Goal: Task Accomplishment & Management: Complete application form

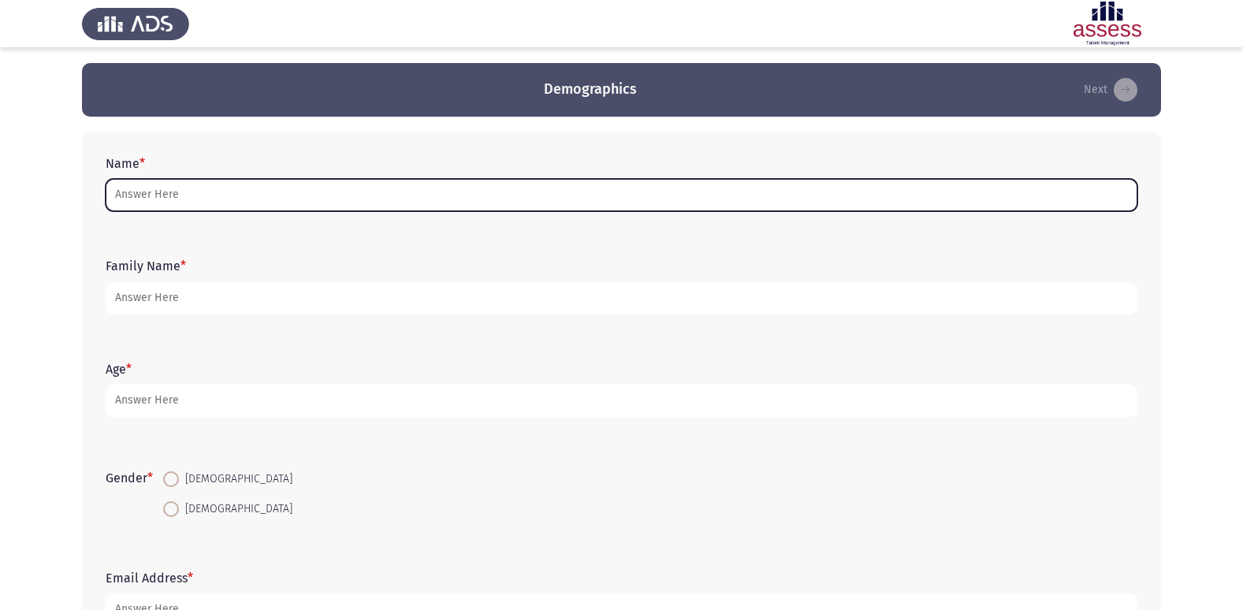
click at [144, 192] on input "Name *" at bounding box center [622, 195] width 1032 height 32
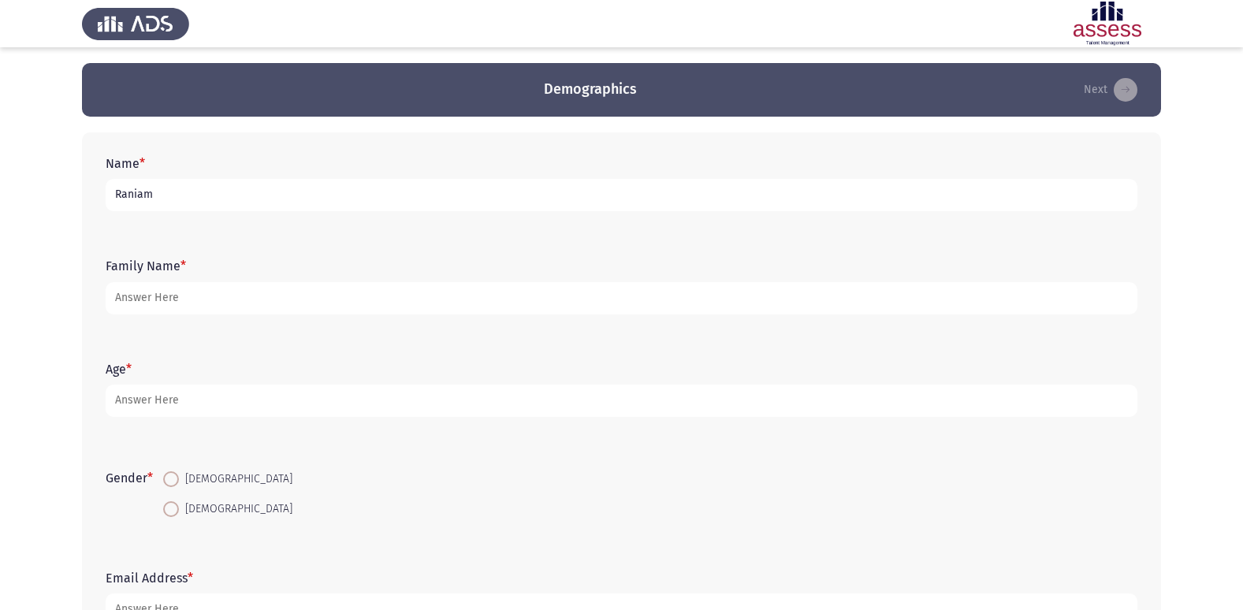
click at [82, 34] on img at bounding box center [135, 24] width 107 height 44
click at [115, 190] on input "Raniam" at bounding box center [622, 195] width 1032 height 32
click at [145, 192] on input "Raniam" at bounding box center [622, 195] width 1032 height 32
type input "rania om"
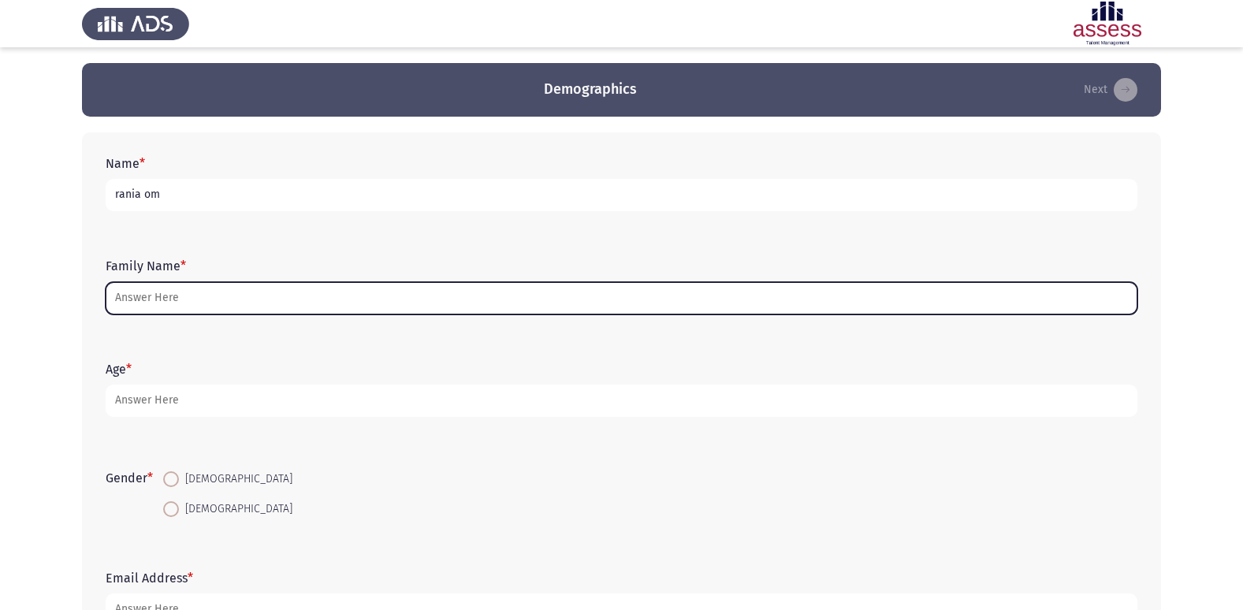
click at [185, 294] on input "Family Name *" at bounding box center [622, 298] width 1032 height 32
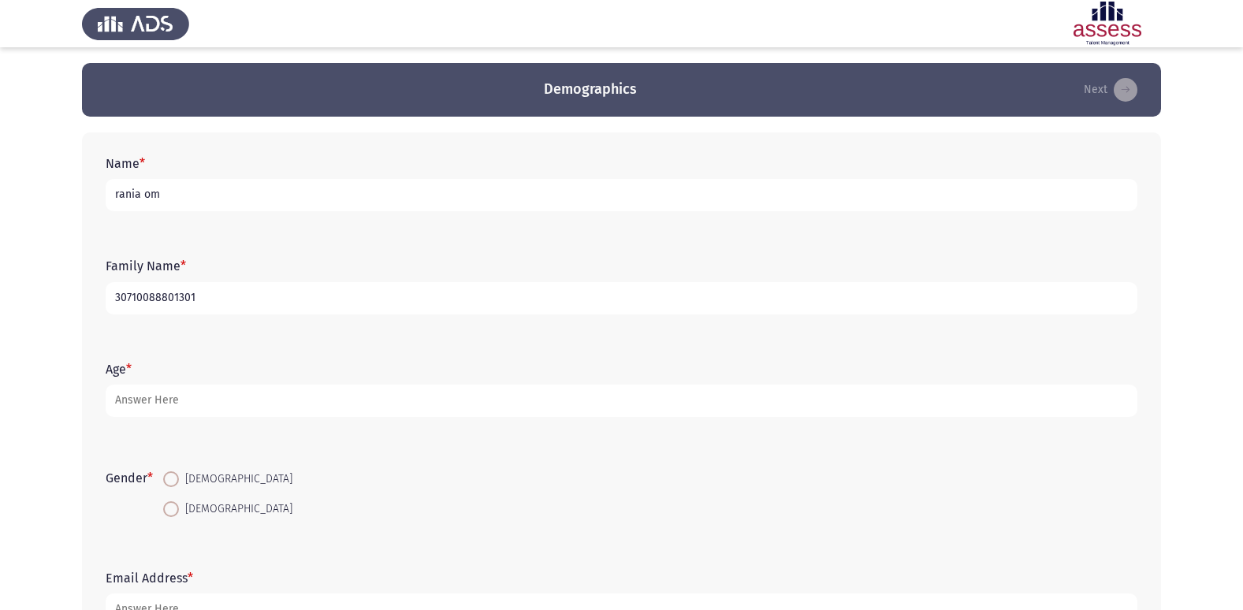
type input "30710088801301"
click at [160, 194] on input "rania om" at bounding box center [622, 195] width 1032 height 32
type input "[PERSON_NAME] [PERSON_NAME] abo zead"
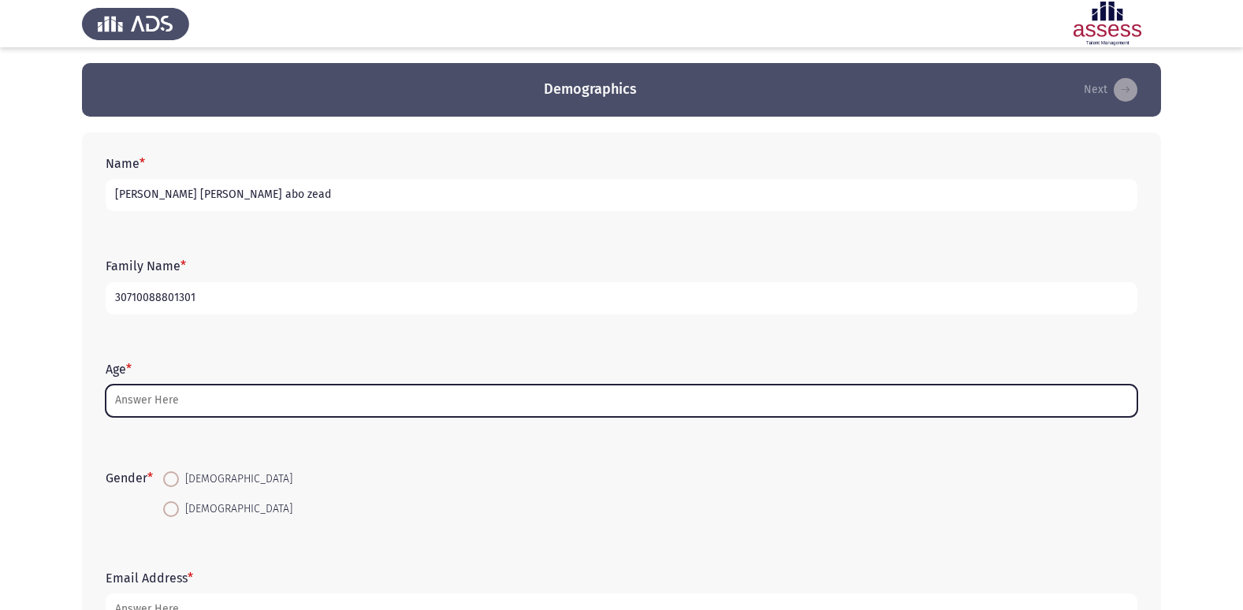
click at [132, 394] on input "Age *" at bounding box center [622, 401] width 1032 height 32
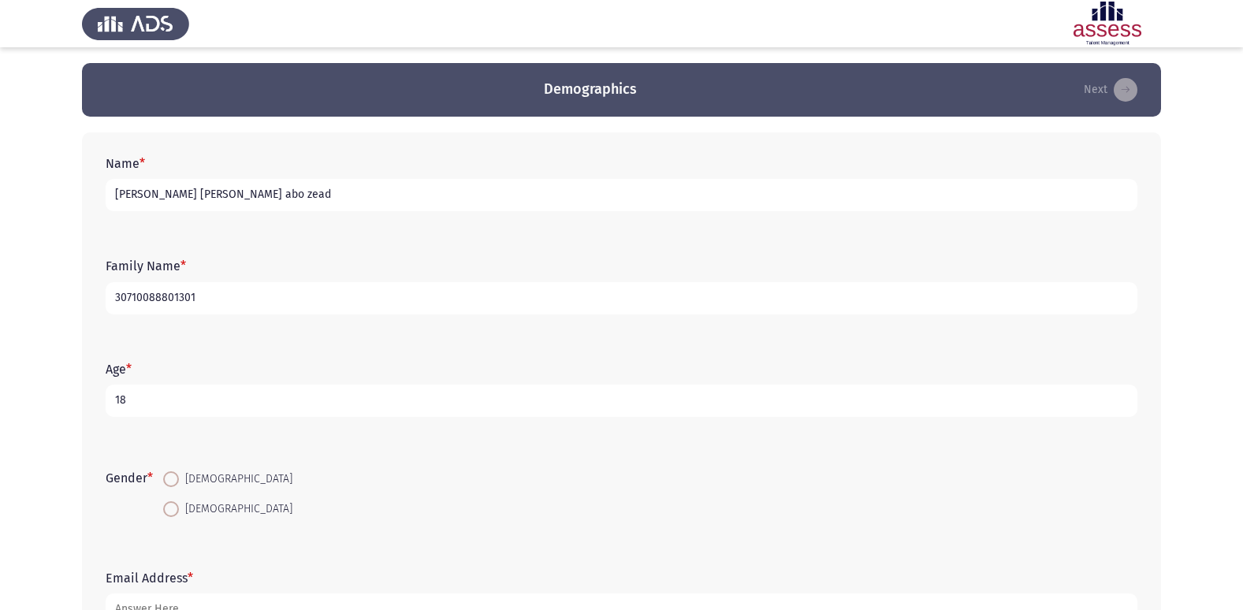
type input "18"
click at [217, 453] on div "Gender * [DEMOGRAPHIC_DATA] [DEMOGRAPHIC_DATA]" at bounding box center [622, 494] width 1048 height 106
click at [170, 466] on mat-radio-button "[DEMOGRAPHIC_DATA]" at bounding box center [228, 478] width 150 height 29
click at [167, 470] on label "[DEMOGRAPHIC_DATA]" at bounding box center [227, 479] width 129 height 19
click at [167, 472] on input "[DEMOGRAPHIC_DATA]" at bounding box center [171, 480] width 16 height 16
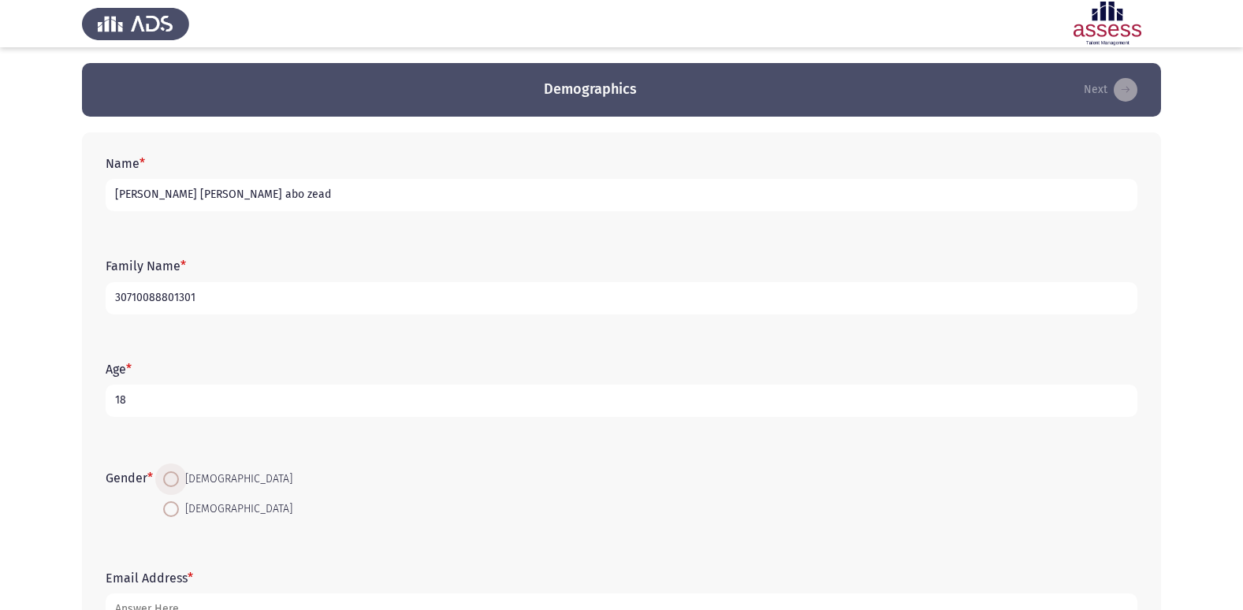
radio input "true"
click at [170, 479] on span at bounding box center [171, 480] width 16 height 16
click at [170, 479] on input "[DEMOGRAPHIC_DATA]" at bounding box center [171, 480] width 16 height 16
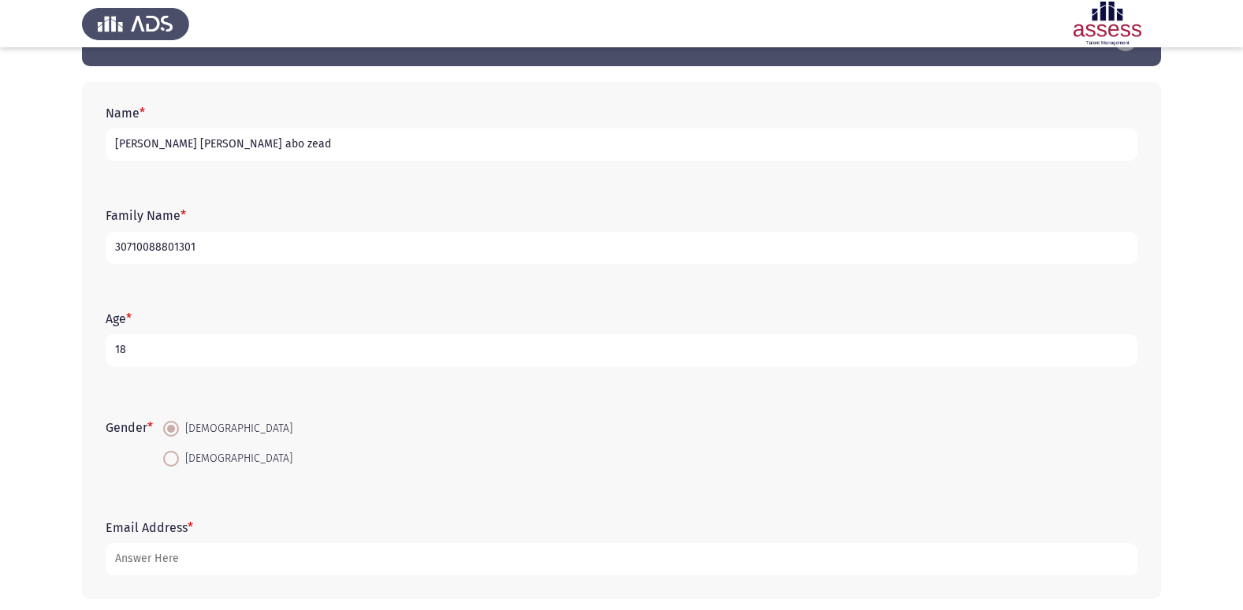
scroll to position [79, 0]
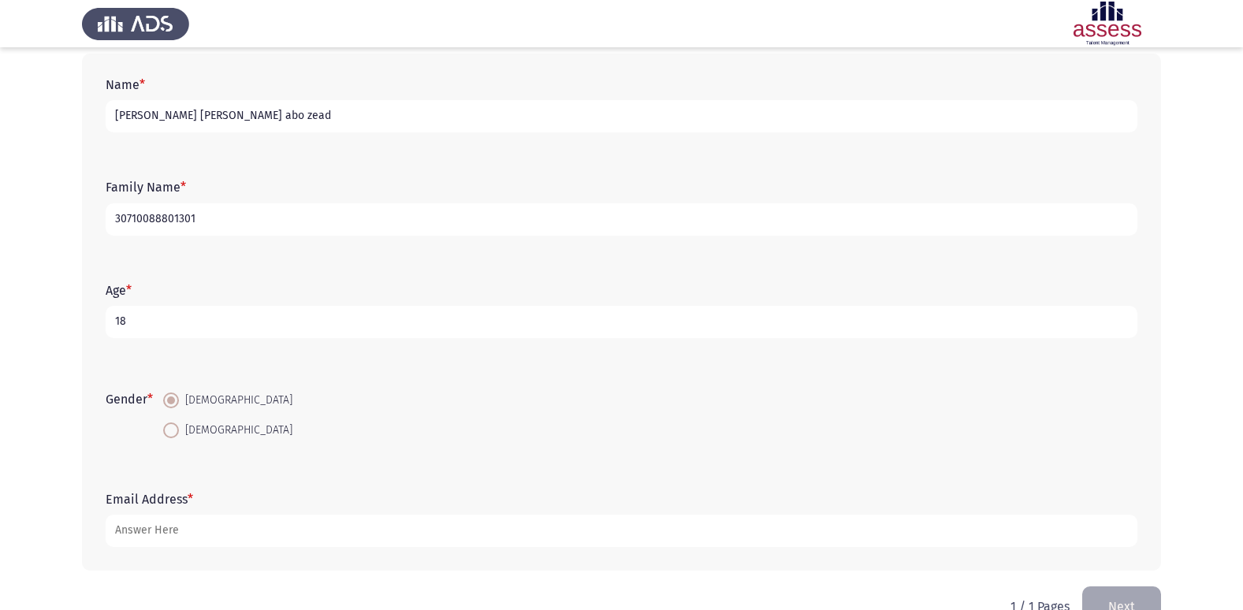
drag, startPoint x: 129, startPoint y: 513, endPoint x: 114, endPoint y: 539, distance: 30.7
click at [114, 539] on form "Email Address *" at bounding box center [622, 519] width 1032 height 55
drag, startPoint x: 146, startPoint y: 477, endPoint x: 138, endPoint y: 498, distance: 22.0
click at [138, 498] on div "Email Address *" at bounding box center [622, 519] width 1048 height 103
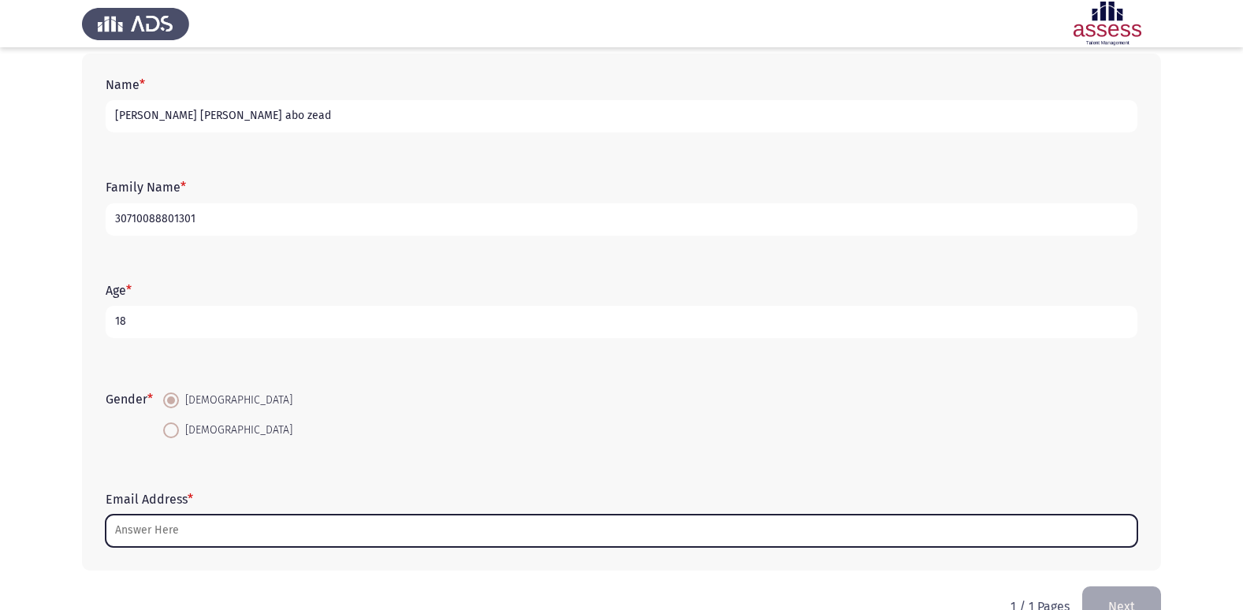
click at [132, 527] on input "Email Address *" at bounding box center [622, 531] width 1032 height 32
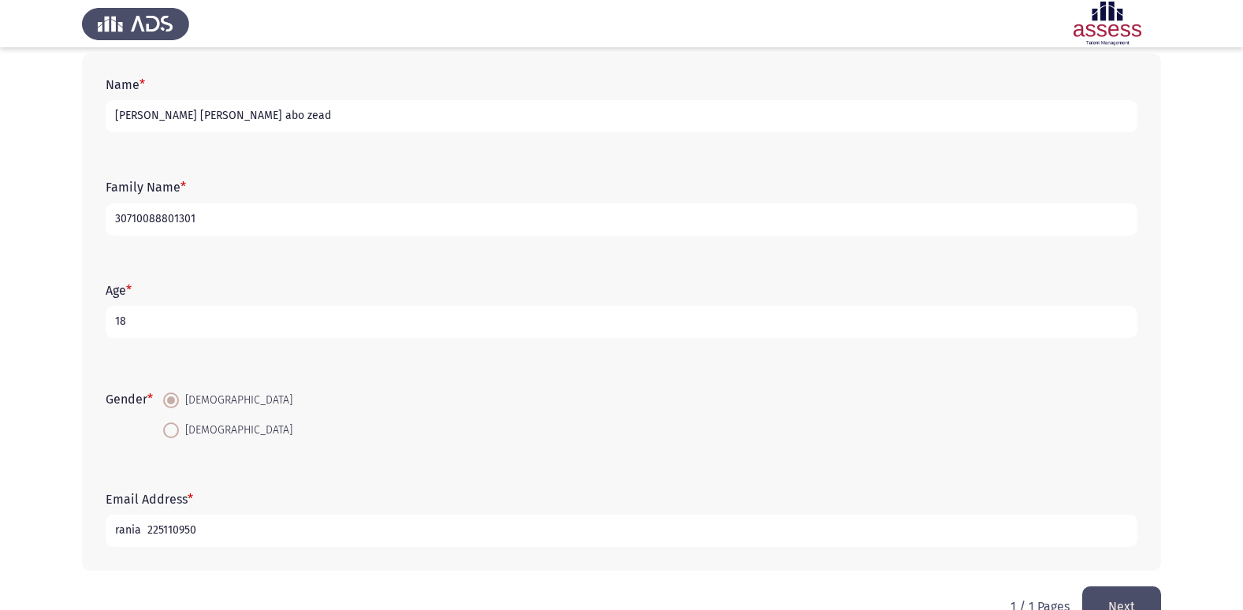
click at [249, 533] on input "rania 225110950" at bounding box center [622, 531] width 1032 height 32
click at [250, 529] on input "rania 225110950" at bounding box center [622, 531] width 1032 height 32
click at [588, 543] on input "rania 225110950" at bounding box center [622, 531] width 1032 height 32
click at [583, 538] on input "rania 225110950" at bounding box center [622, 531] width 1032 height 32
click at [363, 517] on input "rania 225110950" at bounding box center [622, 531] width 1032 height 32
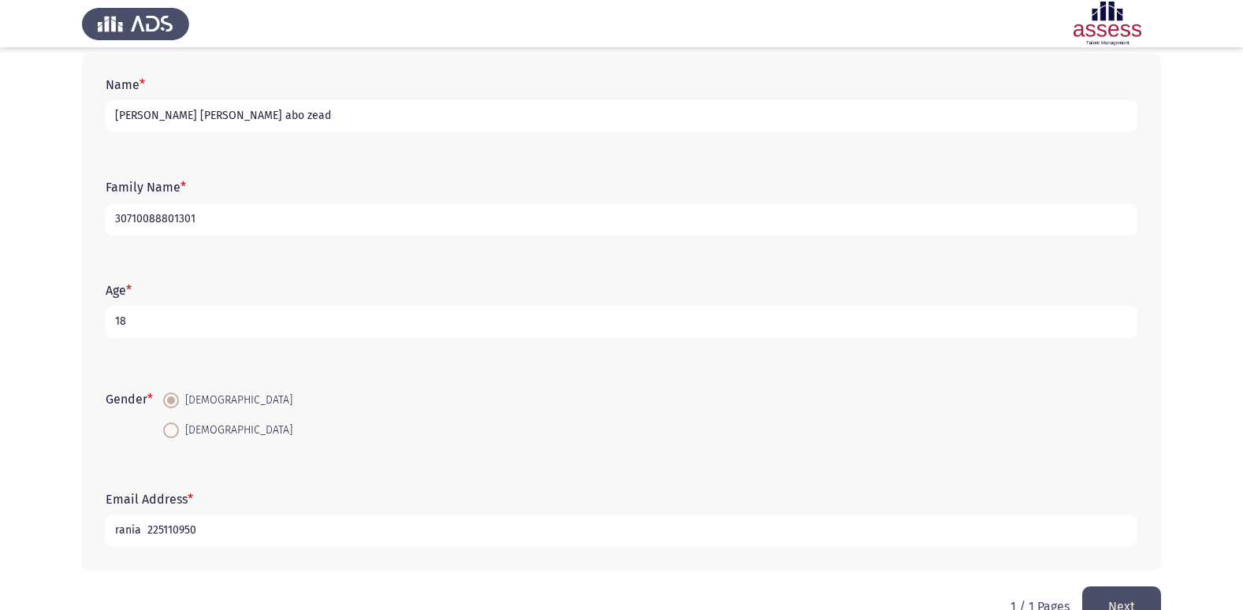
paste input "[EMAIL_ADDRESS][DOMAIN_NAME]"
click at [193, 530] on input "rania 225110950 [EMAIL_ADDRESS][DOMAIN_NAME]" at bounding box center [622, 531] width 1032 height 32
type input "[EMAIL_ADDRESS][DOMAIN_NAME]"
click at [1109, 603] on button "Next" at bounding box center [1122, 607] width 79 height 40
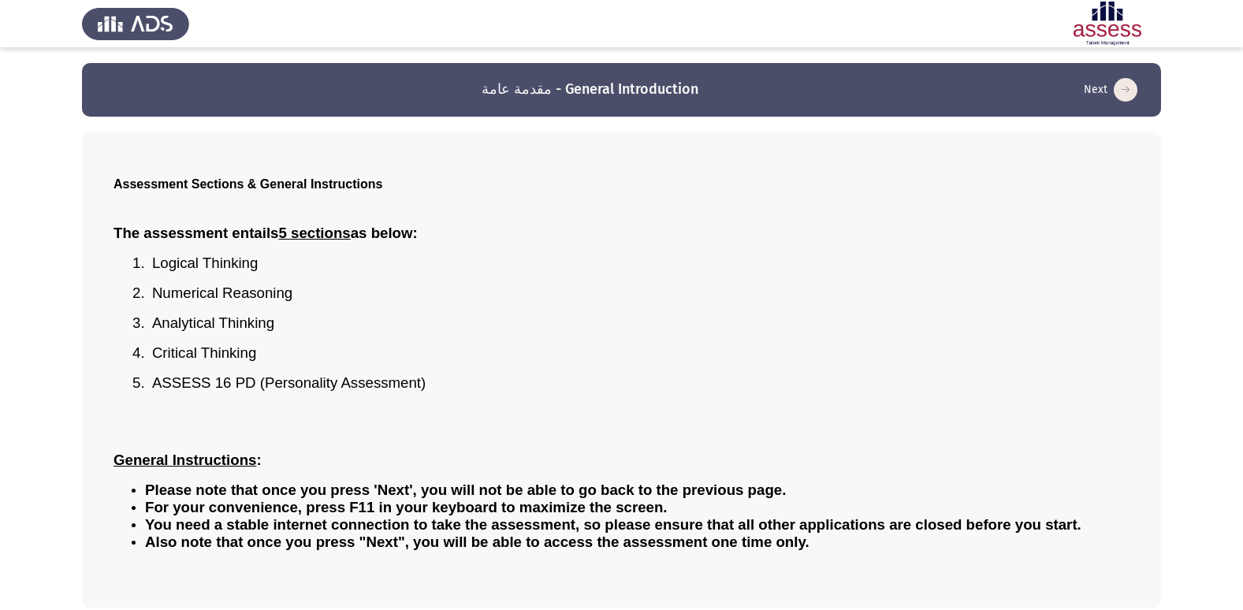
scroll to position [69, 0]
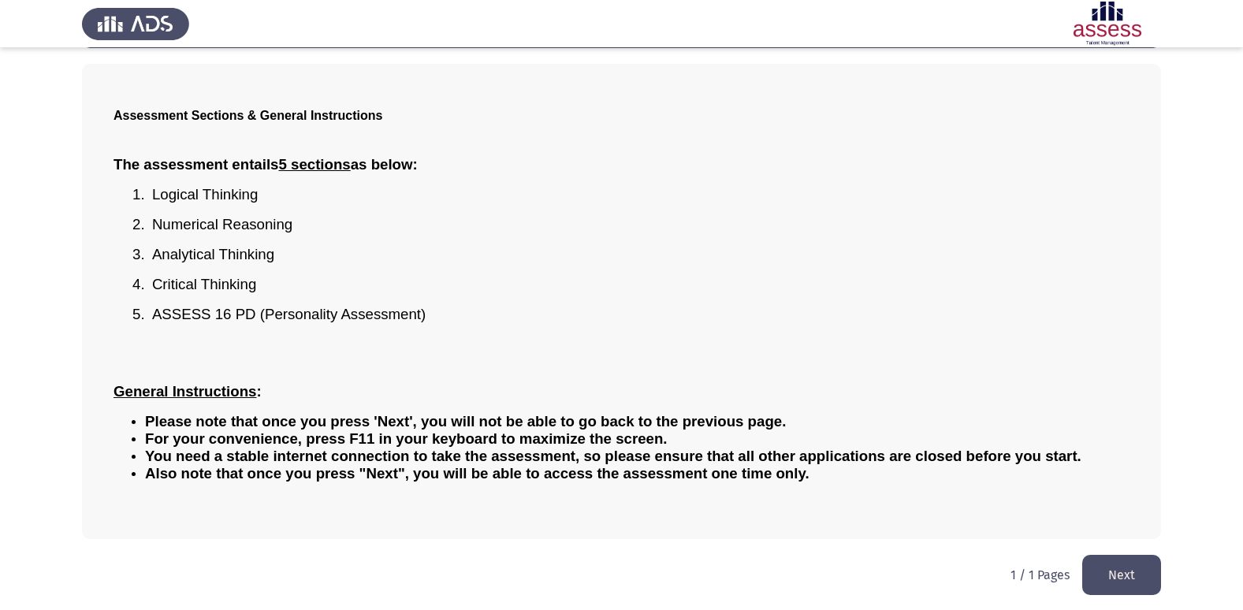
click at [1139, 568] on button "Next" at bounding box center [1122, 575] width 79 height 40
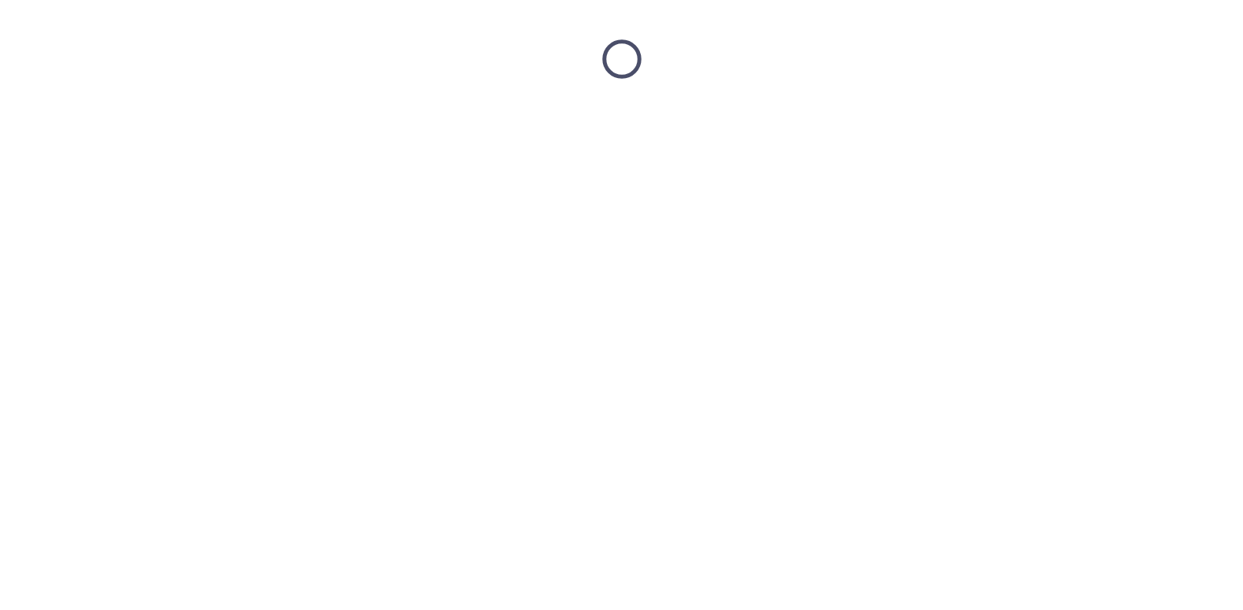
scroll to position [0, 0]
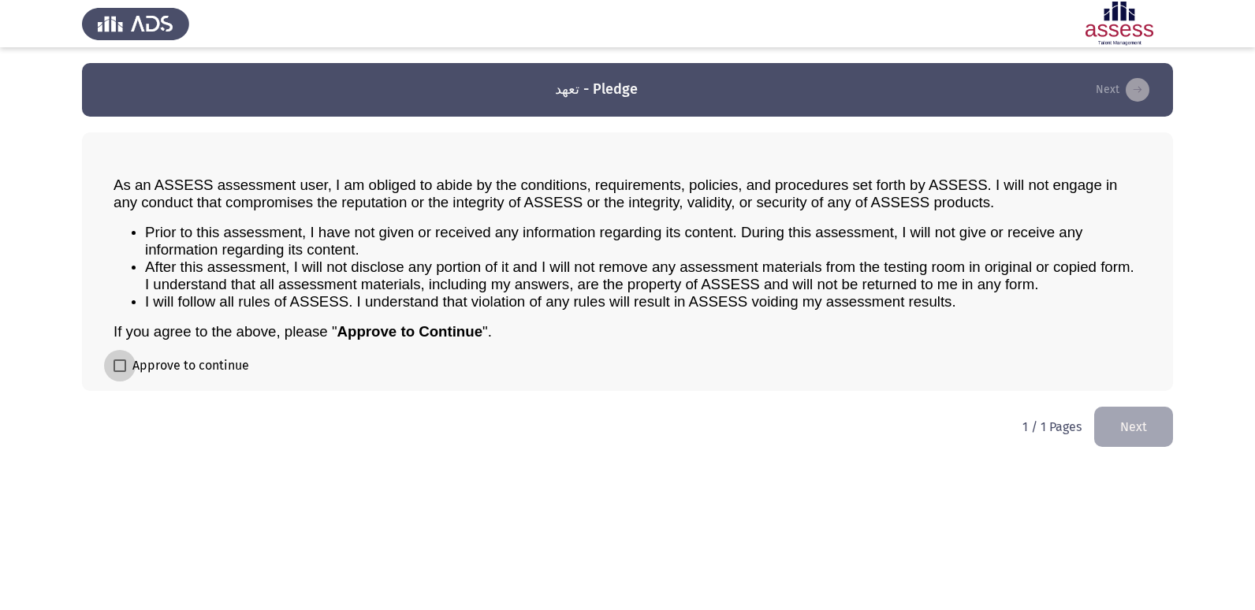
click at [128, 368] on label "Approve to continue" at bounding box center [182, 365] width 136 height 19
click at [120, 372] on input "Approve to continue" at bounding box center [119, 372] width 1 height 1
checkbox input "true"
click at [1160, 418] on button "Next" at bounding box center [1133, 427] width 79 height 40
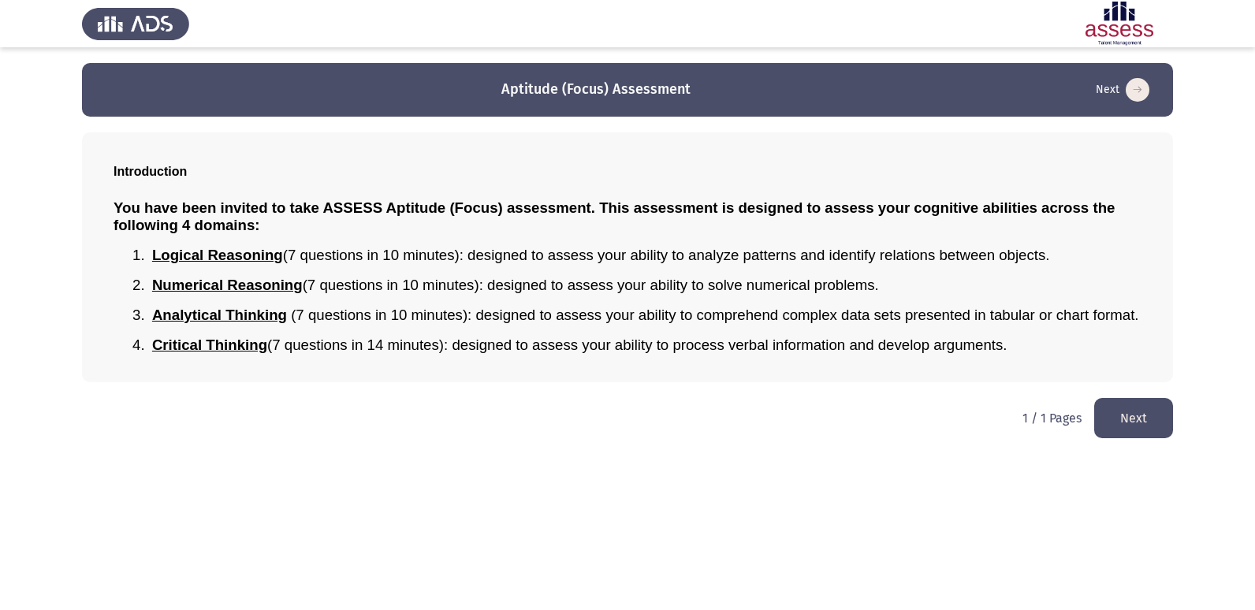
click at [1146, 424] on button "Next" at bounding box center [1133, 418] width 79 height 40
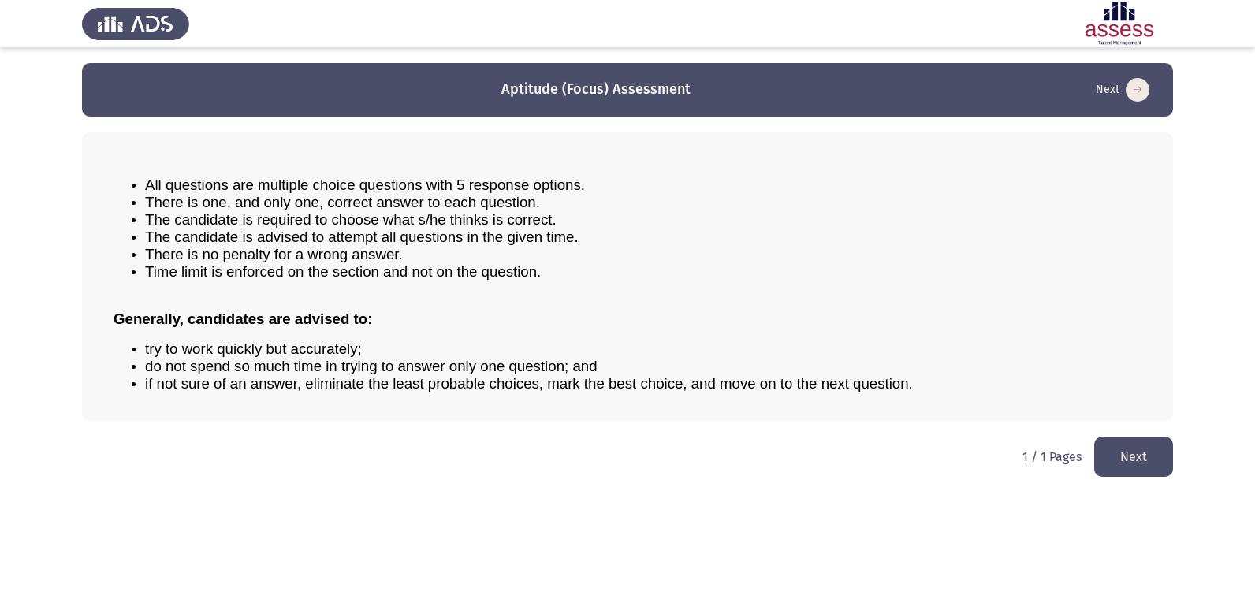
click at [1156, 449] on button "Next" at bounding box center [1133, 457] width 79 height 40
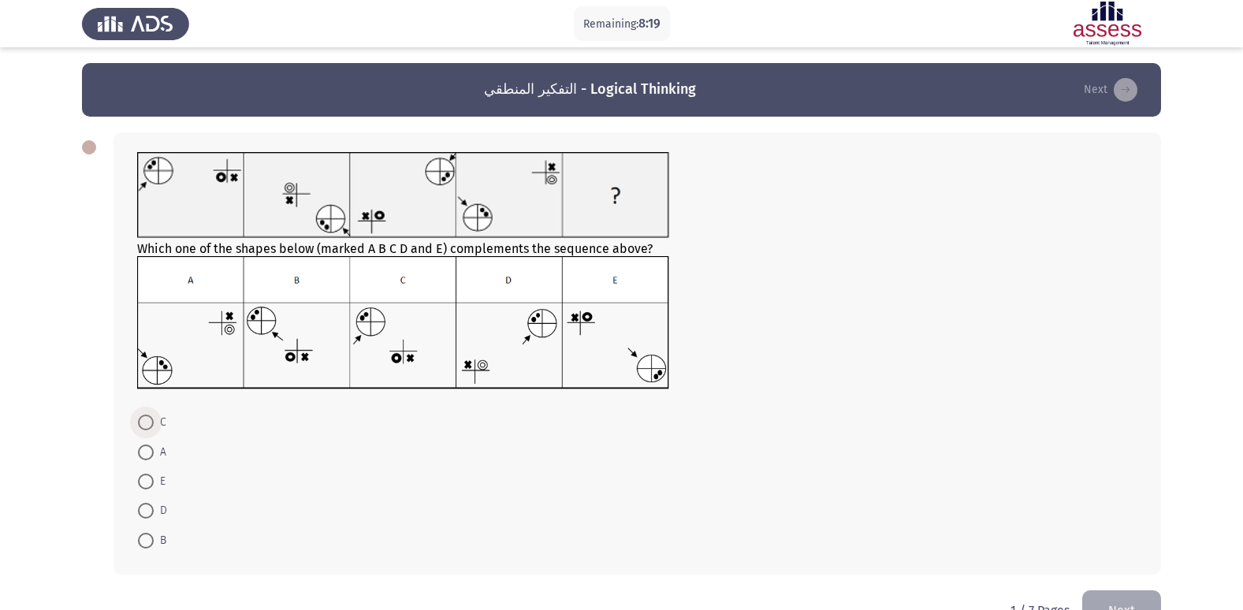
click at [142, 419] on span at bounding box center [146, 423] width 16 height 16
click at [142, 419] on input "C" at bounding box center [146, 423] width 16 height 16
radio input "true"
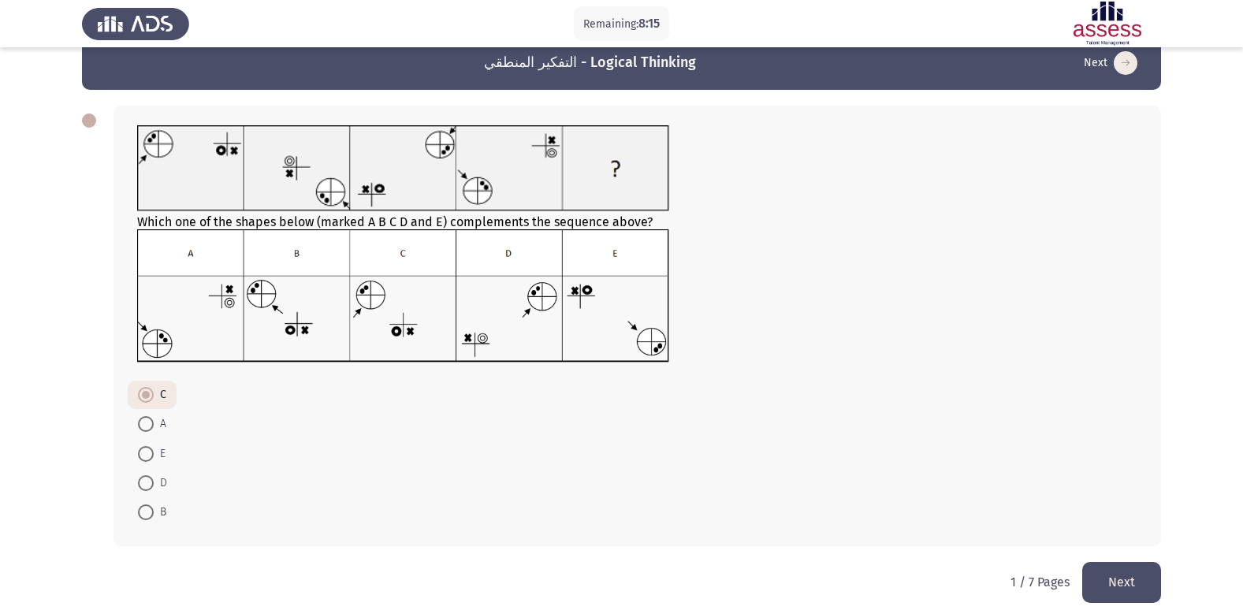
scroll to position [42, 0]
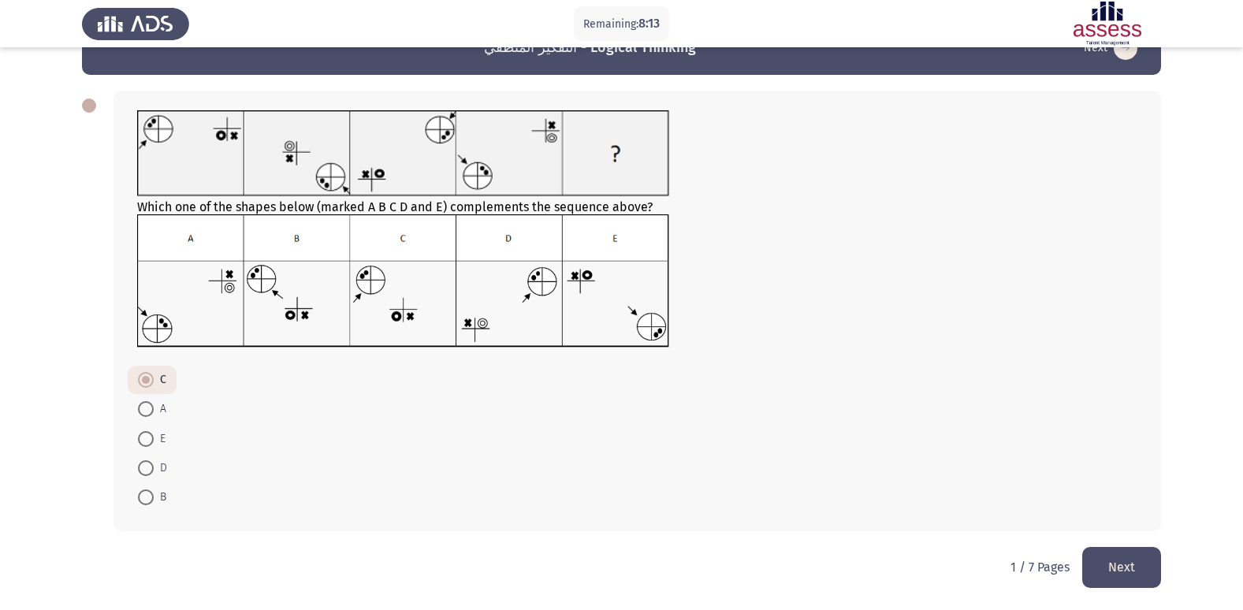
click at [1100, 555] on button "Next" at bounding box center [1122, 567] width 79 height 40
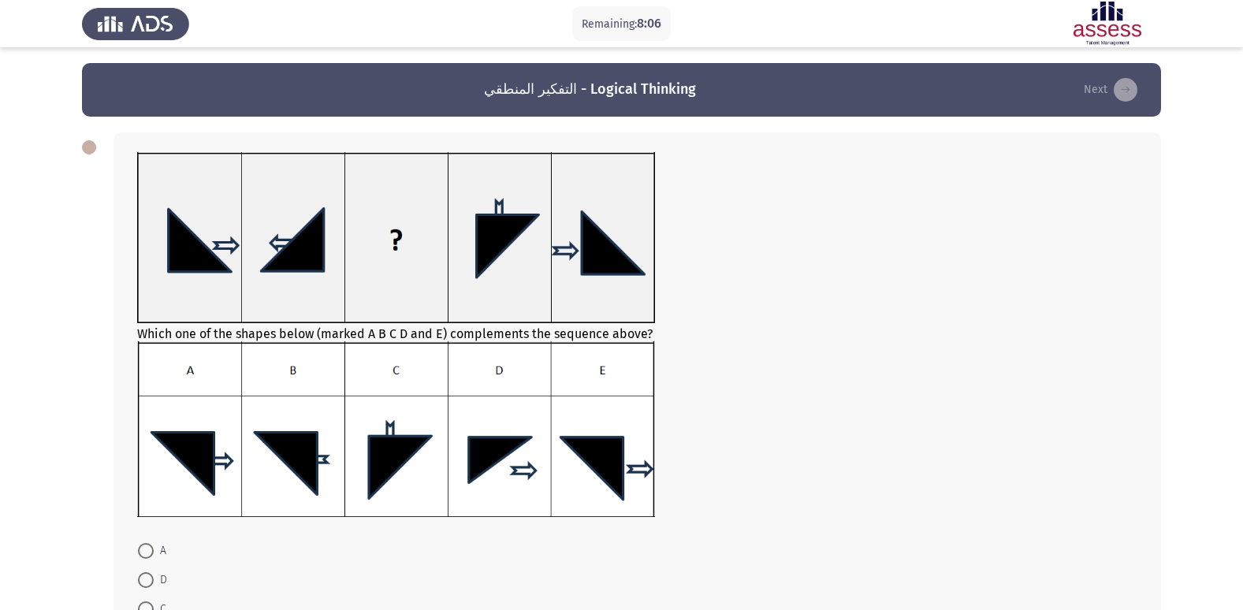
scroll to position [79, 0]
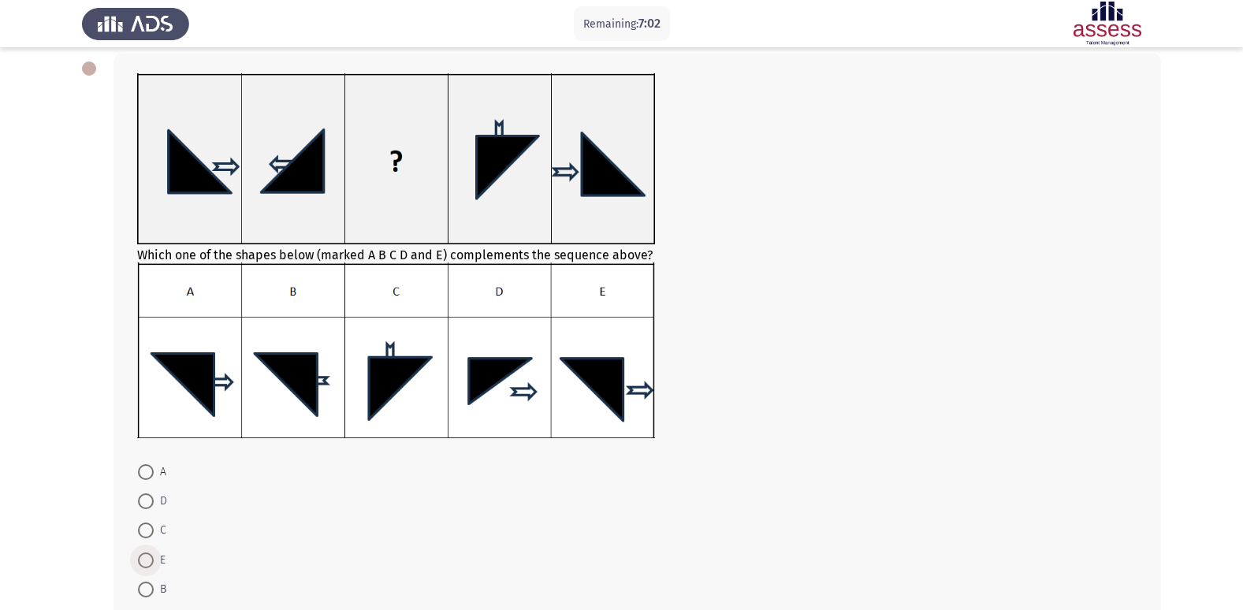
click at [146, 557] on span at bounding box center [146, 561] width 16 height 16
click at [146, 557] on input "E" at bounding box center [146, 561] width 16 height 16
radio input "true"
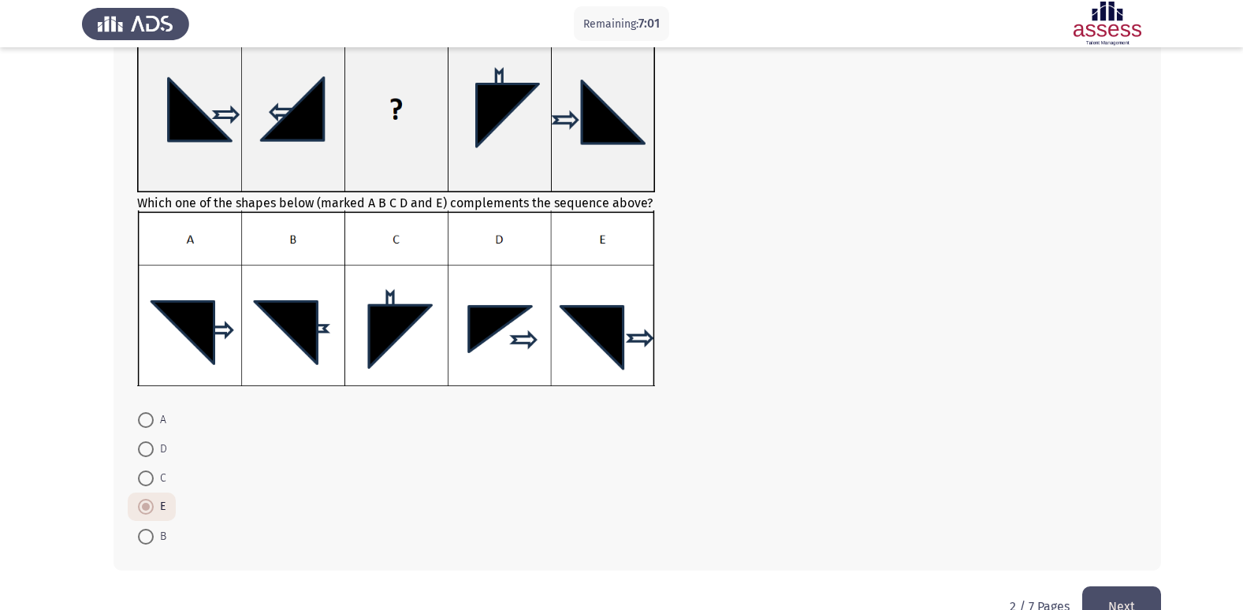
scroll to position [170, 0]
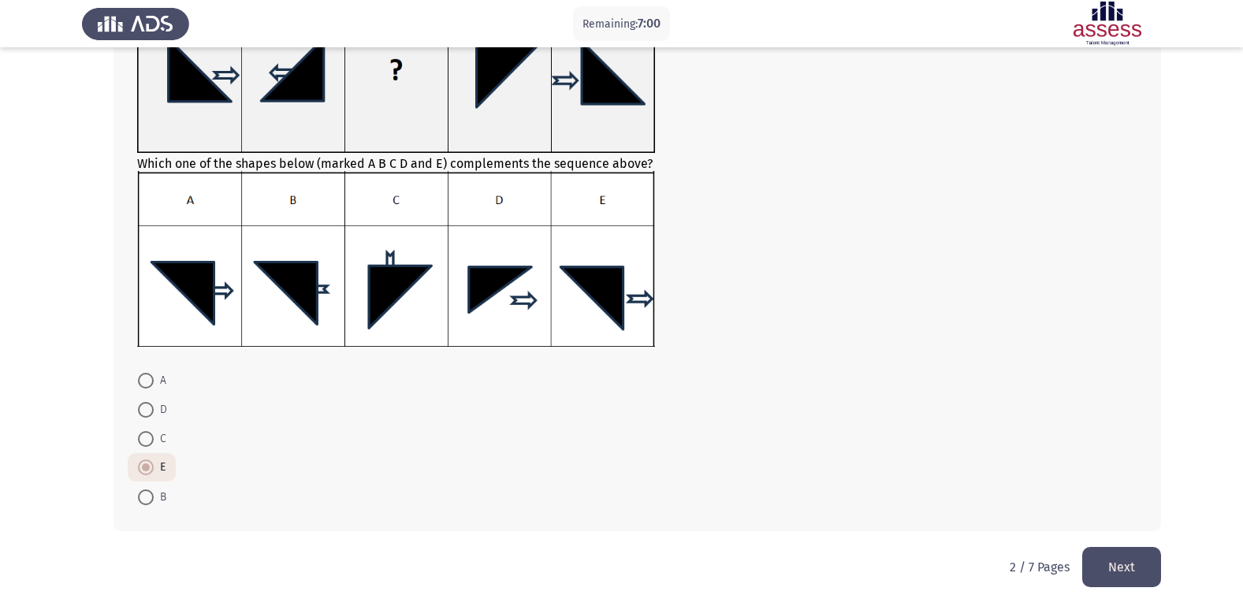
click at [1103, 559] on button "Next" at bounding box center [1122, 567] width 79 height 40
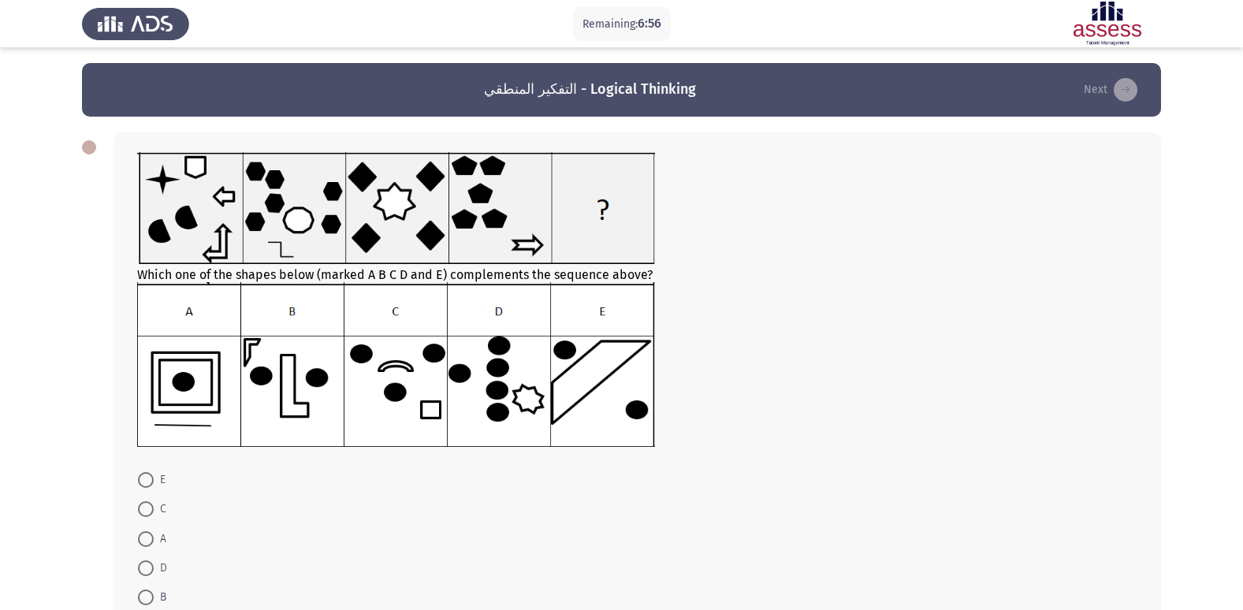
scroll to position [79, 0]
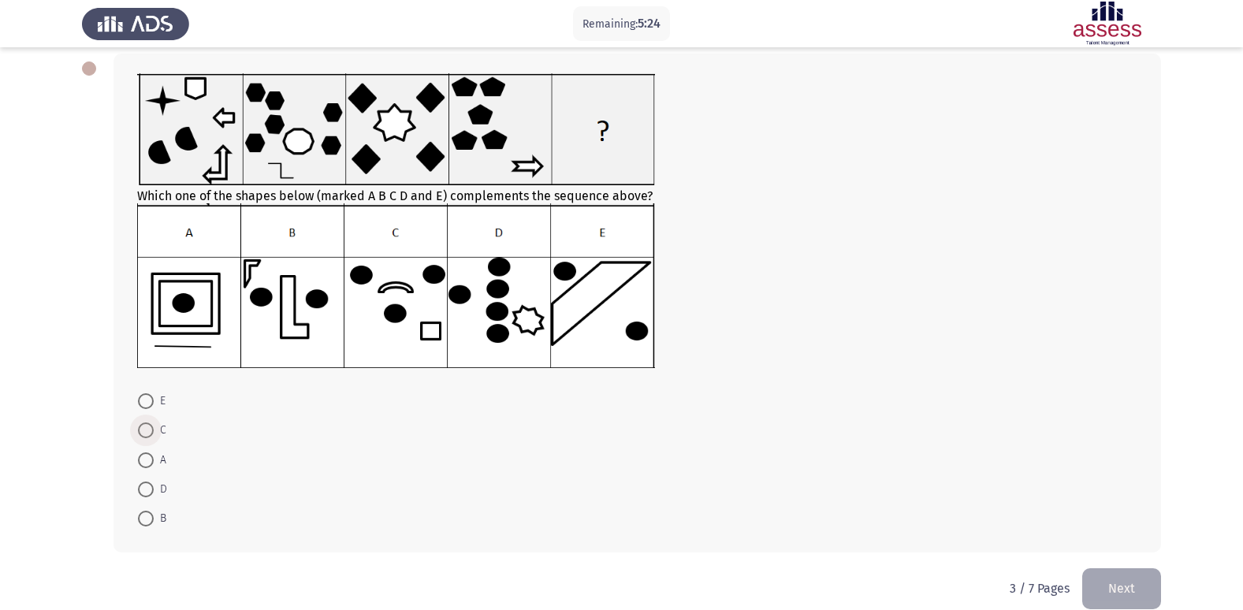
click at [141, 428] on span at bounding box center [146, 431] width 16 height 16
click at [141, 428] on input "C" at bounding box center [146, 431] width 16 height 16
radio input "true"
click at [1107, 572] on button "Next" at bounding box center [1122, 588] width 79 height 40
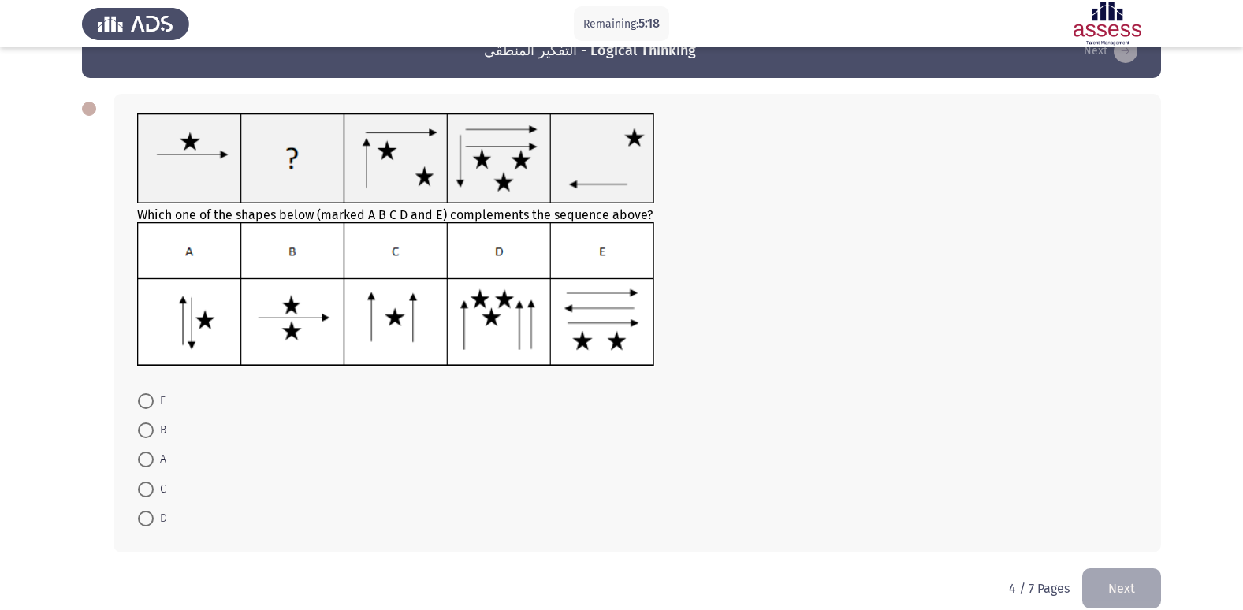
scroll to position [60, 0]
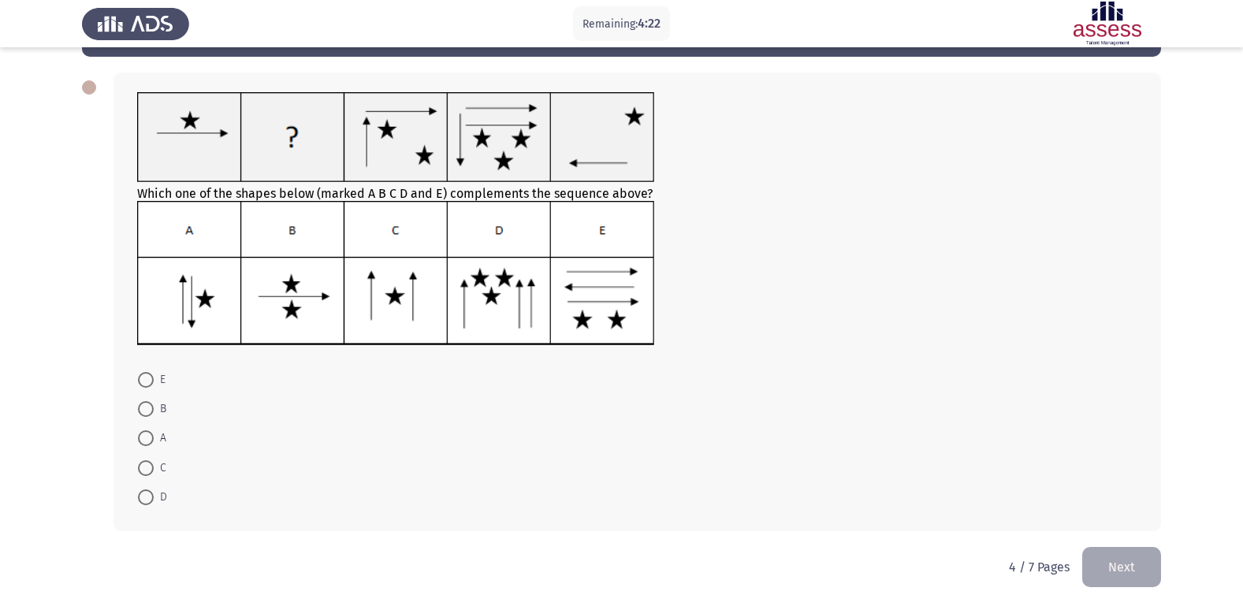
drag, startPoint x: 136, startPoint y: 399, endPoint x: 174, endPoint y: 420, distance: 44.1
click at [141, 402] on mat-radio-button "B" at bounding box center [152, 408] width 49 height 29
click at [144, 404] on span at bounding box center [146, 409] width 16 height 16
click at [144, 404] on input "B" at bounding box center [146, 409] width 16 height 16
radio input "true"
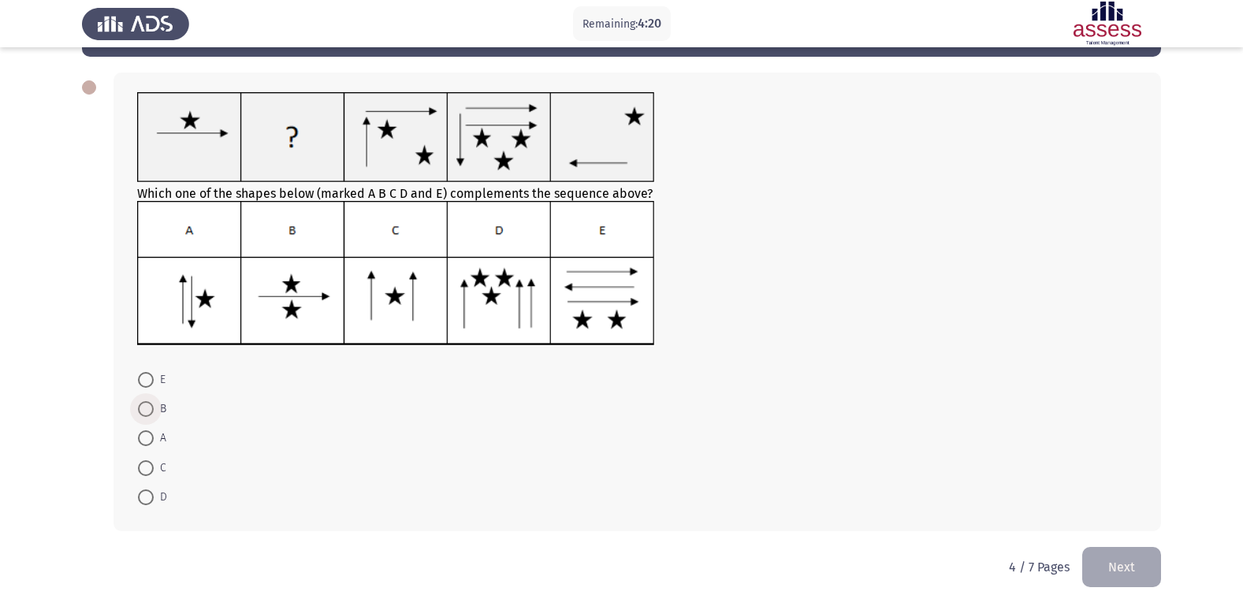
scroll to position [59, 0]
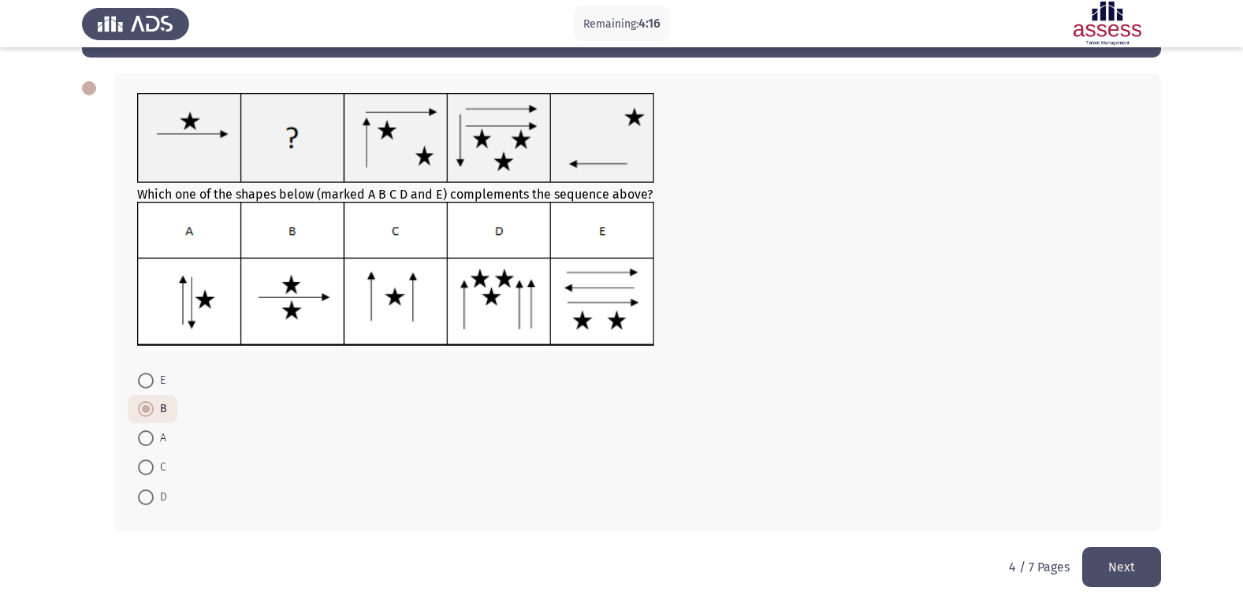
click at [1117, 566] on button "Next" at bounding box center [1122, 567] width 79 height 40
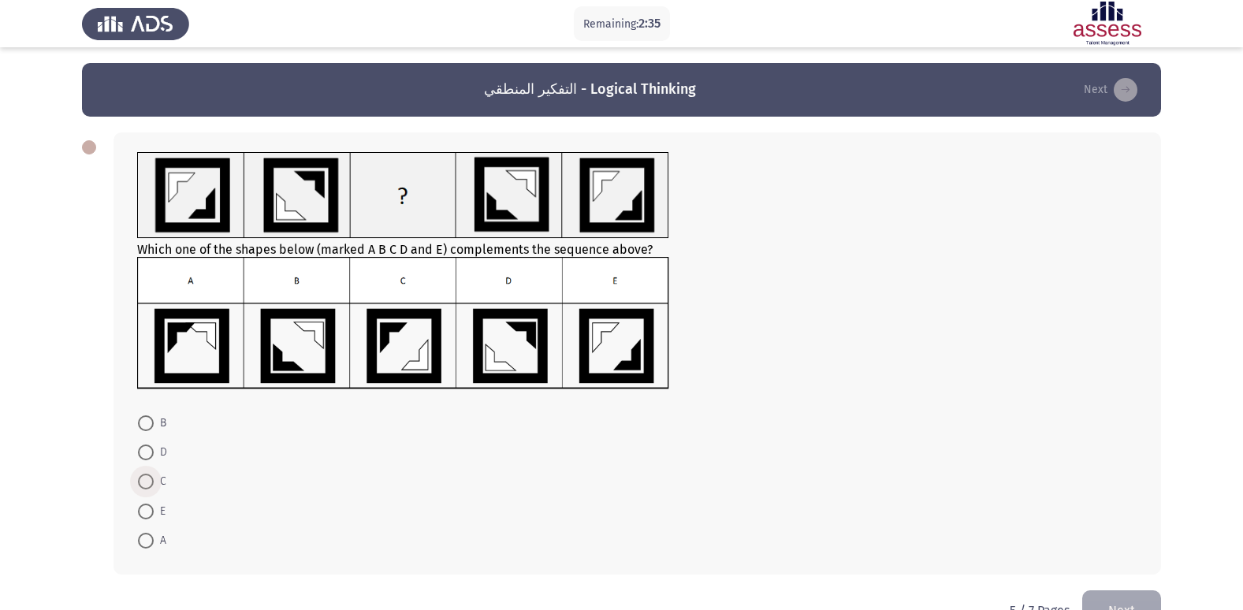
click at [147, 487] on span at bounding box center [146, 482] width 16 height 16
click at [147, 487] on input "C" at bounding box center [146, 482] width 16 height 16
radio input "true"
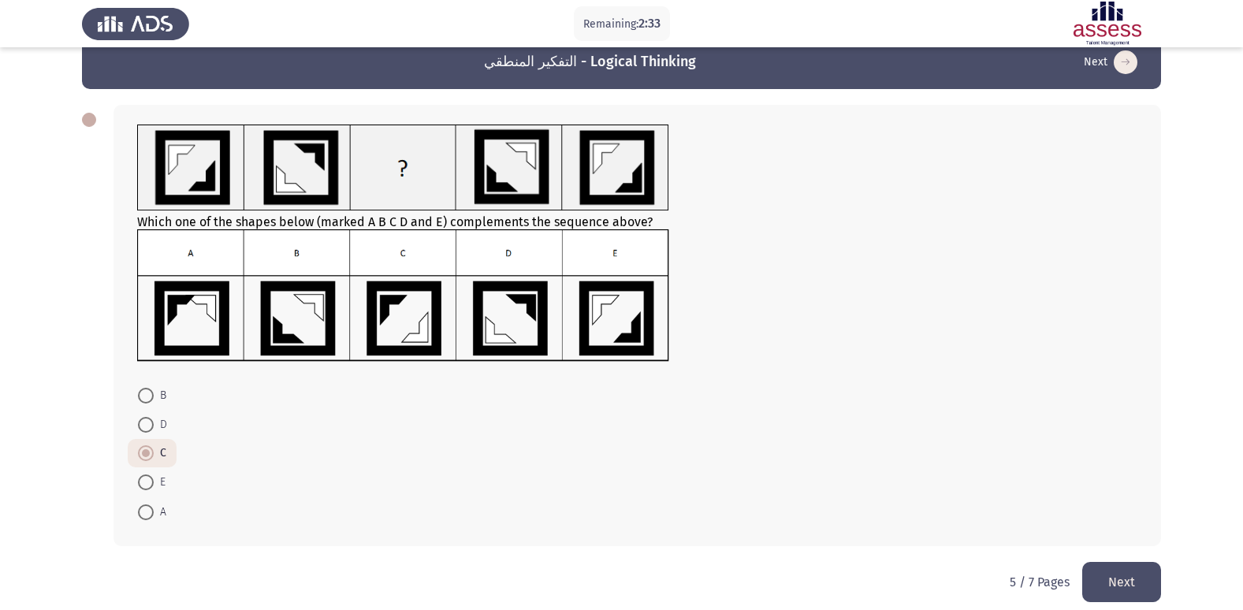
scroll to position [43, 0]
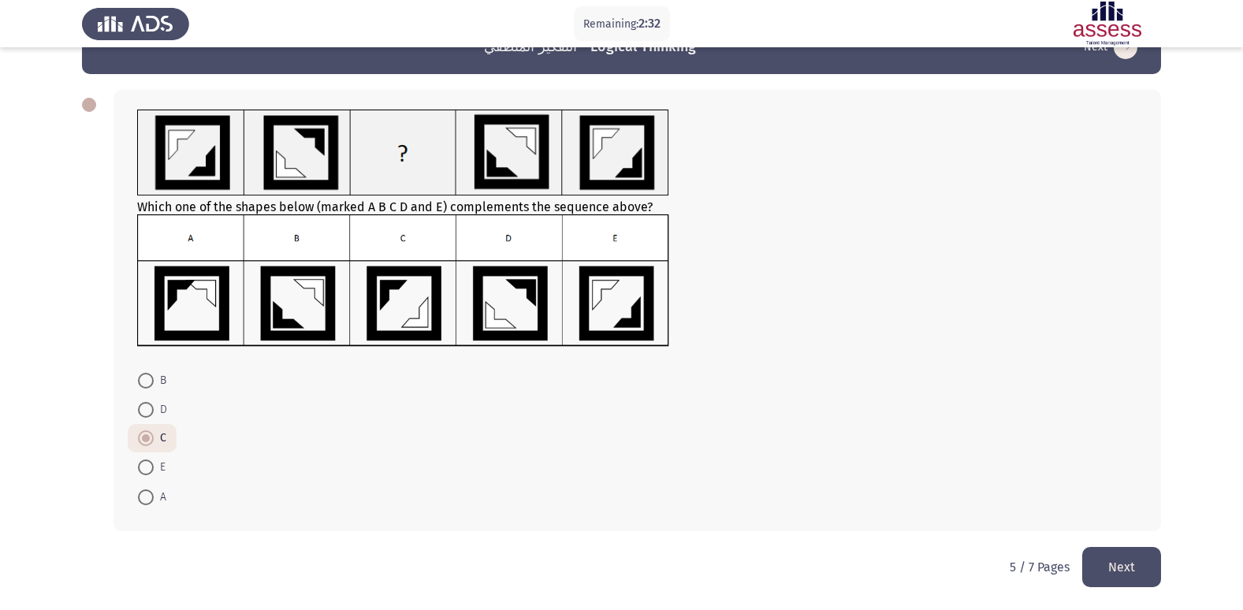
click at [1124, 576] on button "Next" at bounding box center [1122, 567] width 79 height 40
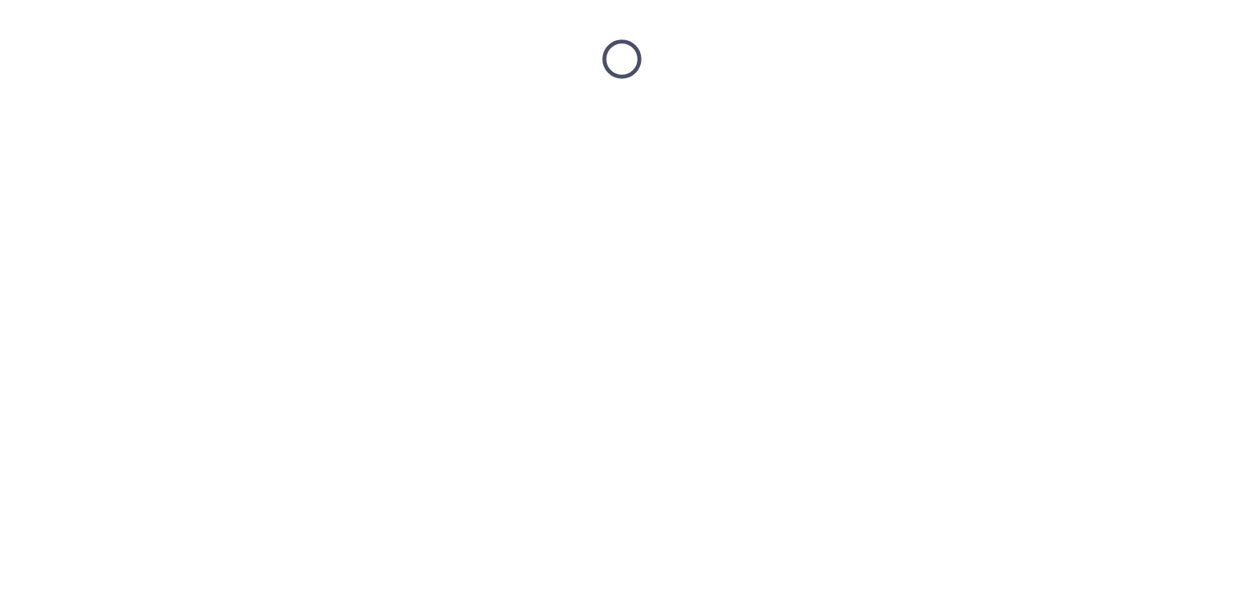
scroll to position [0, 0]
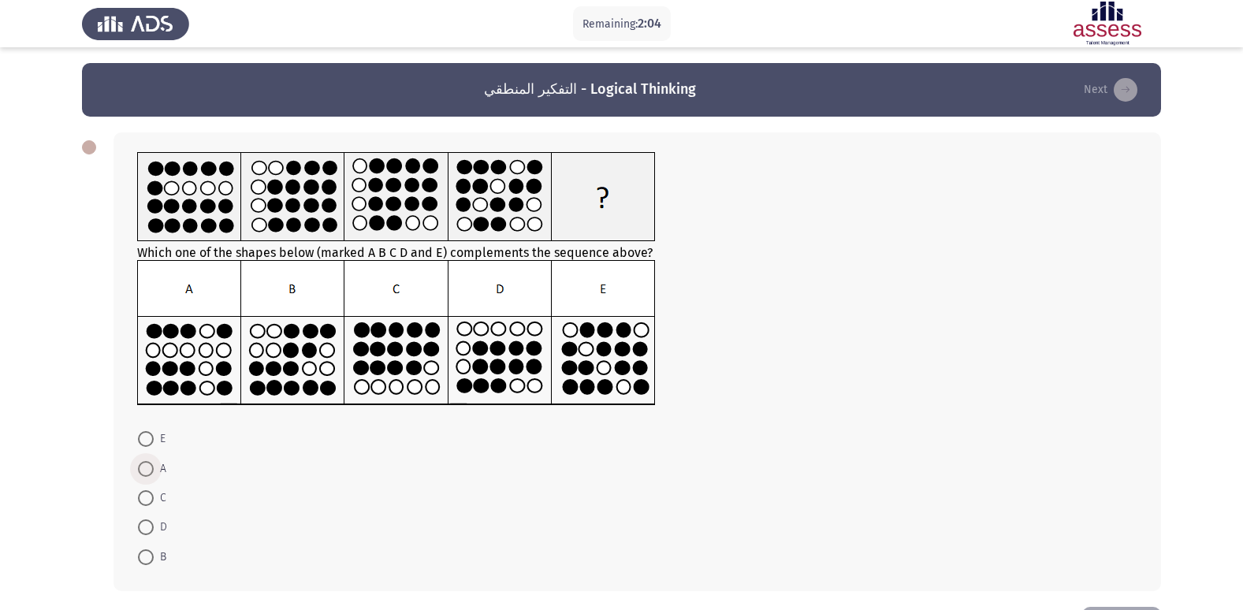
click at [142, 470] on span at bounding box center [146, 469] width 16 height 16
click at [142, 470] on input "A" at bounding box center [146, 469] width 16 height 16
radio input "true"
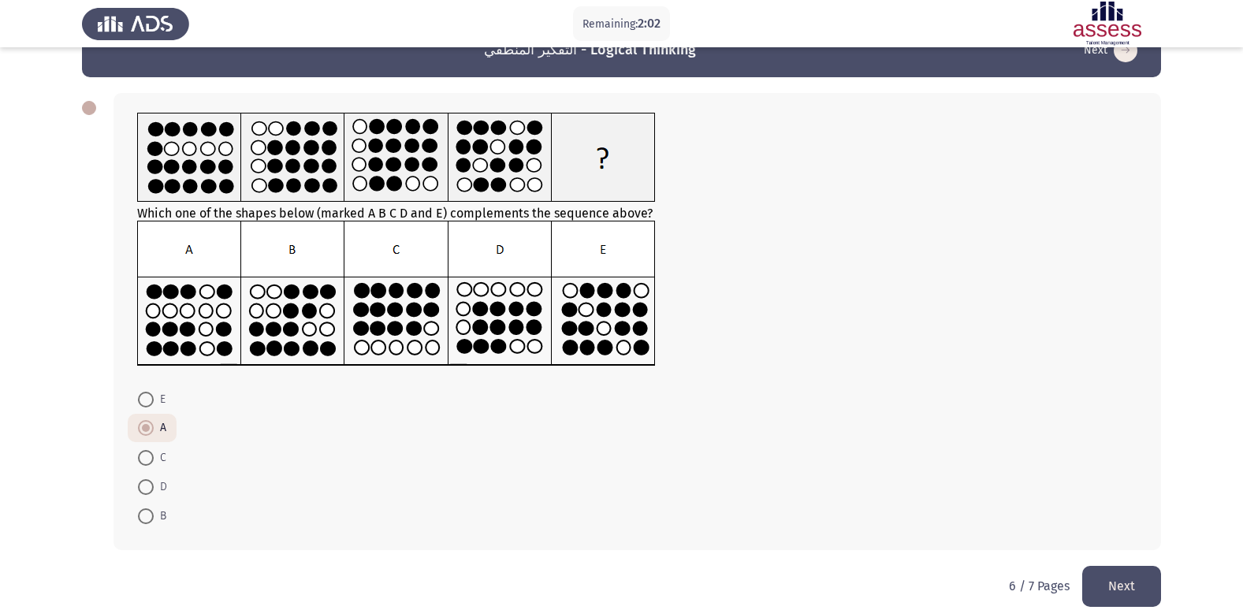
scroll to position [58, 0]
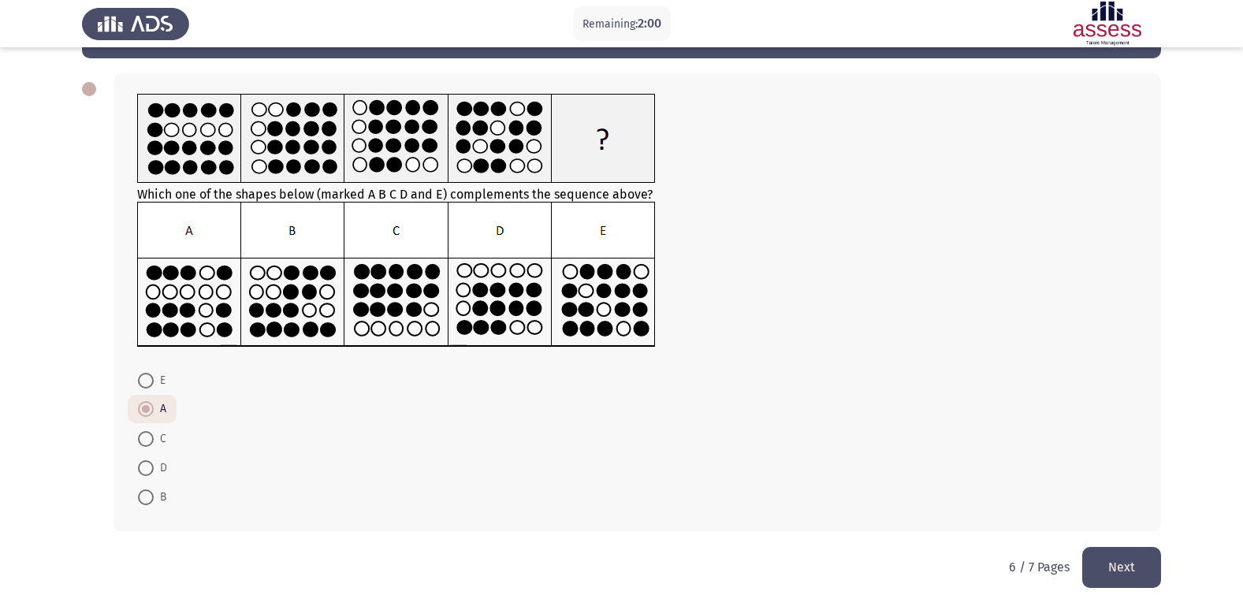
click at [1107, 557] on button "Next" at bounding box center [1122, 567] width 79 height 40
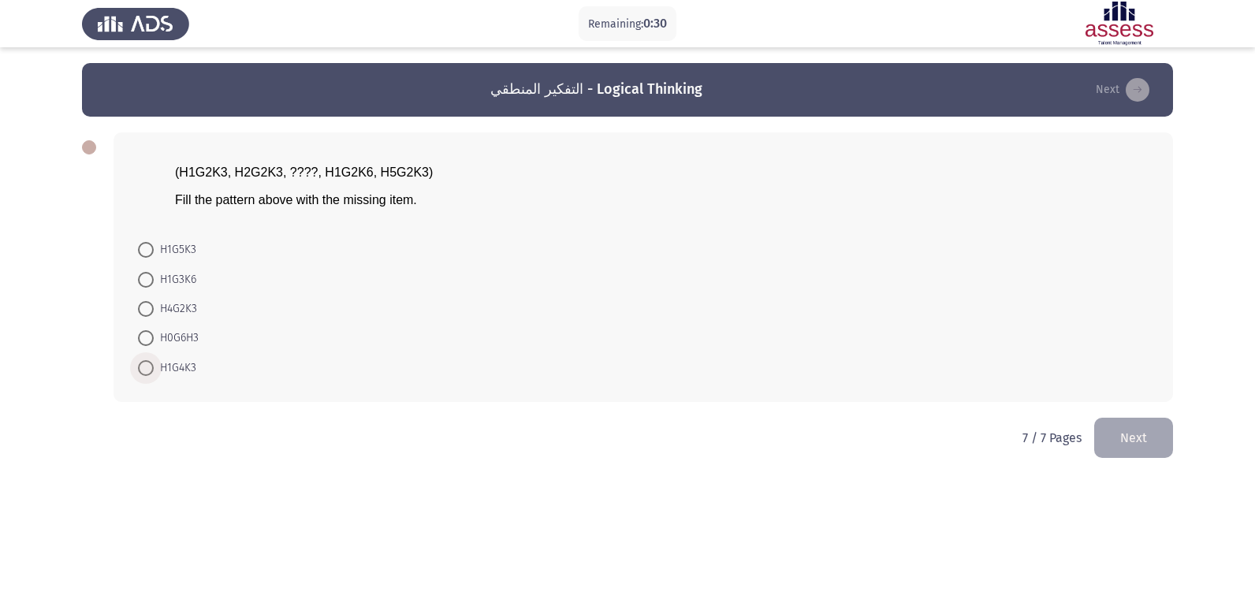
click at [140, 367] on span at bounding box center [146, 368] width 16 height 16
click at [140, 367] on input "H1G4K3" at bounding box center [146, 368] width 16 height 16
radio input "true"
click at [1109, 429] on button "Next" at bounding box center [1133, 436] width 79 height 40
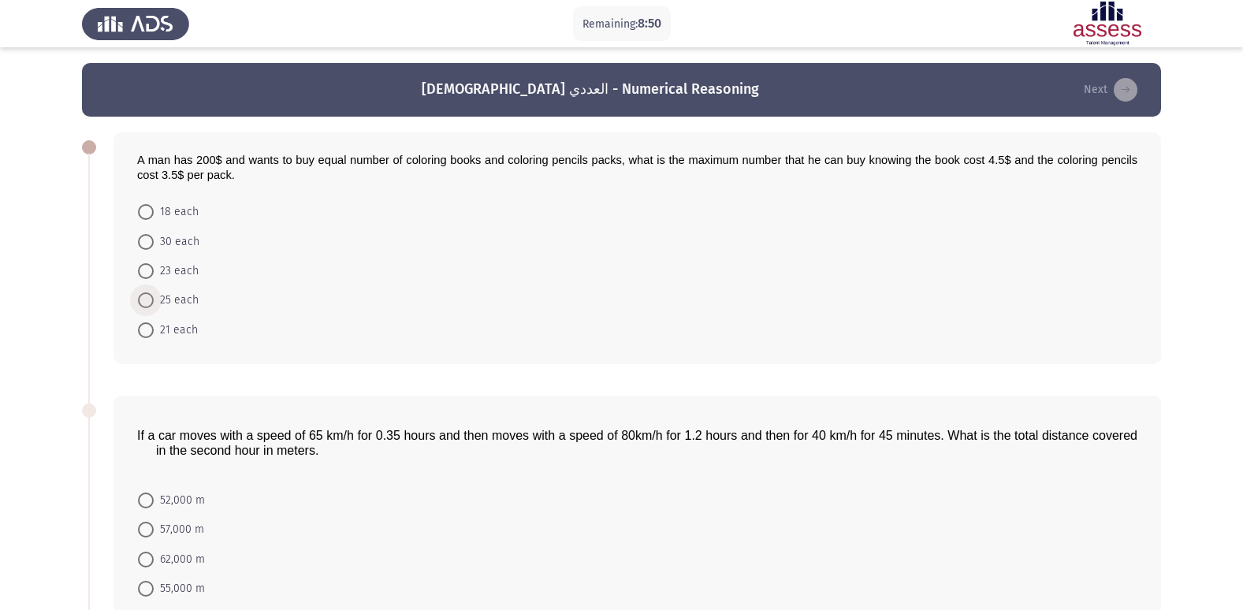
click at [143, 293] on span at bounding box center [146, 301] width 16 height 16
click at [143, 293] on input "25 each" at bounding box center [146, 301] width 16 height 16
radio input "true"
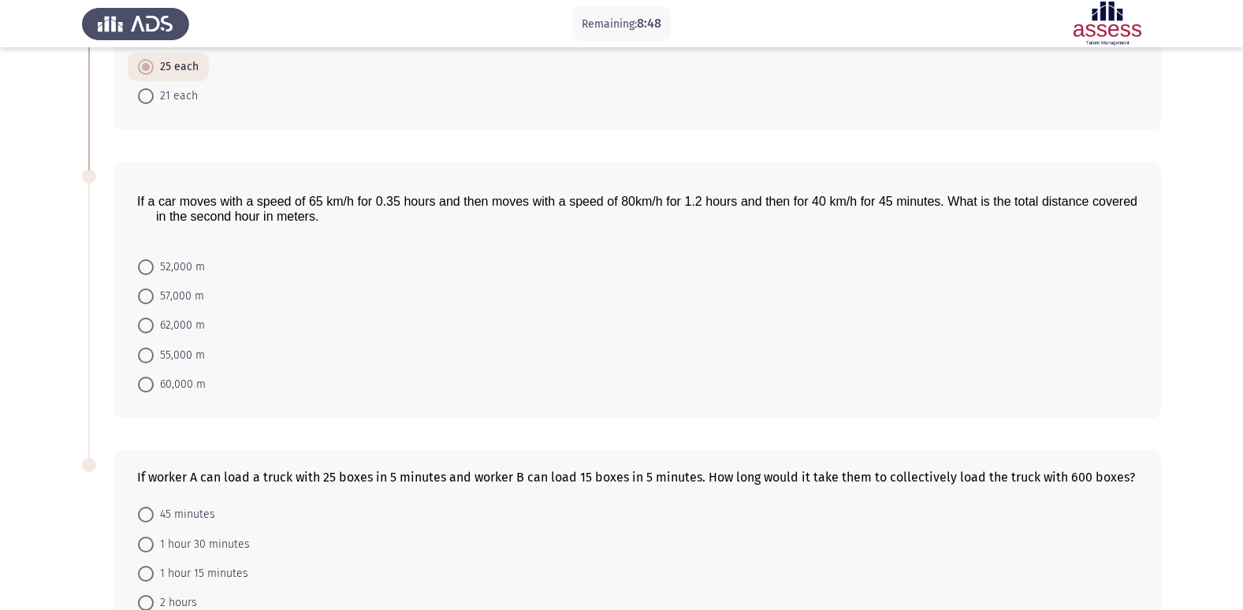
scroll to position [237, 0]
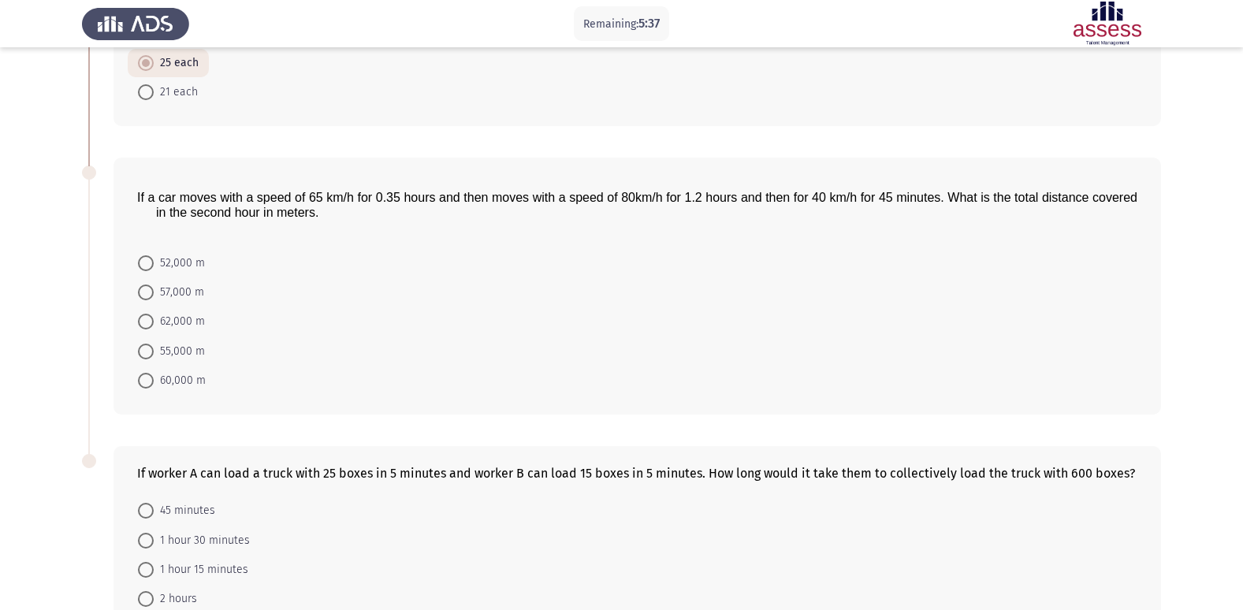
click at [144, 297] on span at bounding box center [146, 293] width 16 height 16
click at [144, 297] on input "57,000 m" at bounding box center [146, 293] width 16 height 16
radio input "true"
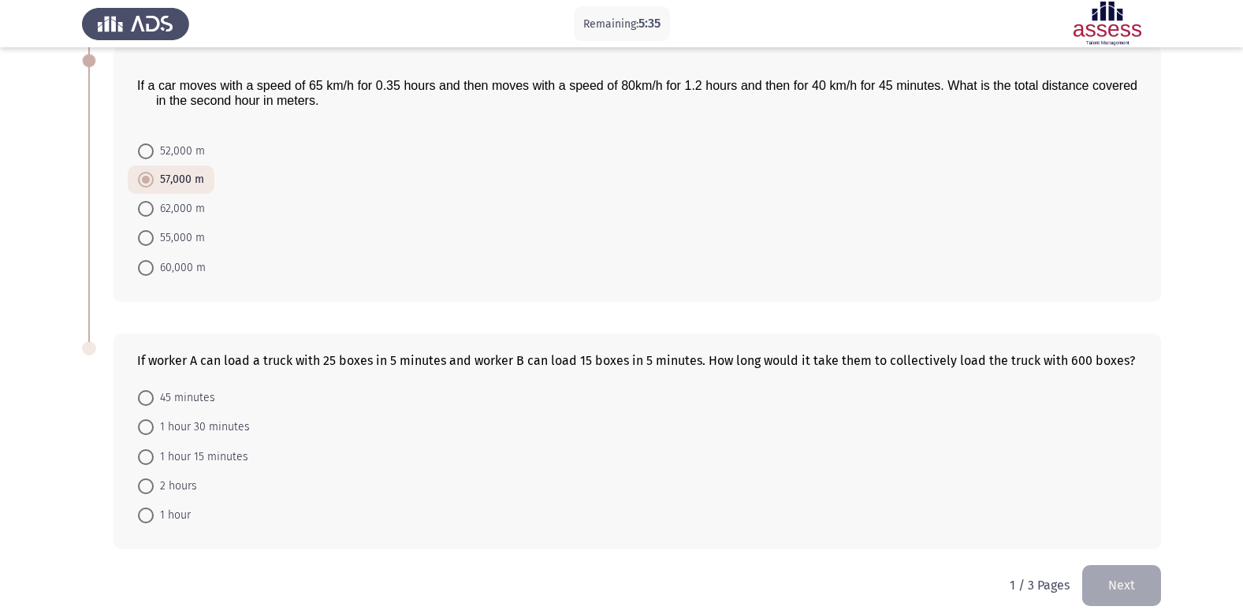
scroll to position [367, 0]
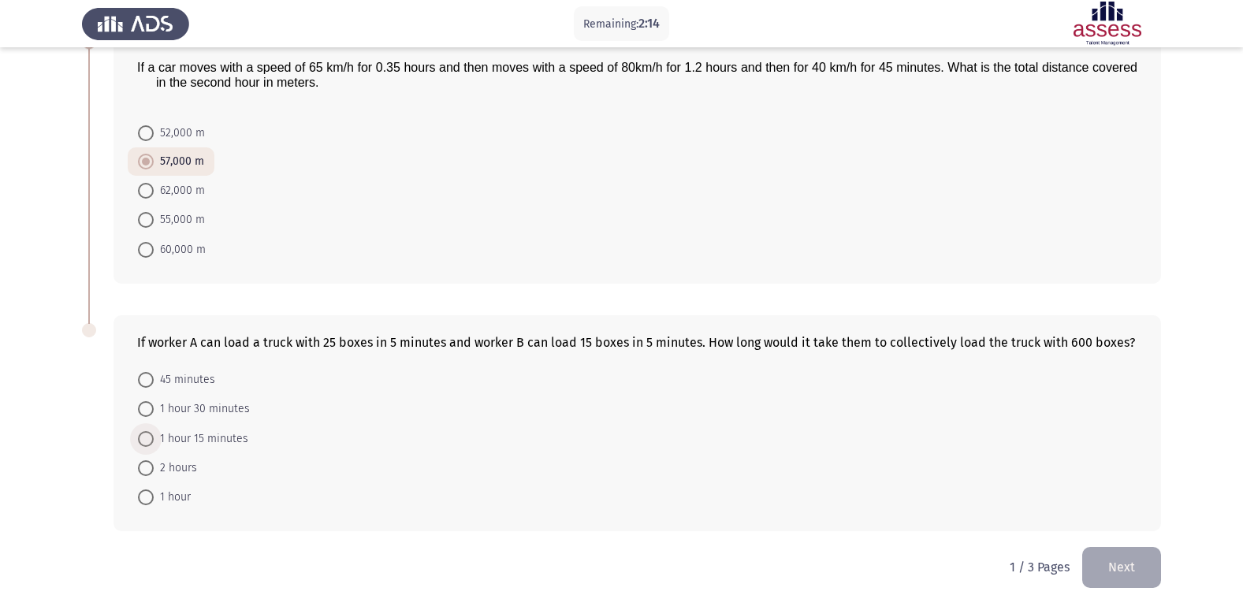
click at [151, 438] on span at bounding box center [146, 439] width 16 height 16
click at [151, 438] on input "1 hour 15 minutes" at bounding box center [146, 439] width 16 height 16
radio input "true"
click at [1097, 562] on button "Next" at bounding box center [1122, 567] width 79 height 40
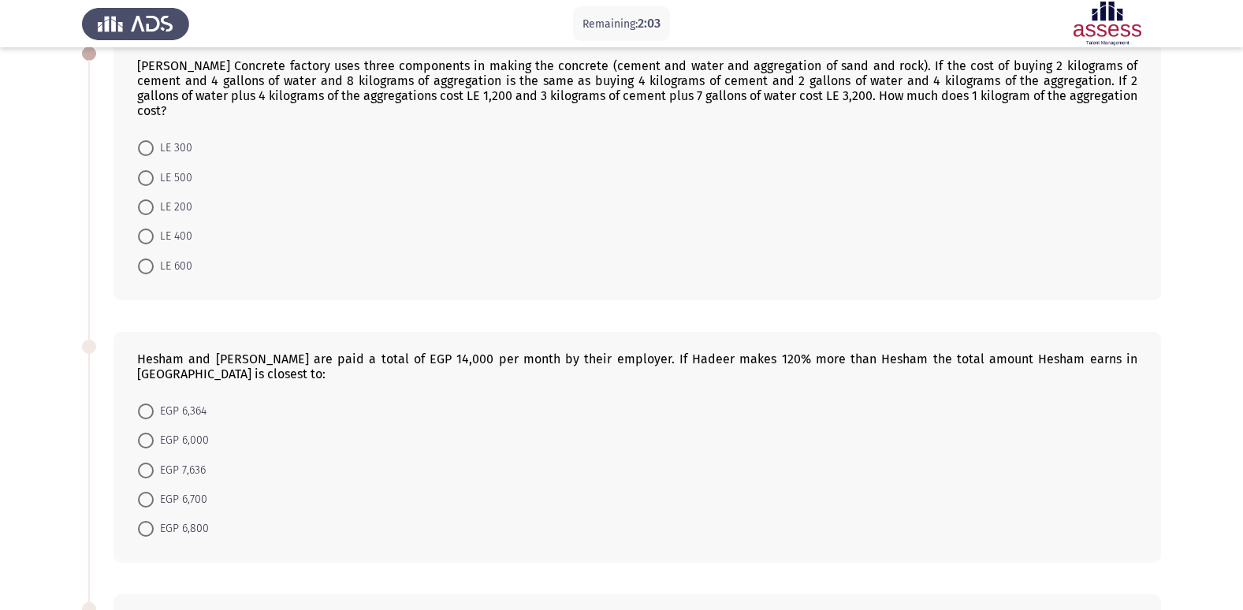
scroll to position [0, 0]
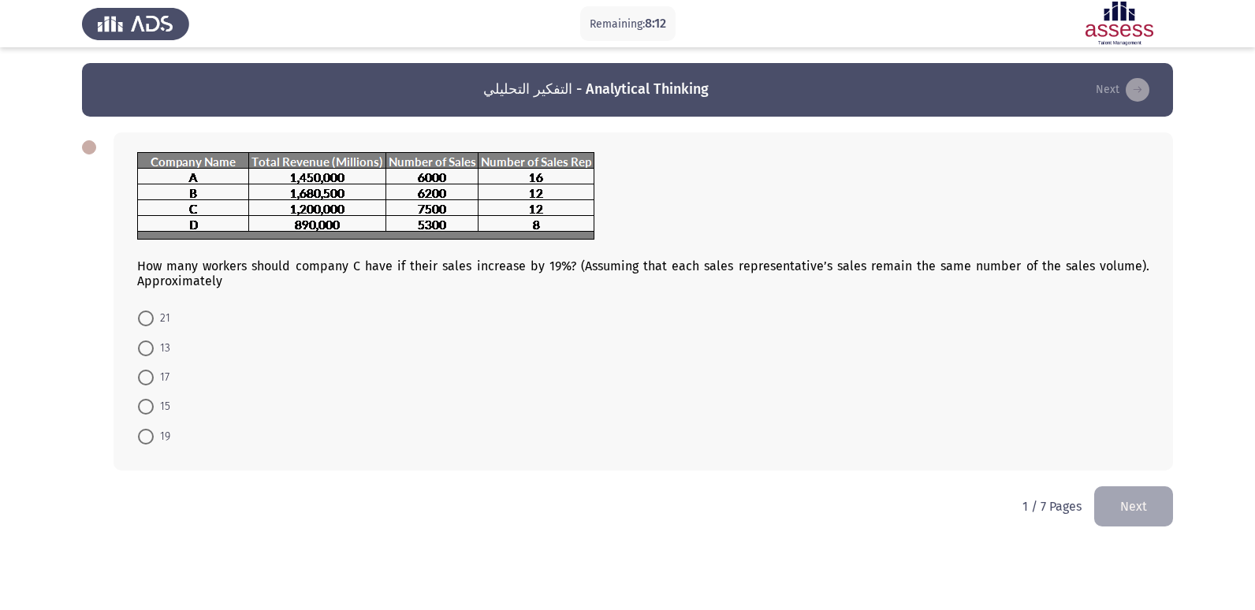
click at [146, 315] on span at bounding box center [146, 319] width 16 height 16
click at [146, 315] on input "21" at bounding box center [146, 319] width 16 height 16
radio input "true"
click at [1113, 489] on button "Next" at bounding box center [1133, 505] width 79 height 40
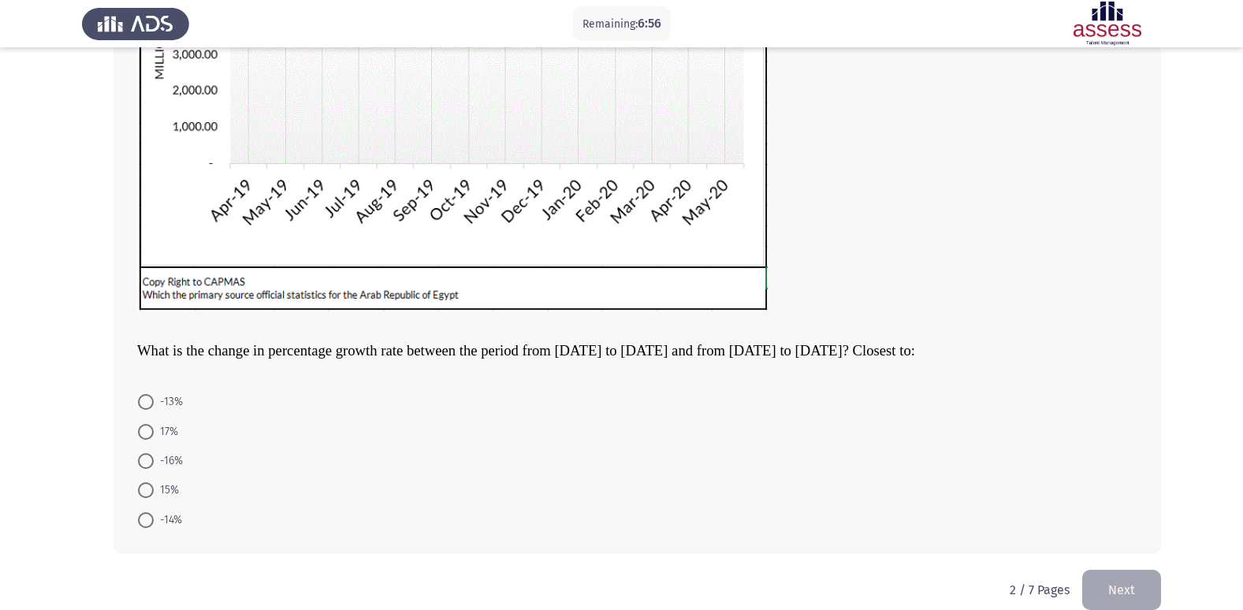
scroll to position [362, 0]
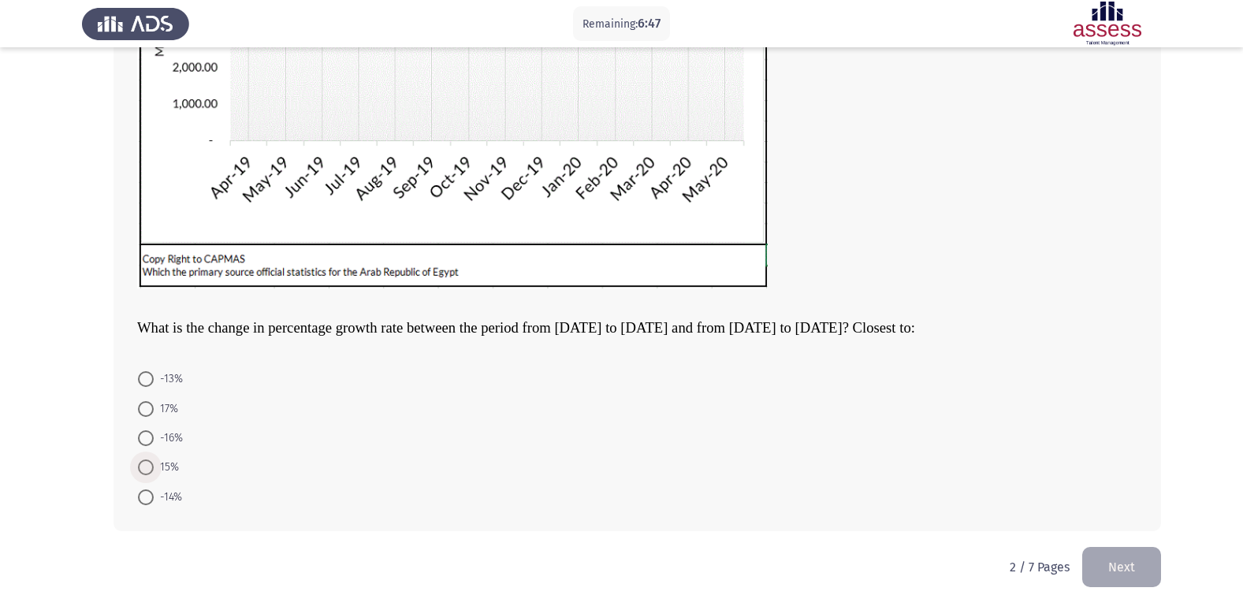
click at [142, 466] on span at bounding box center [146, 468] width 16 height 16
click at [142, 466] on input "15%" at bounding box center [146, 468] width 16 height 16
radio input "true"
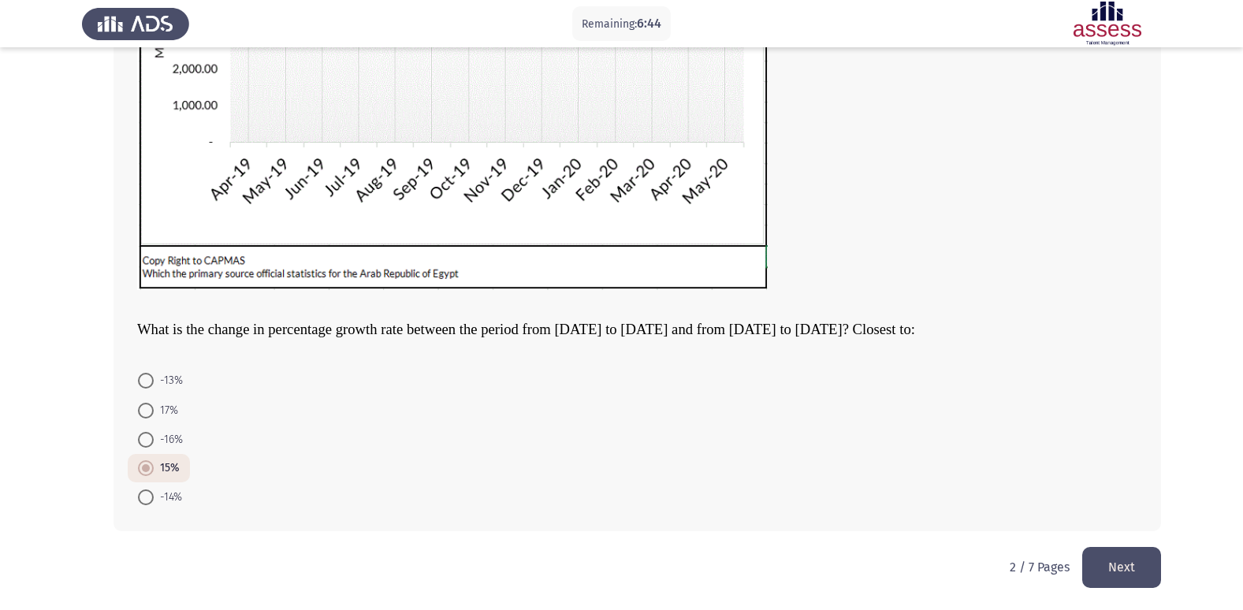
click at [1122, 556] on button "Next" at bounding box center [1122, 567] width 79 height 40
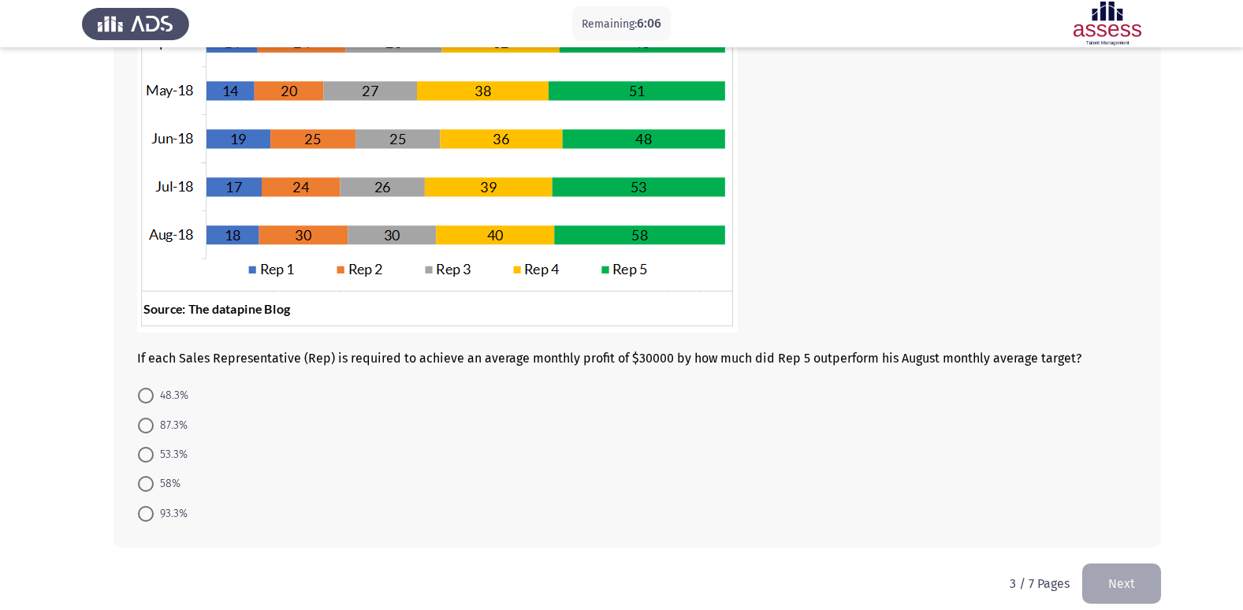
scroll to position [332, 0]
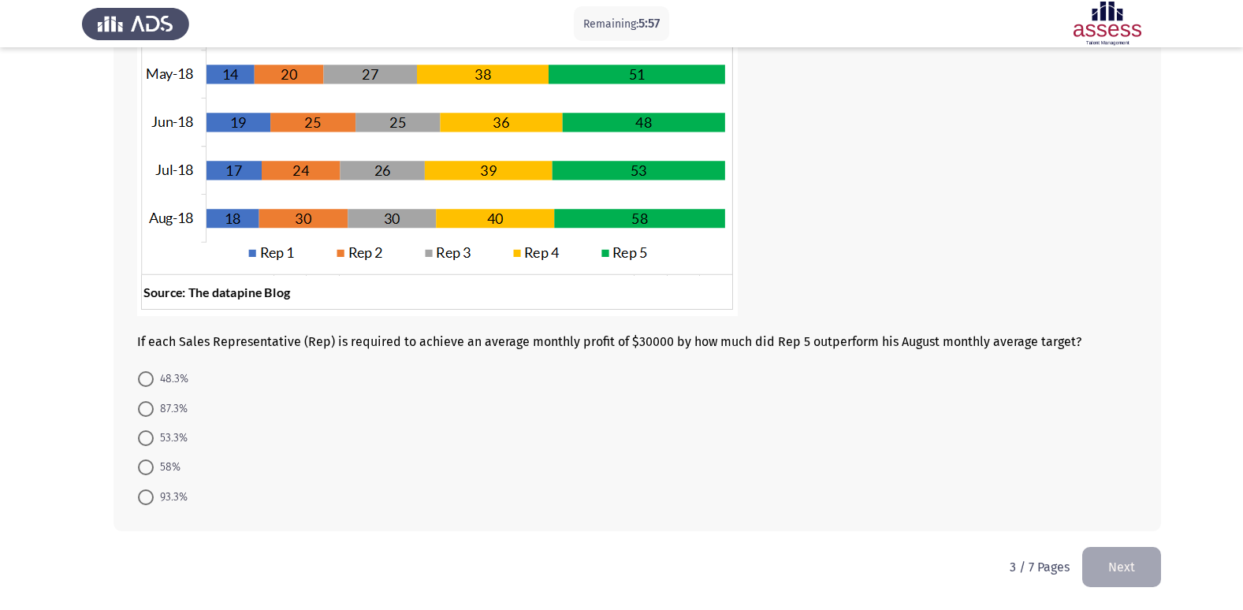
click at [142, 379] on span at bounding box center [146, 379] width 16 height 16
click at [142, 379] on input "48.3%" at bounding box center [146, 379] width 16 height 16
radio input "true"
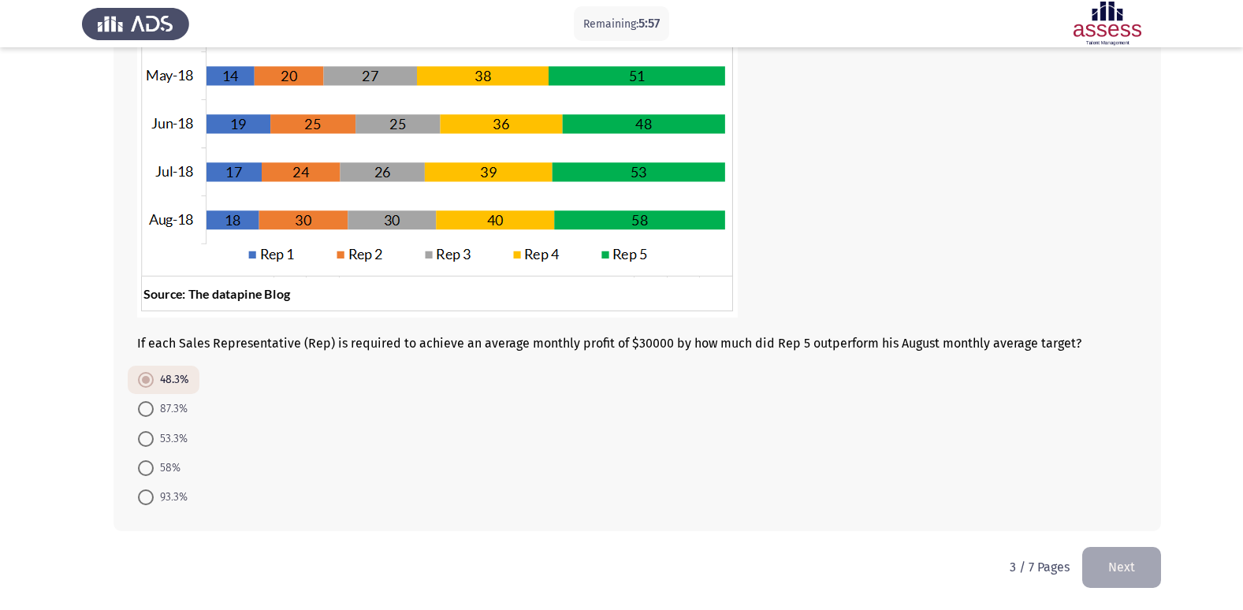
scroll to position [330, 0]
click at [1102, 537] on div "If each Sales Representative (Rep) is required to achieve an average monthly pr…" at bounding box center [621, 166] width 1079 height 761
click at [1117, 538] on div "If each Sales Representative (Rep) is required to achieve an average monthly pr…" at bounding box center [621, 166] width 1079 height 761
click at [1104, 567] on button "Next" at bounding box center [1122, 567] width 79 height 40
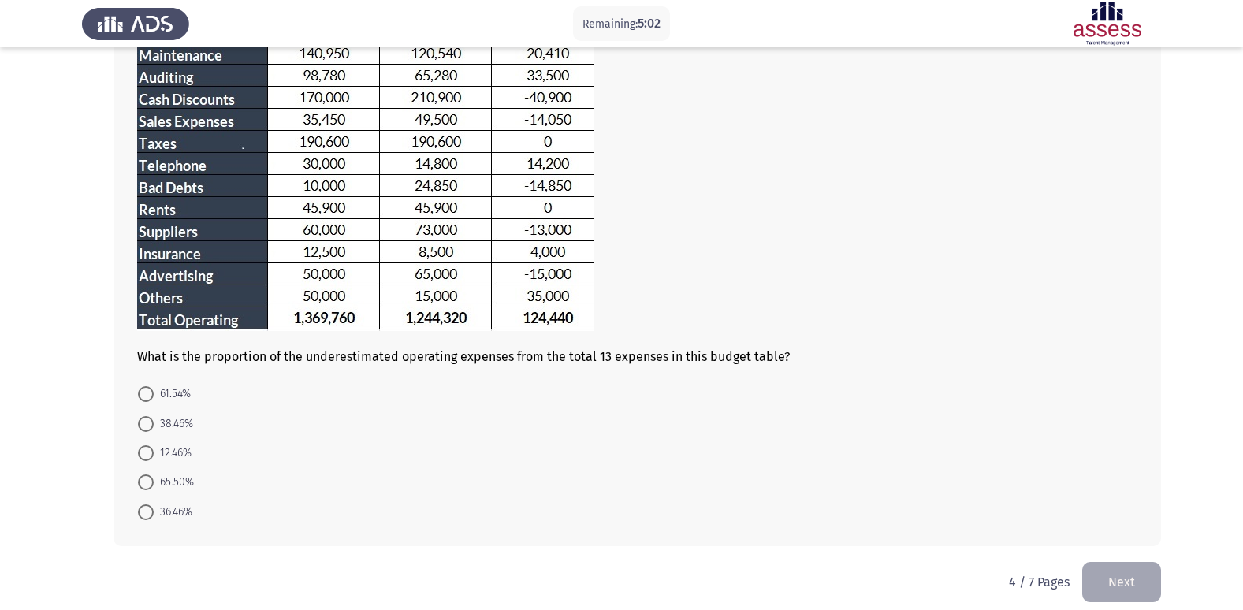
scroll to position [194, 0]
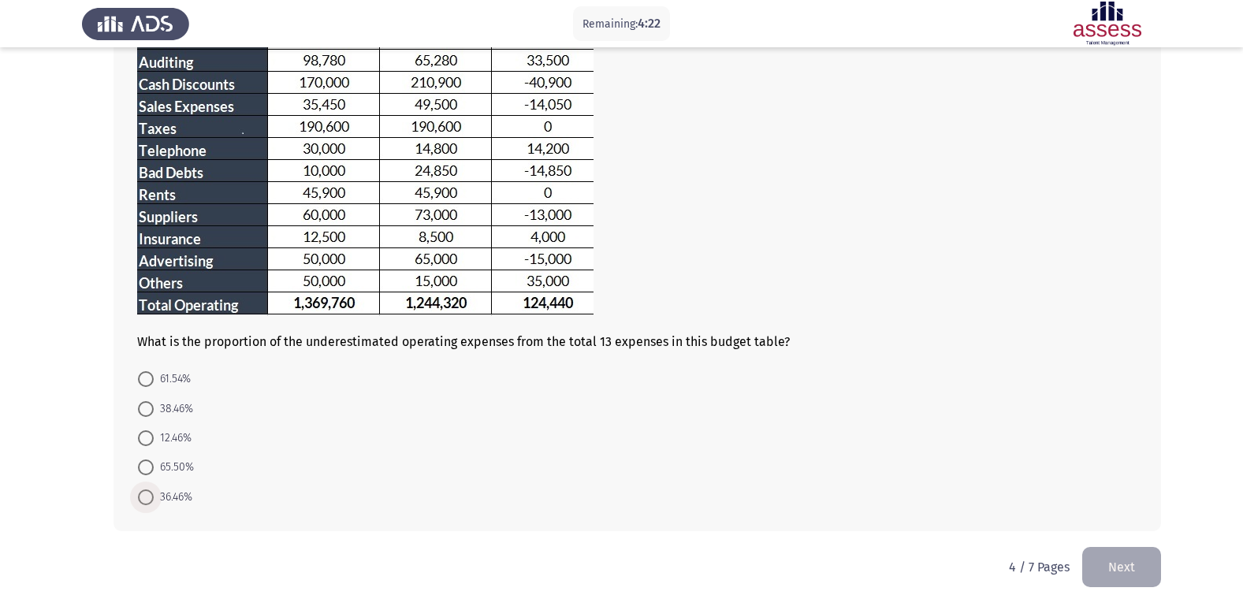
click at [143, 494] on span at bounding box center [146, 498] width 16 height 16
click at [143, 494] on input "36.46%" at bounding box center [146, 498] width 16 height 16
radio input "true"
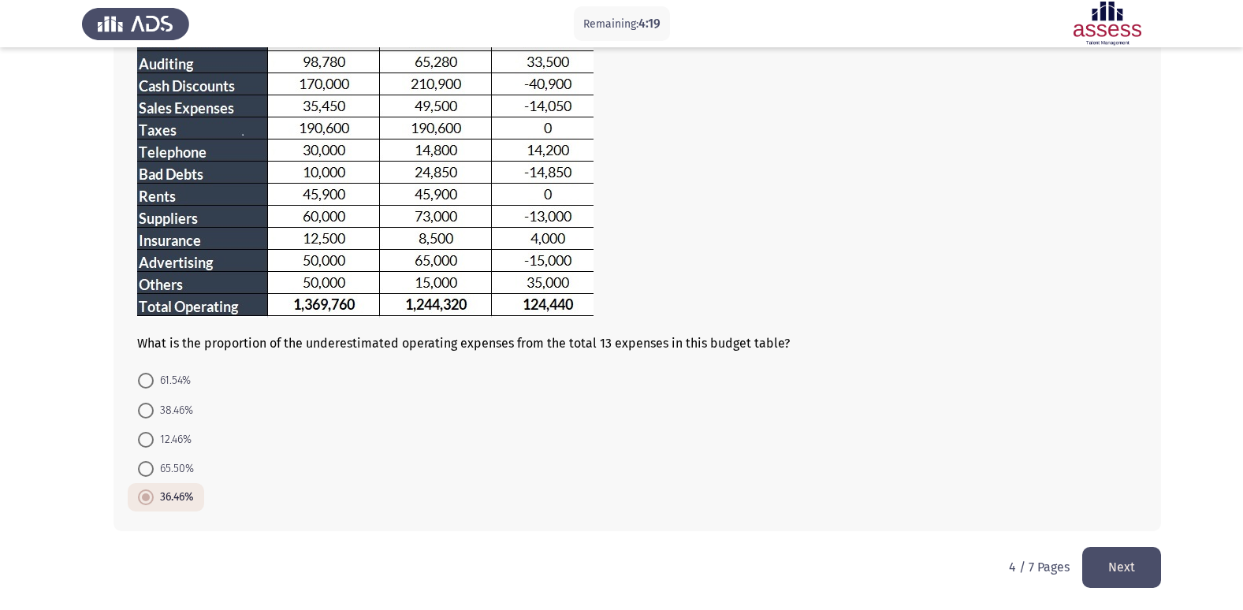
click at [1120, 560] on button "Next" at bounding box center [1122, 567] width 79 height 40
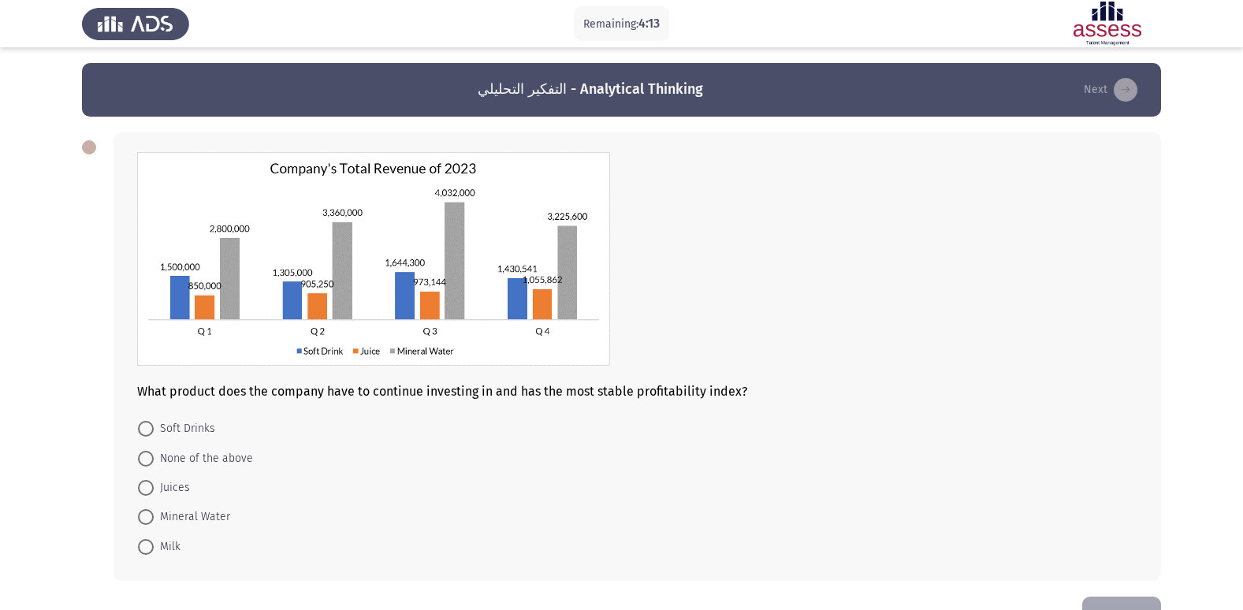
scroll to position [50, 0]
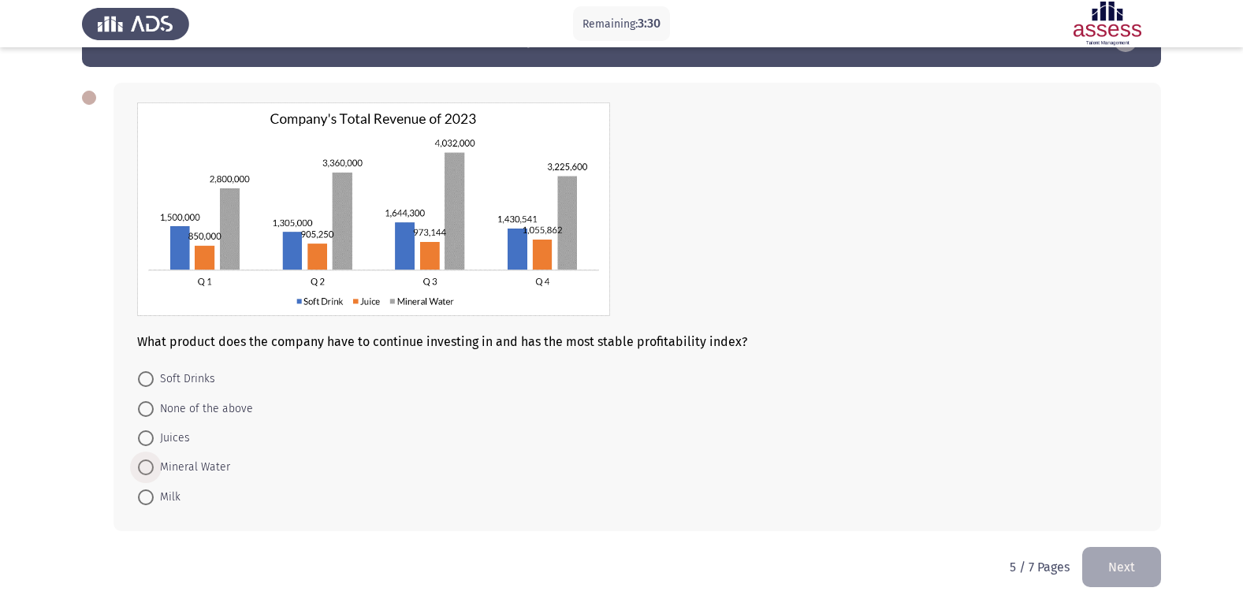
click at [145, 466] on span at bounding box center [146, 468] width 16 height 16
click at [145, 466] on input "Mineral Water" at bounding box center [146, 468] width 16 height 16
radio input "true"
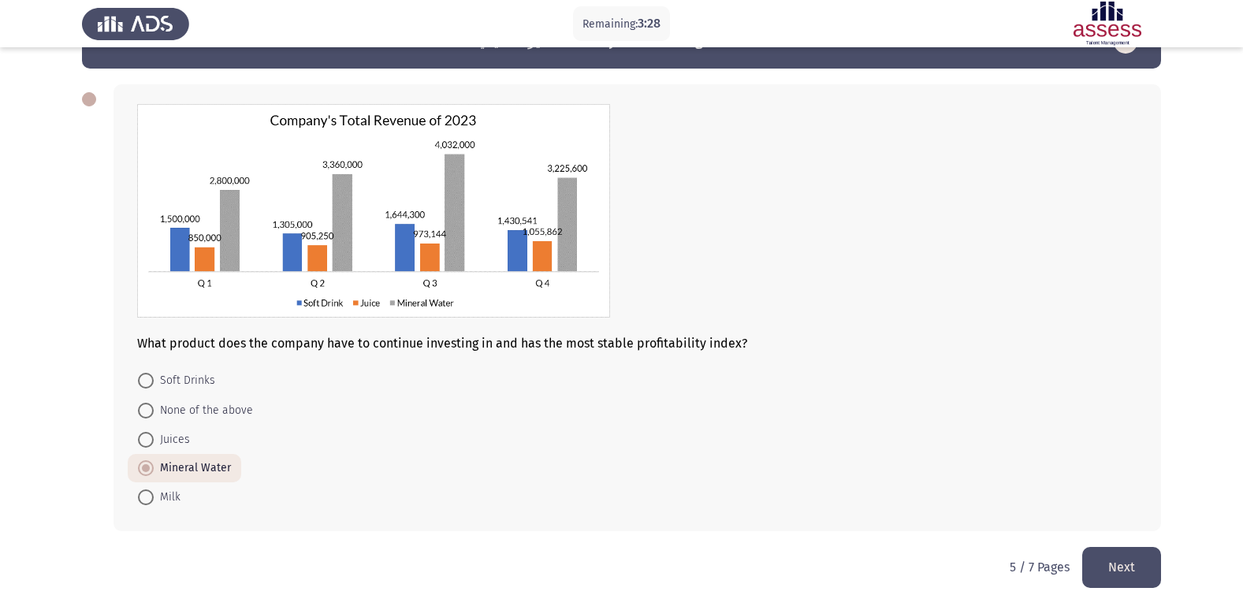
click at [1098, 553] on button "Next" at bounding box center [1122, 567] width 79 height 40
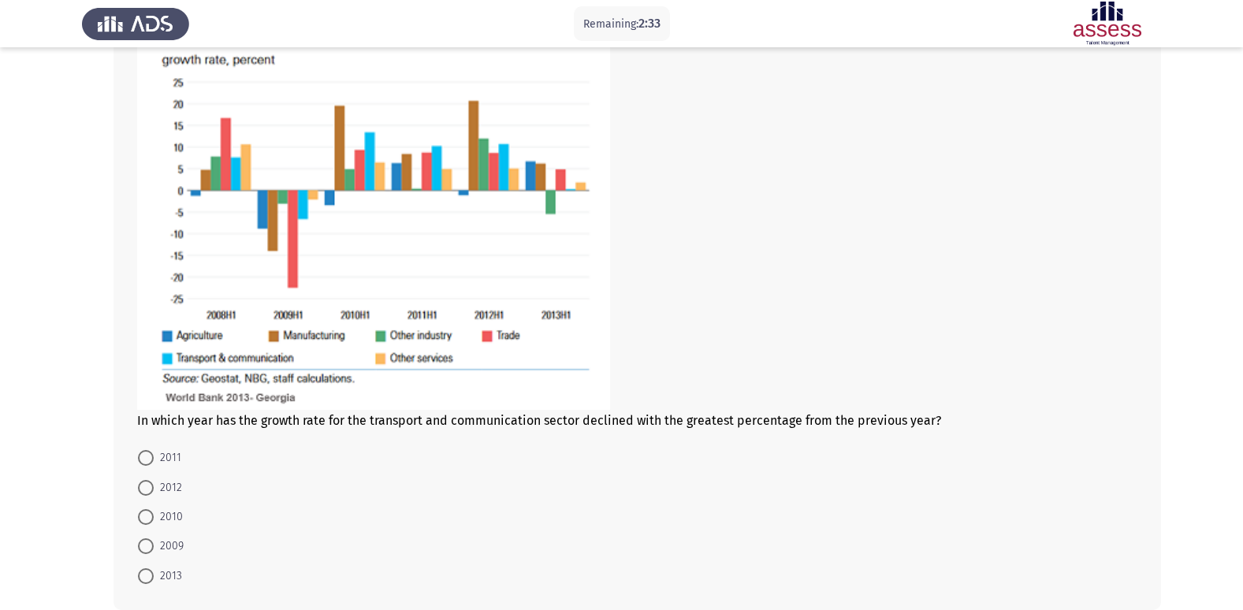
scroll to position [242, 0]
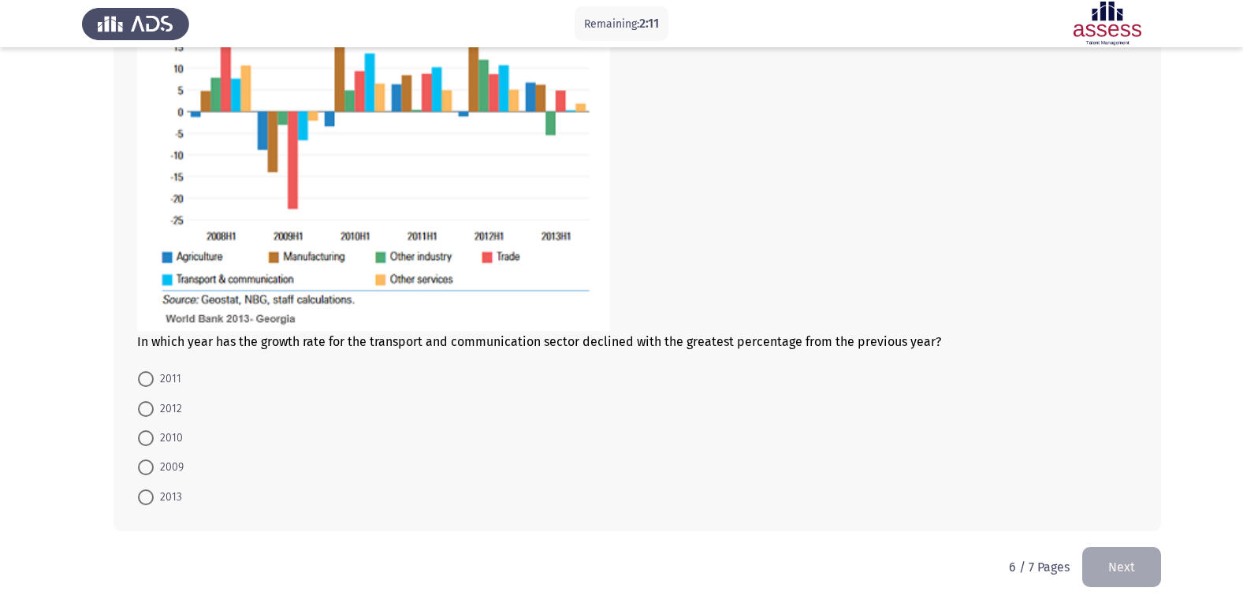
click at [138, 453] on mat-radio-button "2009" at bounding box center [161, 467] width 66 height 29
click at [147, 453] on mat-radio-button "2009" at bounding box center [161, 467] width 66 height 29
click at [143, 456] on mat-radio-button "2009" at bounding box center [161, 467] width 66 height 29
click at [143, 457] on mat-radio-button "2009" at bounding box center [161, 467] width 66 height 29
click at [153, 464] on span at bounding box center [146, 468] width 16 height 16
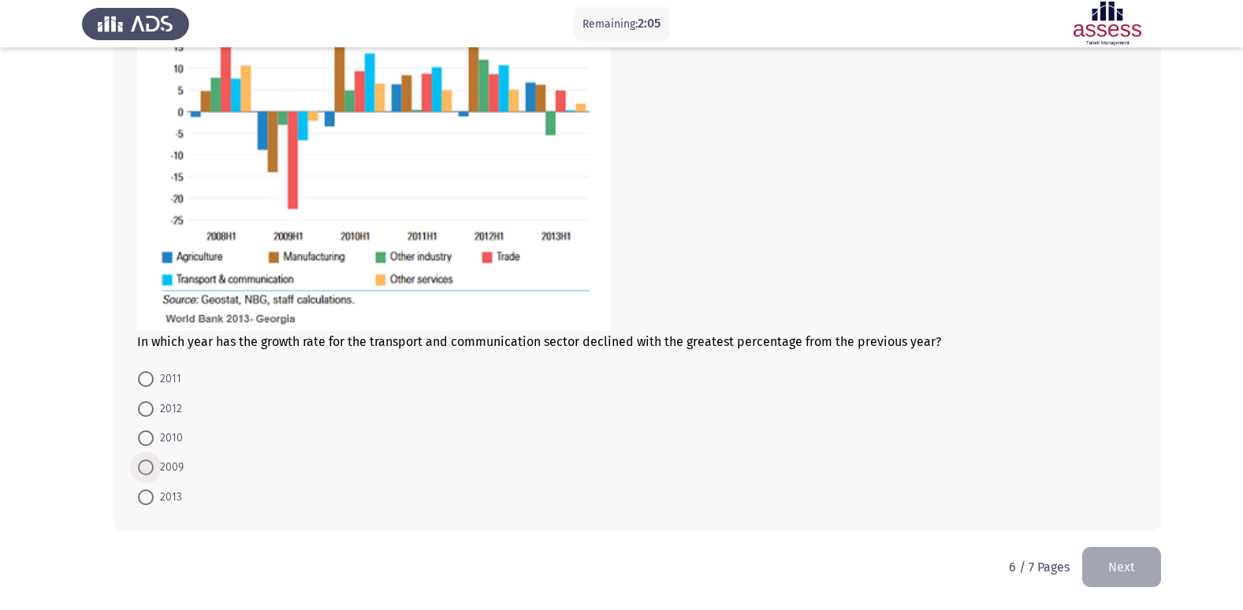
click at [153, 464] on input "2009" at bounding box center [146, 468] width 16 height 16
radio input "true"
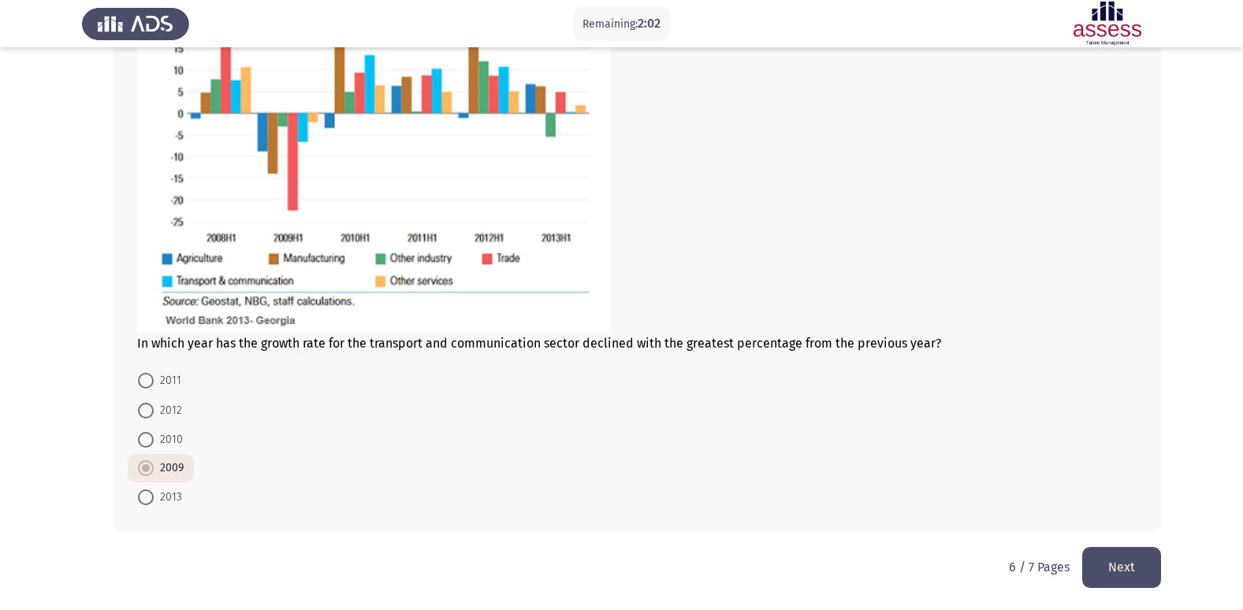
click at [1136, 560] on button "Next" at bounding box center [1122, 567] width 79 height 40
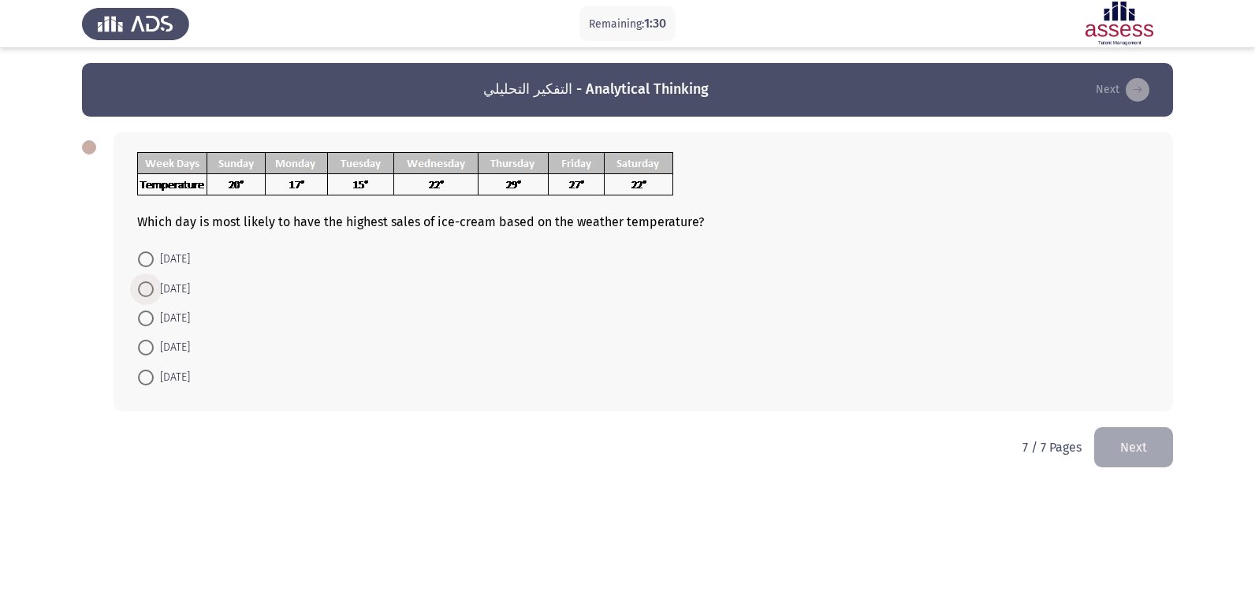
click at [148, 286] on span at bounding box center [146, 289] width 16 height 16
click at [148, 286] on input "[DATE]" at bounding box center [146, 289] width 16 height 16
radio input "true"
click at [1110, 438] on button "Next" at bounding box center [1133, 446] width 79 height 40
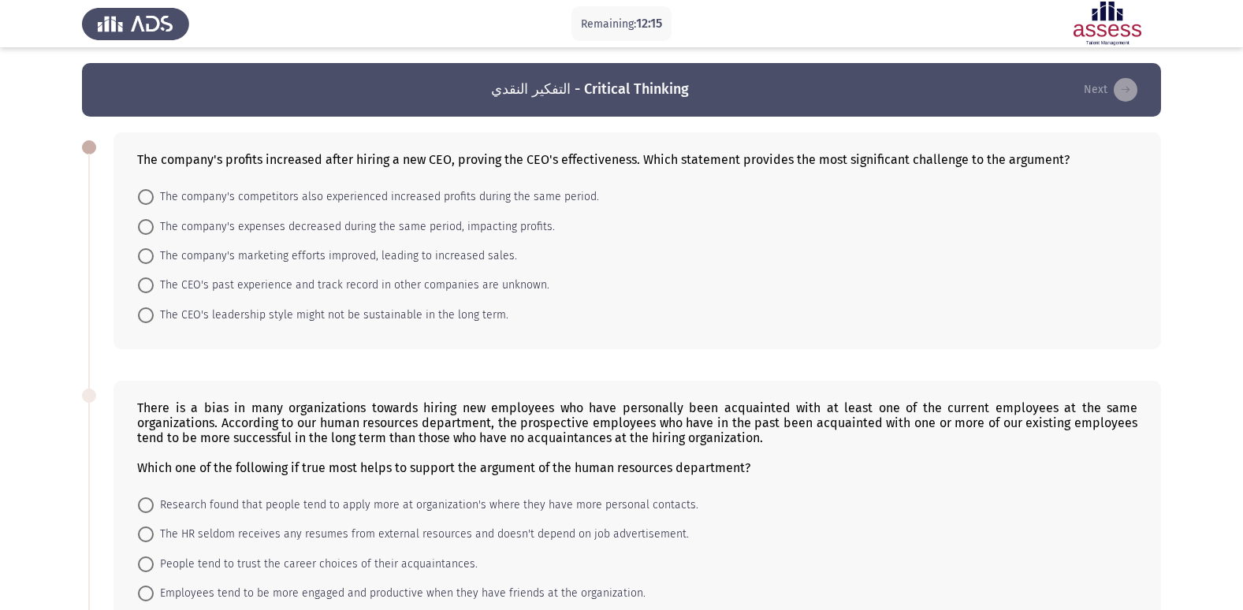
click at [137, 247] on mat-radio-button "The company's marketing efforts improved, leading to increased sales." at bounding box center [328, 255] width 400 height 29
click at [146, 254] on span at bounding box center [146, 256] width 16 height 16
click at [146, 254] on input "The company's marketing efforts improved, leading to increased sales." at bounding box center [146, 256] width 16 height 16
radio input "true"
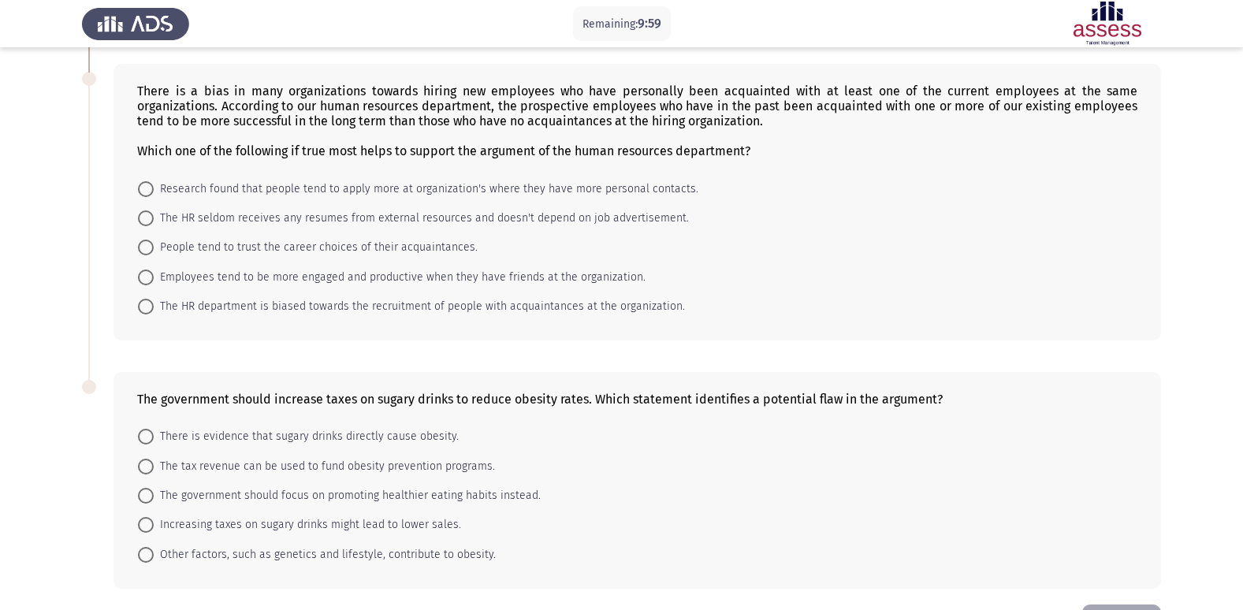
scroll to position [373, 0]
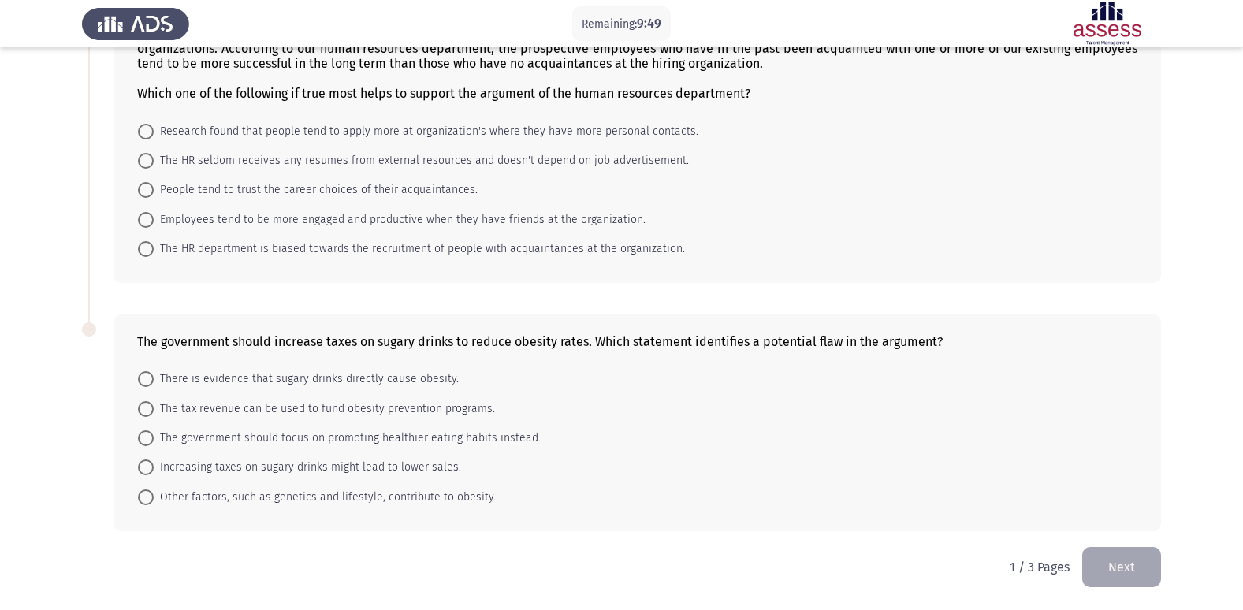
click at [148, 121] on mat-radio-button "Research found that people tend to apply more at organization's where they have…" at bounding box center [418, 130] width 581 height 29
click at [144, 122] on label "Research found that people tend to apply more at organization's where they have…" at bounding box center [418, 131] width 561 height 19
click at [144, 124] on input "Research found that people tend to apply more at organization's where they have…" at bounding box center [146, 132] width 16 height 16
radio input "true"
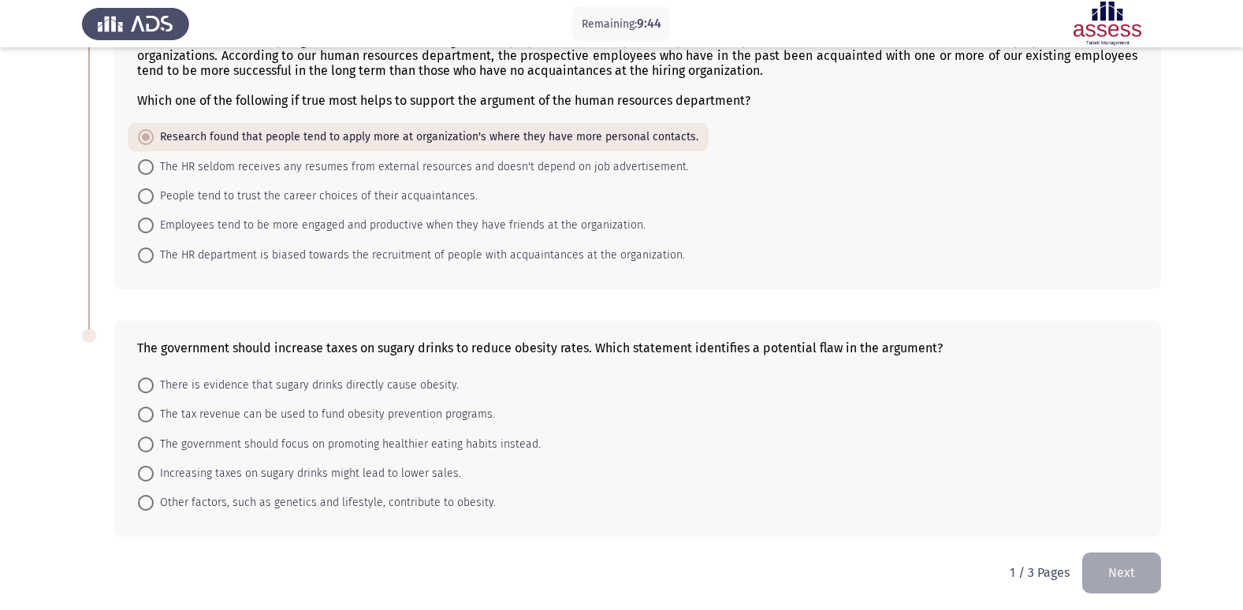
scroll to position [371, 0]
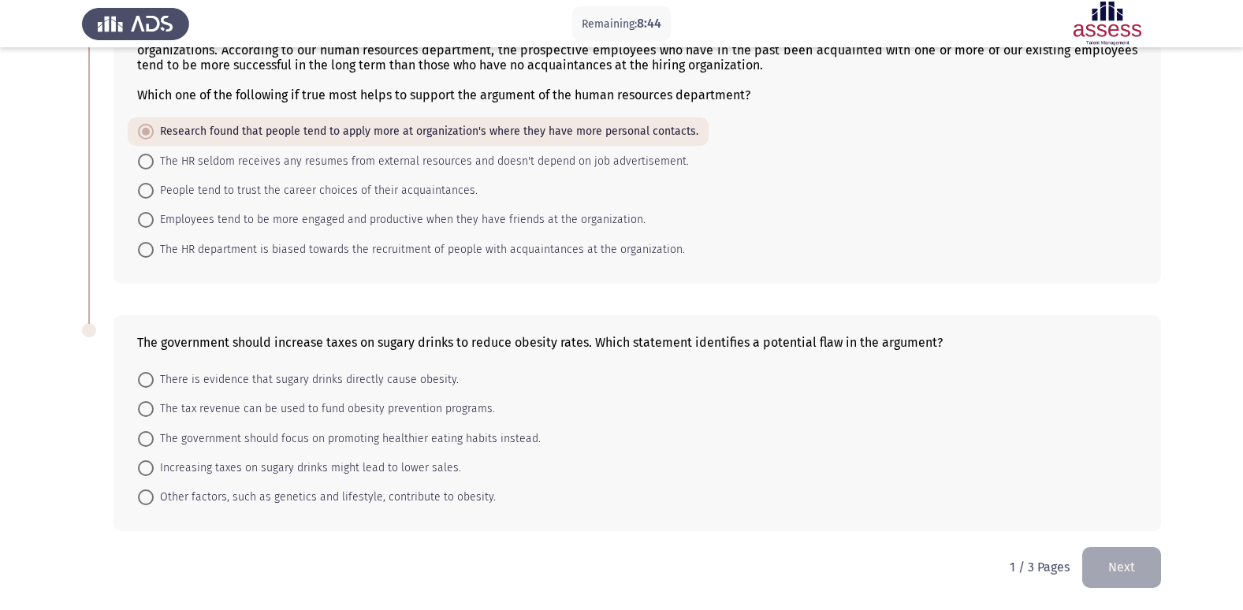
click at [147, 452] on mat-radio-button "The government should focus on promoting healthier eating habits instead." at bounding box center [339, 437] width 423 height 29
click at [151, 466] on span at bounding box center [146, 468] width 16 height 16
click at [151, 466] on input "Increasing taxes on sugary drinks might lead to lower sales." at bounding box center [146, 468] width 16 height 16
radio input "true"
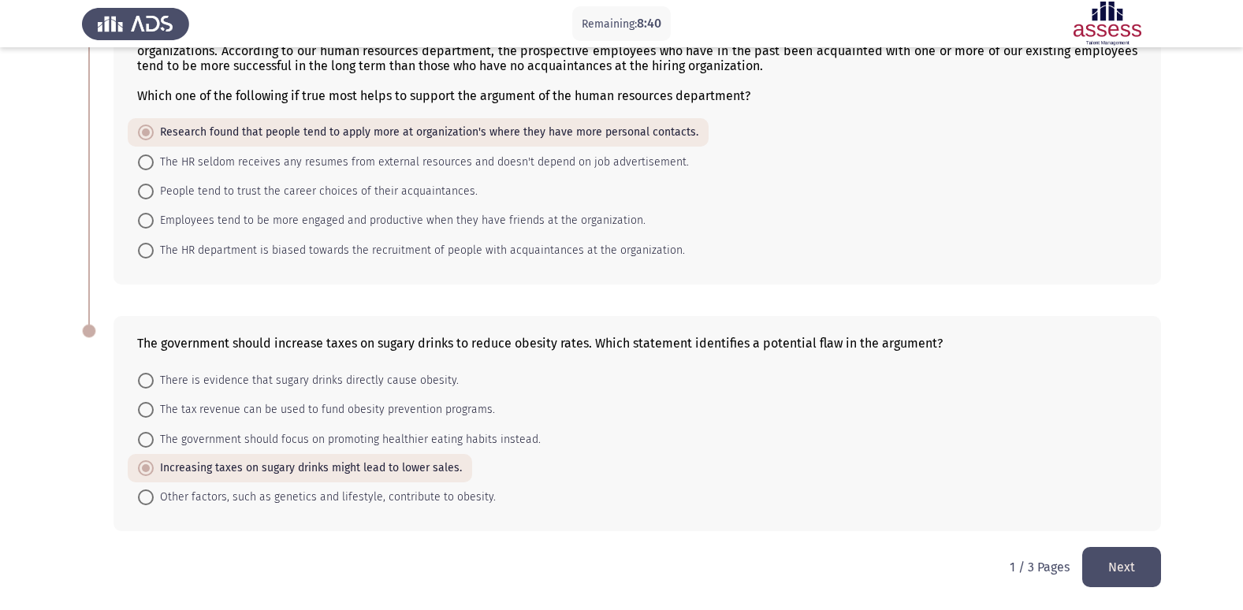
click at [1122, 569] on button "Next" at bounding box center [1122, 567] width 79 height 40
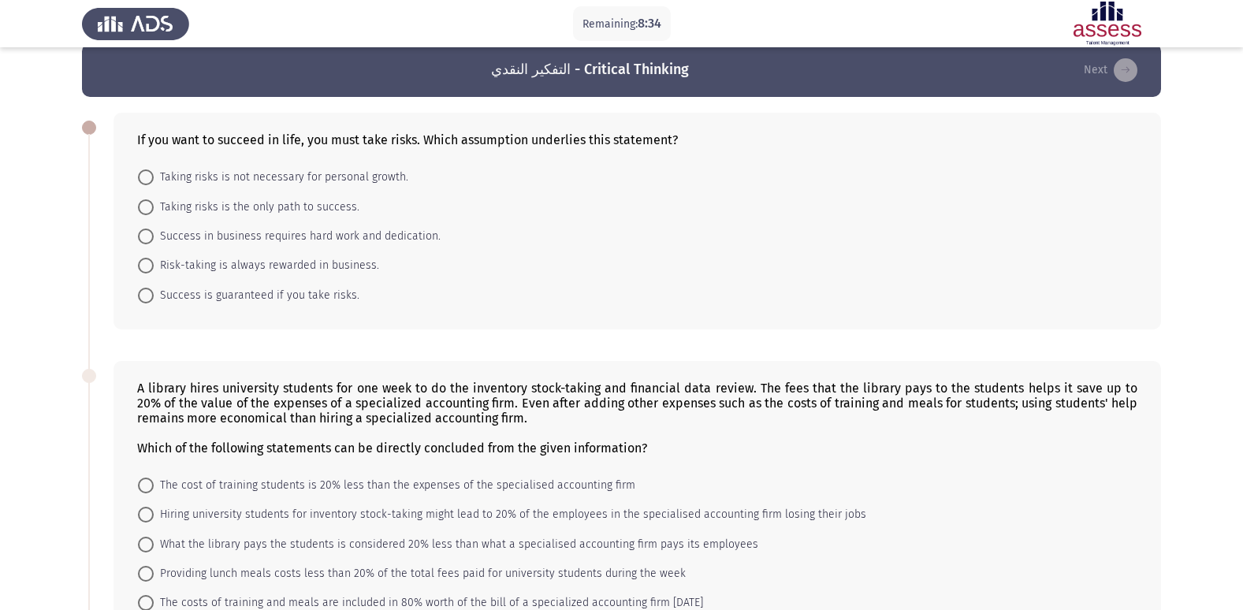
scroll to position [0, 0]
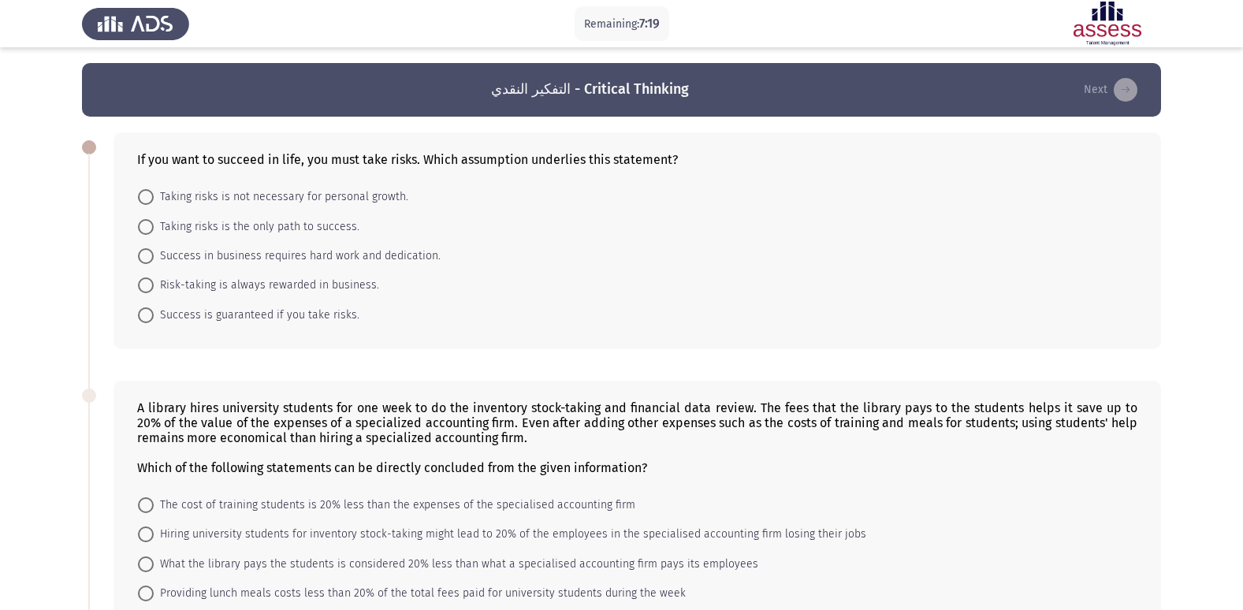
click at [148, 223] on span at bounding box center [146, 227] width 16 height 16
click at [148, 223] on input "Taking risks is the only path to success." at bounding box center [146, 227] width 16 height 16
radio input "true"
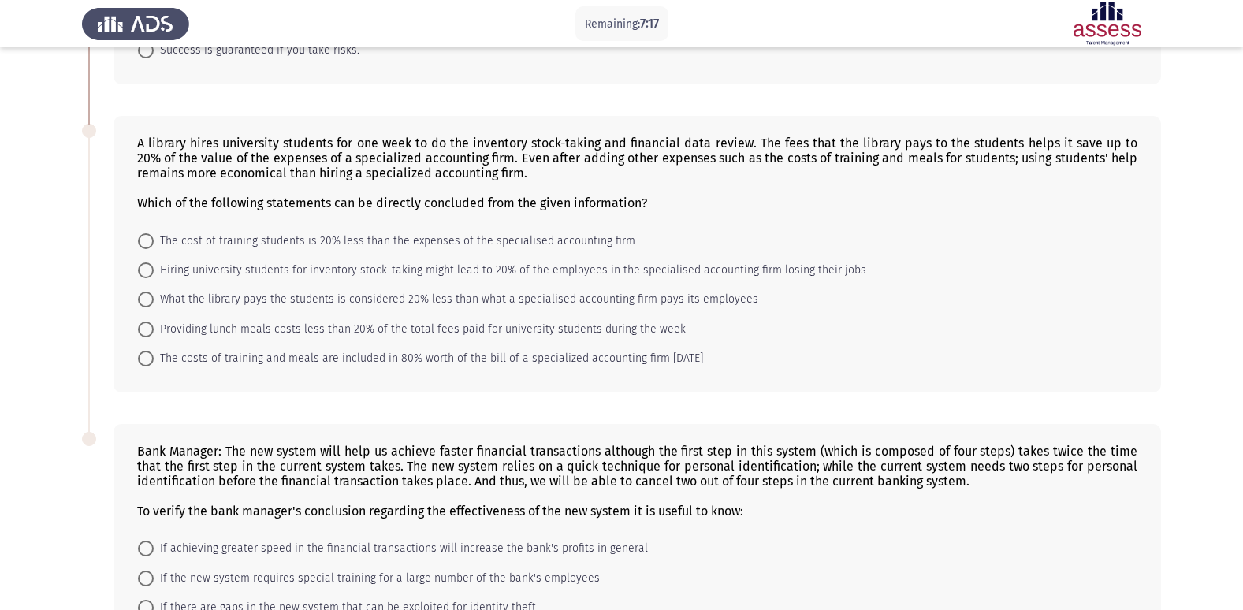
scroll to position [237, 0]
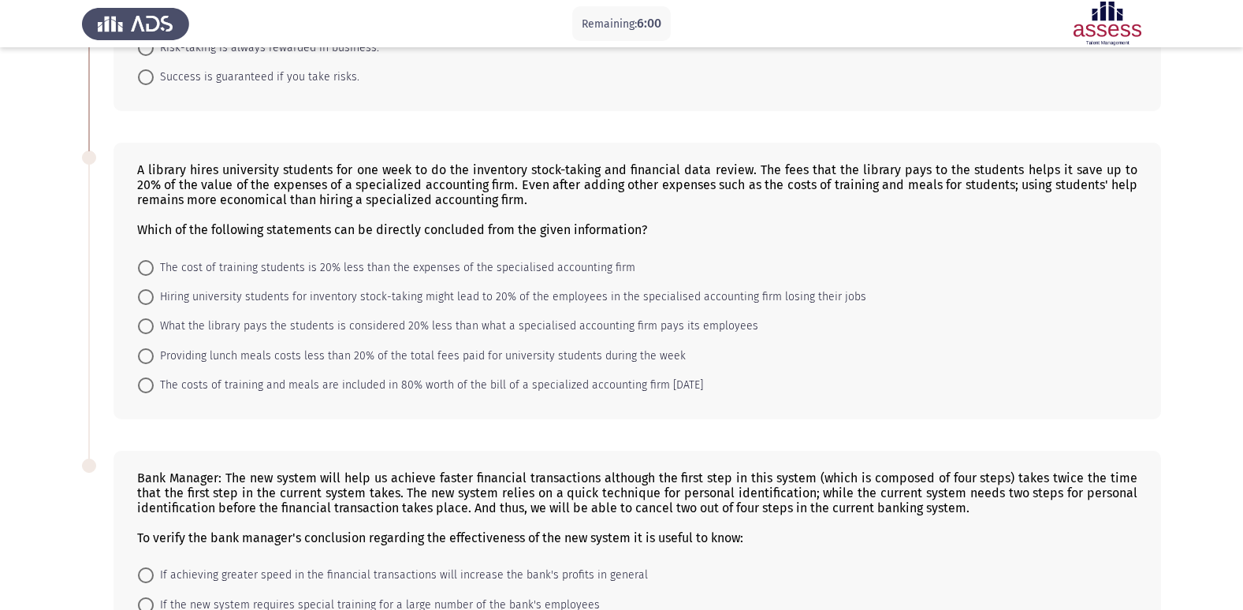
click at [153, 289] on span at bounding box center [146, 297] width 16 height 16
click at [153, 289] on input "Hiring university students for inventory stock-taking might lead to 20% of the …" at bounding box center [146, 297] width 16 height 16
radio input "true"
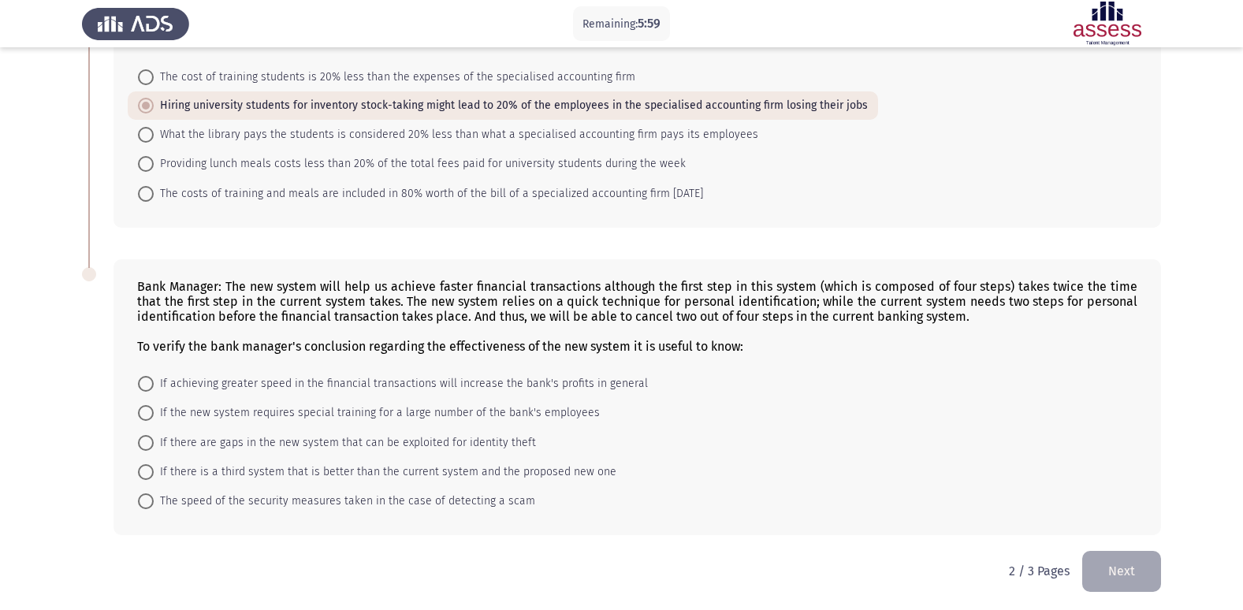
scroll to position [431, 0]
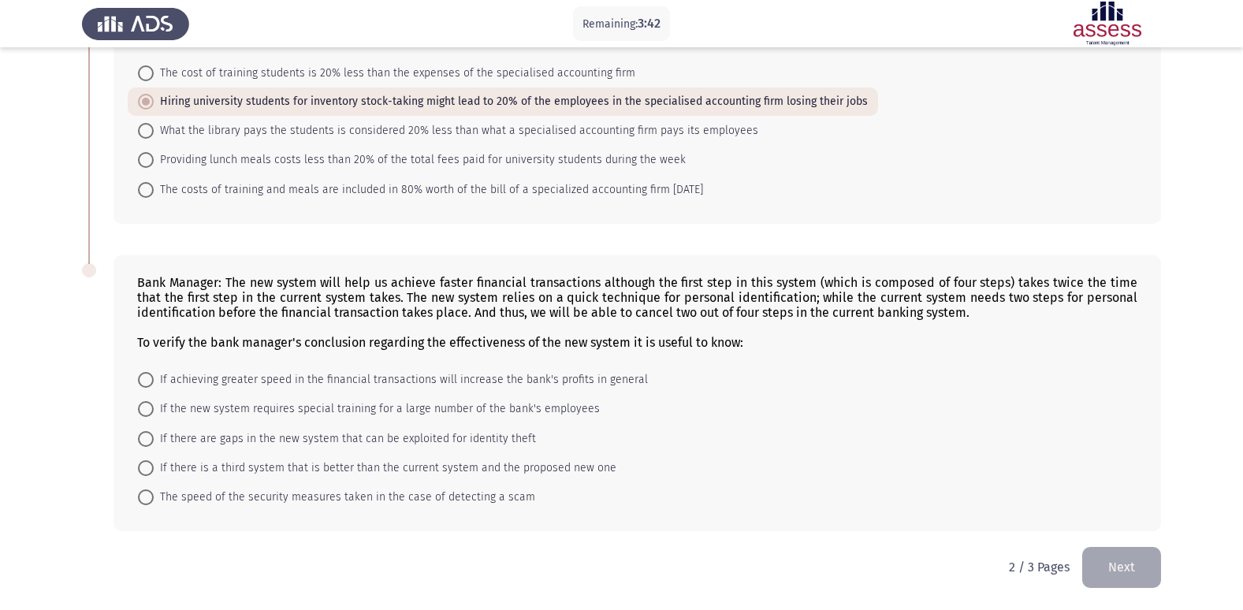
click at [132, 370] on mat-radio-button "If achieving greater speed in the financial transactions will increase the bank…" at bounding box center [393, 379] width 531 height 29
click at [147, 367] on mat-radio-button "If achieving greater speed in the financial transactions will increase the bank…" at bounding box center [393, 379] width 531 height 29
click at [140, 371] on label "If achieving greater speed in the financial transactions will increase the bank…" at bounding box center [393, 380] width 510 height 19
click at [140, 372] on input "If achieving greater speed in the financial transactions will increase the bank…" at bounding box center [146, 380] width 16 height 16
radio input "true"
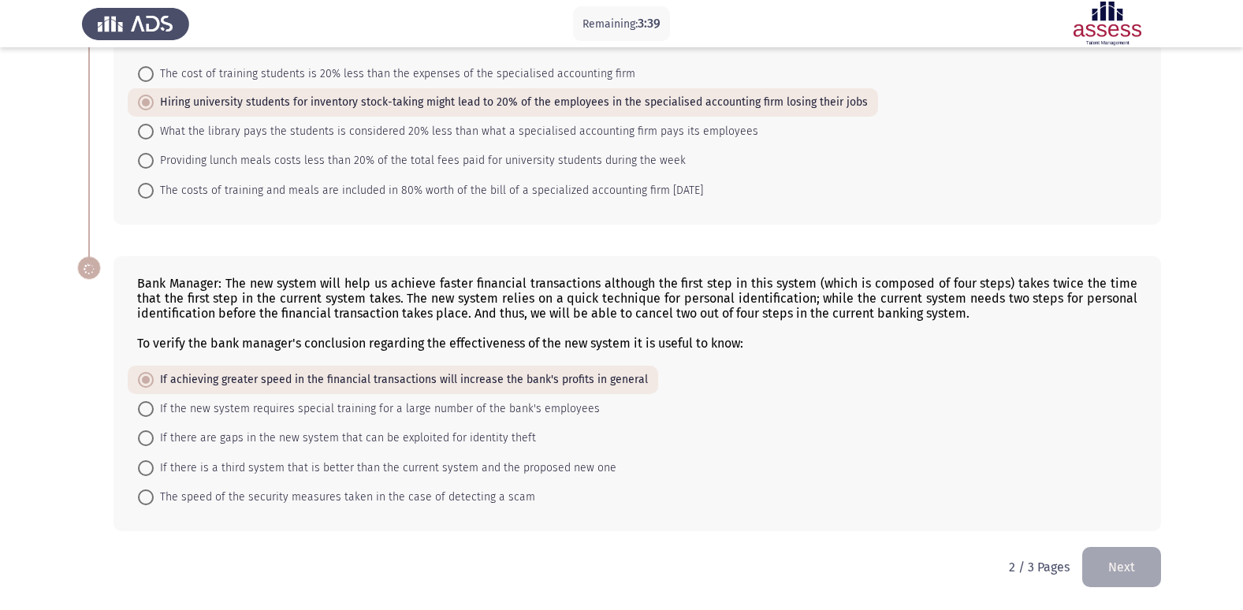
scroll to position [431, 0]
click at [1152, 569] on button "Next" at bounding box center [1122, 567] width 79 height 40
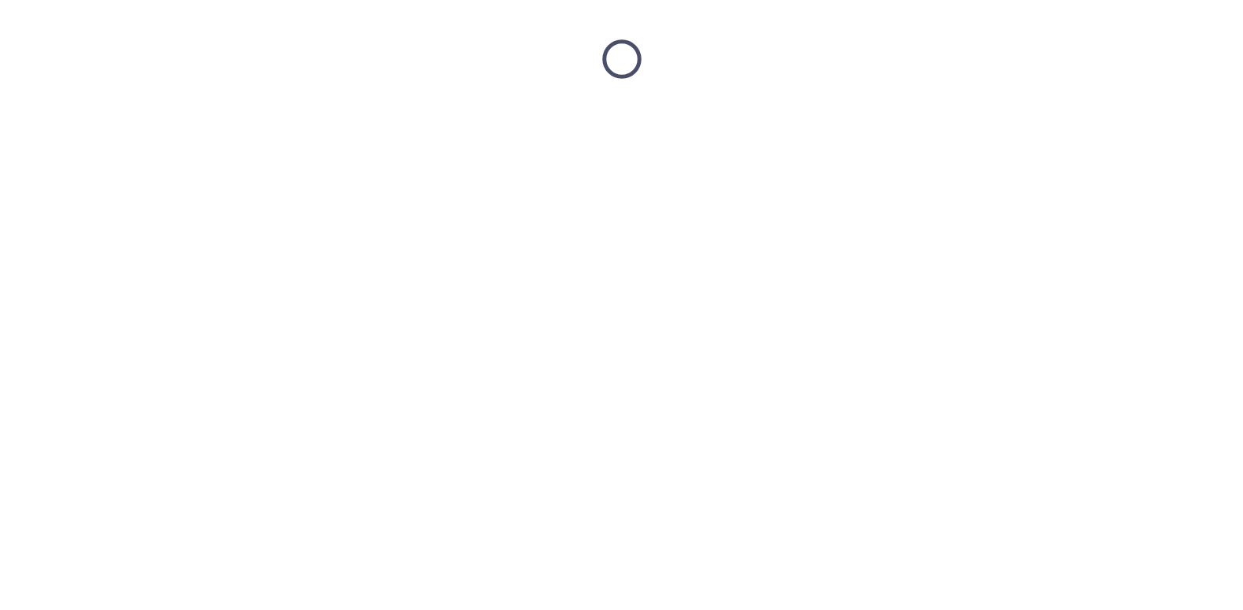
scroll to position [0, 0]
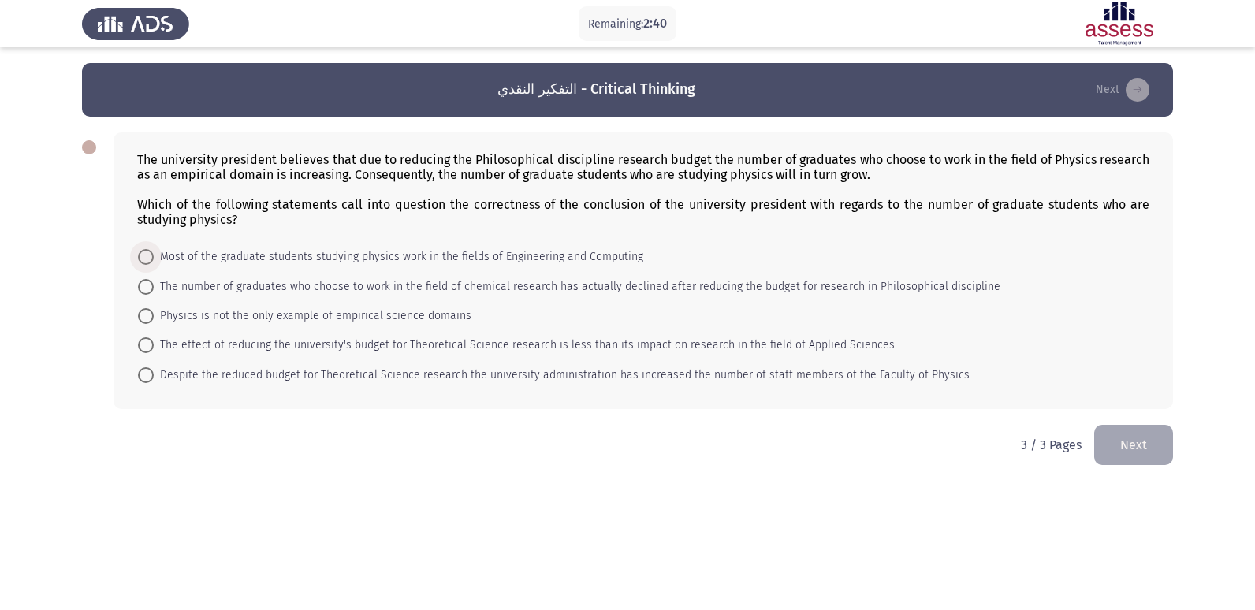
click at [155, 255] on span "Most of the graduate students studying physics work in the fields of Engineerin…" at bounding box center [399, 257] width 490 height 19
click at [154, 255] on input "Most of the graduate students studying physics work in the fields of Engineerin…" at bounding box center [146, 257] width 16 height 16
radio input "true"
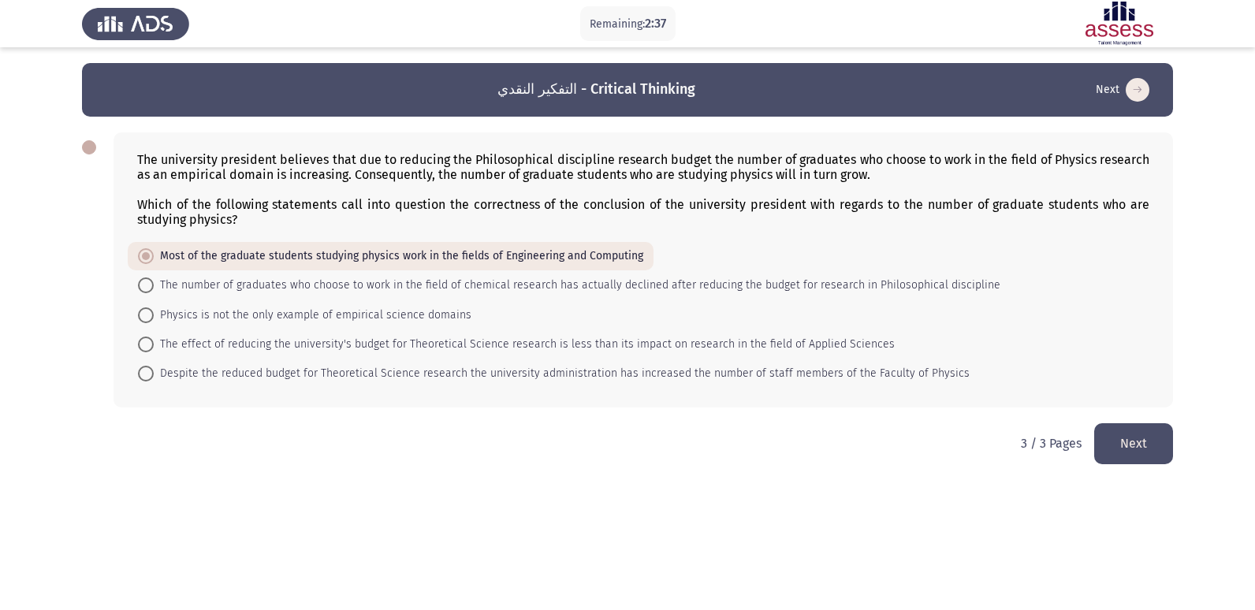
click at [1156, 437] on button "Next" at bounding box center [1133, 443] width 79 height 40
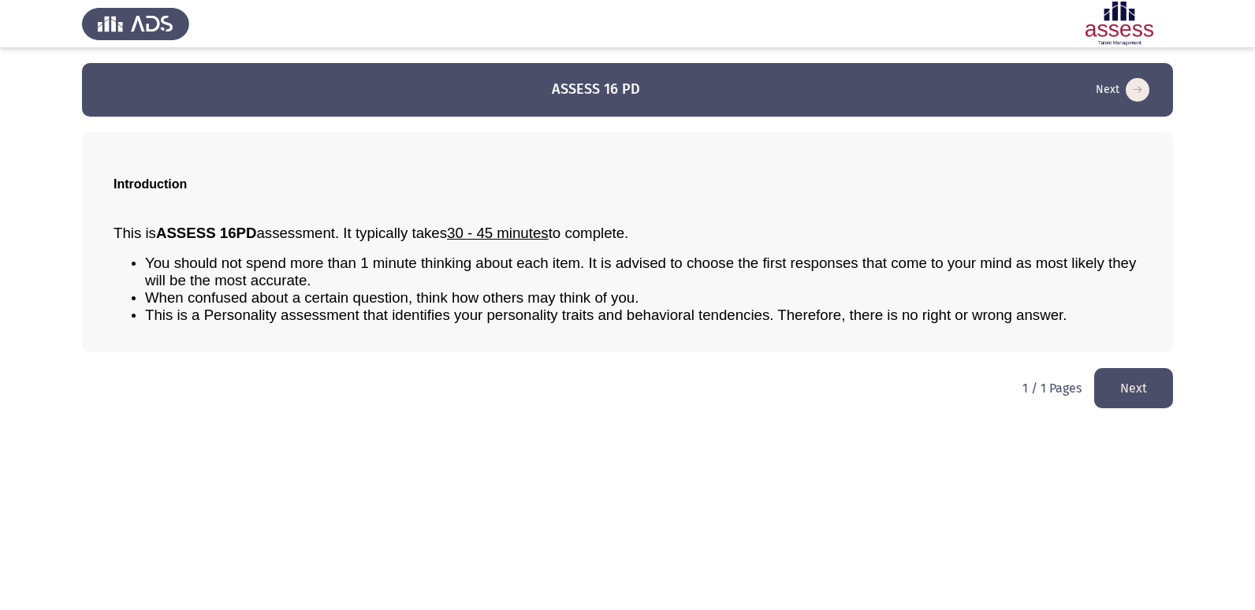
click at [1129, 373] on button "Next" at bounding box center [1133, 388] width 79 height 40
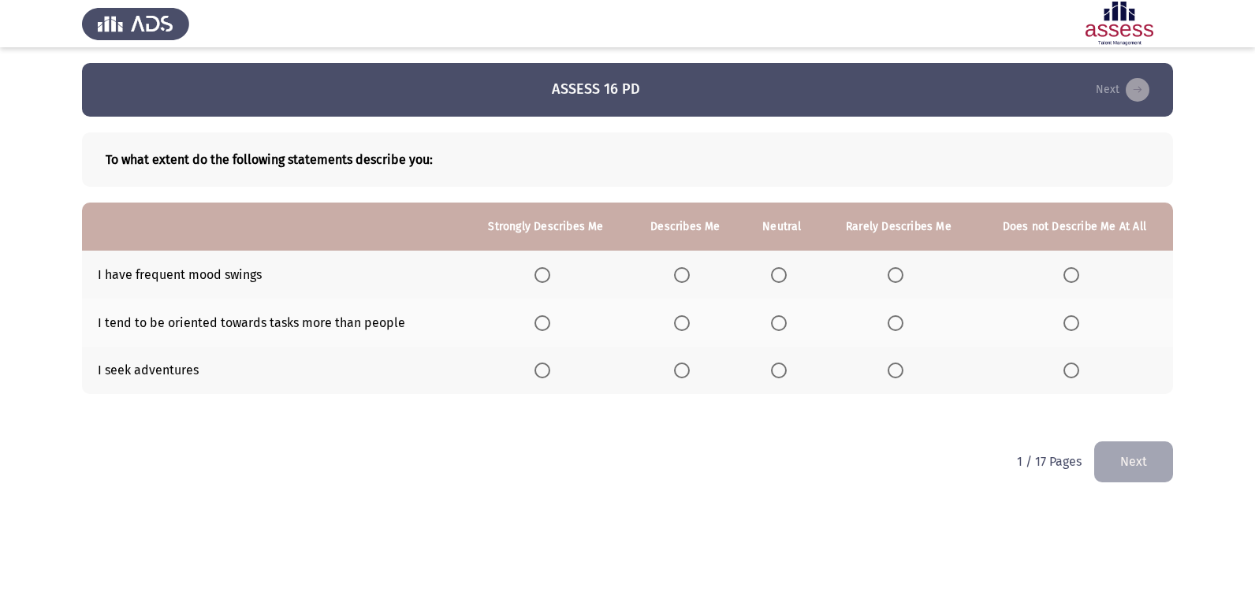
click at [544, 360] on th at bounding box center [546, 371] width 165 height 48
click at [542, 363] on span "Select an option" at bounding box center [543, 371] width 16 height 16
click at [542, 363] on input "Select an option" at bounding box center [543, 371] width 16 height 16
click at [541, 308] on th at bounding box center [546, 323] width 165 height 48
click at [542, 310] on th at bounding box center [546, 323] width 165 height 48
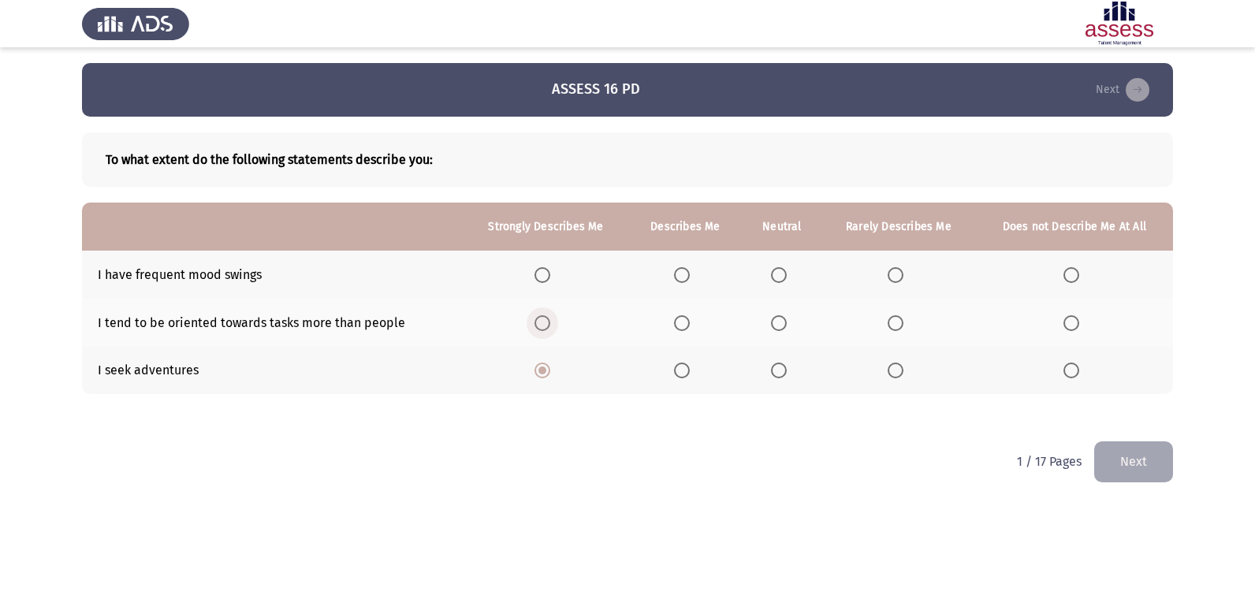
click at [547, 326] on span "Select an option" at bounding box center [543, 323] width 16 height 16
click at [547, 326] on input "Select an option" at bounding box center [543, 323] width 16 height 16
click at [689, 272] on span "Select an option" at bounding box center [682, 275] width 16 height 16
click at [689, 272] on input "Select an option" at bounding box center [682, 275] width 16 height 16
click at [1135, 454] on button "Next" at bounding box center [1133, 462] width 79 height 40
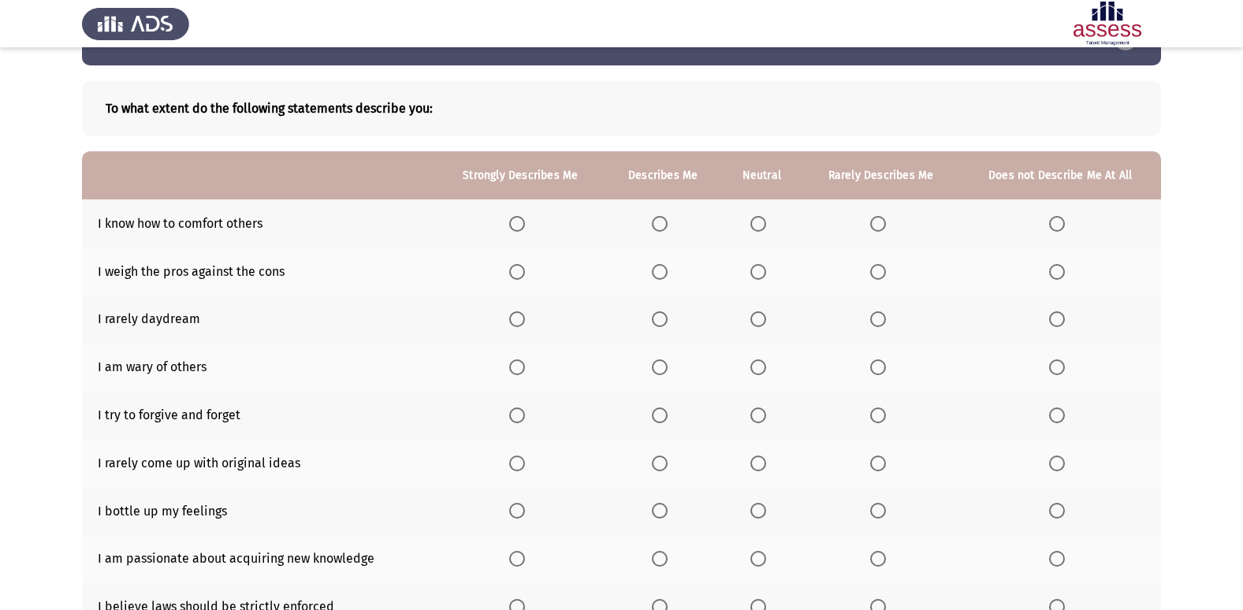
scroll to position [79, 0]
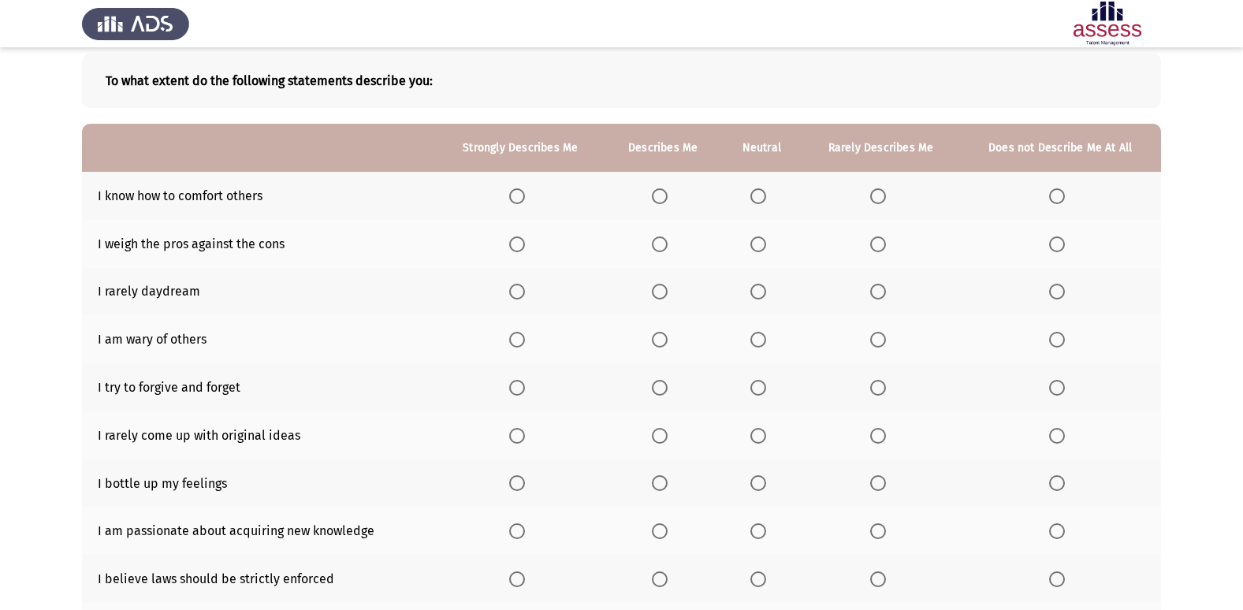
click at [755, 182] on th at bounding box center [761, 196] width 81 height 48
click at [761, 215] on th at bounding box center [761, 196] width 81 height 48
click at [760, 191] on span "Select an option" at bounding box center [759, 196] width 16 height 16
click at [760, 191] on input "Select an option" at bounding box center [759, 196] width 16 height 16
click at [662, 240] on span "Select an option" at bounding box center [660, 245] width 16 height 16
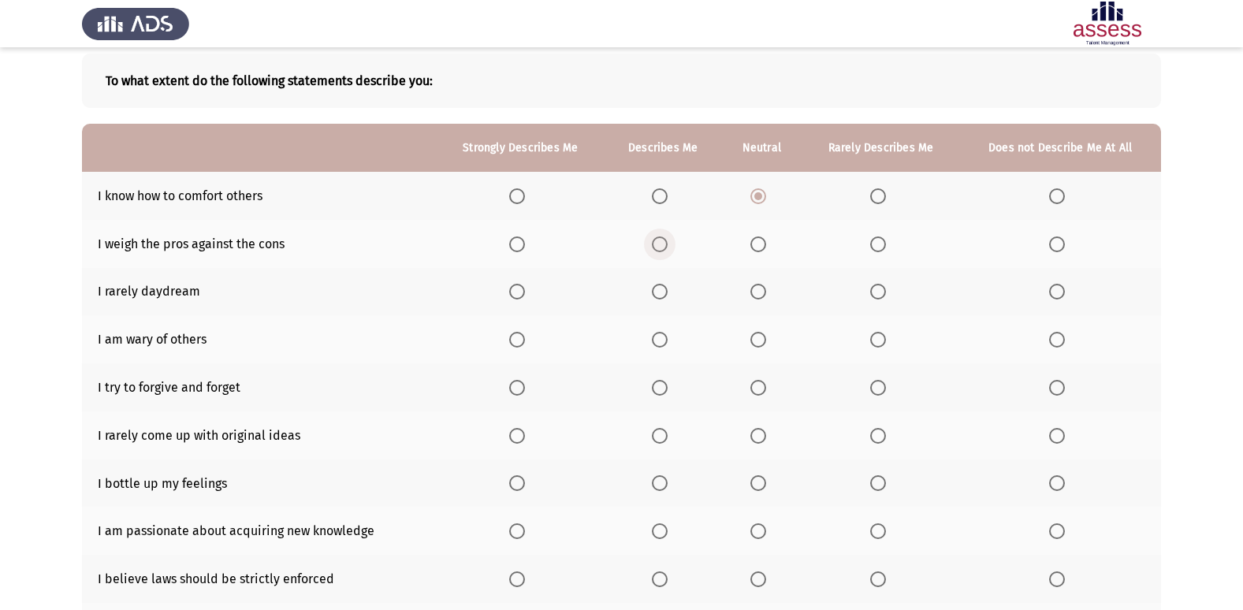
click at [662, 240] on input "Select an option" at bounding box center [660, 245] width 16 height 16
click at [511, 281] on th at bounding box center [520, 292] width 169 height 48
click at [522, 285] on span "Select an option" at bounding box center [517, 292] width 16 height 16
click at [522, 285] on input "Select an option" at bounding box center [517, 292] width 16 height 16
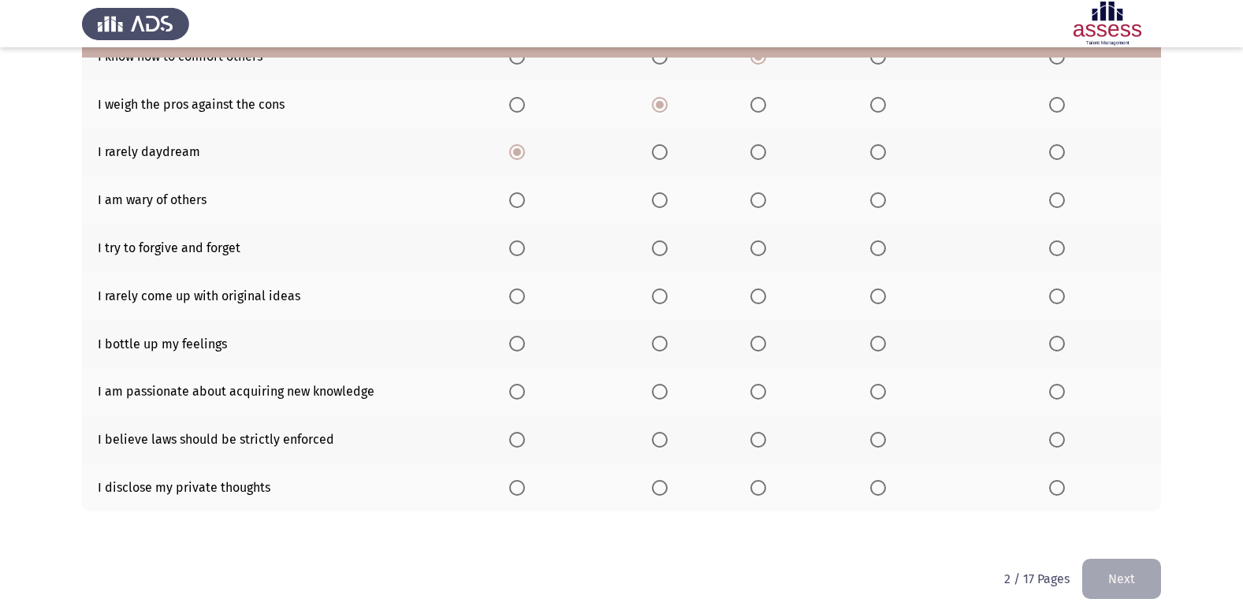
scroll to position [230, 0]
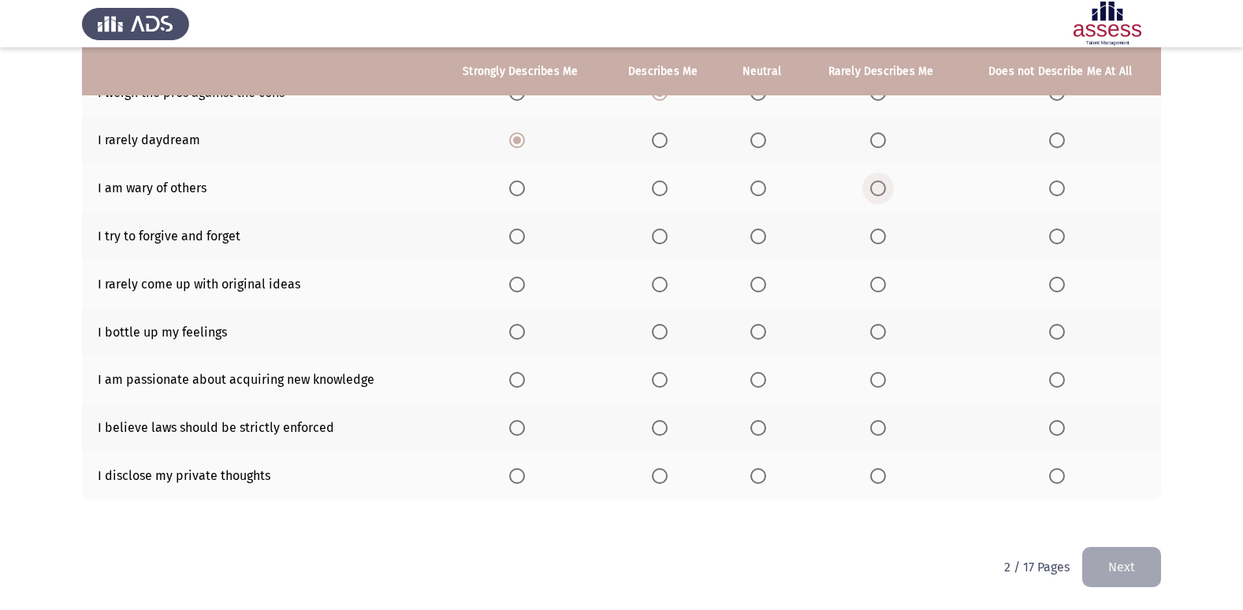
click at [874, 185] on span "Select an option" at bounding box center [878, 189] width 16 height 16
click at [874, 185] on input "Select an option" at bounding box center [878, 189] width 16 height 16
click at [757, 237] on span "Select an option" at bounding box center [759, 237] width 16 height 16
click at [757, 237] on input "Select an option" at bounding box center [759, 237] width 16 height 16
click at [1052, 284] on span "Select an option" at bounding box center [1057, 285] width 16 height 16
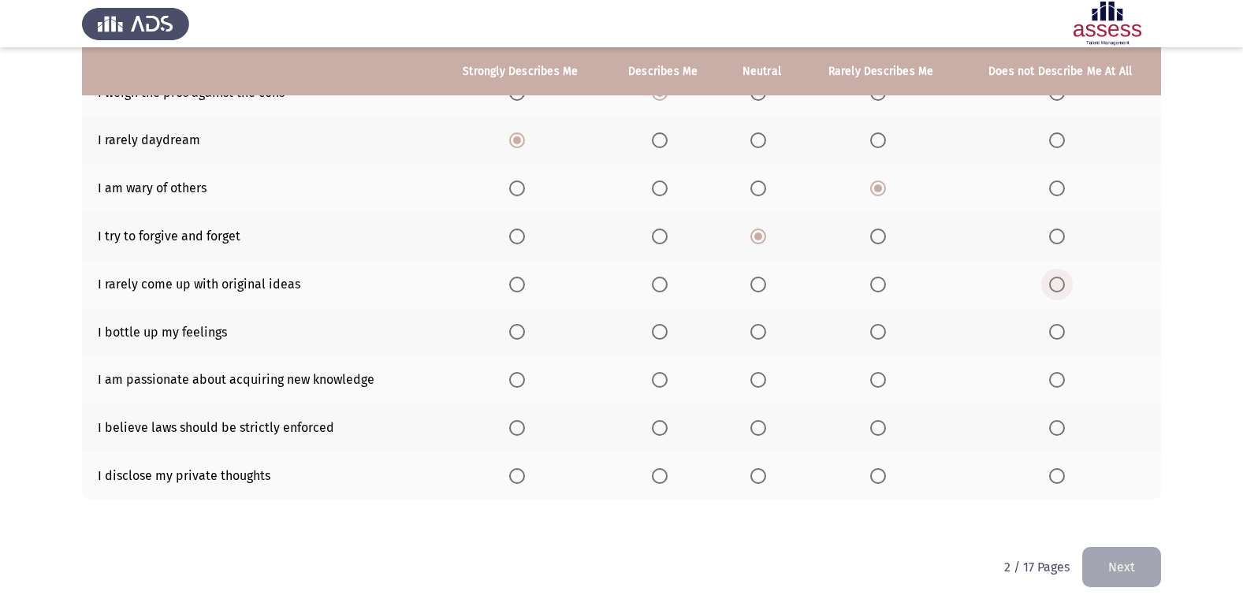
click at [1052, 284] on input "Select an option" at bounding box center [1057, 285] width 16 height 16
click at [758, 335] on span "Select an option" at bounding box center [759, 332] width 16 height 16
click at [758, 335] on input "Select an option" at bounding box center [759, 332] width 16 height 16
click at [512, 378] on span "Select an option" at bounding box center [517, 380] width 16 height 16
click at [512, 378] on input "Select an option" at bounding box center [517, 380] width 16 height 16
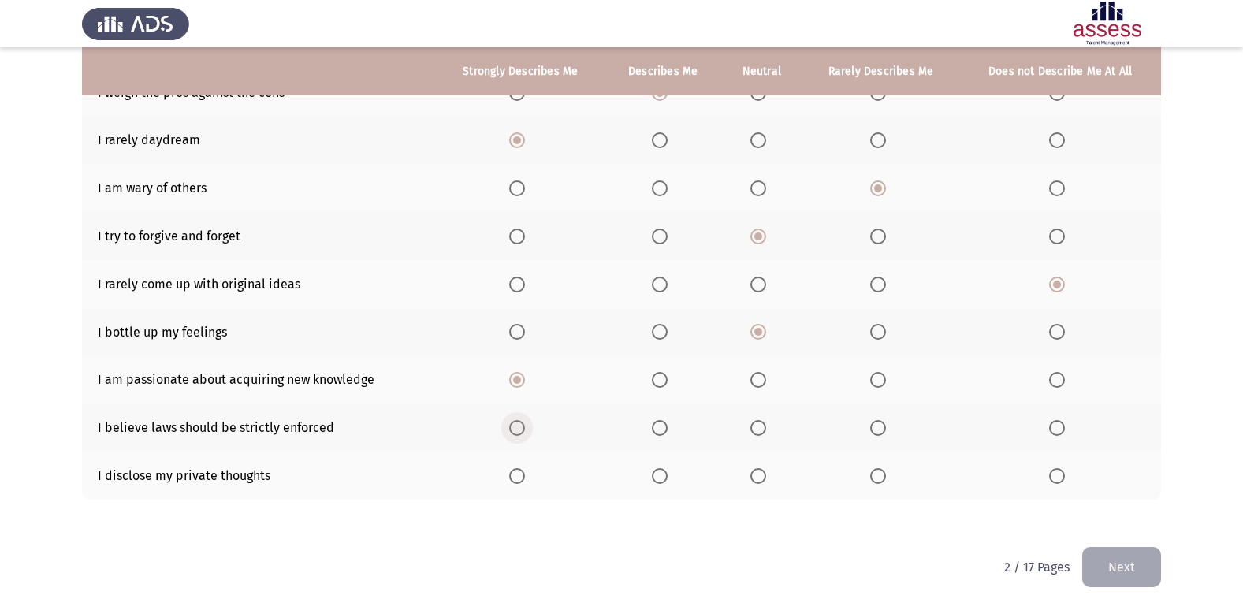
click at [513, 423] on span "Select an option" at bounding box center [517, 428] width 16 height 16
click at [513, 423] on input "Select an option" at bounding box center [517, 428] width 16 height 16
click at [662, 477] on span "Select an option" at bounding box center [660, 476] width 16 height 16
click at [662, 477] on input "Select an option" at bounding box center [660, 476] width 16 height 16
click at [1058, 472] on span "Select an option" at bounding box center [1057, 476] width 16 height 16
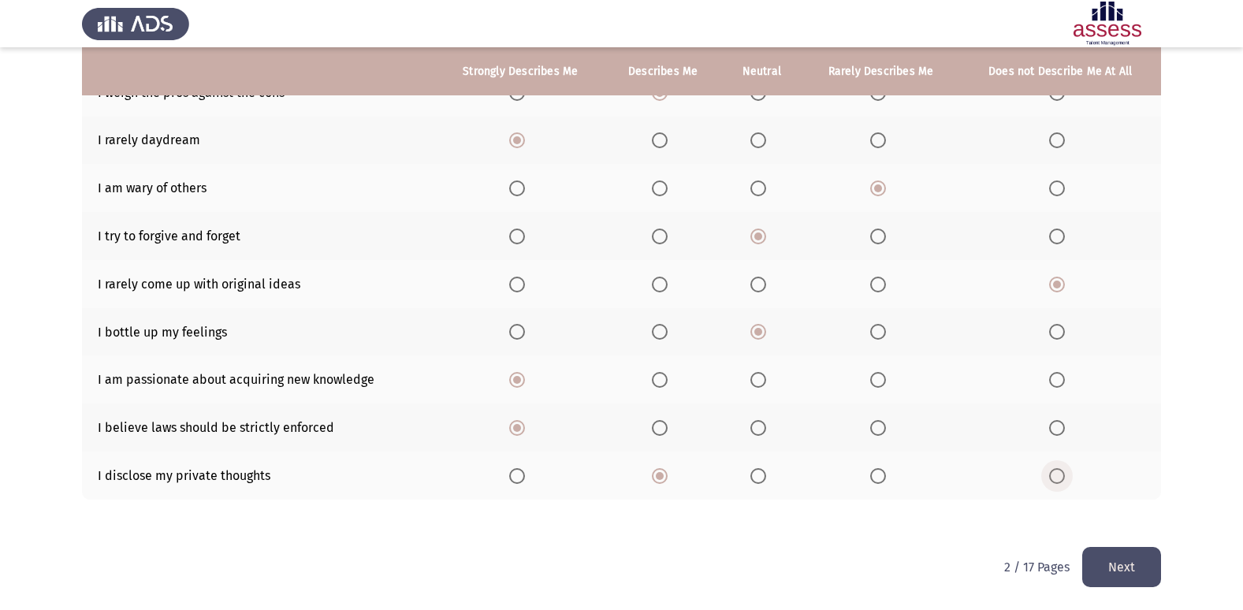
click at [1058, 472] on input "Select an option" at bounding box center [1057, 476] width 16 height 16
click at [1104, 559] on button "Next" at bounding box center [1122, 567] width 79 height 40
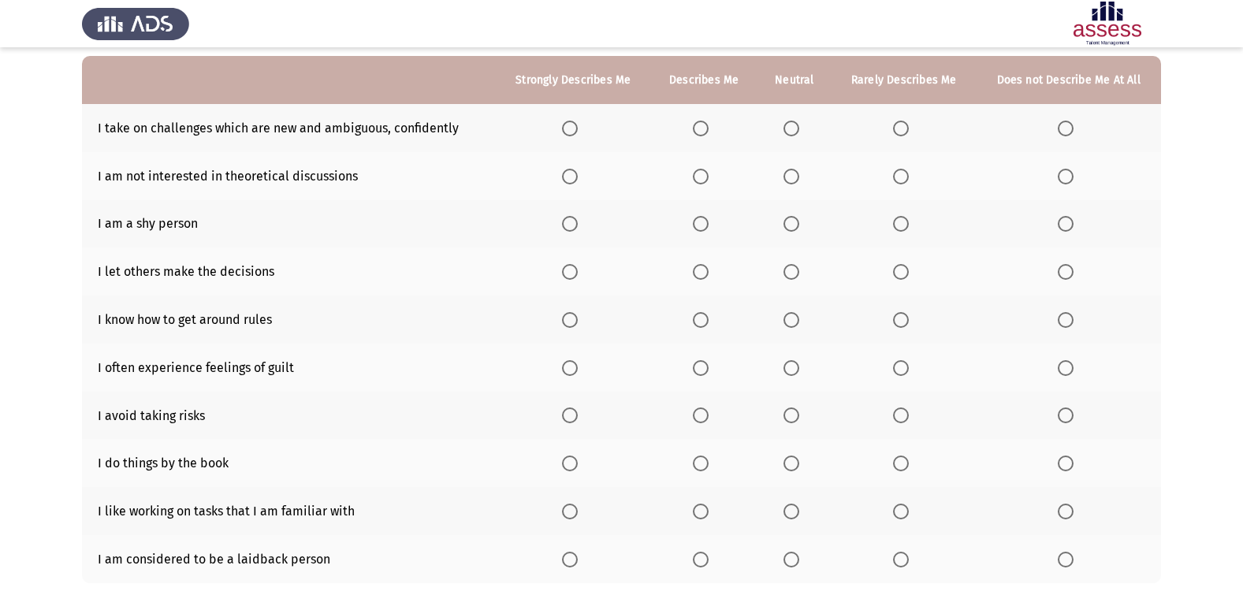
scroll to position [158, 0]
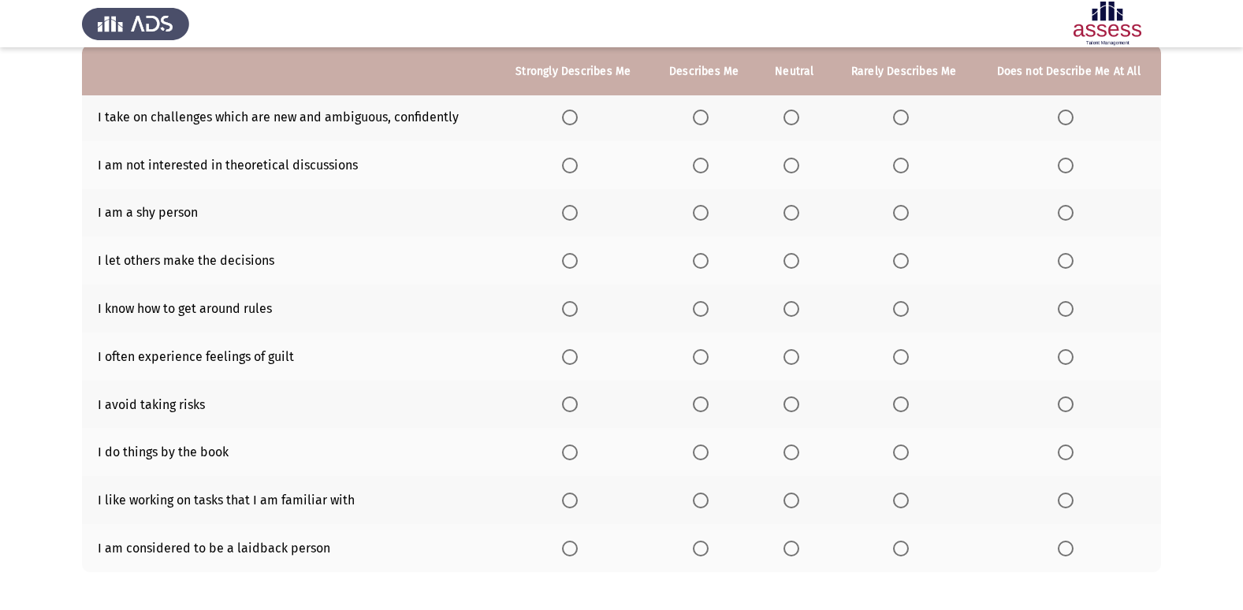
click at [573, 108] on th at bounding box center [573, 117] width 155 height 48
click at [568, 108] on th at bounding box center [573, 117] width 155 height 48
click at [568, 117] on span "Select an option" at bounding box center [570, 118] width 16 height 16
click at [568, 117] on input "Select an option" at bounding box center [570, 118] width 16 height 16
click at [897, 158] on span "Select an option" at bounding box center [901, 166] width 16 height 16
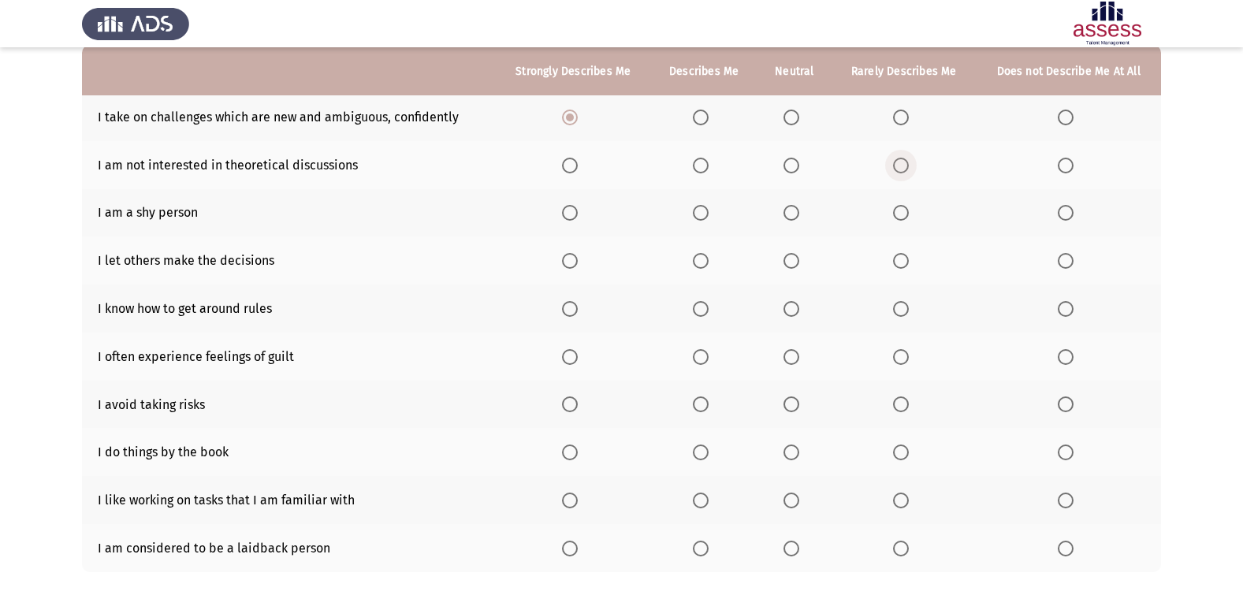
click at [897, 158] on input "Select an option" at bounding box center [901, 166] width 16 height 16
click at [570, 203] on th at bounding box center [573, 213] width 155 height 48
click at [567, 207] on span "Select an option" at bounding box center [570, 213] width 16 height 16
click at [567, 207] on input "Select an option" at bounding box center [570, 213] width 16 height 16
click at [700, 267] on span "Select an option" at bounding box center [701, 261] width 16 height 16
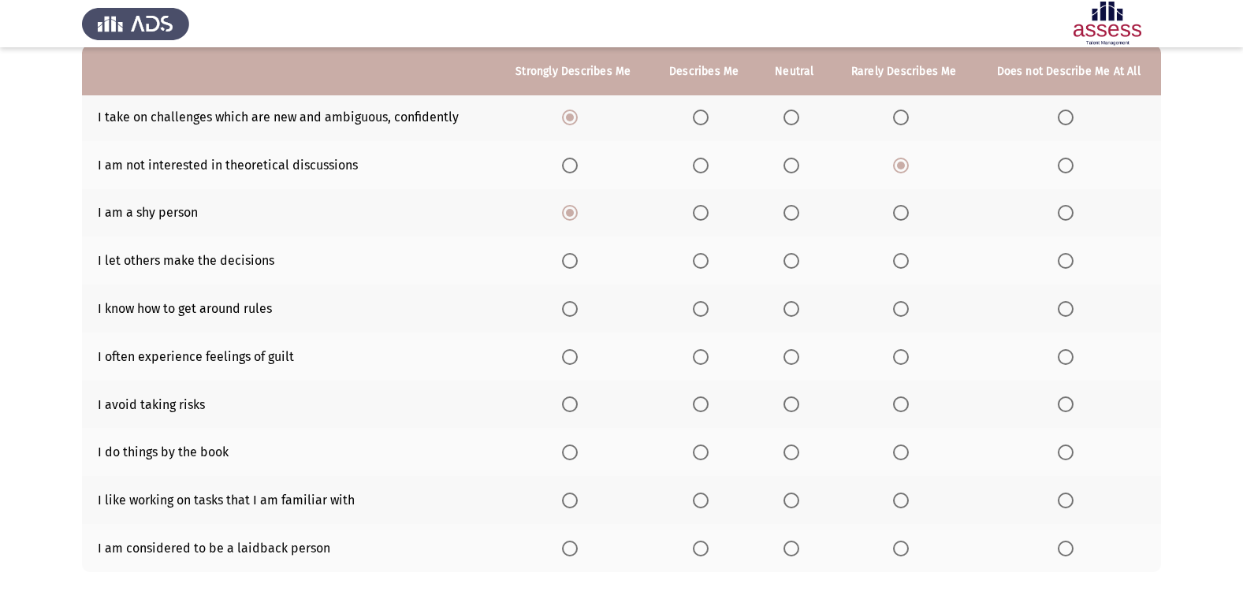
click at [700, 267] on input "Select an option" at bounding box center [701, 261] width 16 height 16
click at [570, 308] on span "Select an option" at bounding box center [570, 309] width 16 height 16
click at [570, 308] on input "Select an option" at bounding box center [570, 309] width 16 height 16
click at [787, 352] on span "Select an option" at bounding box center [792, 357] width 16 height 16
click at [787, 352] on input "Select an option" at bounding box center [792, 357] width 16 height 16
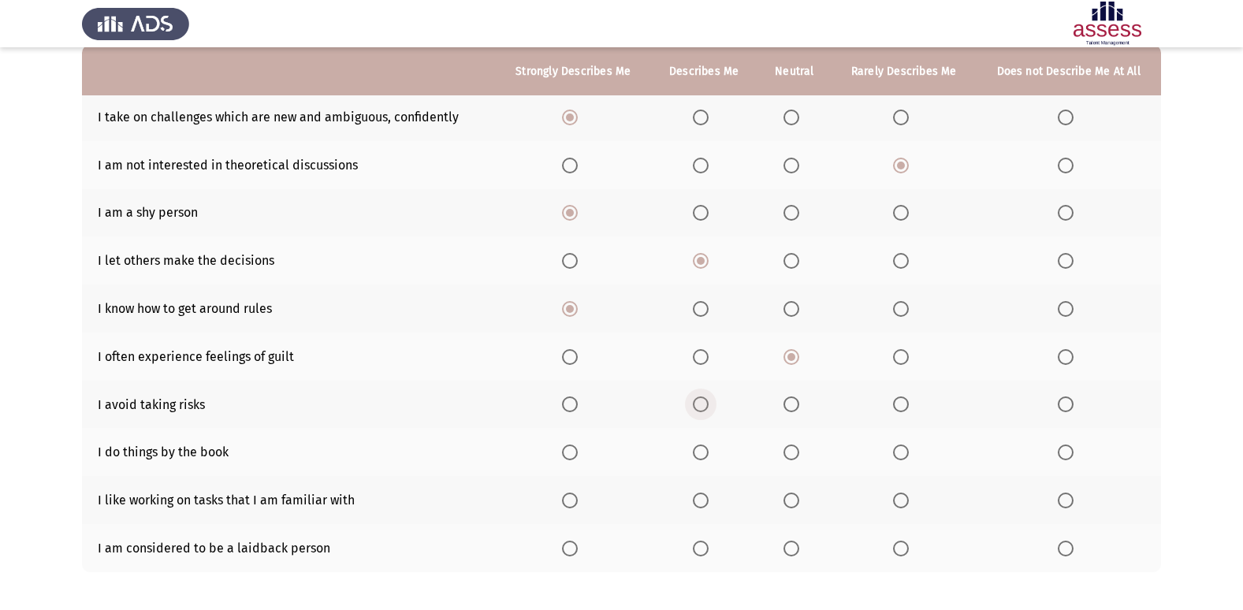
click at [701, 401] on span "Select an option" at bounding box center [701, 405] width 16 height 16
click at [701, 401] on input "Select an option" at bounding box center [701, 405] width 16 height 16
click at [570, 453] on span "Select an option" at bounding box center [570, 453] width 0 height 0
click at [572, 452] on input "Select an option" at bounding box center [570, 453] width 16 height 16
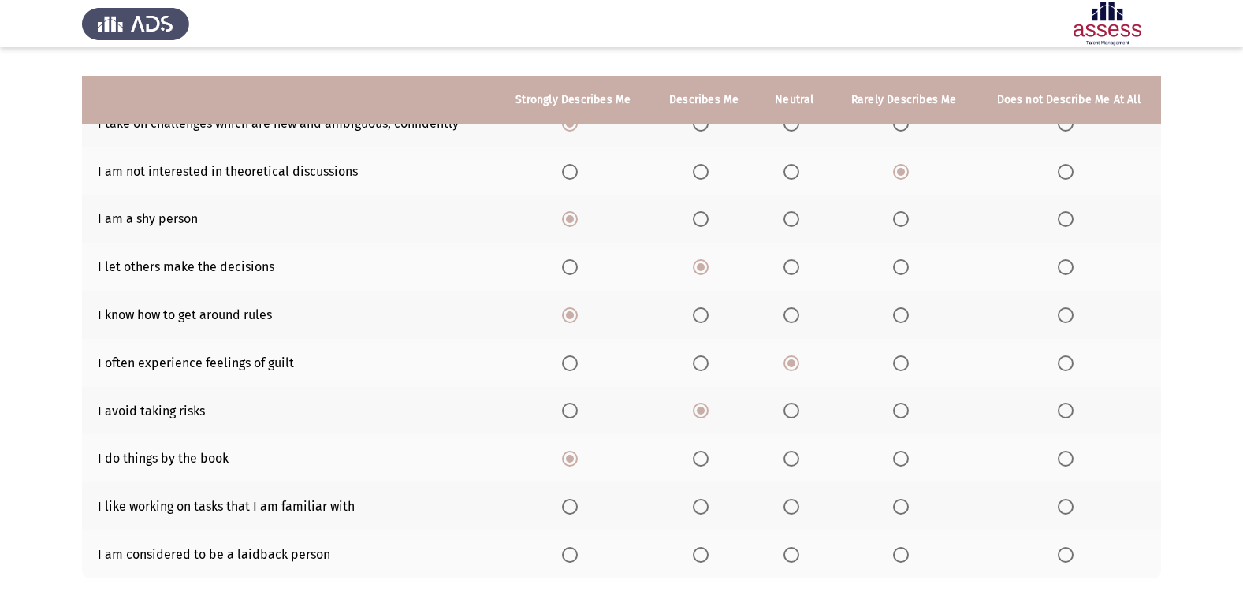
scroll to position [230, 0]
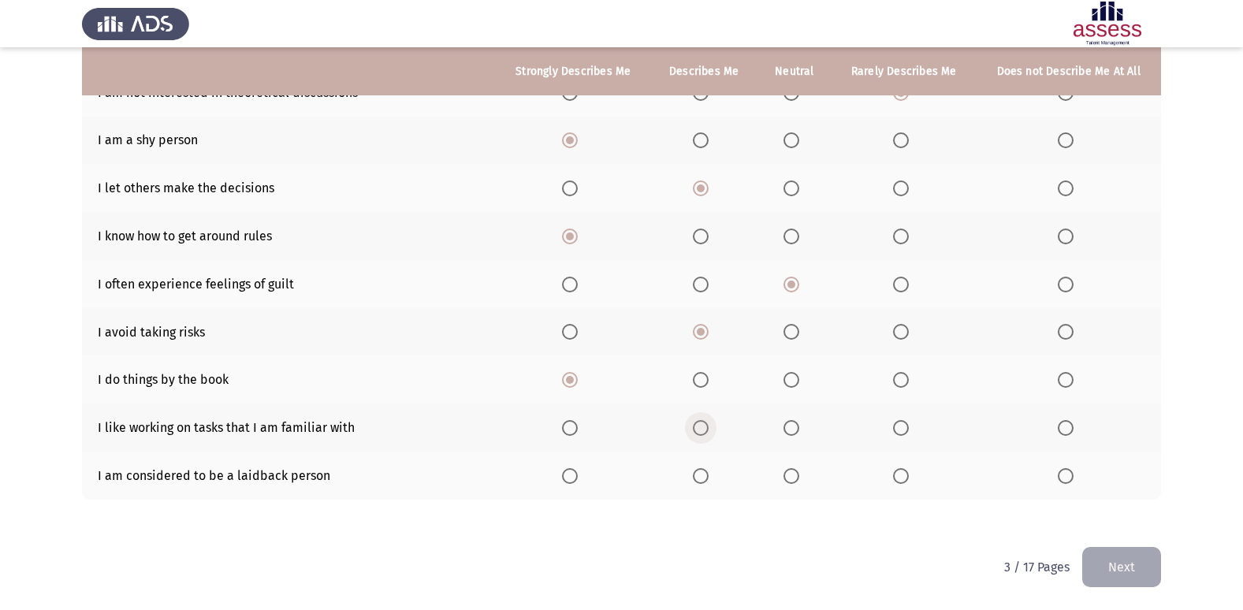
click at [707, 428] on span "Select an option" at bounding box center [701, 428] width 16 height 16
click at [707, 428] on input "Select an option" at bounding box center [701, 428] width 16 height 16
click at [1067, 473] on span "Select an option" at bounding box center [1066, 476] width 16 height 16
click at [1067, 473] on input "Select an option" at bounding box center [1066, 476] width 16 height 16
click at [1127, 563] on button "Next" at bounding box center [1122, 567] width 79 height 40
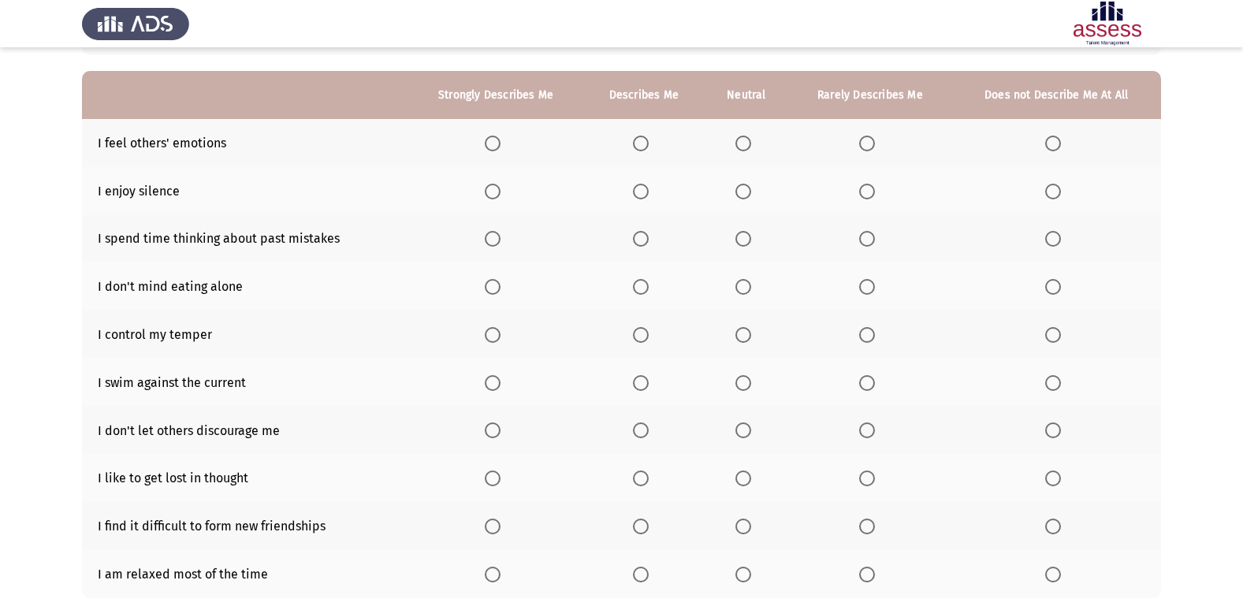
scroll to position [158, 0]
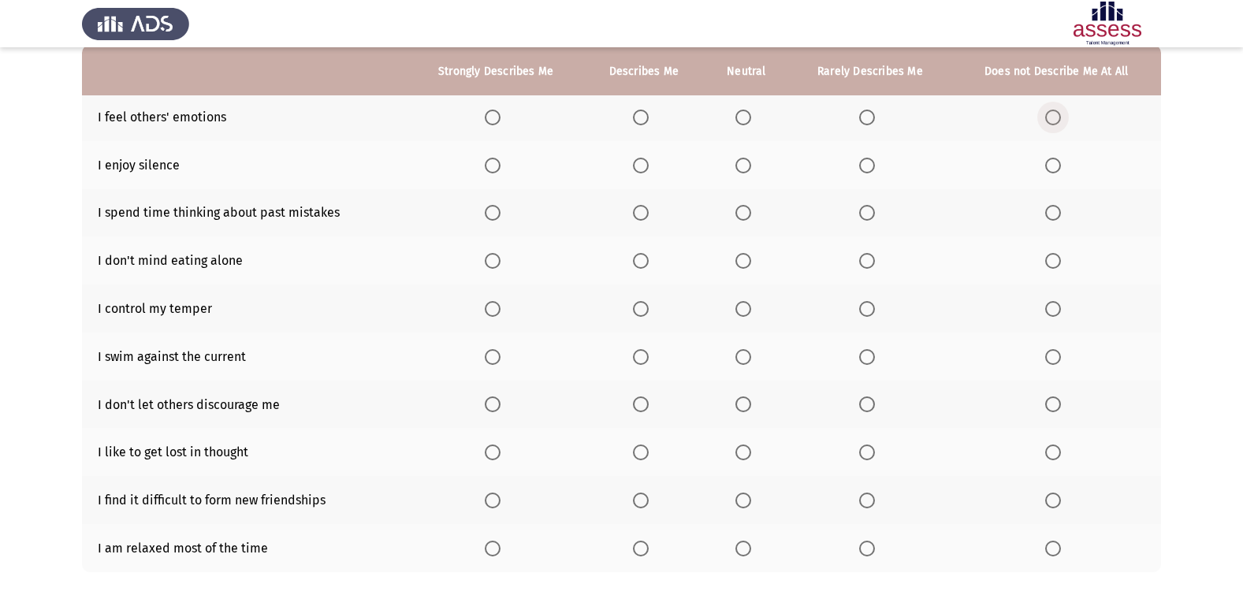
click at [1051, 114] on span "Select an option" at bounding box center [1054, 118] width 16 height 16
click at [1051, 114] on input "Select an option" at bounding box center [1054, 118] width 16 height 16
click at [745, 172] on span "Select an option" at bounding box center [744, 166] width 16 height 16
click at [745, 172] on input "Select an option" at bounding box center [744, 166] width 16 height 16
click at [485, 218] on th at bounding box center [495, 213] width 175 height 48
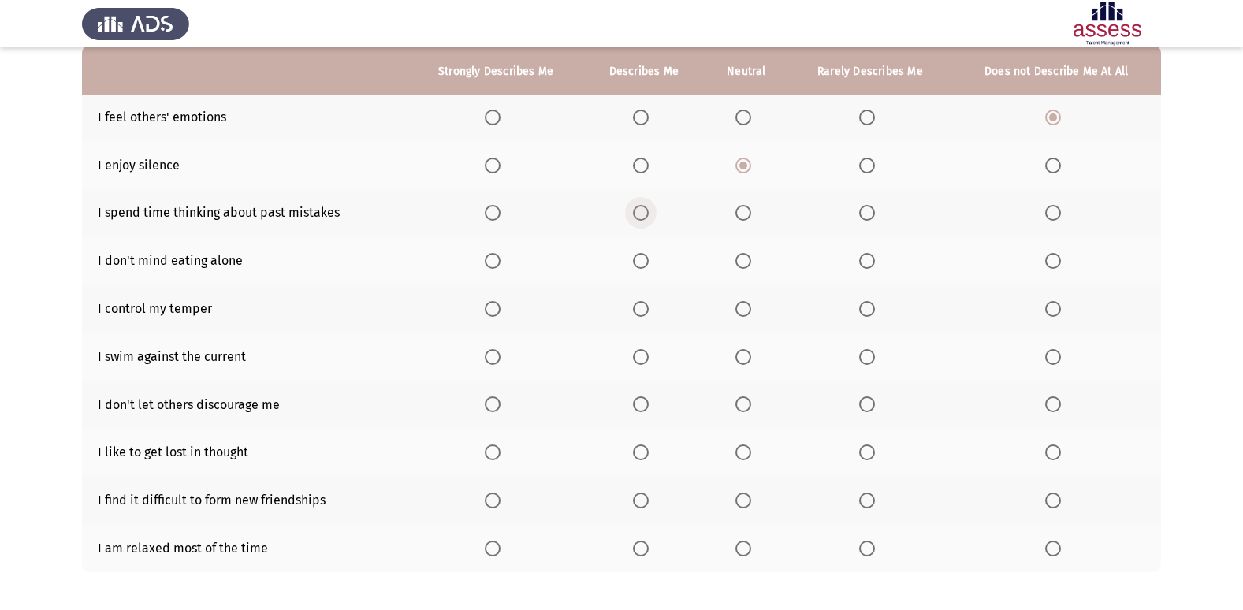
click at [637, 217] on span "Select an option" at bounding box center [641, 213] width 16 height 16
click at [637, 217] on input "Select an option" at bounding box center [641, 213] width 16 height 16
click at [499, 264] on span "Select an option" at bounding box center [493, 261] width 16 height 16
click at [499, 264] on input "Select an option" at bounding box center [493, 261] width 16 height 16
drag, startPoint x: 491, startPoint y: 307, endPoint x: 445, endPoint y: 319, distance: 48.0
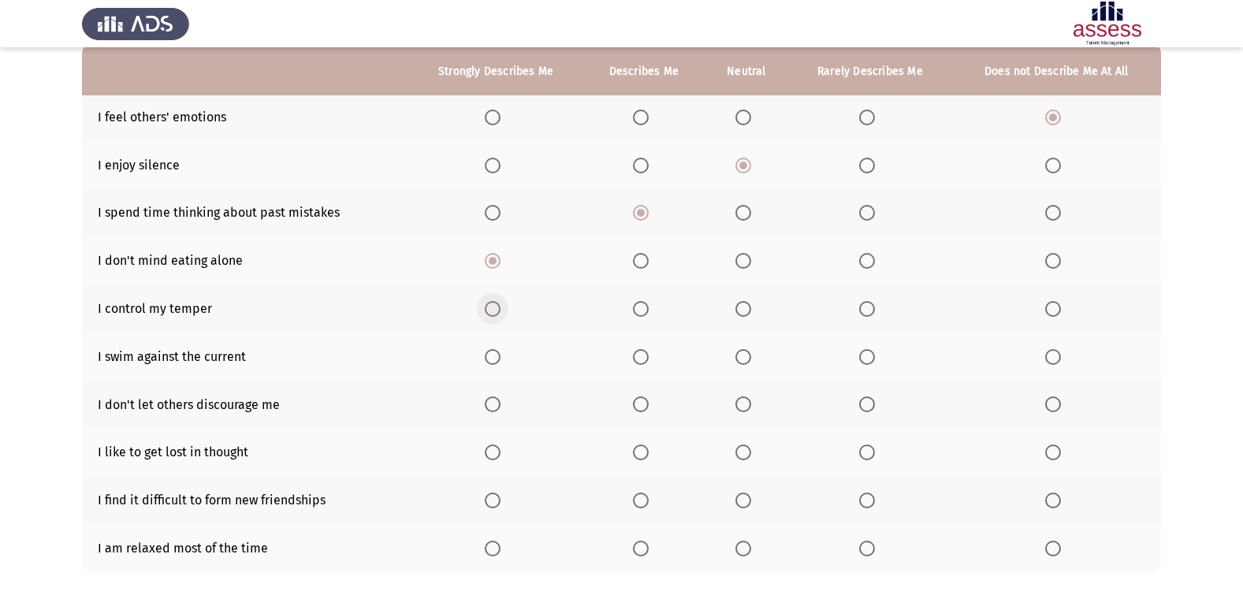
click at [486, 307] on th at bounding box center [495, 309] width 175 height 48
click at [484, 298] on th at bounding box center [495, 309] width 175 height 48
click at [488, 304] on span "Select an option" at bounding box center [493, 309] width 16 height 16
click at [488, 304] on input "Select an option" at bounding box center [493, 309] width 16 height 16
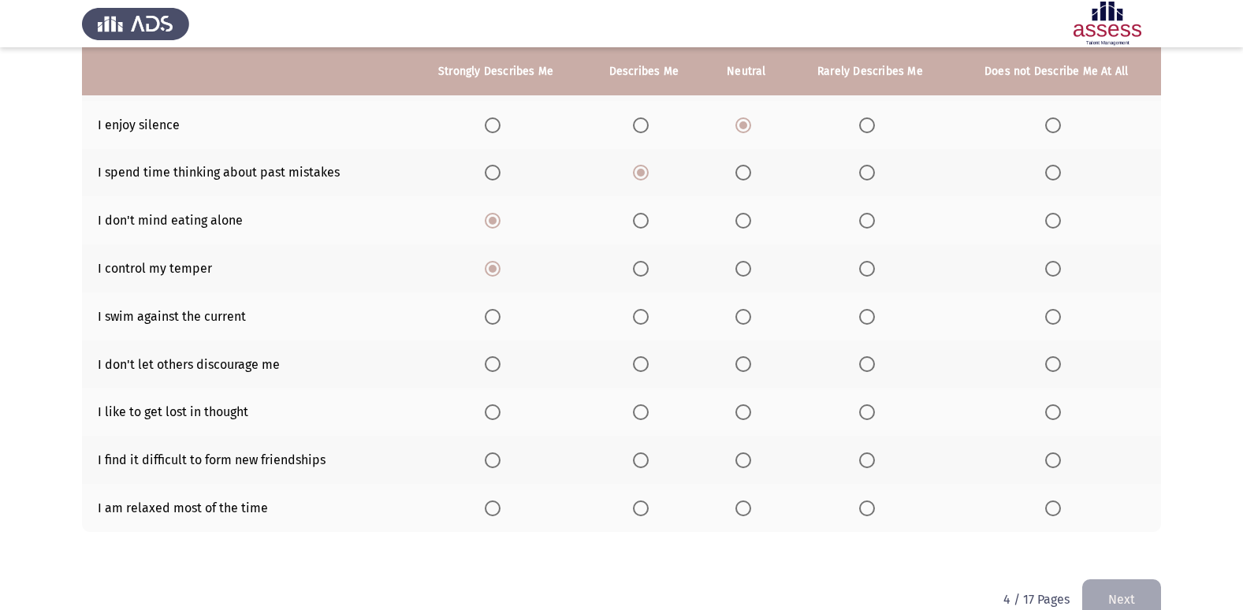
scroll to position [230, 0]
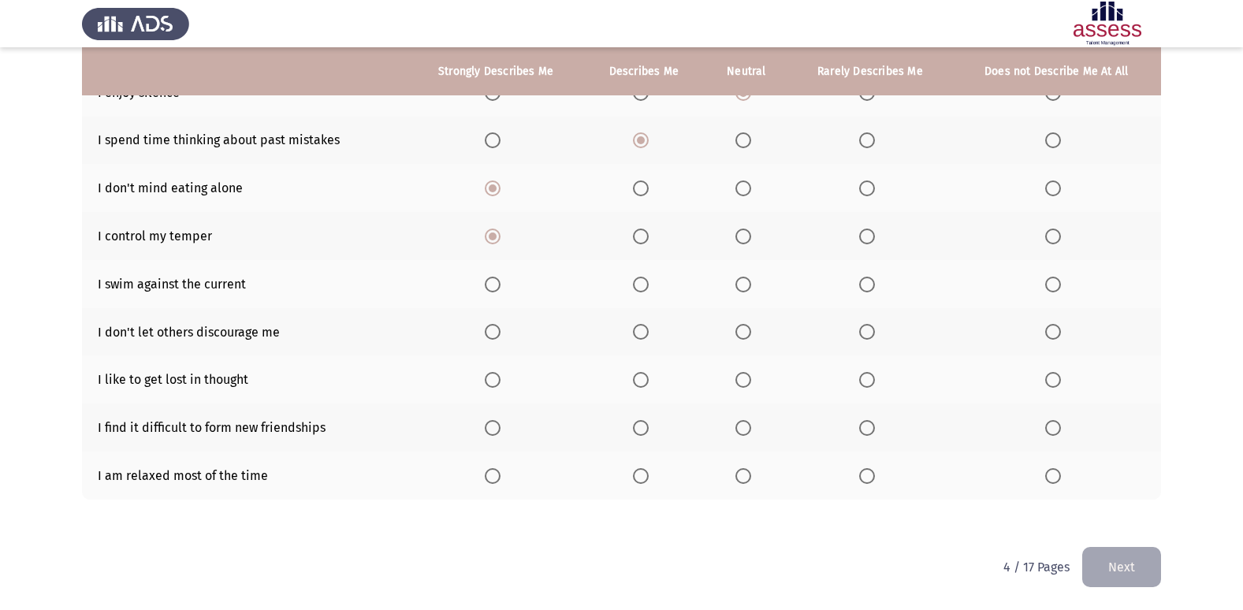
drag, startPoint x: 827, startPoint y: 108, endPoint x: 842, endPoint y: 242, distance: 134.9
click at [841, 235] on app-assessment-container "ASSESS 16 PD Next To what extent do the following statements describe you: Stro…" at bounding box center [621, 190] width 1243 height 714
click at [871, 280] on span "Select an option" at bounding box center [867, 285] width 16 height 16
click at [871, 280] on input "Select an option" at bounding box center [867, 285] width 16 height 16
click at [749, 321] on th at bounding box center [746, 332] width 84 height 48
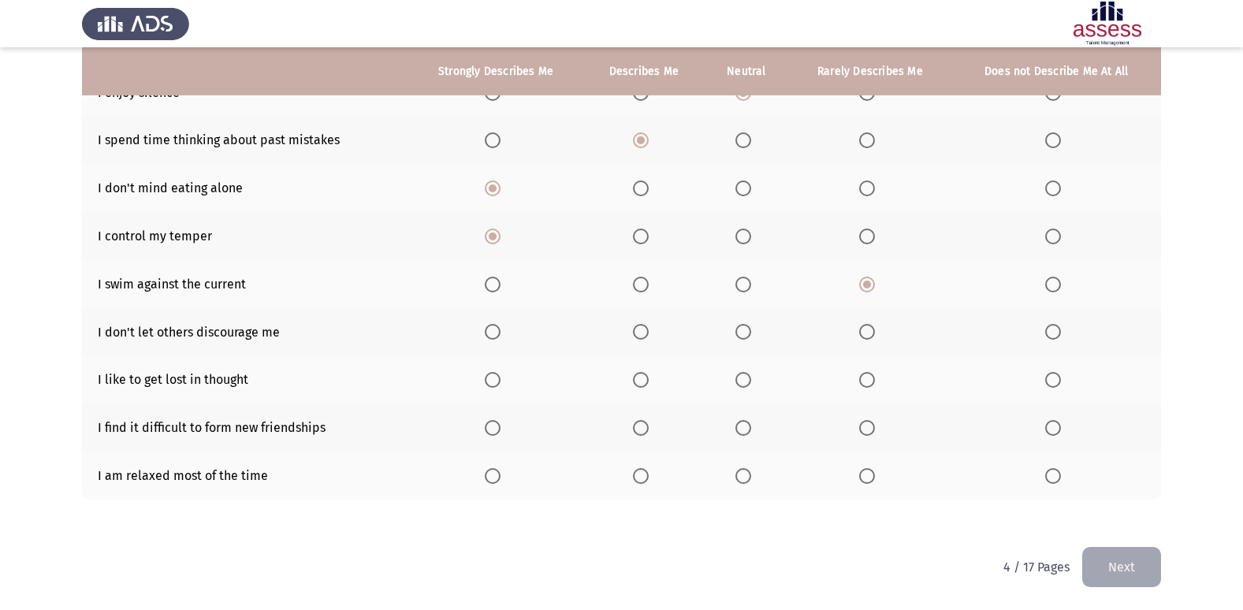
click at [746, 322] on th at bounding box center [746, 332] width 84 height 48
click at [747, 321] on th at bounding box center [746, 332] width 84 height 48
click at [743, 330] on span "Select an option" at bounding box center [744, 332] width 16 height 16
click at [743, 330] on input "Select an option" at bounding box center [744, 332] width 16 height 16
drag, startPoint x: 1053, startPoint y: 366, endPoint x: 1047, endPoint y: 377, distance: 12.3
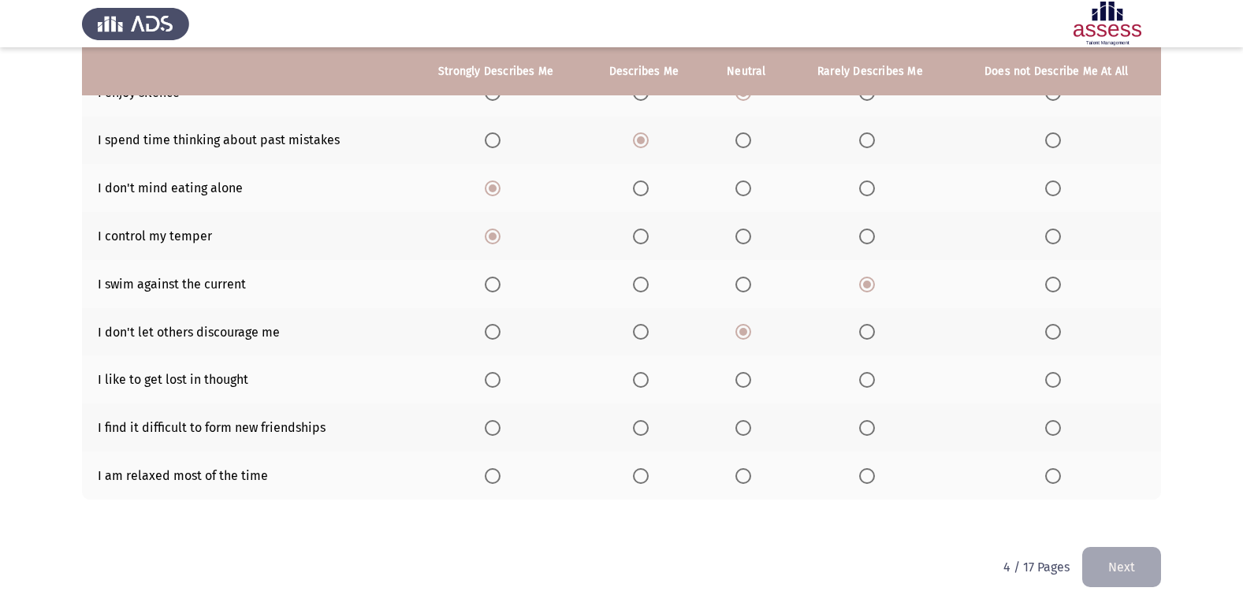
click at [1047, 377] on th at bounding box center [1056, 380] width 209 height 48
click at [1051, 377] on span "Select an option" at bounding box center [1054, 380] width 16 height 16
click at [1051, 377] on input "Select an option" at bounding box center [1054, 380] width 16 height 16
click at [1052, 428] on span "Select an option" at bounding box center [1054, 428] width 16 height 16
click at [1052, 428] on input "Select an option" at bounding box center [1054, 428] width 16 height 16
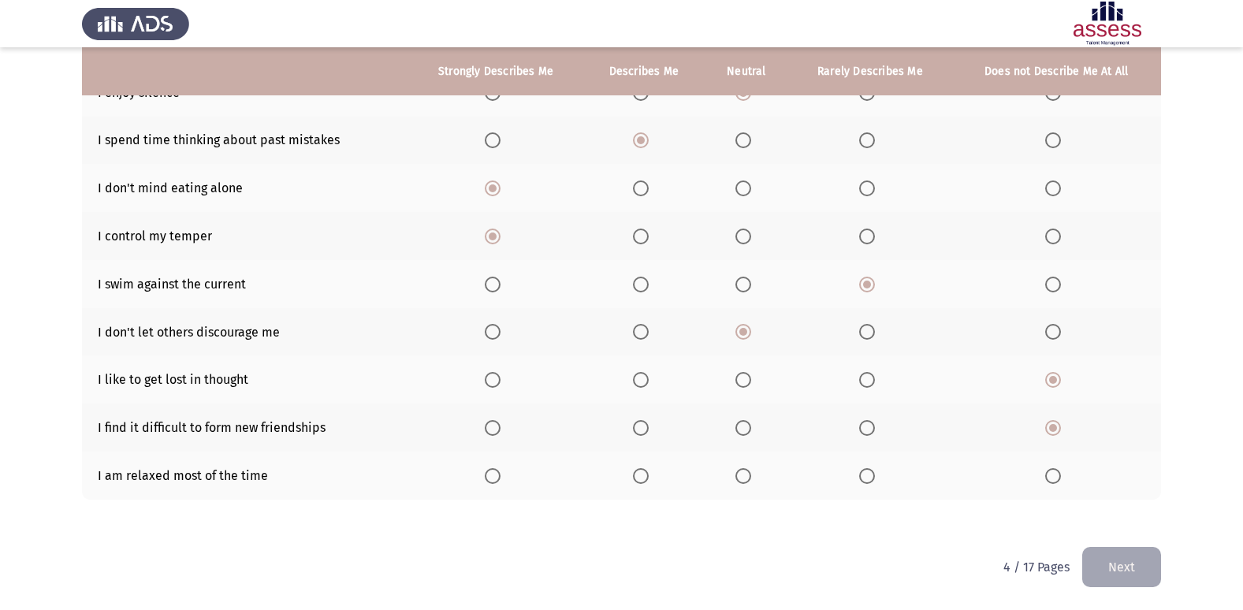
click at [642, 469] on span "Select an option" at bounding box center [641, 476] width 16 height 16
click at [642, 469] on input "Select an option" at bounding box center [641, 476] width 16 height 16
click at [1143, 556] on button "Next" at bounding box center [1122, 567] width 79 height 40
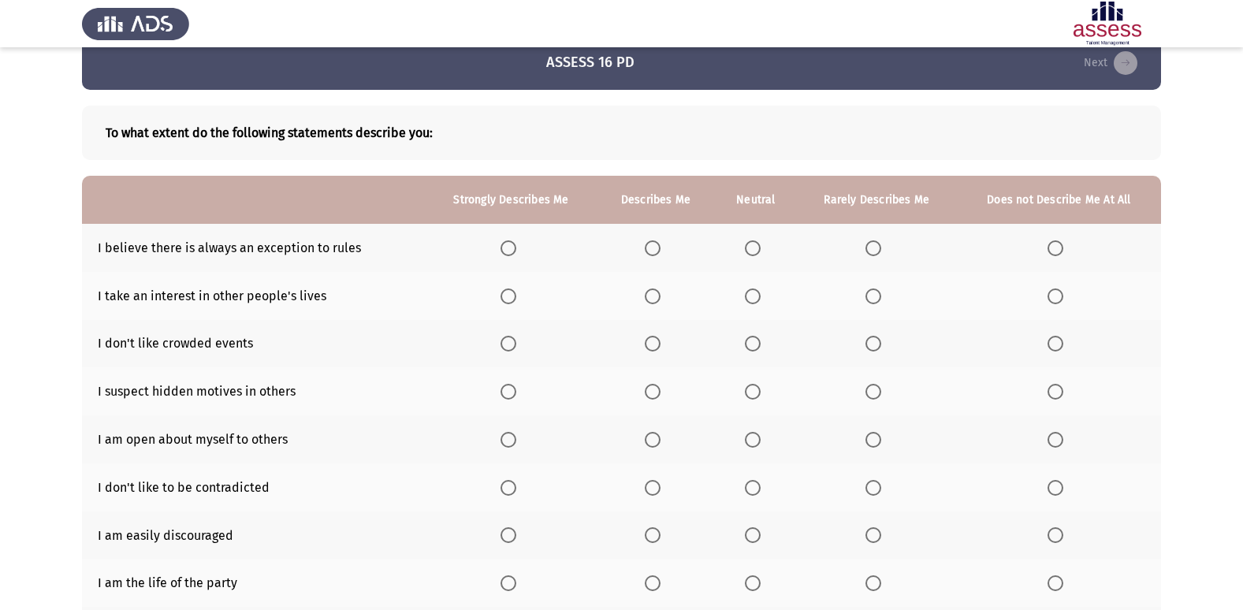
scroll to position [0, 0]
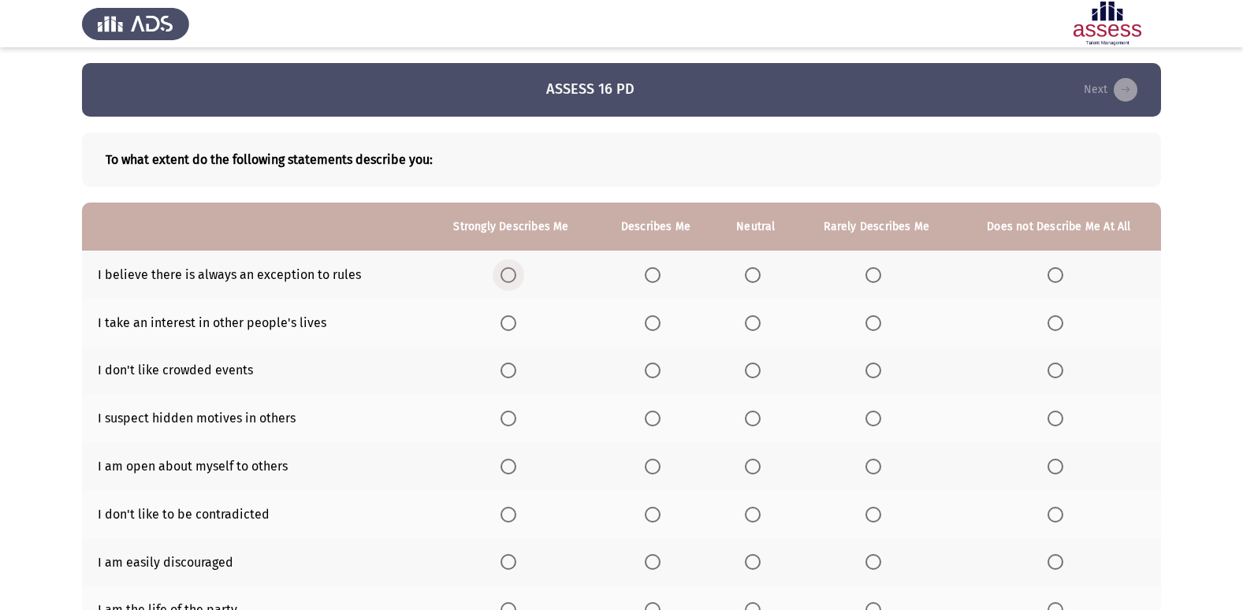
click at [517, 274] on label "Select an option" at bounding box center [512, 275] width 22 height 16
click at [516, 274] on input "Select an option" at bounding box center [509, 275] width 16 height 16
click at [647, 323] on span "Select an option" at bounding box center [653, 323] width 16 height 16
click at [647, 323] on input "Select an option" at bounding box center [653, 323] width 16 height 16
click at [506, 375] on span "Select an option" at bounding box center [509, 371] width 16 height 16
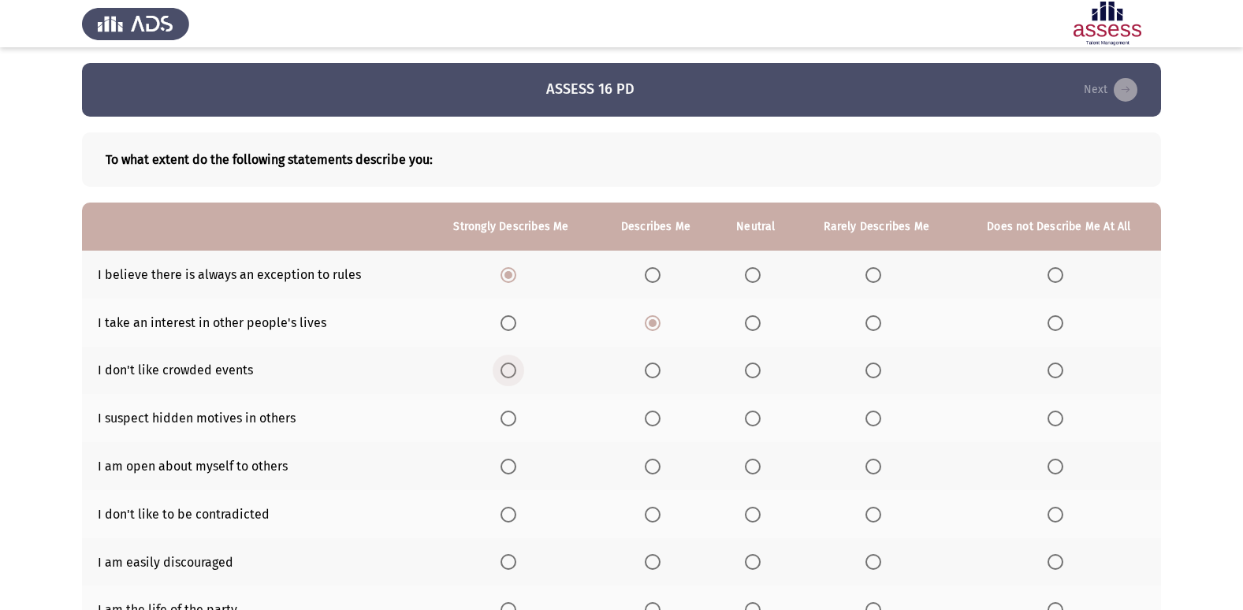
click at [506, 375] on input "Select an option" at bounding box center [509, 371] width 16 height 16
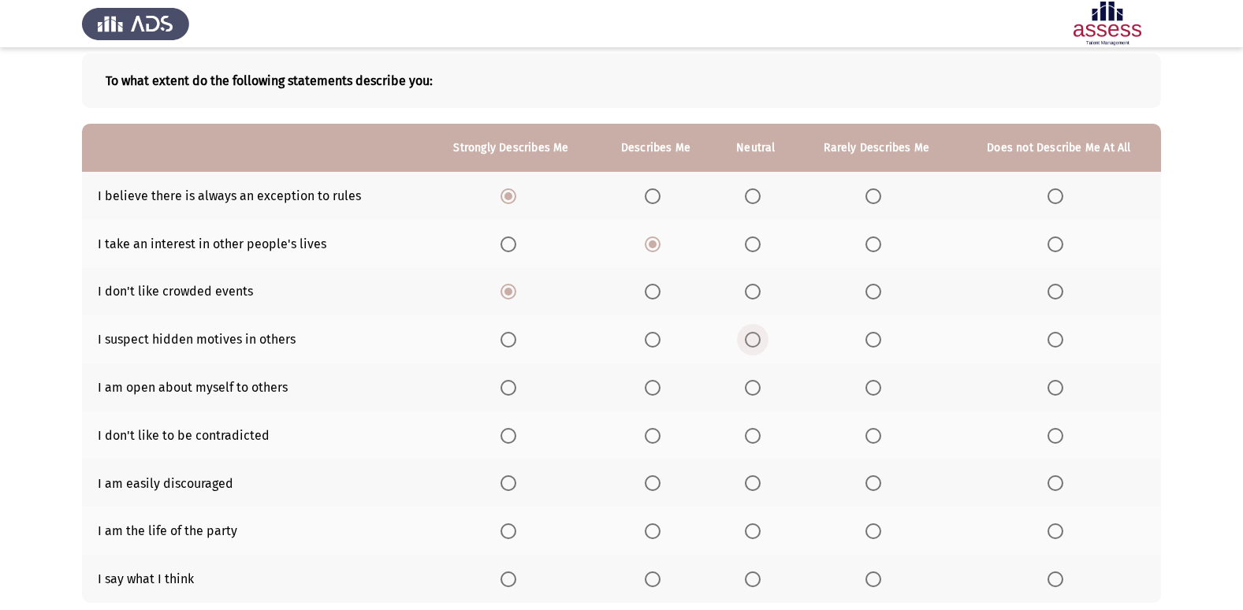
click at [754, 337] on span "Select an option" at bounding box center [753, 340] width 16 height 16
click at [754, 337] on input "Select an option" at bounding box center [753, 340] width 16 height 16
click at [868, 381] on span "Select an option" at bounding box center [874, 388] width 16 height 16
click at [868, 381] on input "Select an option" at bounding box center [874, 388] width 16 height 16
click at [509, 432] on span "Select an option" at bounding box center [509, 436] width 16 height 16
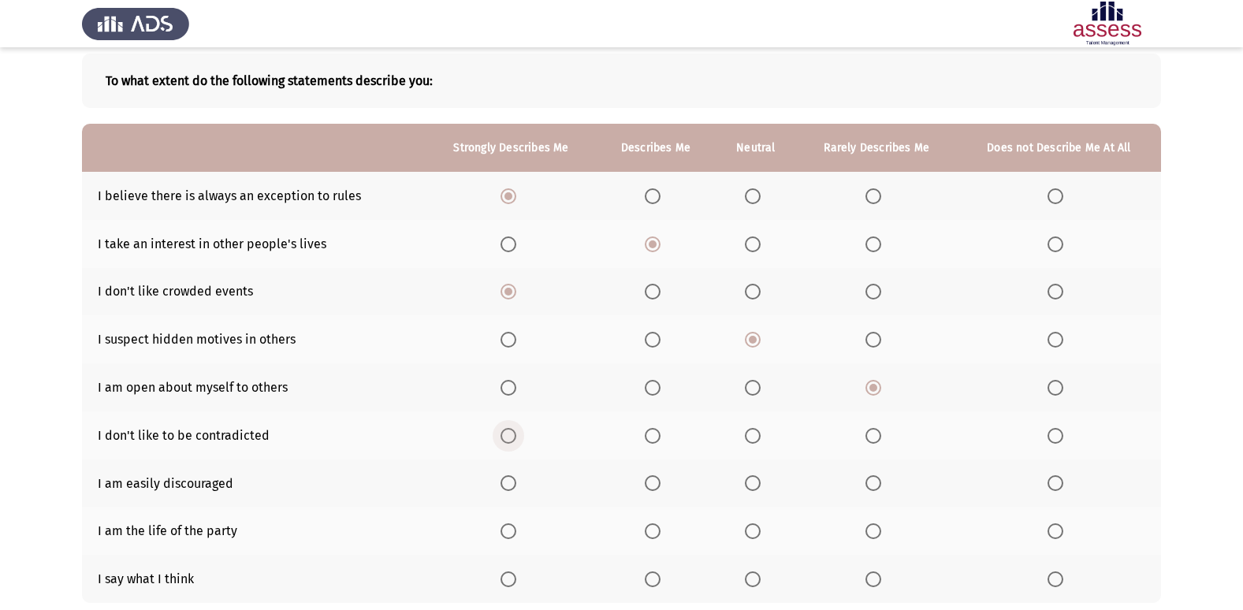
click at [509, 432] on input "Select an option" at bounding box center [509, 436] width 16 height 16
click at [652, 482] on span "Select an option" at bounding box center [653, 483] width 16 height 16
click at [652, 482] on input "Select an option" at bounding box center [653, 483] width 16 height 16
click at [1052, 516] on th at bounding box center [1059, 531] width 204 height 48
click at [1050, 523] on mat-radio-button "Select an option" at bounding box center [1059, 531] width 22 height 17
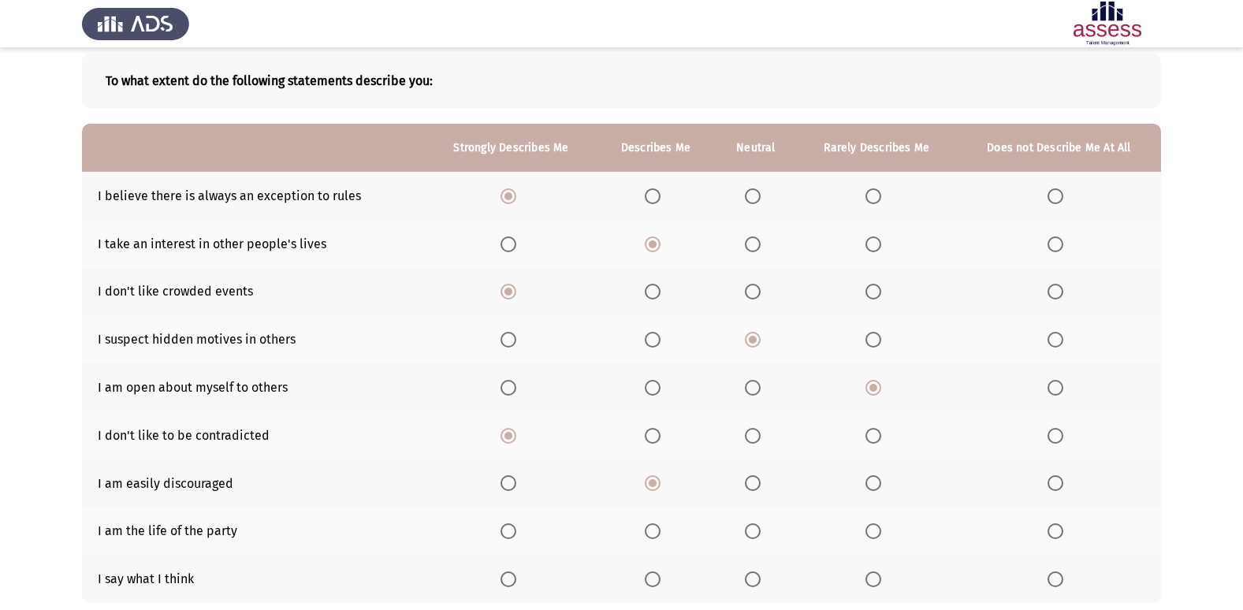
click at [1050, 523] on mat-radio-button "Select an option" at bounding box center [1059, 531] width 22 height 17
click at [1057, 531] on span "Select an option" at bounding box center [1056, 532] width 16 height 16
click at [1057, 531] on input "Select an option" at bounding box center [1056, 532] width 16 height 16
click at [507, 588] on th at bounding box center [511, 579] width 171 height 48
click at [506, 569] on th at bounding box center [511, 579] width 171 height 48
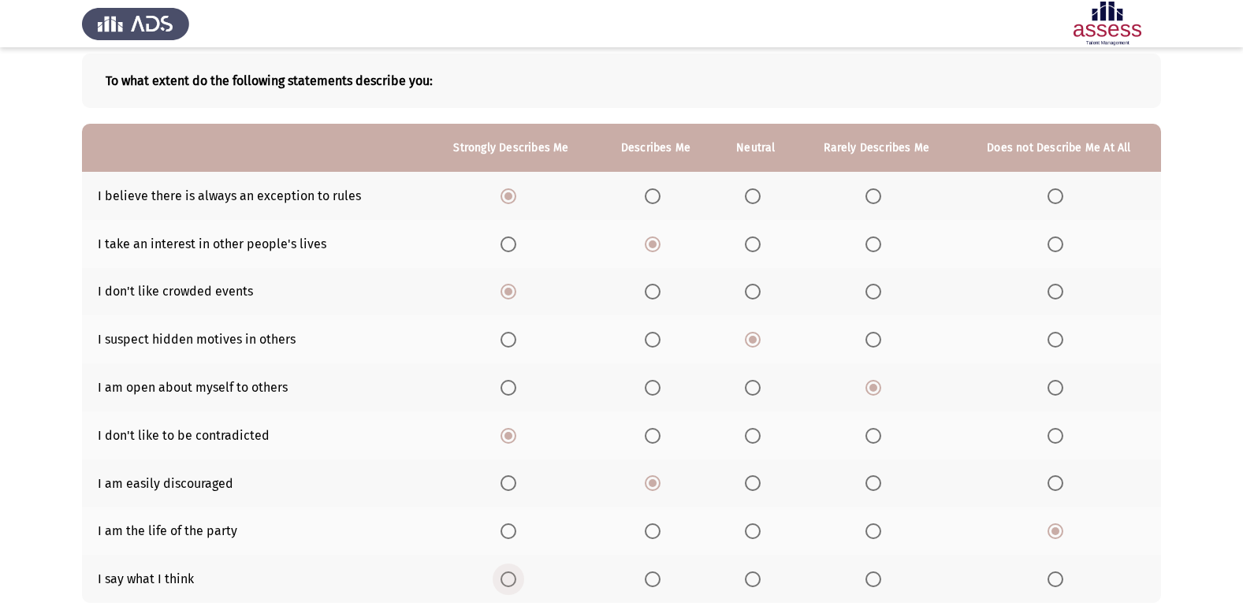
click at [506, 578] on span "Select an option" at bounding box center [509, 580] width 16 height 16
click at [506, 578] on input "Select an option" at bounding box center [509, 580] width 16 height 16
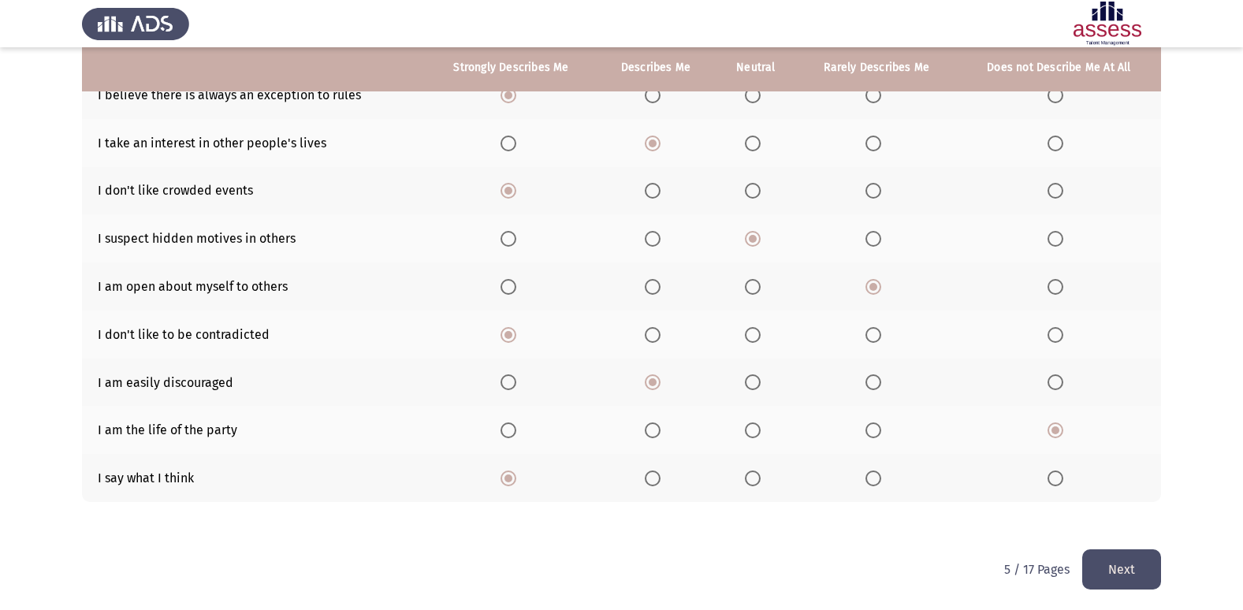
scroll to position [182, 0]
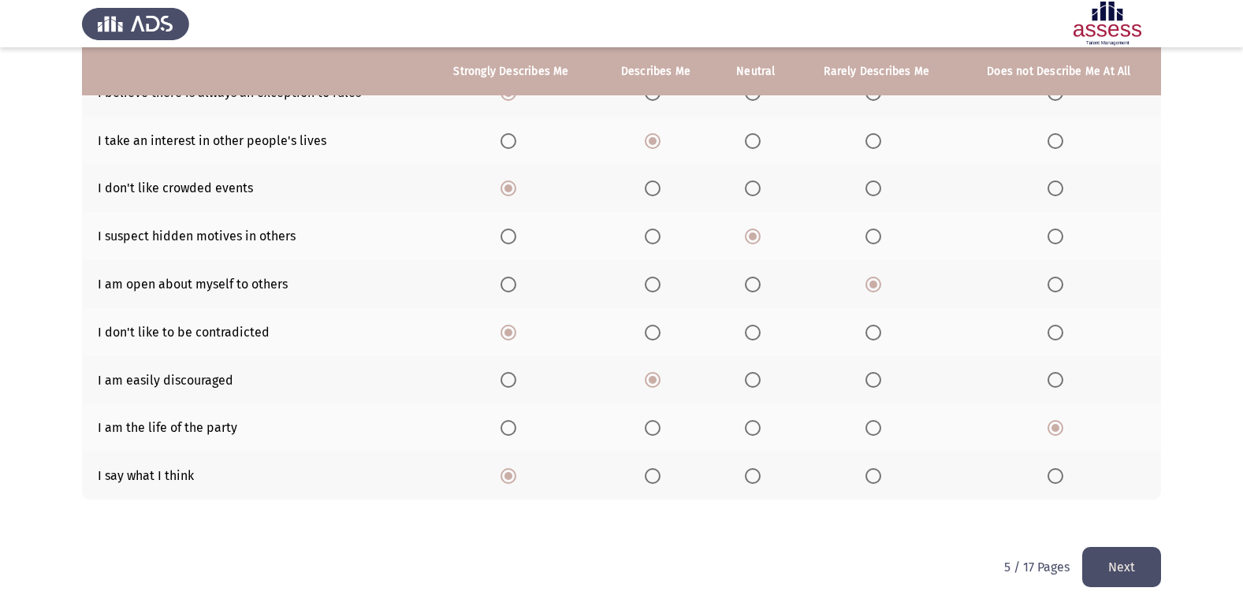
drag, startPoint x: 1105, startPoint y: 525, endPoint x: 1072, endPoint y: 564, distance: 50.4
click at [1082, 547] on div "ASSESS 16 PD Next To what extent do the following statements describe you: Stro…" at bounding box center [621, 214] width 1079 height 666
click at [1090, 557] on button "Next" at bounding box center [1122, 567] width 79 height 40
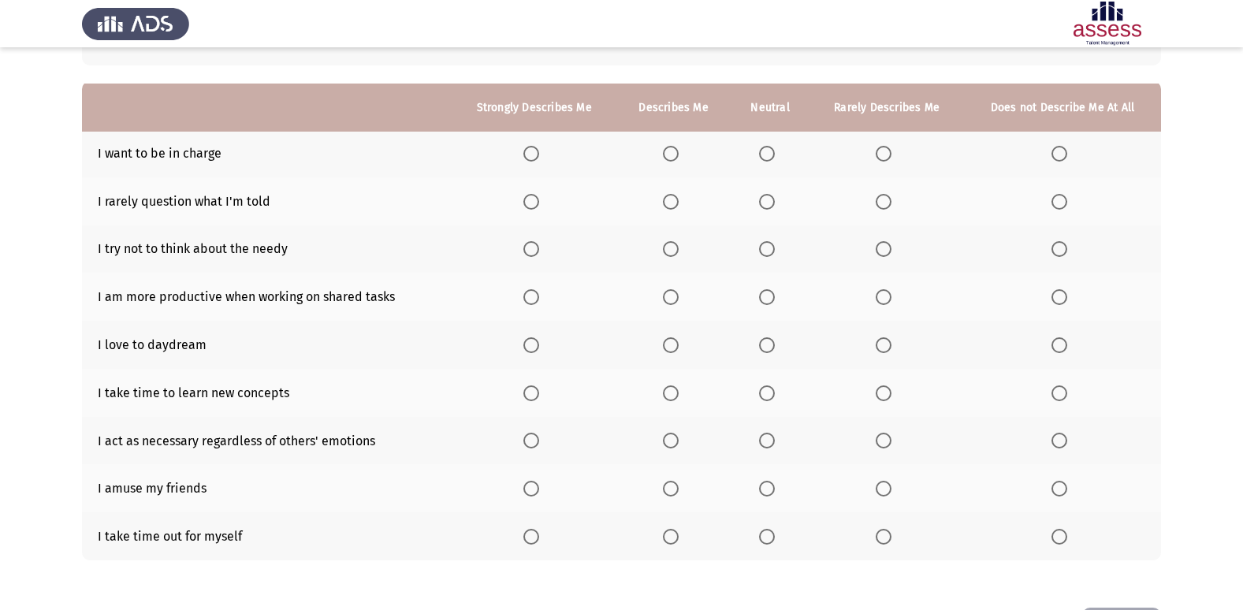
scroll to position [158, 0]
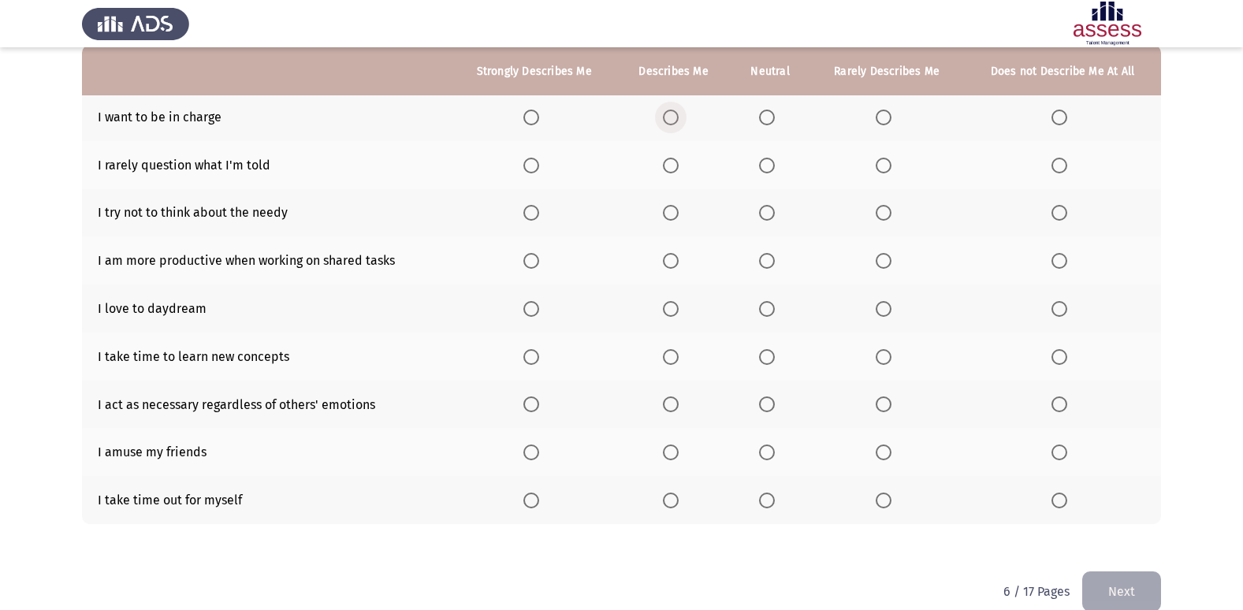
click at [679, 116] on span "Select an option" at bounding box center [671, 118] width 16 height 16
click at [679, 116] on input "Select an option" at bounding box center [671, 118] width 16 height 16
click at [1056, 162] on span "Select an option" at bounding box center [1060, 166] width 16 height 16
click at [1056, 162] on input "Select an option" at bounding box center [1060, 166] width 16 height 16
drag, startPoint x: 767, startPoint y: 196, endPoint x: 756, endPoint y: 207, distance: 15.1
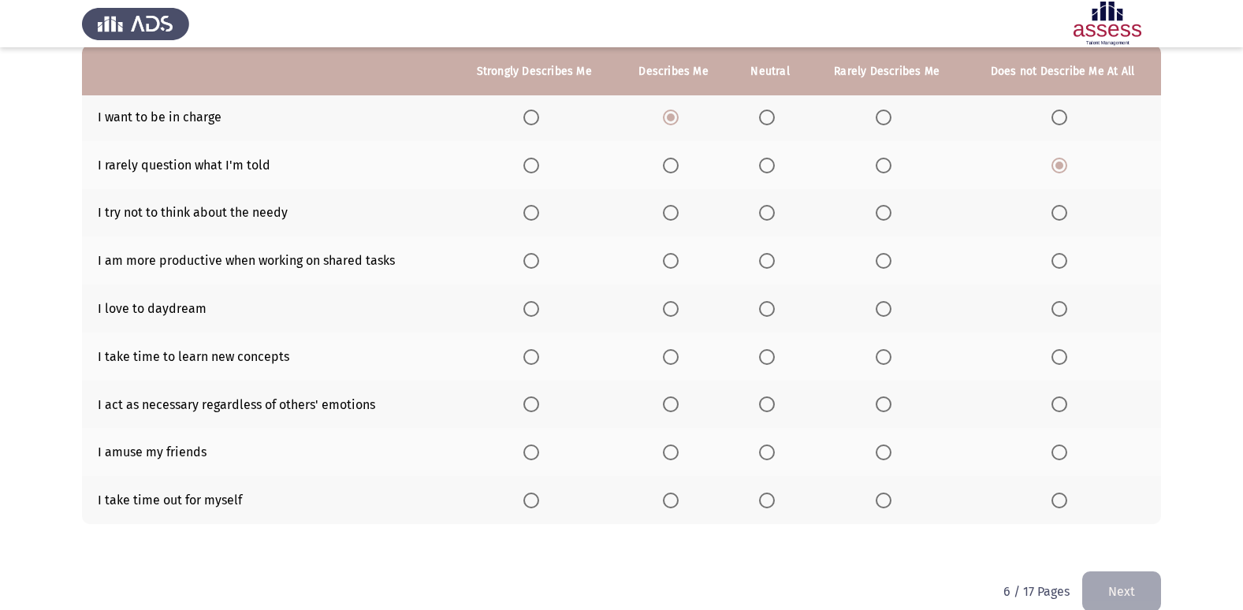
click at [765, 199] on th at bounding box center [771, 213] width 80 height 48
click at [764, 208] on span "Select an option" at bounding box center [767, 213] width 16 height 16
click at [764, 208] on input "Select an option" at bounding box center [767, 213] width 16 height 16
click at [523, 251] on th at bounding box center [534, 261] width 165 height 48
click at [527, 255] on span "Select an option" at bounding box center [532, 261] width 16 height 16
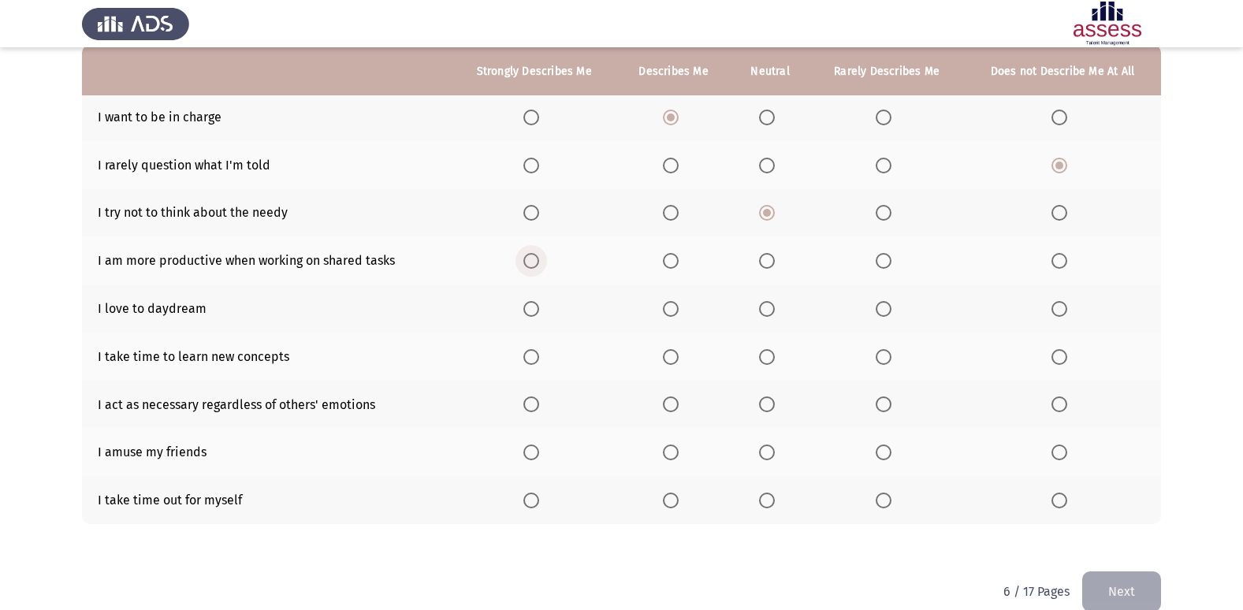
click at [527, 255] on input "Select an option" at bounding box center [532, 261] width 16 height 16
click at [763, 309] on span "Select an option" at bounding box center [767, 309] width 16 height 16
click at [763, 309] on input "Select an option" at bounding box center [767, 309] width 16 height 16
drag, startPoint x: 529, startPoint y: 350, endPoint x: 505, endPoint y: 365, distance: 28.0
click at [524, 352] on th at bounding box center [534, 357] width 165 height 48
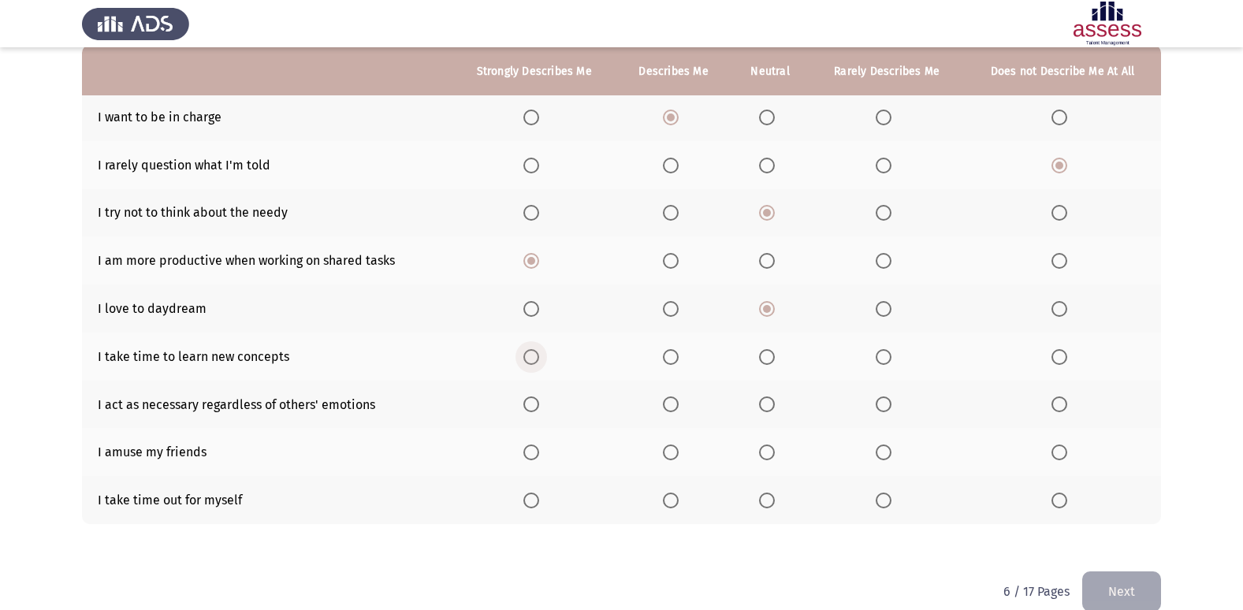
click at [533, 360] on span "Select an option" at bounding box center [532, 357] width 16 height 16
click at [533, 360] on input "Select an option" at bounding box center [532, 357] width 16 height 16
click at [667, 402] on span "Select an option" at bounding box center [671, 405] width 16 height 16
click at [667, 402] on input "Select an option" at bounding box center [671, 405] width 16 height 16
drag, startPoint x: 696, startPoint y: 546, endPoint x: -3, endPoint y: 650, distance: 707.1
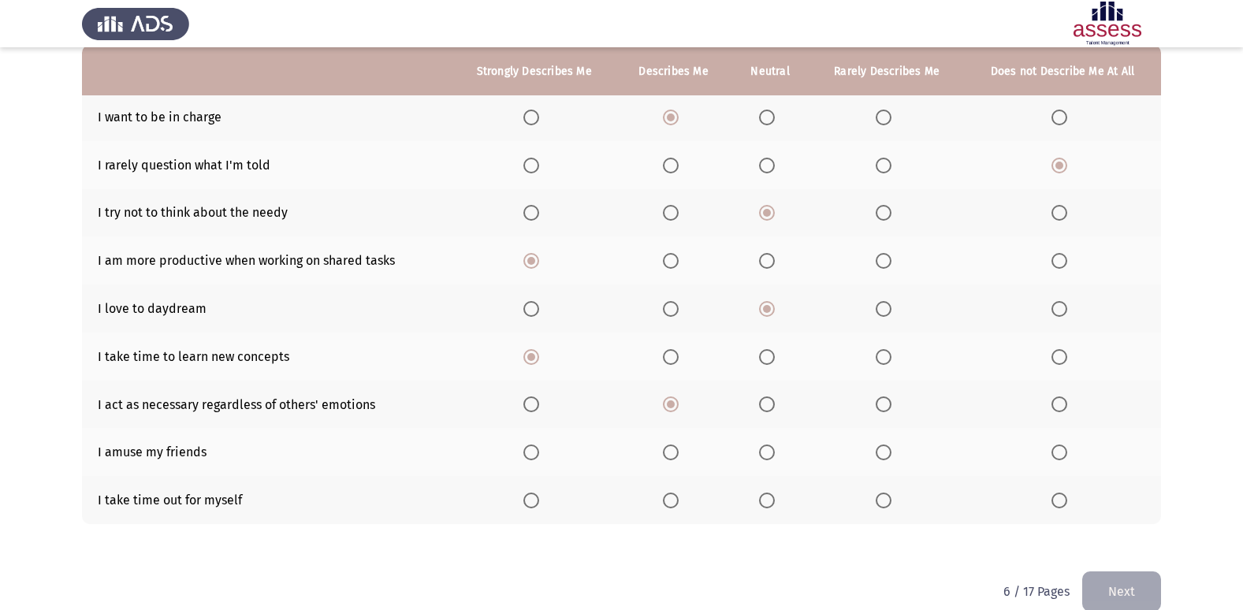
click at [0, 609] on html "ASSESS 16 PD Next To what extent do the following statements describe you: Stro…" at bounding box center [621, 238] width 1243 height 792
click at [775, 445] on span "Select an option" at bounding box center [767, 453] width 16 height 16
click at [775, 445] on input "Select an option" at bounding box center [767, 453] width 16 height 16
click at [677, 488] on th at bounding box center [674, 500] width 114 height 48
click at [666, 501] on span "Select an option" at bounding box center [671, 501] width 16 height 16
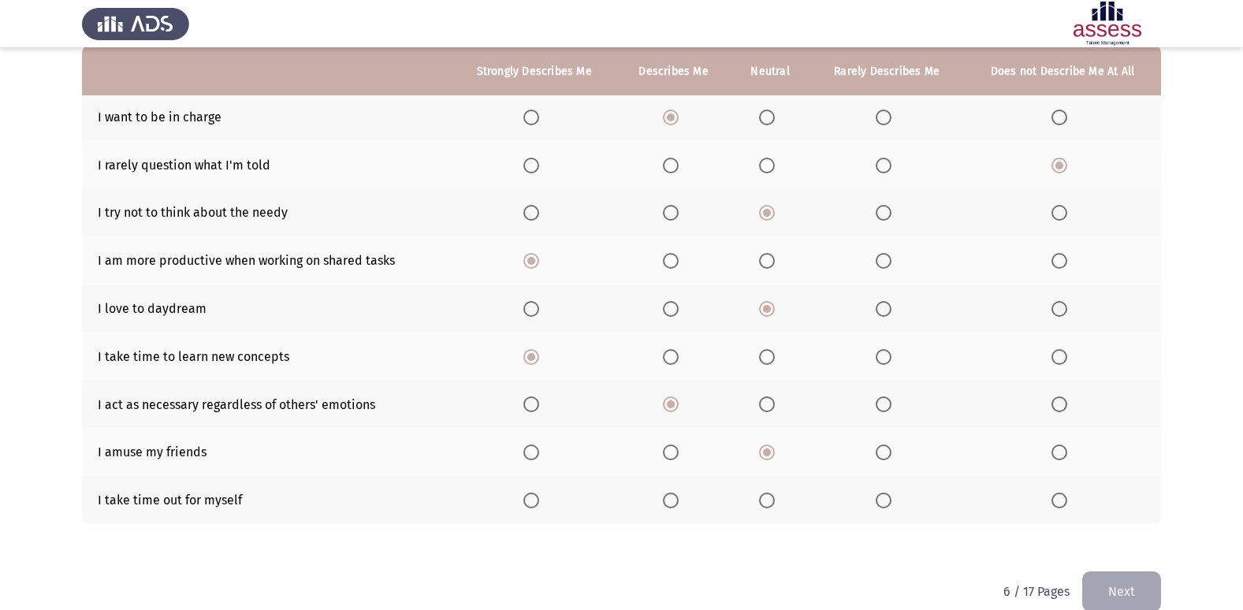
click at [666, 501] on input "Select an option" at bounding box center [671, 501] width 16 height 16
click at [1128, 602] on button "Next" at bounding box center [1122, 592] width 79 height 40
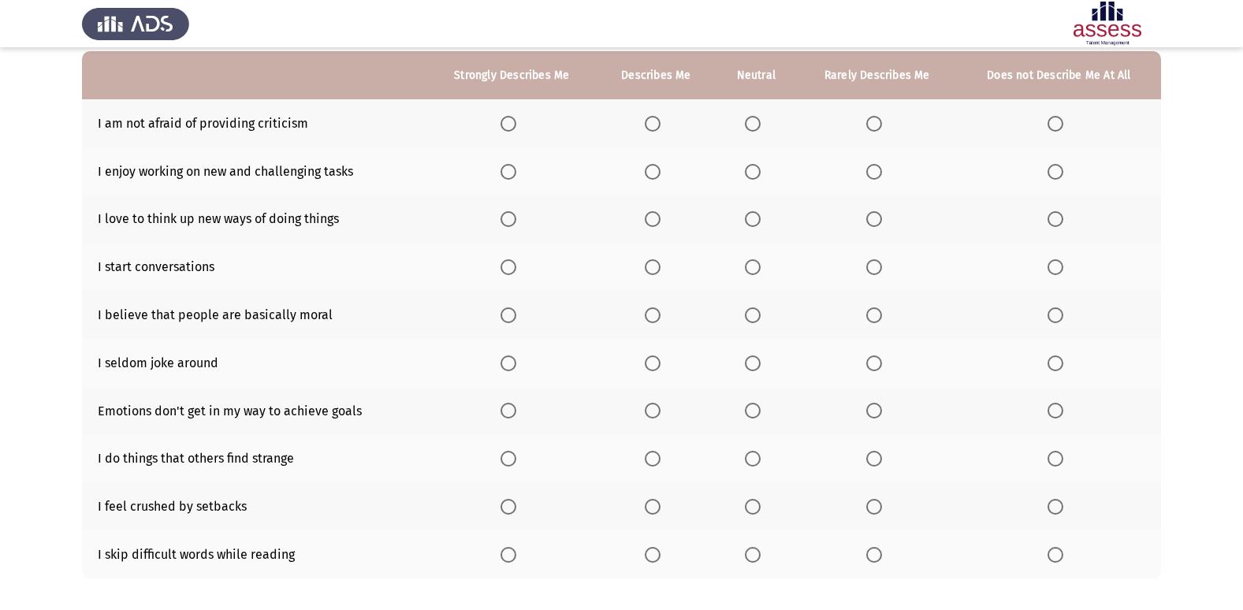
scroll to position [73, 0]
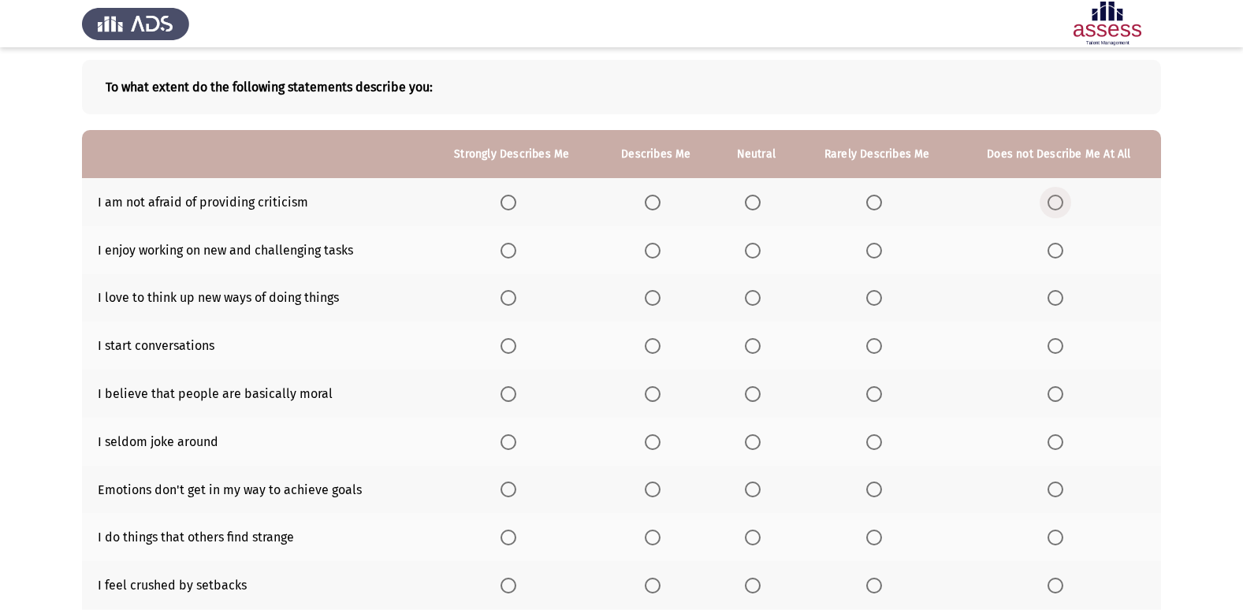
click at [1061, 204] on span "Select an option" at bounding box center [1056, 203] width 16 height 16
click at [1061, 204] on input "Select an option" at bounding box center [1056, 203] width 16 height 16
click at [516, 248] on span "Select an option" at bounding box center [509, 251] width 16 height 16
click at [516, 248] on input "Select an option" at bounding box center [509, 251] width 16 height 16
drag, startPoint x: 513, startPoint y: 293, endPoint x: 429, endPoint y: 324, distance: 89.8
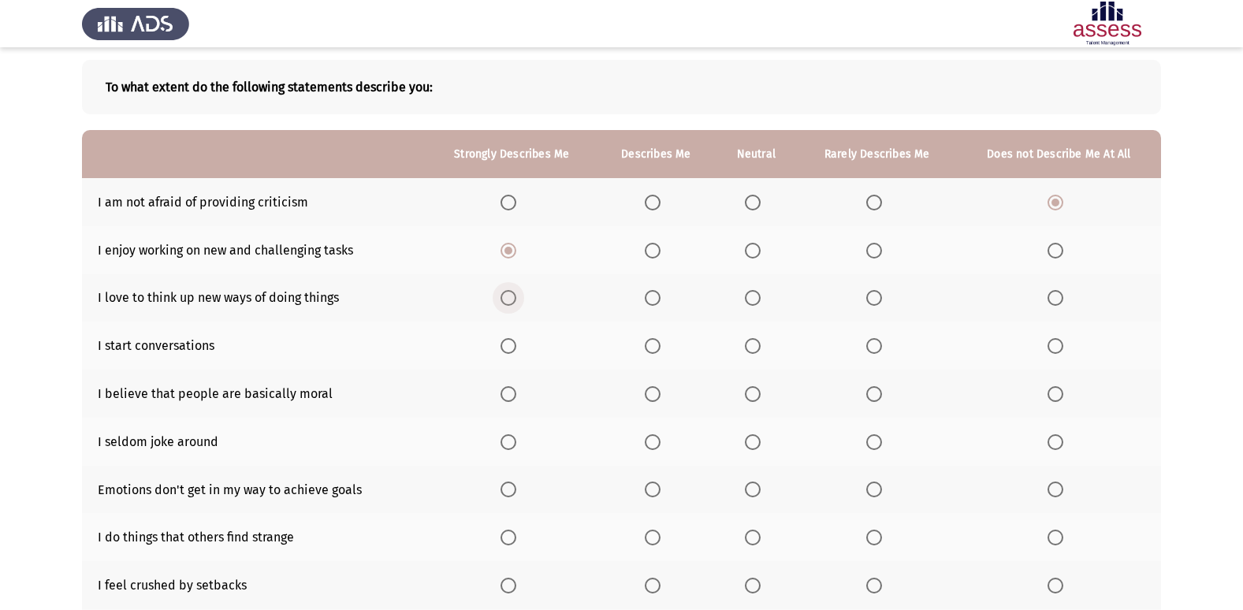
click at [494, 299] on th at bounding box center [512, 298] width 171 height 48
click at [505, 296] on span "Select an option" at bounding box center [509, 298] width 16 height 16
click at [505, 296] on input "Select an option" at bounding box center [509, 298] width 16 height 16
click at [755, 341] on span "Select an option" at bounding box center [753, 346] width 16 height 16
click at [755, 341] on input "Select an option" at bounding box center [753, 346] width 16 height 16
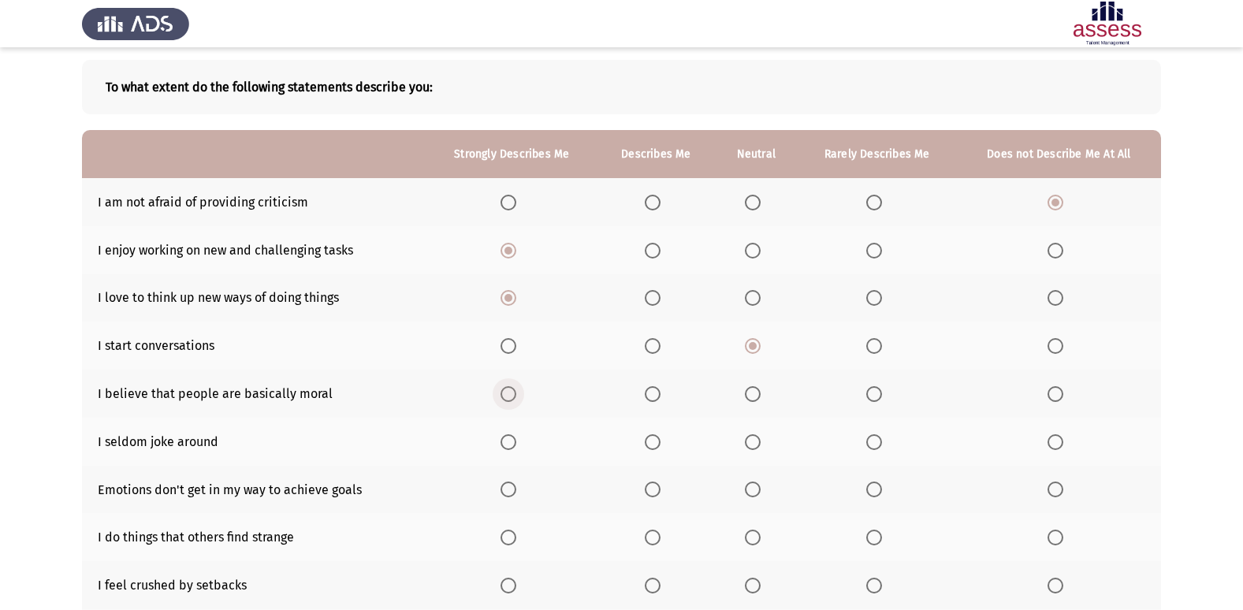
drag, startPoint x: 516, startPoint y: 393, endPoint x: 503, endPoint y: 397, distance: 13.2
click at [503, 397] on span "Select an option" at bounding box center [509, 394] width 16 height 16
click at [503, 397] on input "Select an option" at bounding box center [509, 394] width 16 height 16
click at [760, 434] on mat-radio-button "Select an option" at bounding box center [756, 442] width 22 height 17
click at [755, 438] on span "Select an option" at bounding box center [753, 442] width 16 height 16
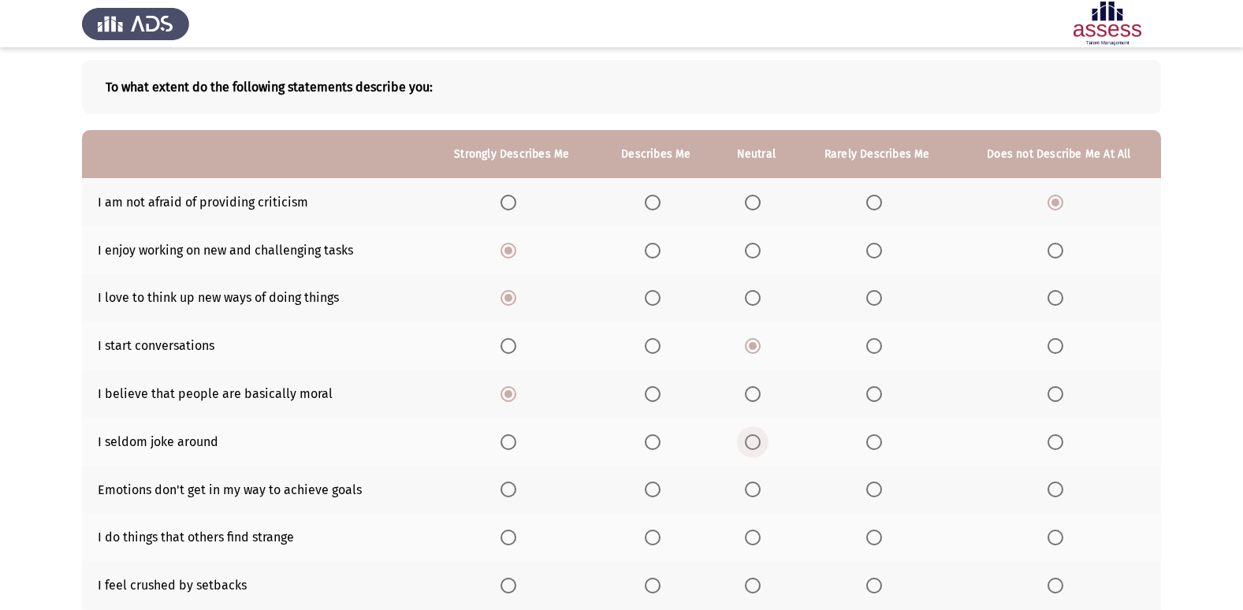
click at [755, 438] on input "Select an option" at bounding box center [753, 442] width 16 height 16
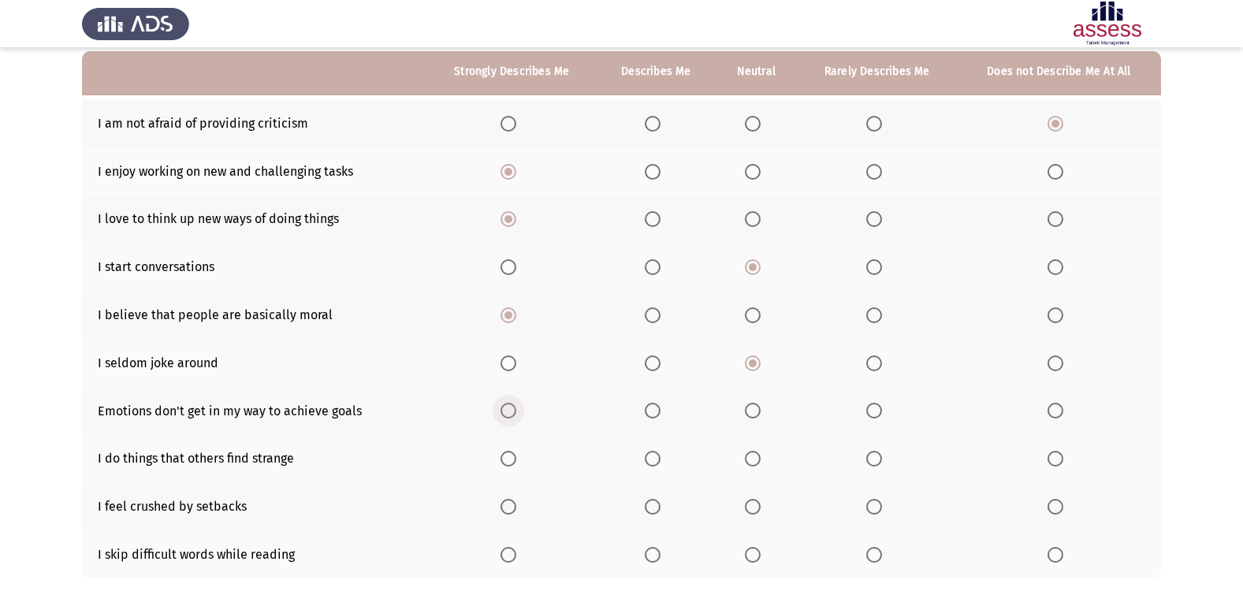
click at [513, 406] on span "Select an option" at bounding box center [509, 411] width 16 height 16
click at [513, 406] on input "Select an option" at bounding box center [509, 411] width 16 height 16
click at [1058, 404] on span "Select an option" at bounding box center [1056, 411] width 16 height 16
click at [1058, 404] on input "Select an option" at bounding box center [1056, 411] width 16 height 16
click at [747, 450] on mat-radio-button "Select an option" at bounding box center [756, 458] width 22 height 17
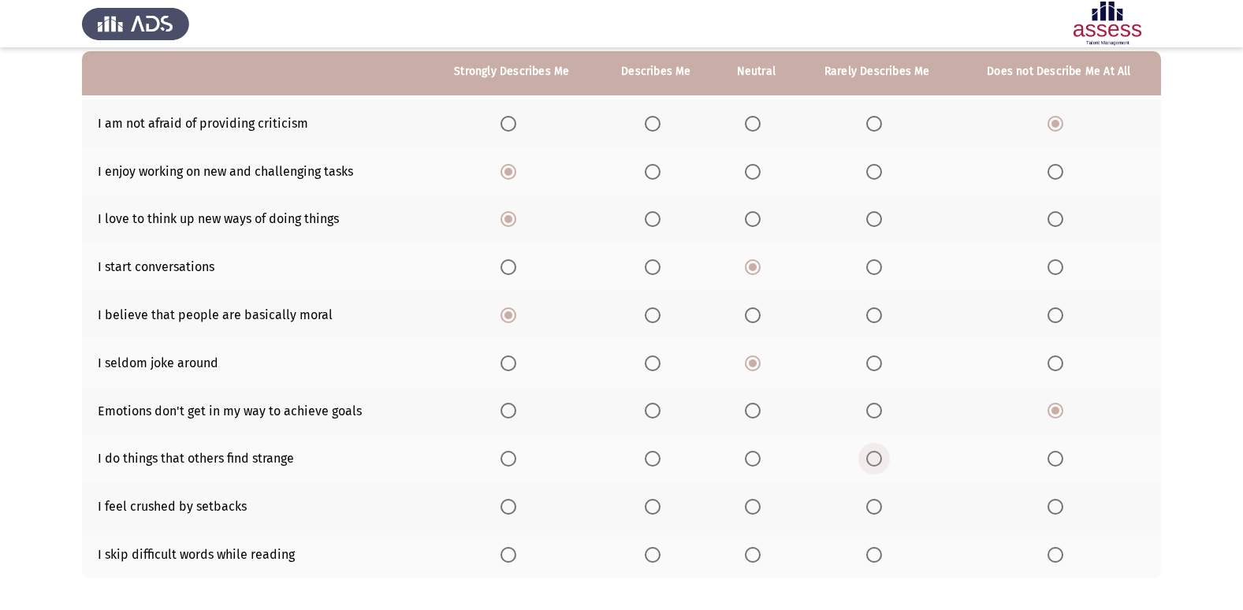
click at [871, 455] on span "Select an option" at bounding box center [875, 459] width 16 height 16
click at [871, 455] on input "Select an option" at bounding box center [875, 459] width 16 height 16
click at [747, 500] on span "Select an option" at bounding box center [753, 507] width 16 height 16
click at [747, 500] on input "Select an option" at bounding box center [753, 507] width 16 height 16
click at [752, 551] on span "Select an option" at bounding box center [753, 555] width 16 height 16
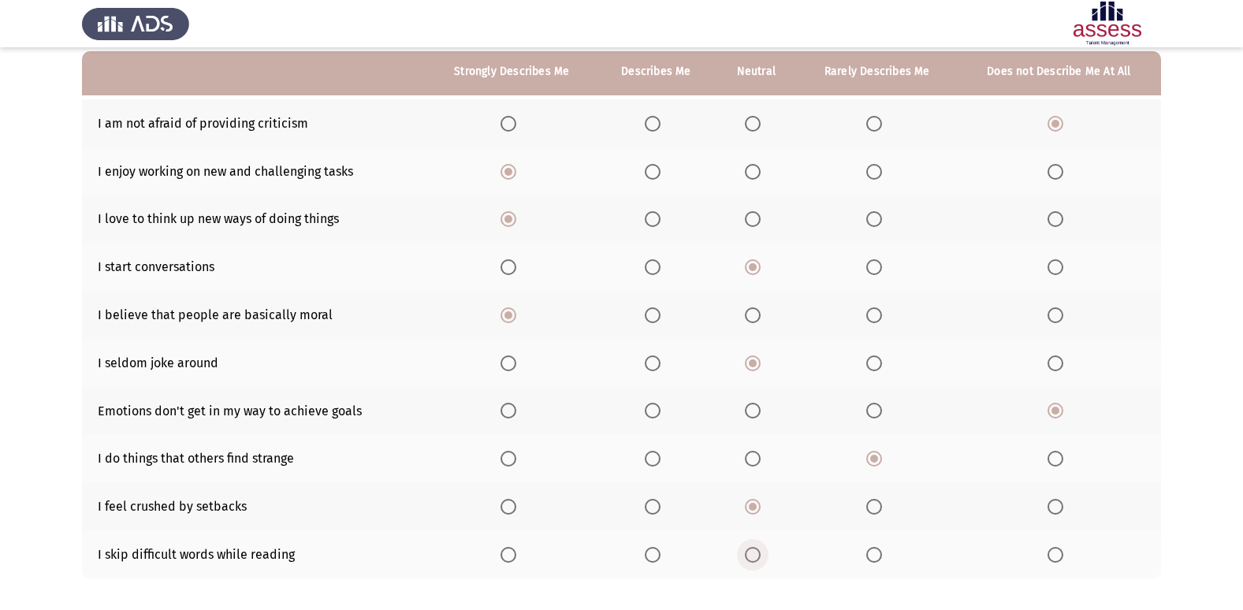
click at [752, 551] on input "Select an option" at bounding box center [753, 555] width 16 height 16
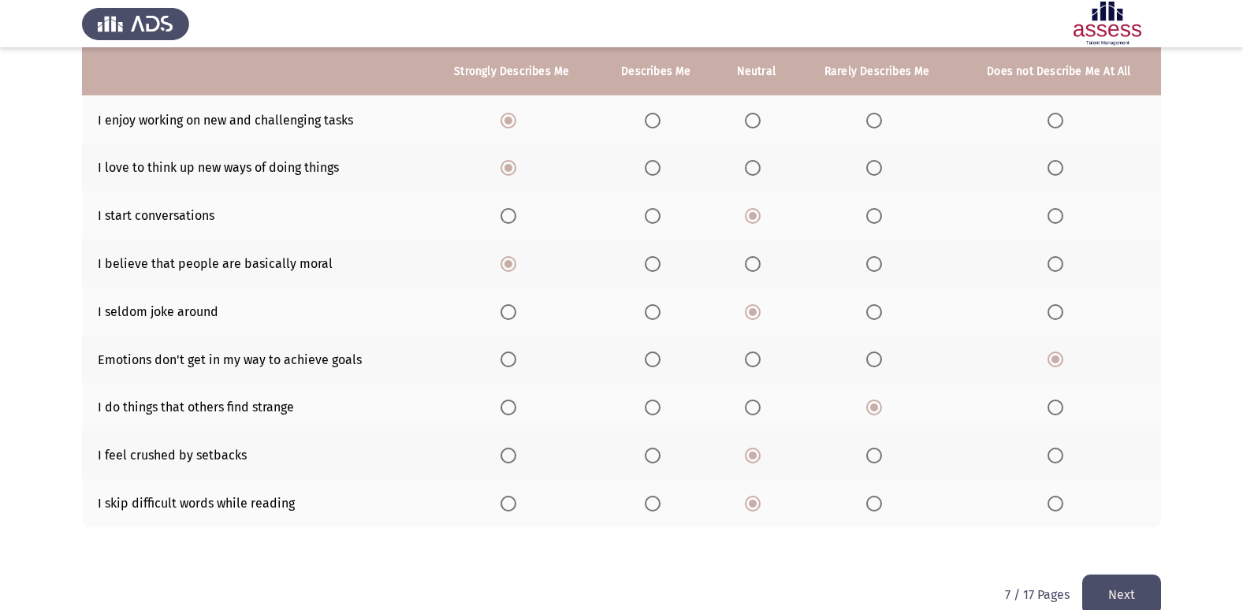
scroll to position [230, 0]
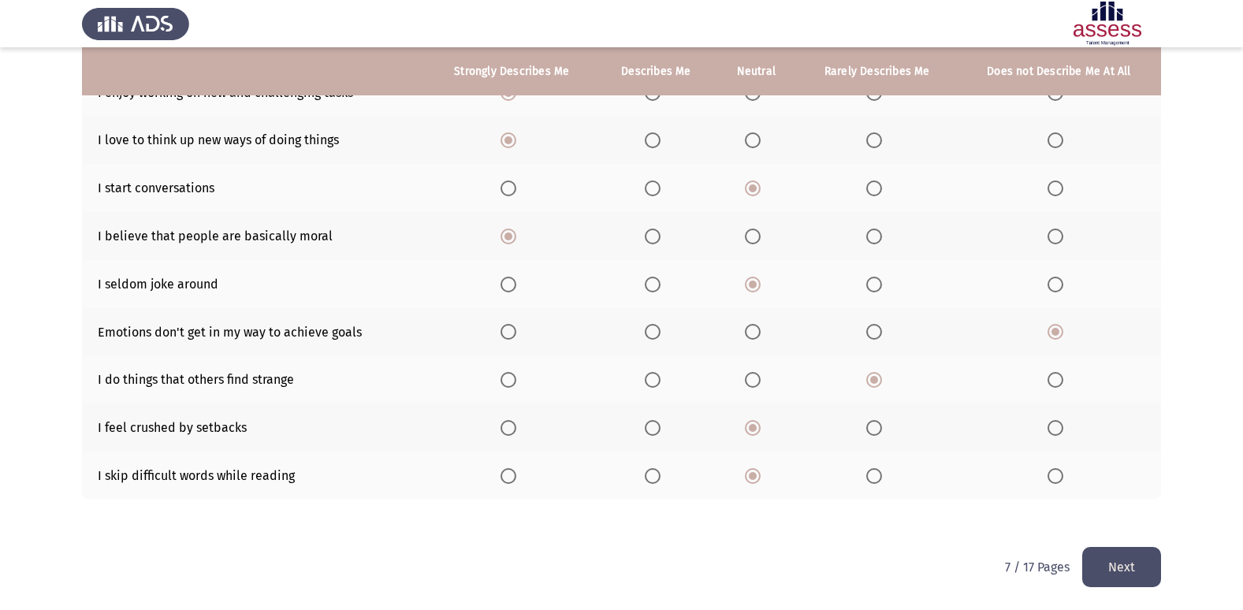
drag, startPoint x: 355, startPoint y: 228, endPoint x: 99, endPoint y: 179, distance: 260.9
click at [1093, 560] on button "Next" at bounding box center [1122, 567] width 79 height 40
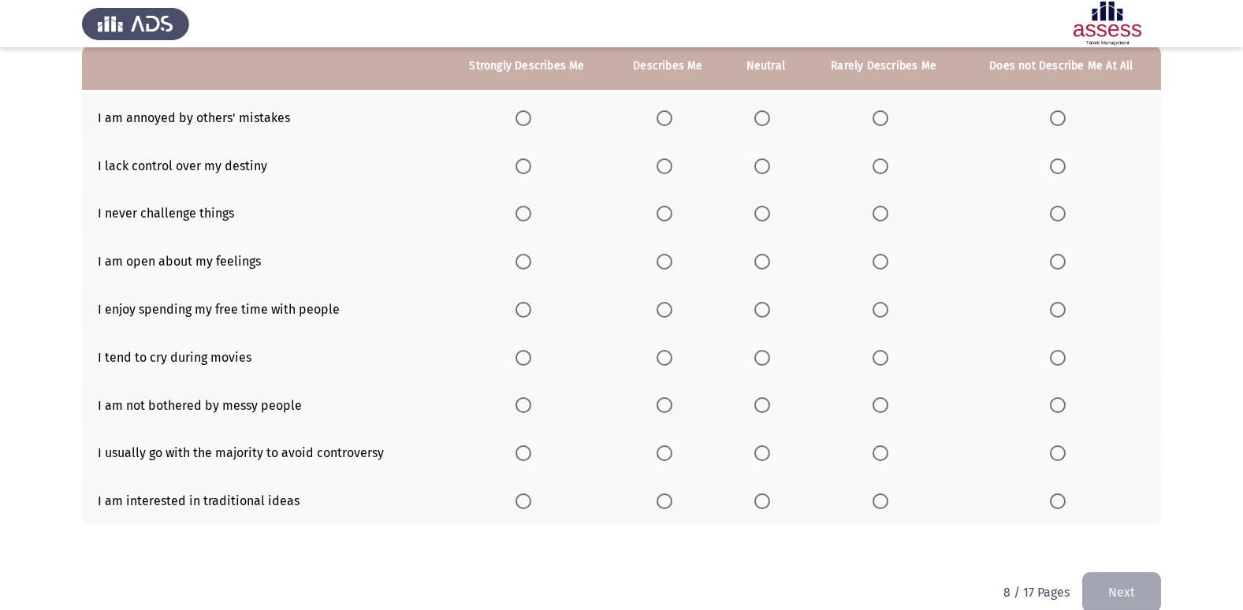
scroll to position [158, 0]
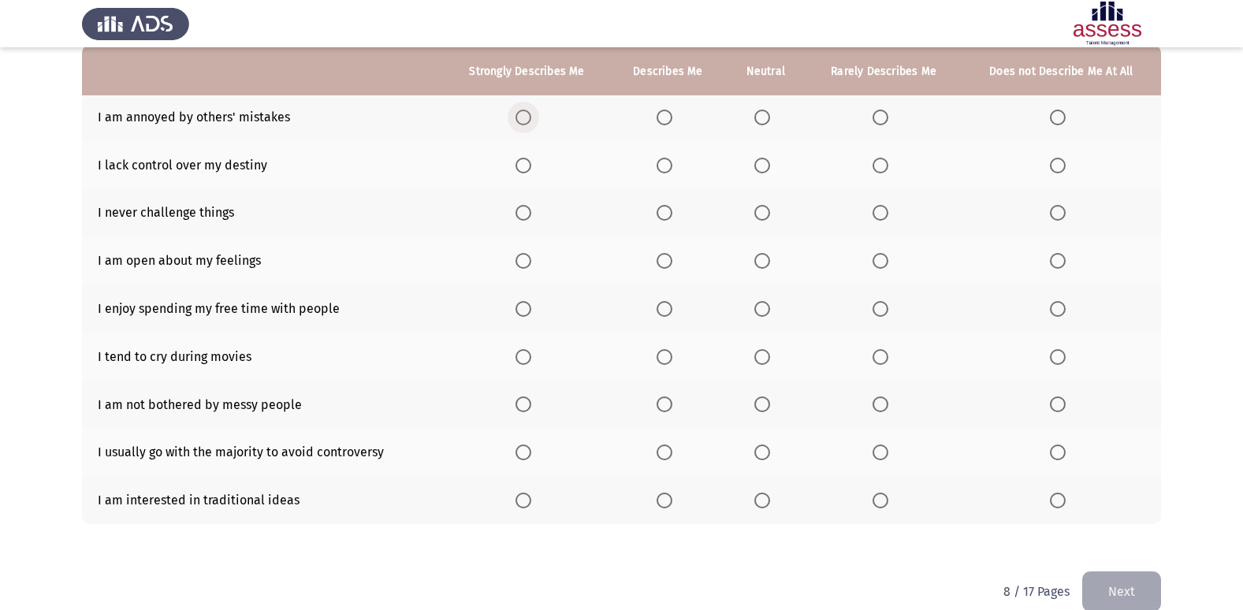
click at [530, 123] on span "Select an option" at bounding box center [524, 118] width 16 height 16
click at [530, 123] on input "Select an option" at bounding box center [524, 118] width 16 height 16
click at [770, 167] on span "Select an option" at bounding box center [763, 166] width 16 height 16
click at [770, 167] on input "Select an option" at bounding box center [763, 166] width 16 height 16
click at [885, 221] on span "Select an option" at bounding box center [881, 213] width 16 height 16
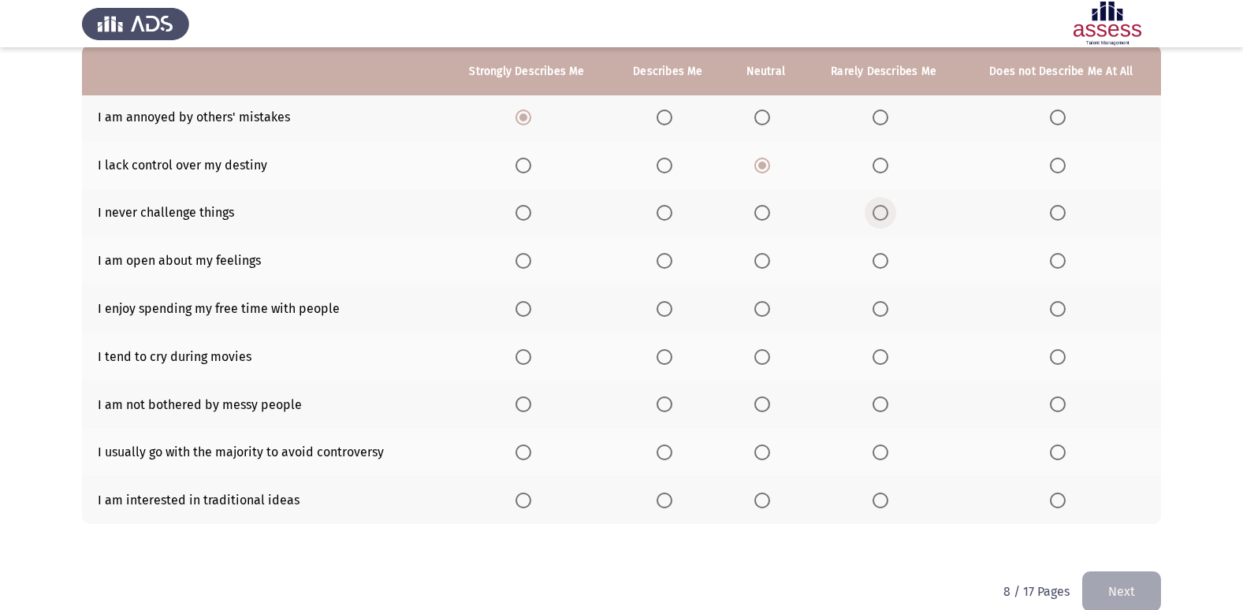
click at [885, 221] on input "Select an option" at bounding box center [881, 213] width 16 height 16
click at [761, 259] on span "Select an option" at bounding box center [763, 261] width 16 height 16
click at [761, 259] on input "Select an option" at bounding box center [763, 261] width 16 height 16
click at [672, 305] on span "Select an option" at bounding box center [665, 309] width 16 height 16
click at [672, 305] on input "Select an option" at bounding box center [665, 309] width 16 height 16
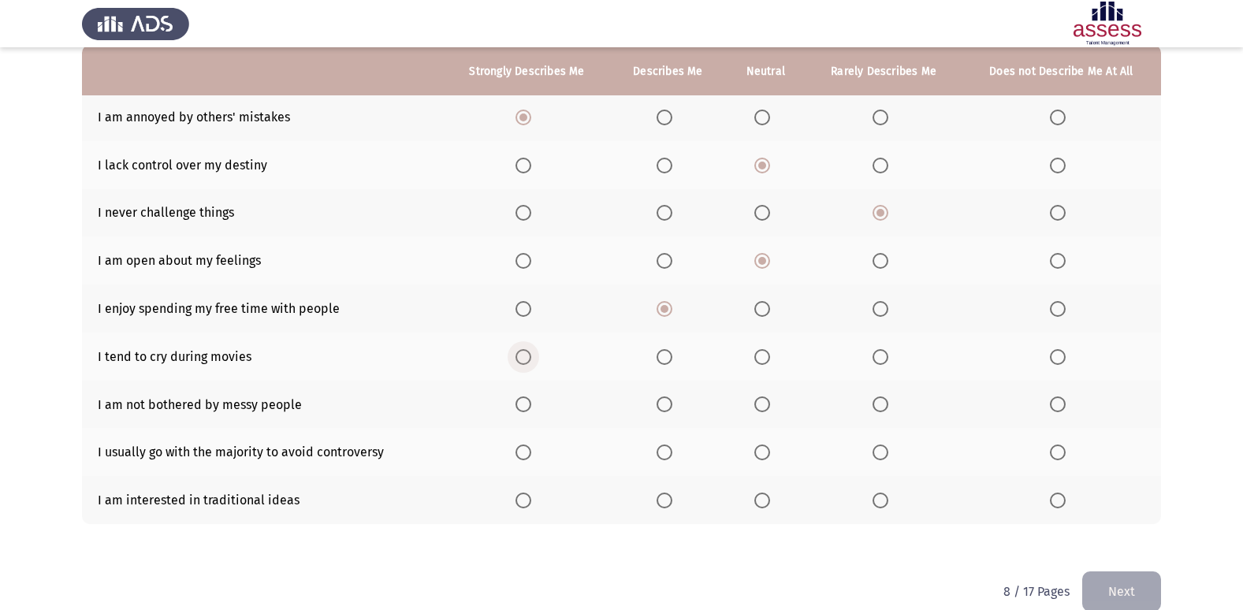
click at [524, 351] on span "Select an option" at bounding box center [524, 357] width 16 height 16
click at [524, 351] on input "Select an option" at bounding box center [524, 357] width 16 height 16
click at [1059, 406] on span "Select an option" at bounding box center [1058, 405] width 16 height 16
click at [1059, 406] on input "Select an option" at bounding box center [1058, 405] width 16 height 16
click at [664, 445] on span "Select an option" at bounding box center [665, 453] width 16 height 16
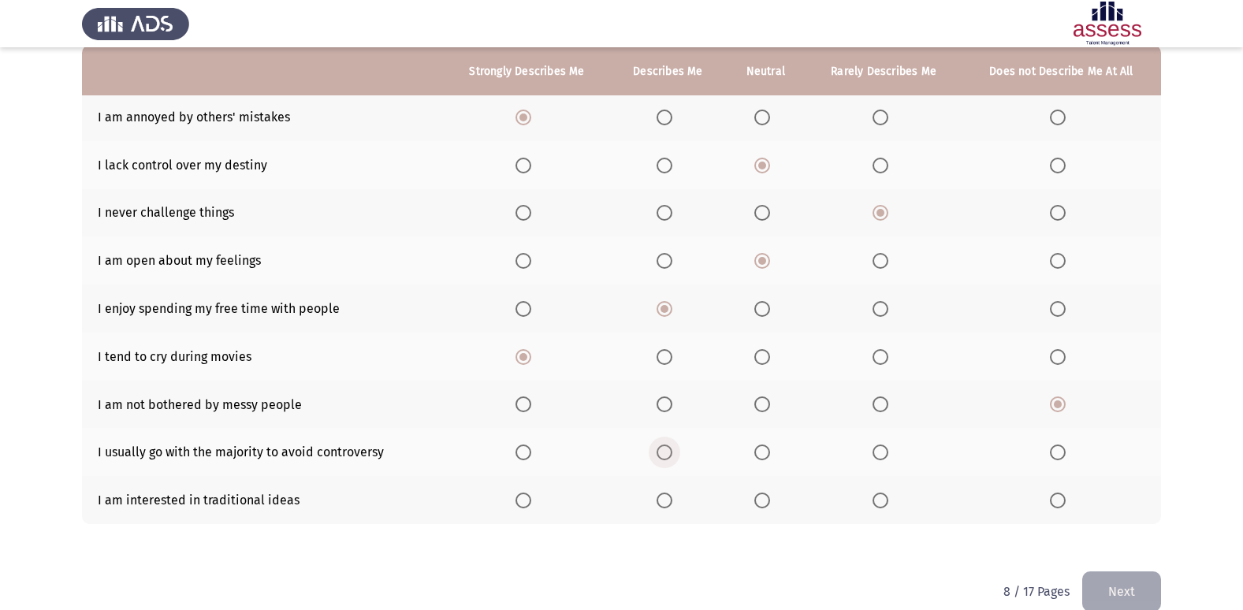
click at [664, 445] on input "Select an option" at bounding box center [665, 453] width 16 height 16
click at [524, 492] on mat-radio-button "Select an option" at bounding box center [527, 500] width 22 height 17
click at [524, 501] on span "Select an option" at bounding box center [524, 501] width 16 height 16
click at [524, 501] on input "Select an option" at bounding box center [524, 501] width 16 height 16
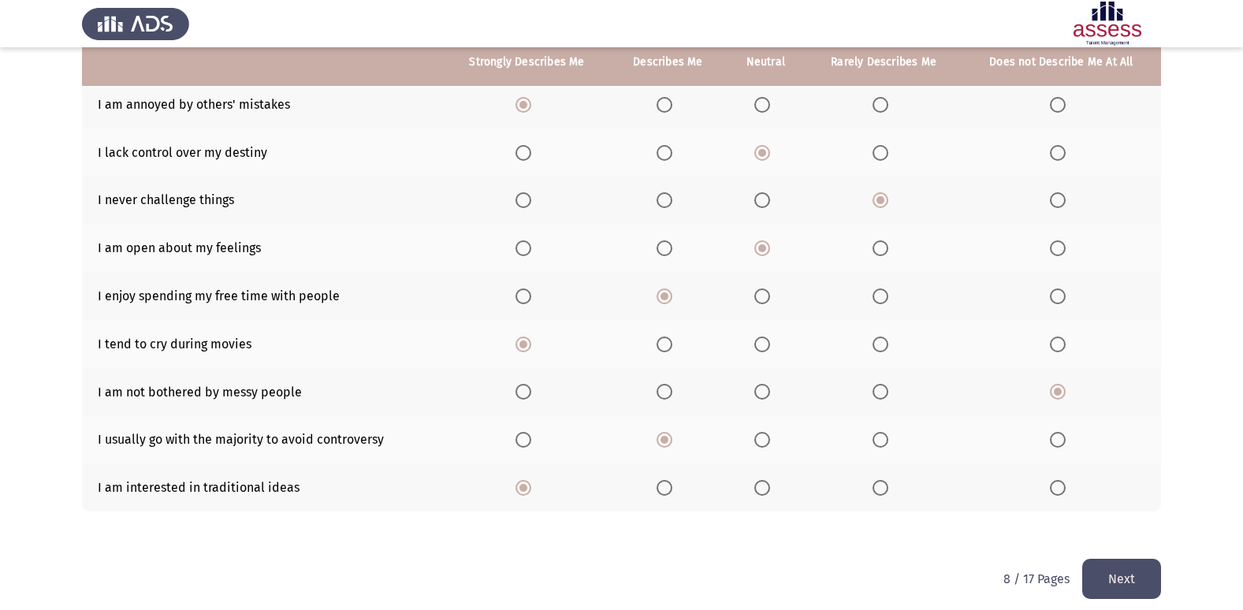
scroll to position [182, 0]
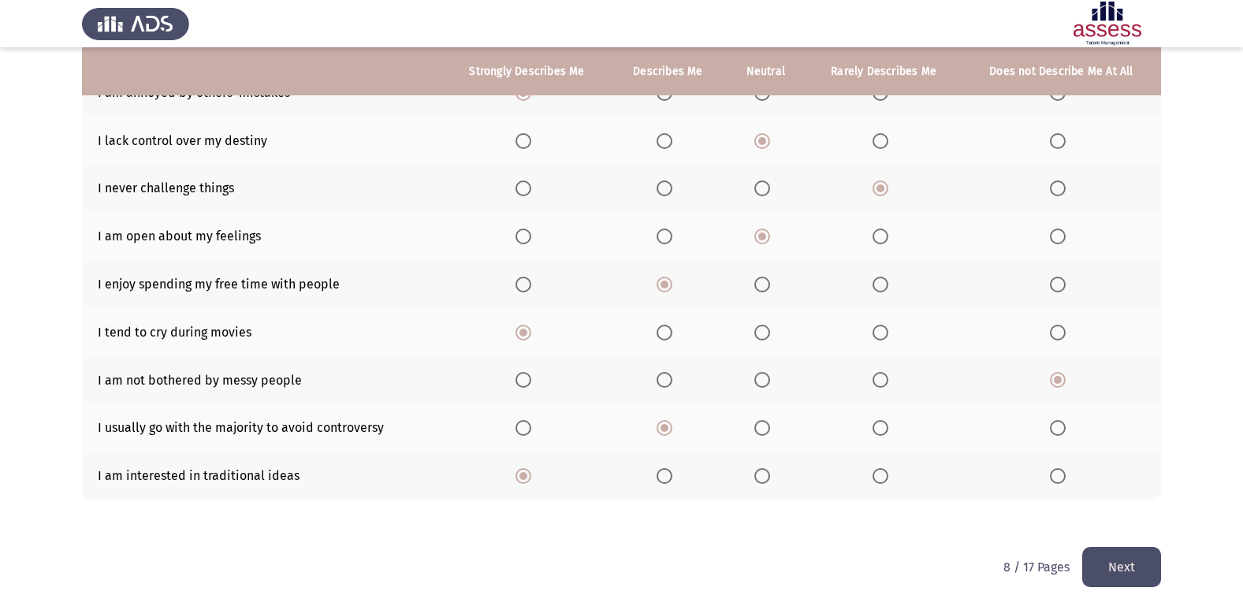
click at [1126, 568] on button "Next" at bounding box center [1122, 567] width 79 height 40
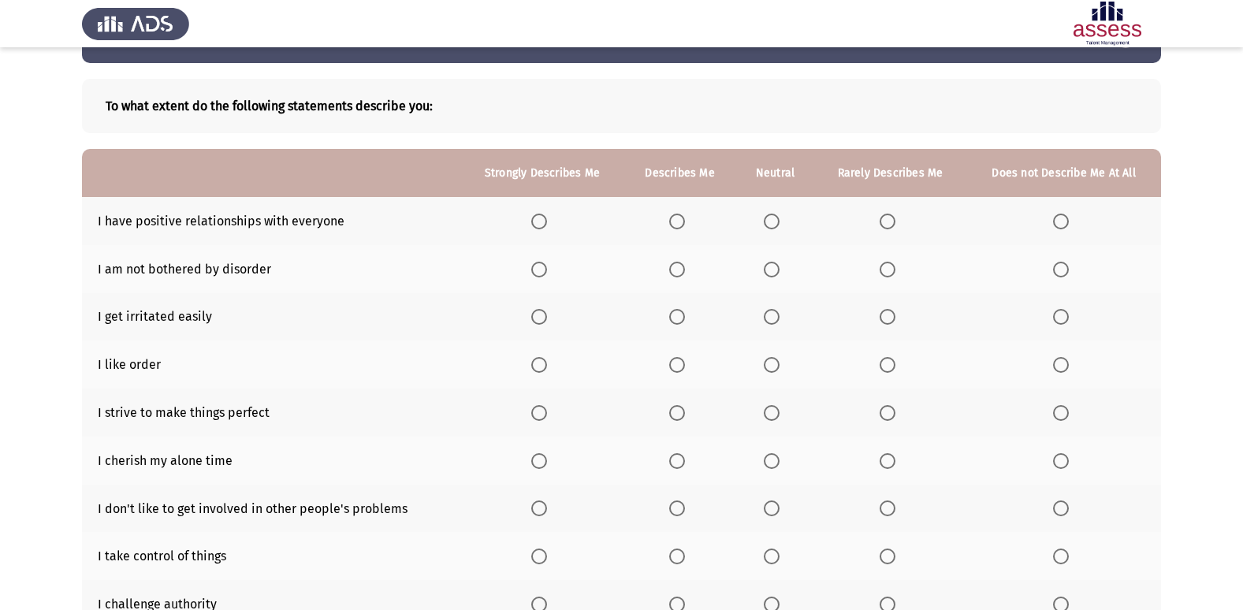
scroll to position [158, 0]
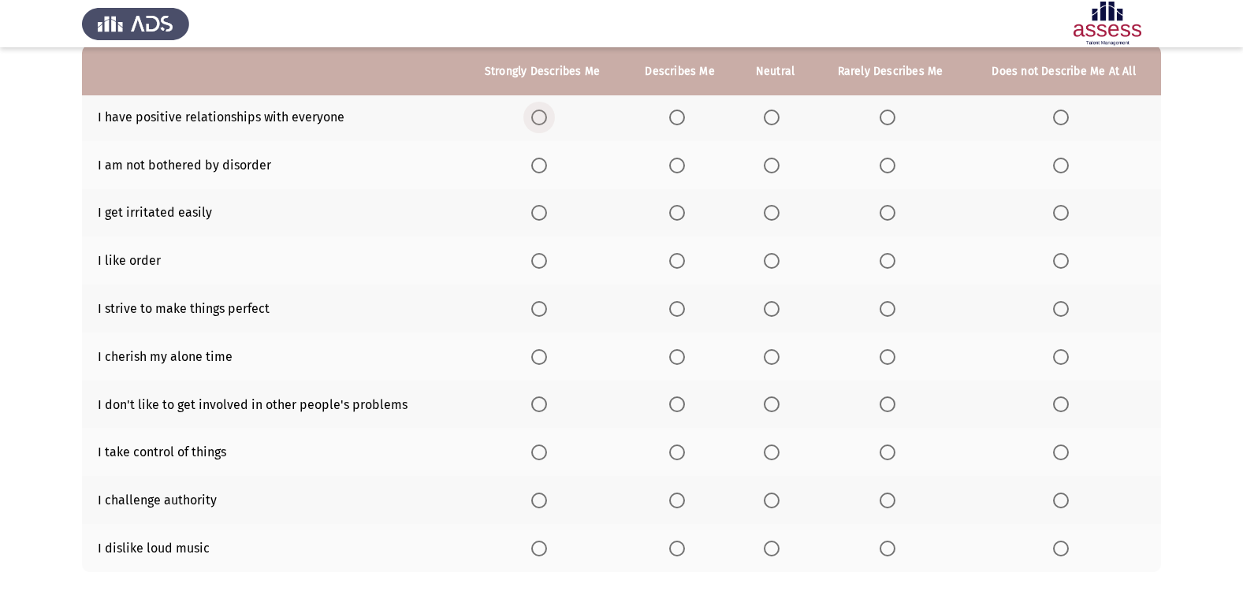
drag, startPoint x: 542, startPoint y: 120, endPoint x: 534, endPoint y: 121, distance: 7.9
click at [534, 121] on span "Select an option" at bounding box center [539, 118] width 16 height 16
click at [534, 121] on input "Select an option" at bounding box center [539, 118] width 16 height 16
click at [769, 166] on span "Select an option" at bounding box center [772, 166] width 16 height 16
click at [769, 166] on input "Select an option" at bounding box center [772, 166] width 16 height 16
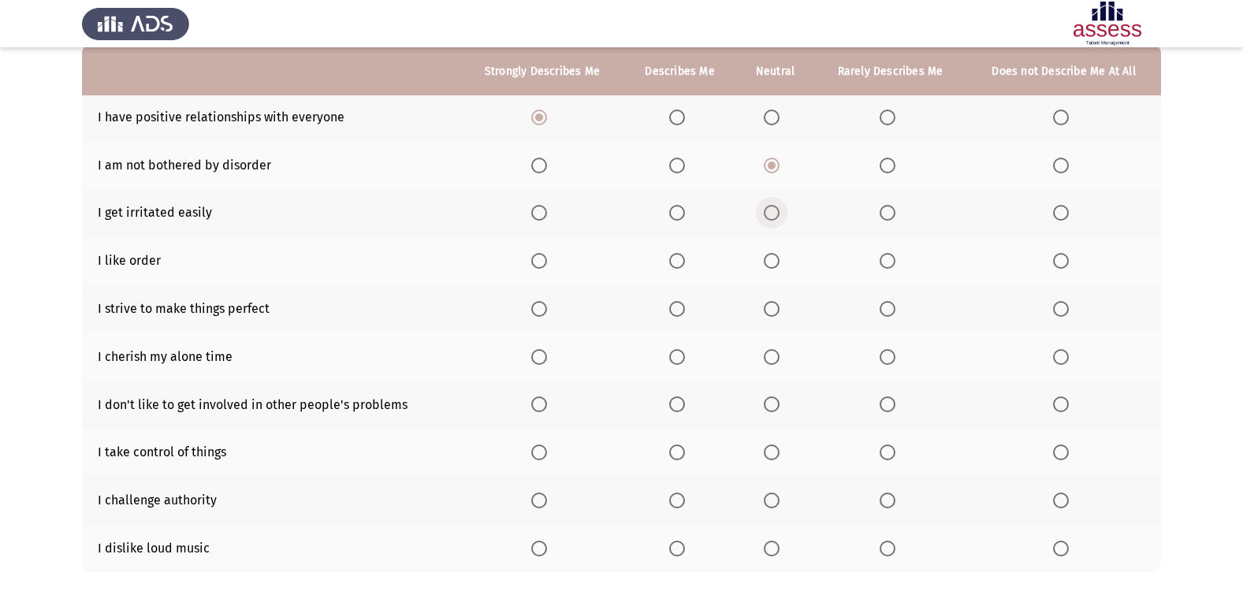
click at [773, 216] on span "Select an option" at bounding box center [772, 213] width 16 height 16
click at [773, 216] on input "Select an option" at bounding box center [772, 213] width 16 height 16
click at [670, 257] on span "Select an option" at bounding box center [677, 261] width 16 height 16
click at [670, 257] on input "Select an option" at bounding box center [677, 261] width 16 height 16
drag, startPoint x: 356, startPoint y: 311, endPoint x: 556, endPoint y: 320, distance: 199.7
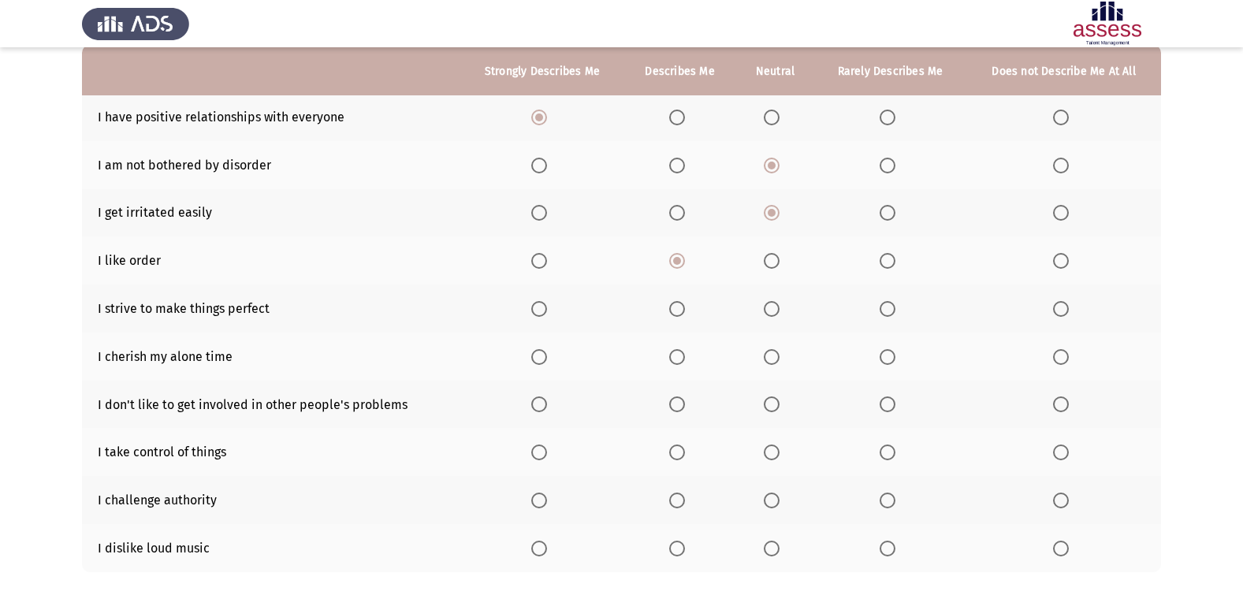
click at [517, 323] on tr "I strive to make things perfect" at bounding box center [621, 309] width 1079 height 48
click at [766, 304] on span "Select an option" at bounding box center [772, 309] width 16 height 16
click at [766, 304] on input "Select an option" at bounding box center [772, 309] width 16 height 16
click at [539, 360] on span "Select an option" at bounding box center [539, 357] width 16 height 16
click at [539, 360] on input "Select an option" at bounding box center [539, 357] width 16 height 16
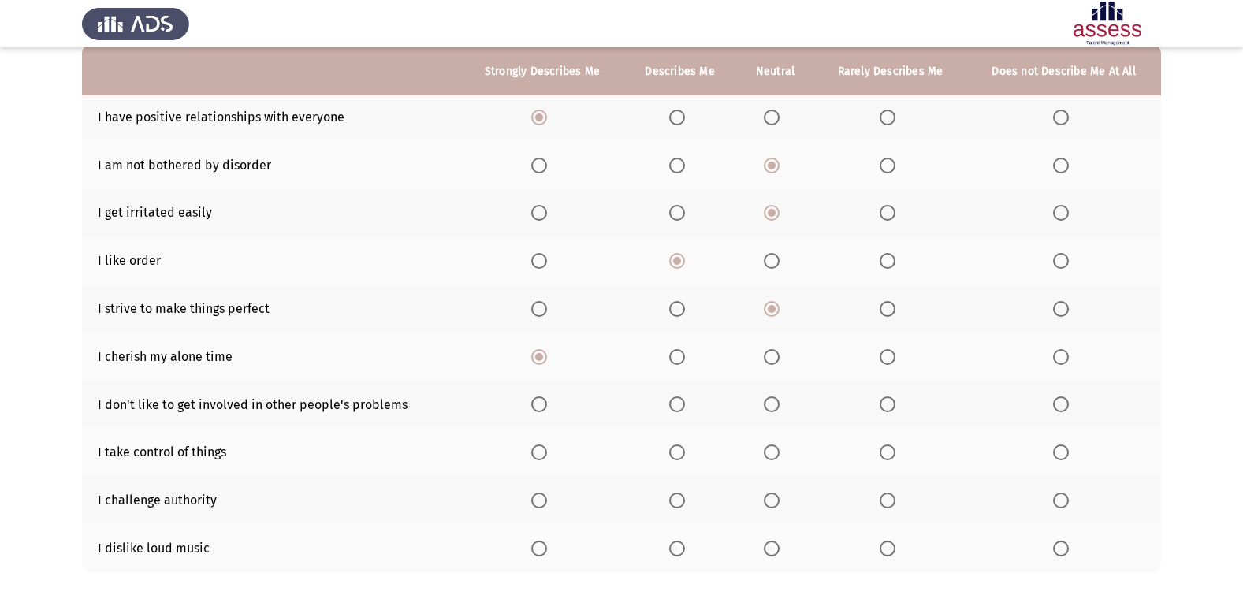
click at [885, 395] on th at bounding box center [891, 405] width 152 height 48
click at [882, 400] on span "Select an option" at bounding box center [888, 405] width 16 height 16
click at [882, 400] on input "Select an option" at bounding box center [888, 405] width 16 height 16
click at [678, 490] on th at bounding box center [680, 500] width 113 height 48
click at [679, 490] on th at bounding box center [680, 500] width 113 height 48
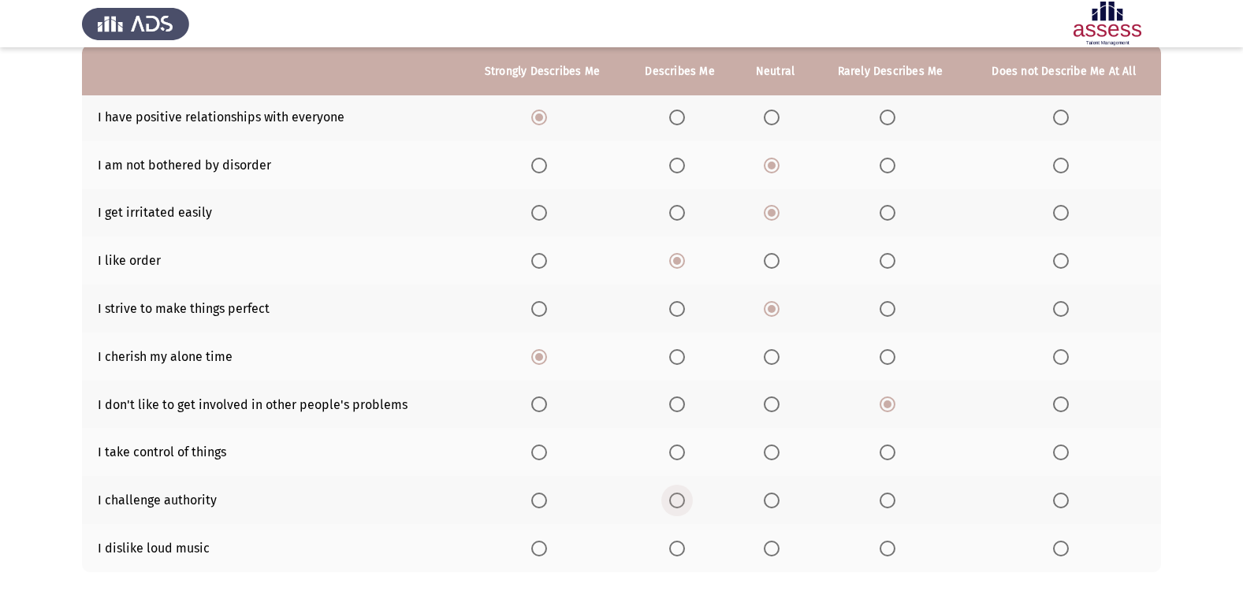
click at [677, 494] on span "Select an option" at bounding box center [677, 501] width 16 height 16
click at [677, 494] on input "Select an option" at bounding box center [677, 501] width 16 height 16
click at [682, 459] on span "Select an option" at bounding box center [677, 453] width 16 height 16
click at [682, 459] on input "Select an option" at bounding box center [677, 453] width 16 height 16
click at [540, 546] on span "Select an option" at bounding box center [539, 549] width 16 height 16
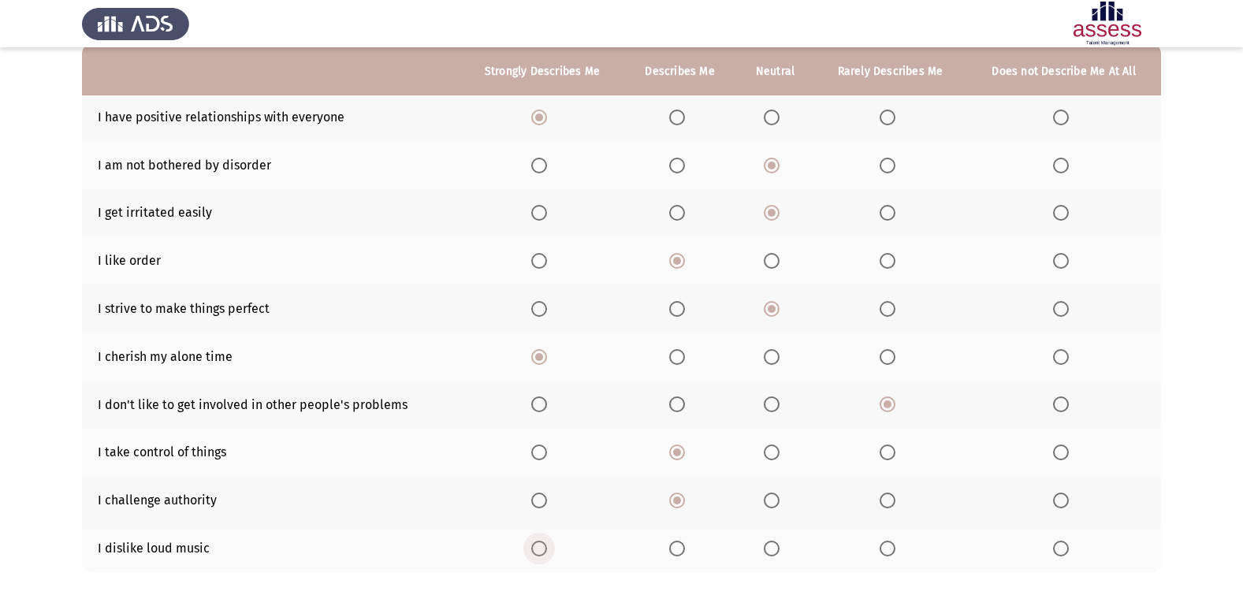
click at [540, 546] on input "Select an option" at bounding box center [539, 549] width 16 height 16
click at [774, 535] on th at bounding box center [775, 548] width 78 height 48
click at [770, 549] on span "Select an option" at bounding box center [772, 549] width 16 height 16
click at [770, 549] on input "Select an option" at bounding box center [772, 549] width 16 height 16
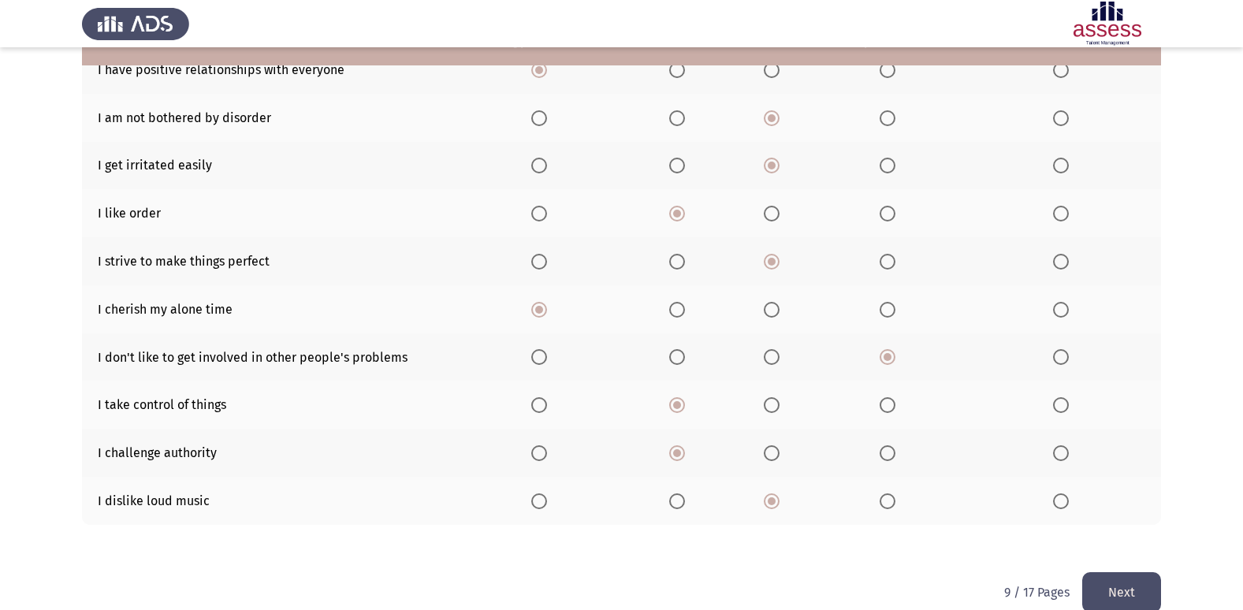
scroll to position [230, 0]
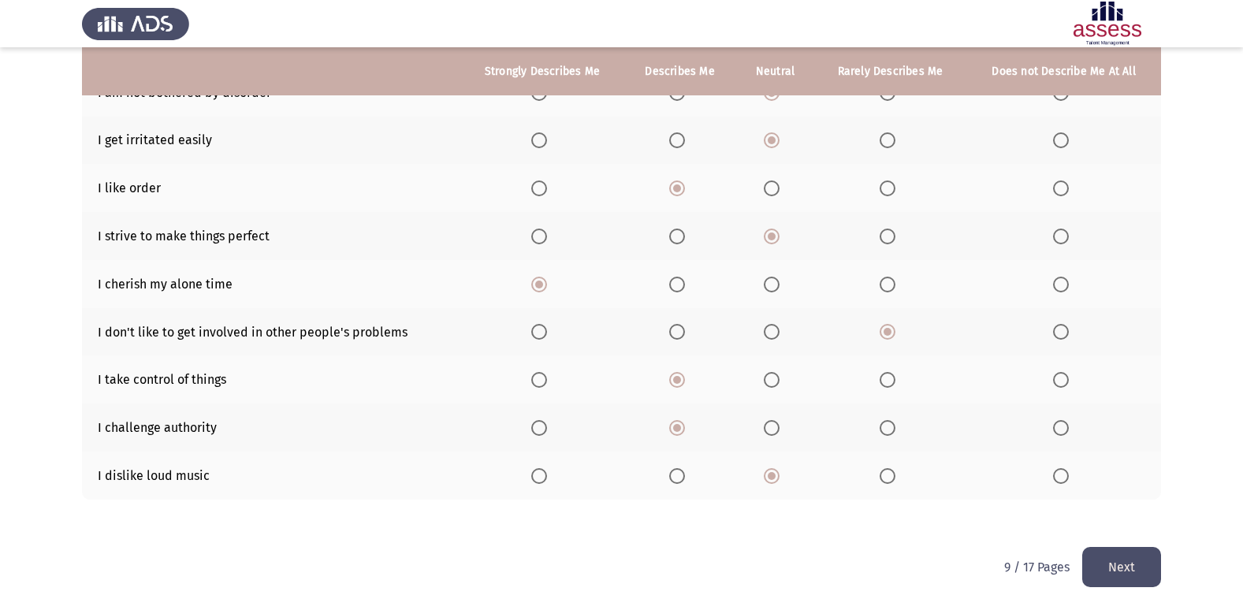
drag, startPoint x: 917, startPoint y: 545, endPoint x: 914, endPoint y: 595, distance: 50.6
click at [914, 595] on html "ASSESS 16 PD Next To what extent do the following statements describe you: Stro…" at bounding box center [621, 190] width 1243 height 841
click at [1150, 554] on button "Next" at bounding box center [1122, 567] width 79 height 40
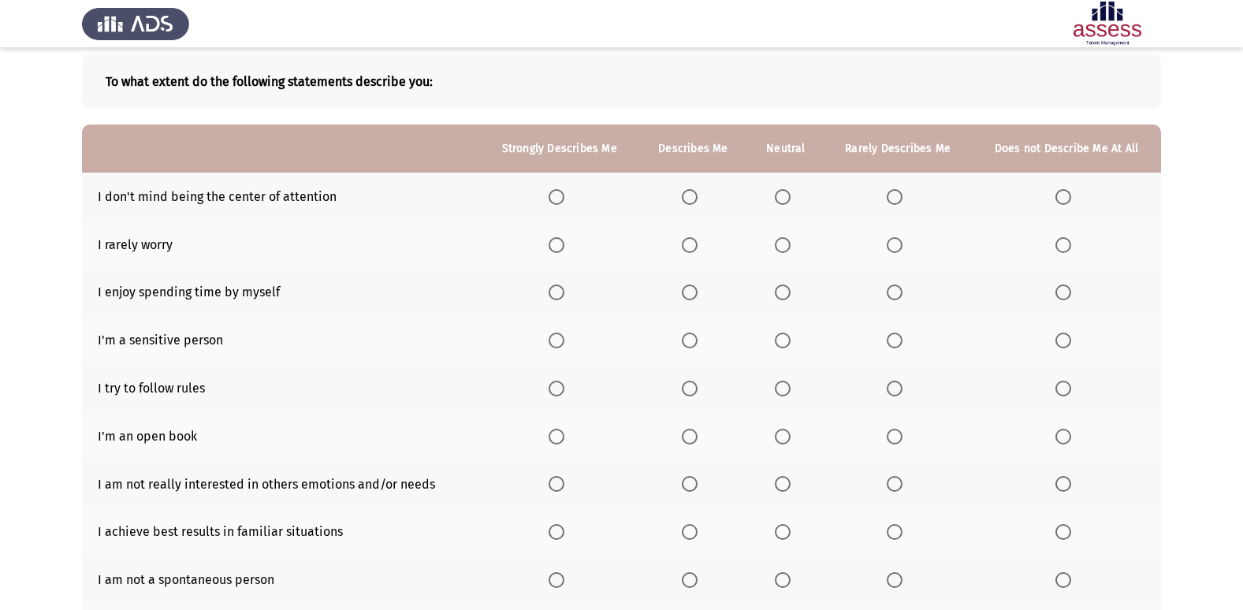
scroll to position [79, 0]
click at [895, 196] on span "Select an option" at bounding box center [895, 196] width 0 height 0
click at [896, 196] on input "Select an option" at bounding box center [895, 196] width 16 height 16
click at [783, 244] on span "Select an option" at bounding box center [783, 245] width 16 height 16
click at [783, 244] on input "Select an option" at bounding box center [783, 245] width 16 height 16
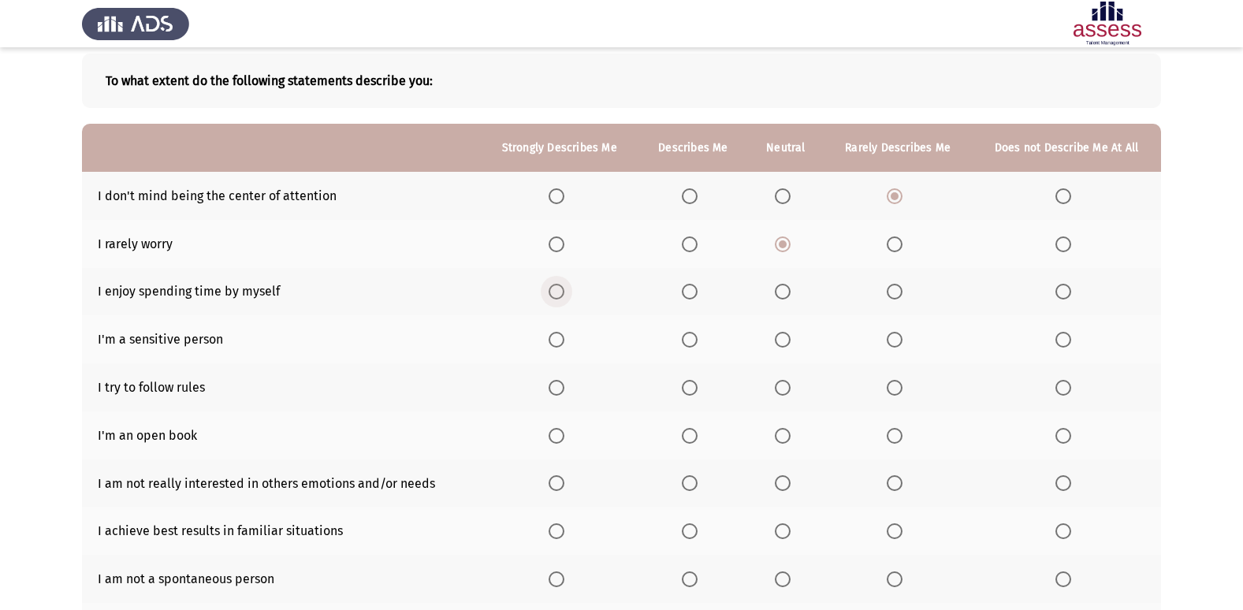
click at [553, 286] on span "Select an option" at bounding box center [557, 292] width 16 height 16
click at [553, 286] on input "Select an option" at bounding box center [557, 292] width 16 height 16
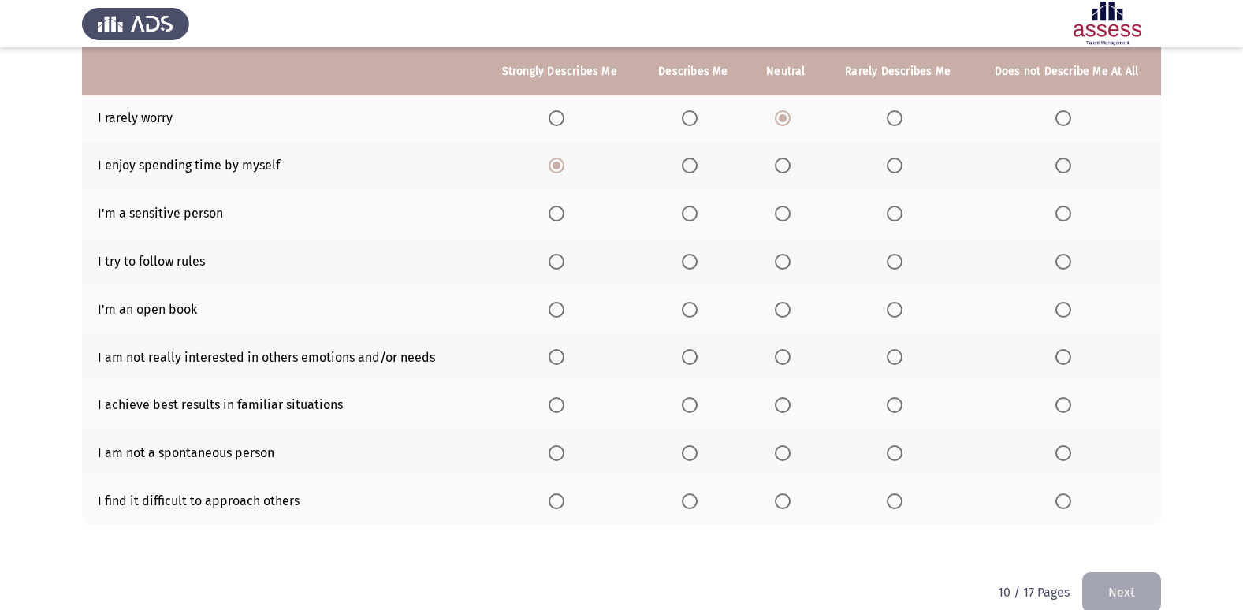
scroll to position [230, 0]
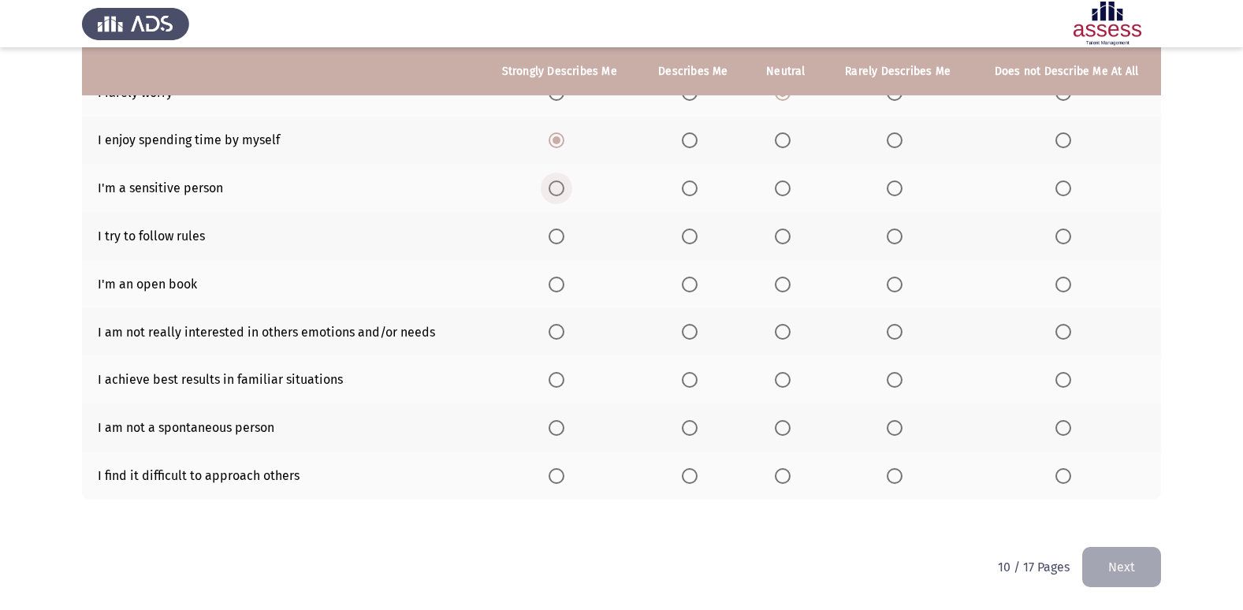
click at [561, 188] on span "Select an option" at bounding box center [557, 189] width 16 height 16
click at [561, 188] on input "Select an option" at bounding box center [557, 189] width 16 height 16
click at [557, 233] on span "Select an option" at bounding box center [557, 237] width 16 height 16
click at [557, 233] on input "Select an option" at bounding box center [557, 237] width 16 height 16
click at [695, 287] on span "Select an option" at bounding box center [690, 285] width 16 height 16
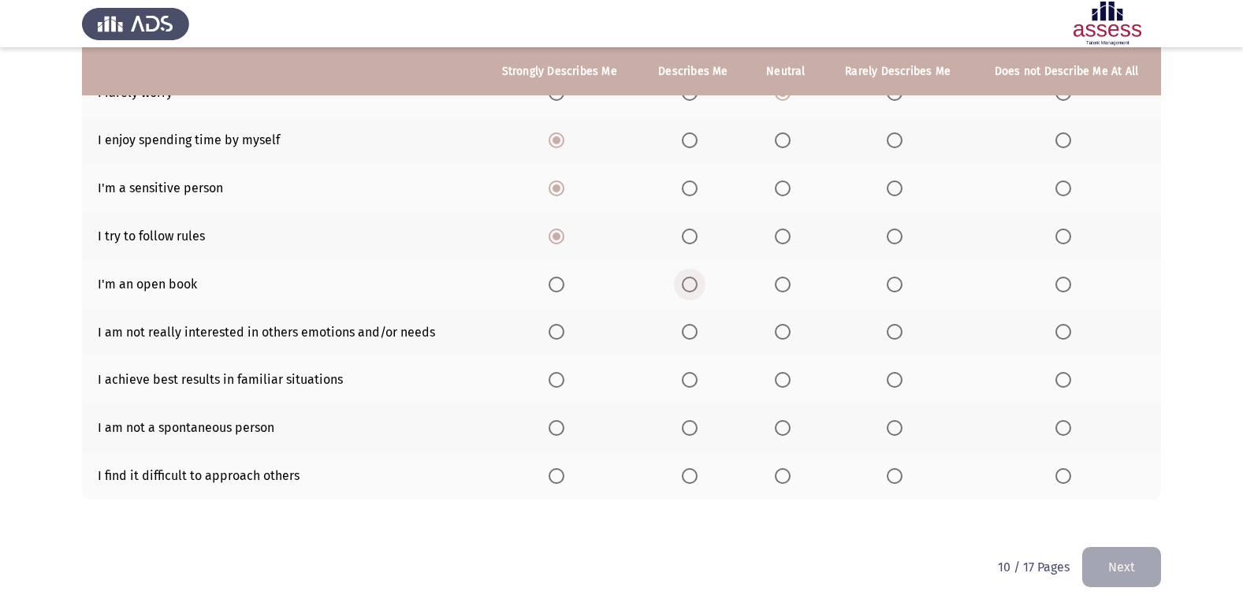
click at [695, 287] on input "Select an option" at bounding box center [690, 285] width 16 height 16
click at [897, 324] on mat-radio-button "Select an option" at bounding box center [898, 332] width 22 height 17
click at [780, 330] on span "Select an option" at bounding box center [783, 332] width 16 height 16
click at [780, 330] on input "Select an option" at bounding box center [783, 332] width 16 height 16
click at [561, 383] on span "Select an option" at bounding box center [557, 380] width 16 height 16
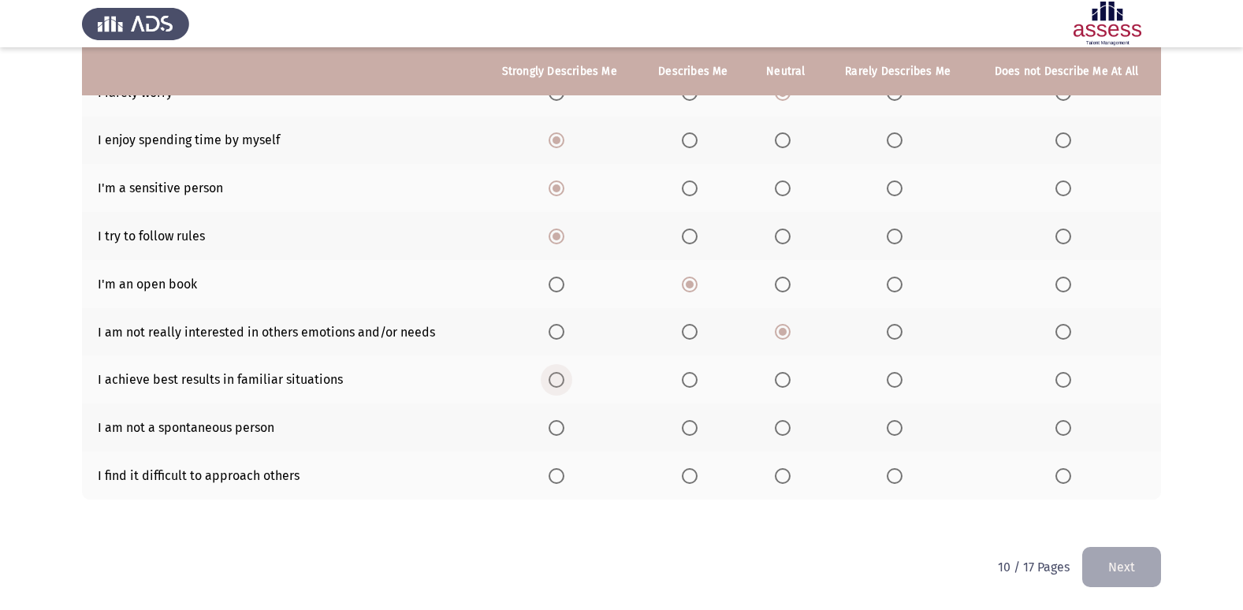
click at [561, 383] on input "Select an option" at bounding box center [557, 380] width 16 height 16
click at [890, 418] on th at bounding box center [898, 428] width 148 height 48
click at [893, 426] on span "Select an option" at bounding box center [895, 428] width 16 height 16
click at [893, 426] on input "Select an option" at bounding box center [895, 428] width 16 height 16
click at [687, 475] on span "Select an option" at bounding box center [690, 476] width 16 height 16
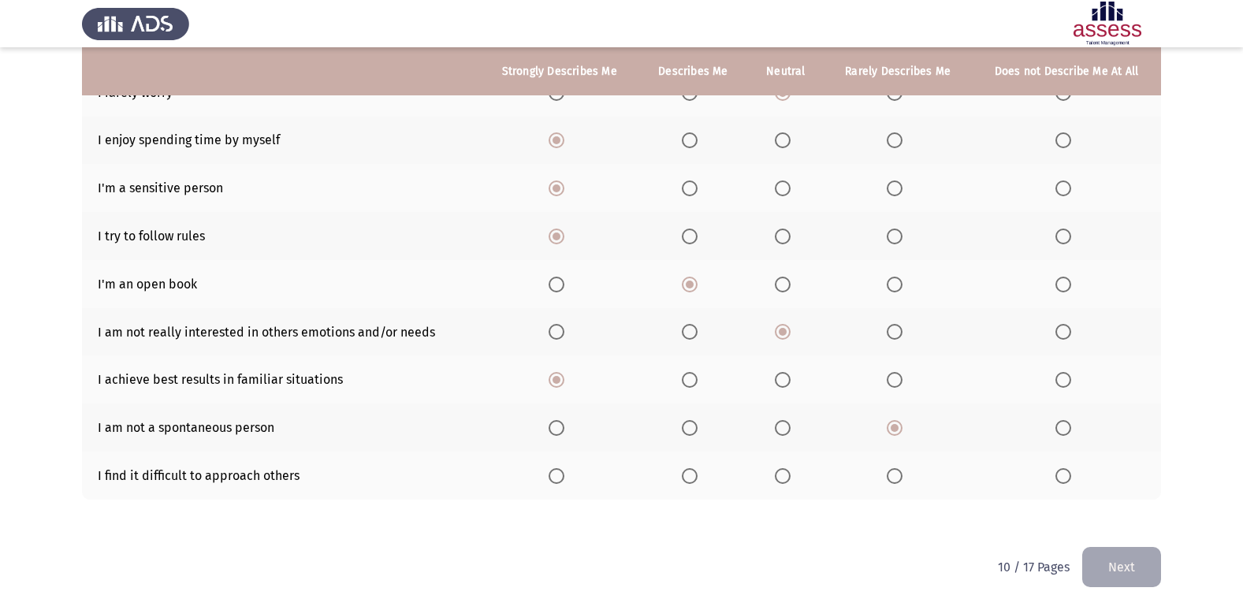
click at [687, 475] on input "Select an option" at bounding box center [690, 476] width 16 height 16
click at [1098, 567] on button "Next" at bounding box center [1122, 567] width 79 height 40
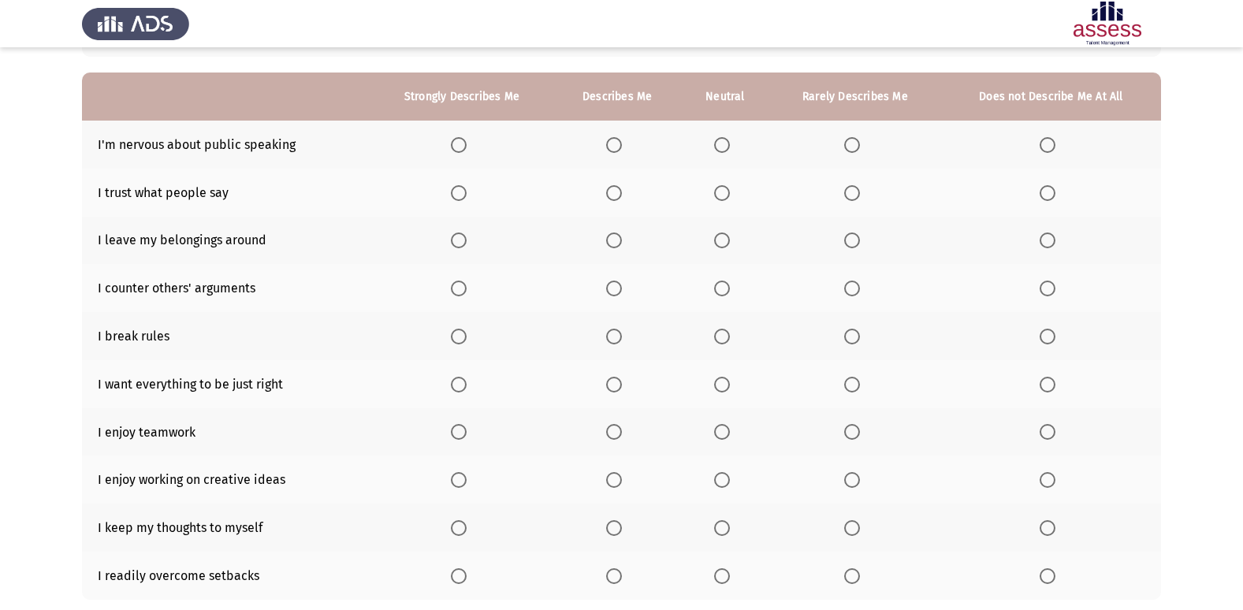
scroll to position [158, 0]
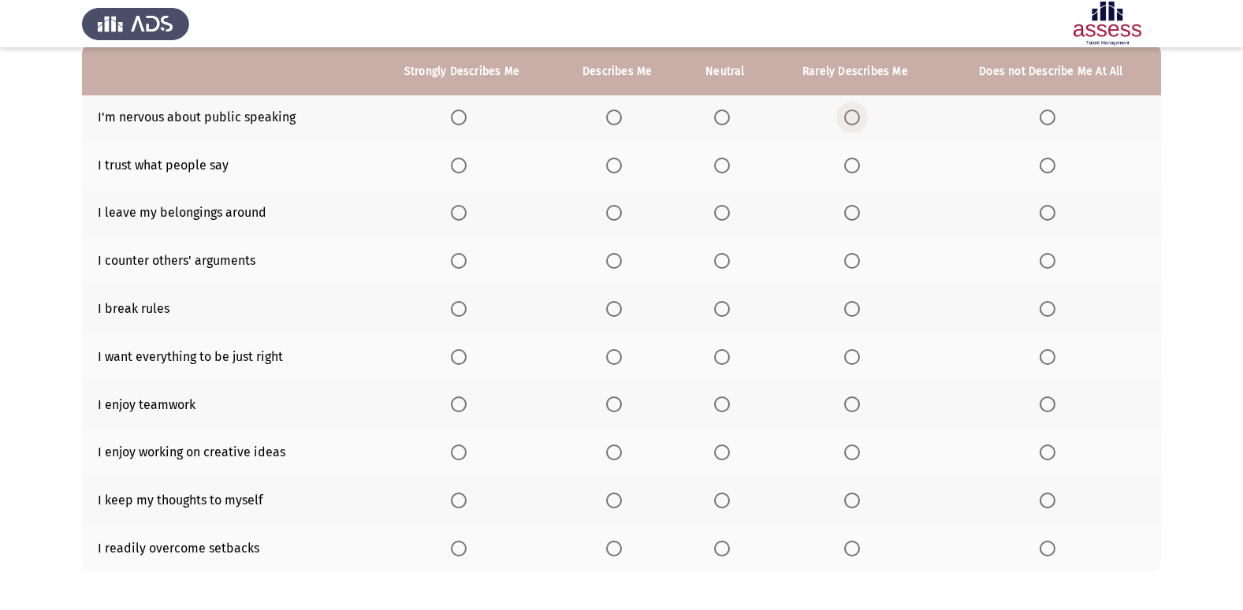
click at [848, 117] on span "Select an option" at bounding box center [852, 118] width 16 height 16
click at [848, 117] on input "Select an option" at bounding box center [852, 118] width 16 height 16
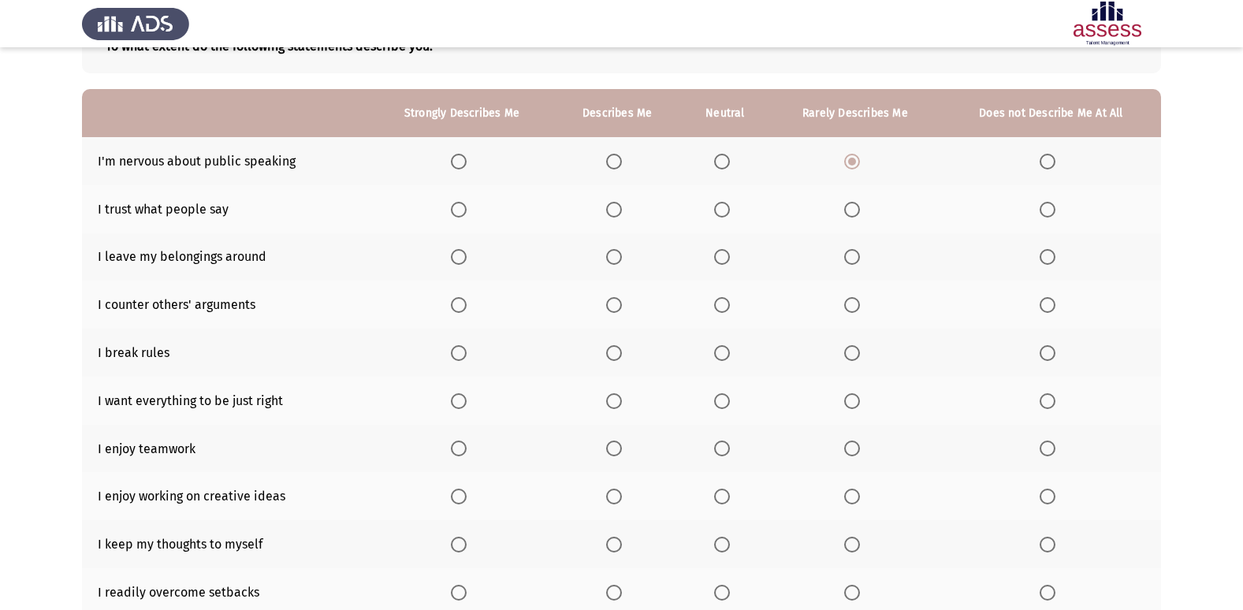
scroll to position [73, 0]
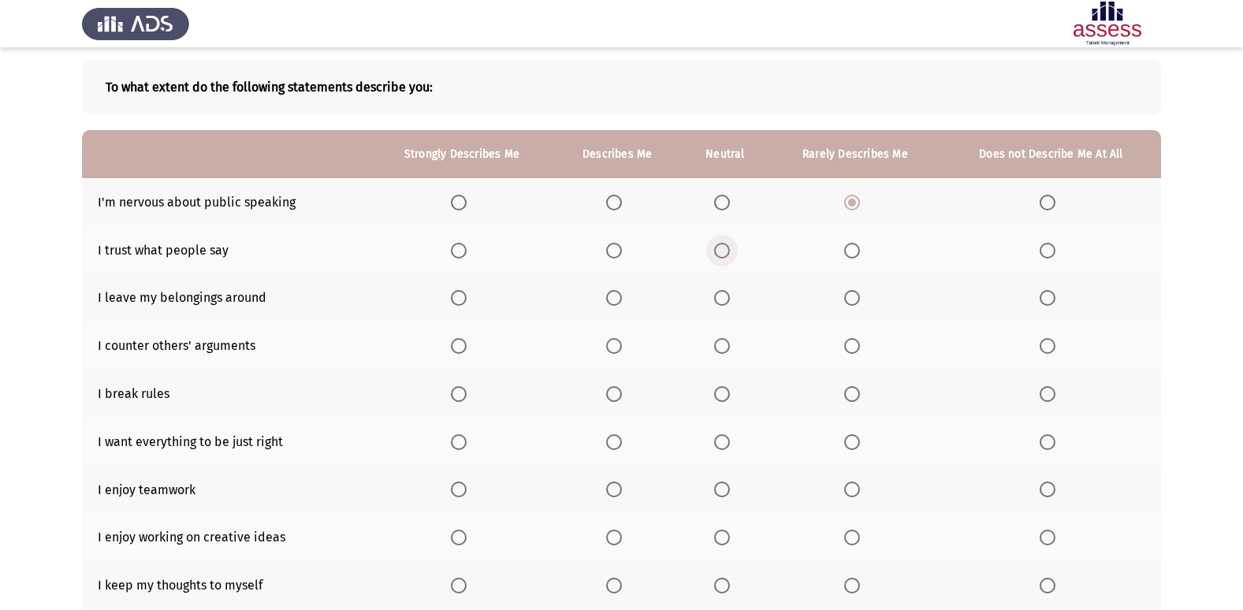
click at [721, 248] on span "Select an option" at bounding box center [722, 251] width 16 height 16
click at [721, 248] on input "Select an option" at bounding box center [722, 251] width 16 height 16
click at [717, 297] on span "Select an option" at bounding box center [722, 298] width 16 height 16
click at [717, 297] on input "Select an option" at bounding box center [722, 298] width 16 height 16
click at [846, 345] on span "Select an option" at bounding box center [852, 346] width 16 height 16
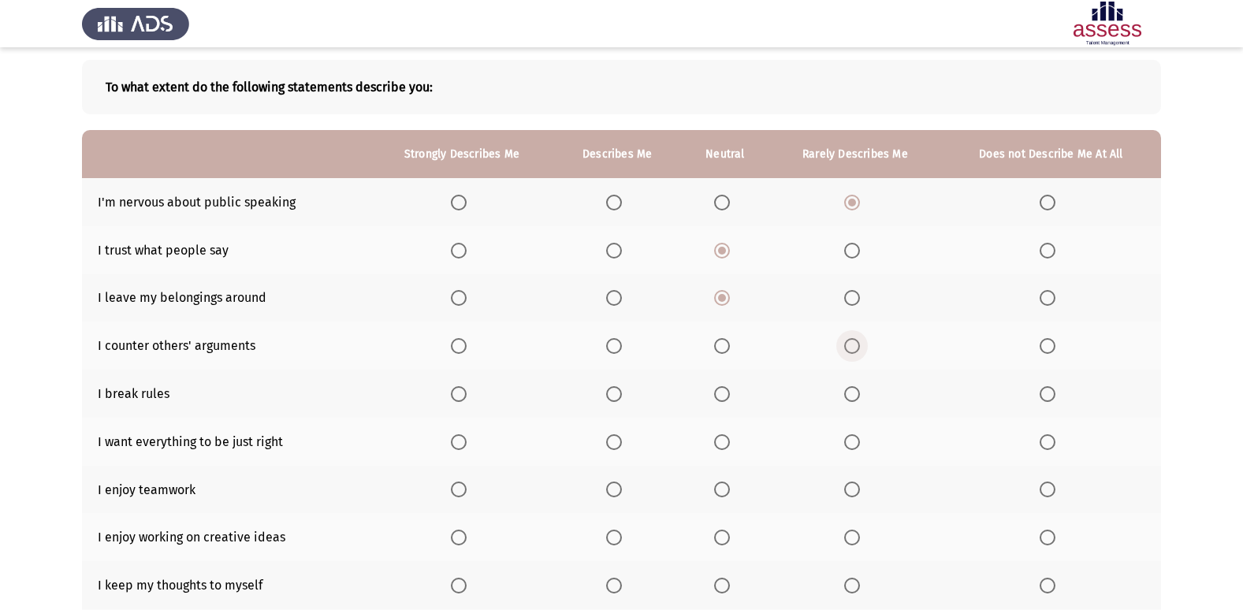
click at [846, 345] on input "Select an option" at bounding box center [852, 346] width 16 height 16
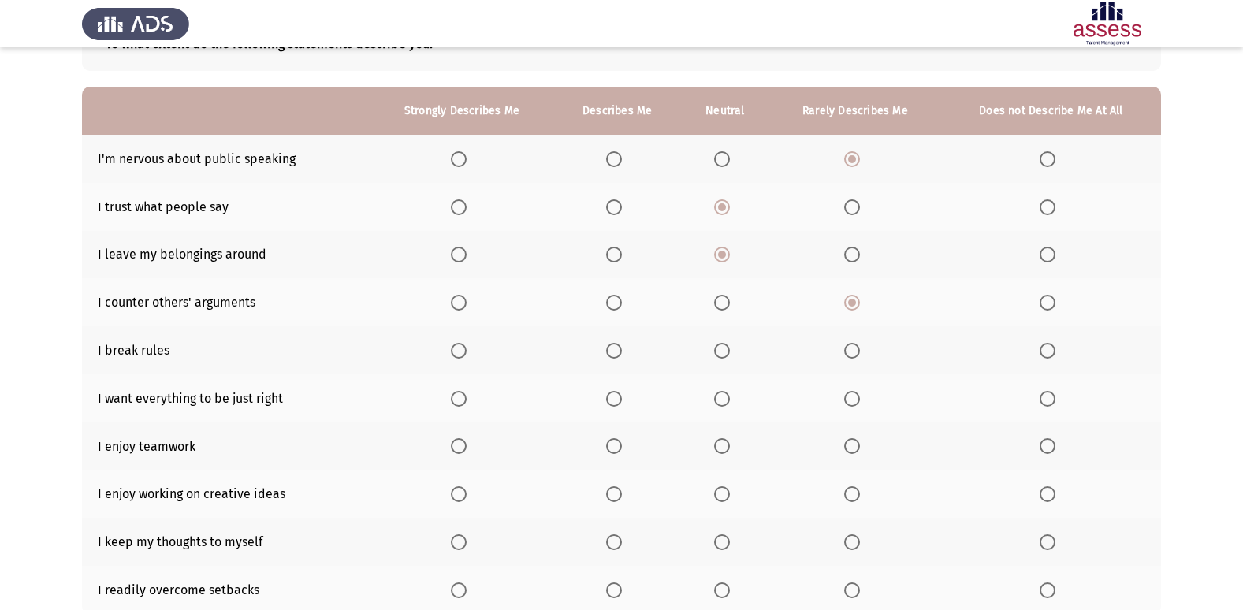
scroll to position [151, 0]
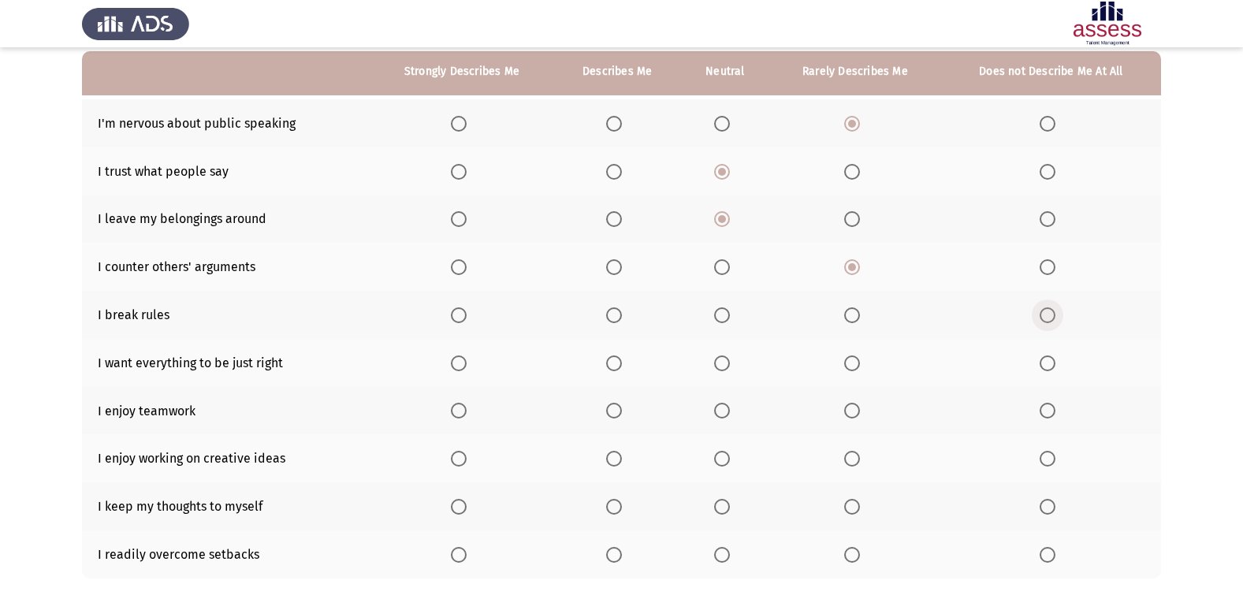
click at [1054, 311] on span "Select an option" at bounding box center [1048, 316] width 16 height 16
click at [1054, 311] on input "Select an option" at bounding box center [1048, 316] width 16 height 16
click at [613, 360] on span "Select an option" at bounding box center [614, 364] width 16 height 16
click at [613, 360] on input "Select an option" at bounding box center [614, 364] width 16 height 16
click at [463, 410] on span "Select an option" at bounding box center [459, 411] width 16 height 16
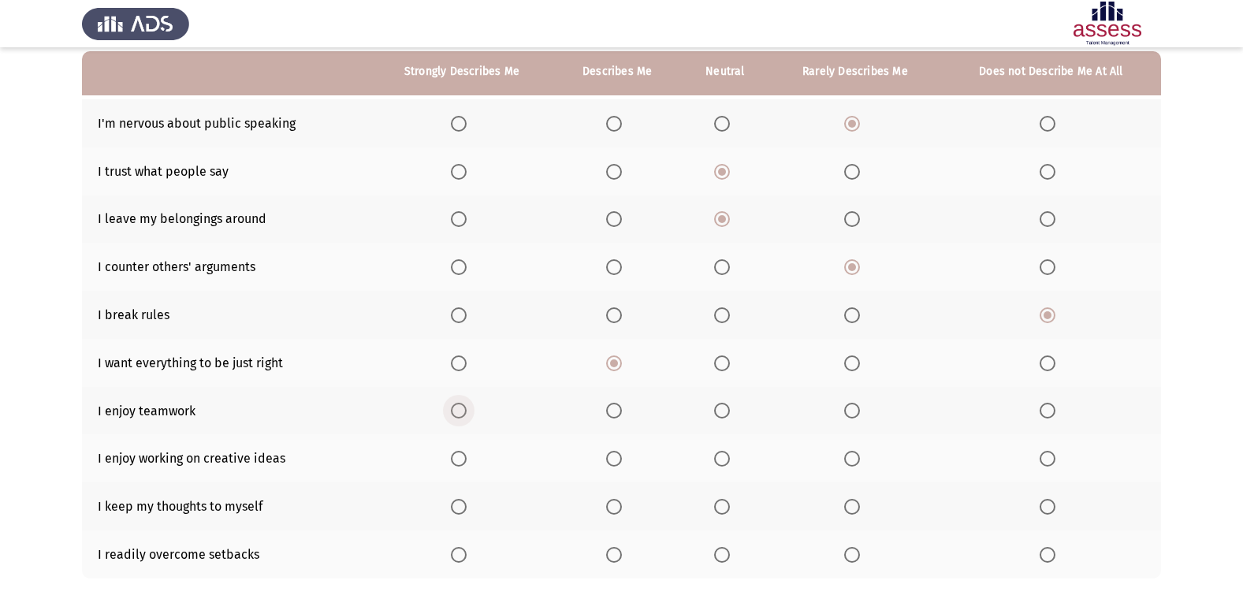
click at [463, 410] on input "Select an option" at bounding box center [459, 411] width 16 height 16
click at [453, 453] on span "Select an option" at bounding box center [459, 459] width 16 height 16
click at [453, 453] on input "Select an option" at bounding box center [459, 459] width 16 height 16
click at [617, 509] on span "Select an option" at bounding box center [614, 507] width 16 height 16
click at [617, 509] on input "Select an option" at bounding box center [614, 507] width 16 height 16
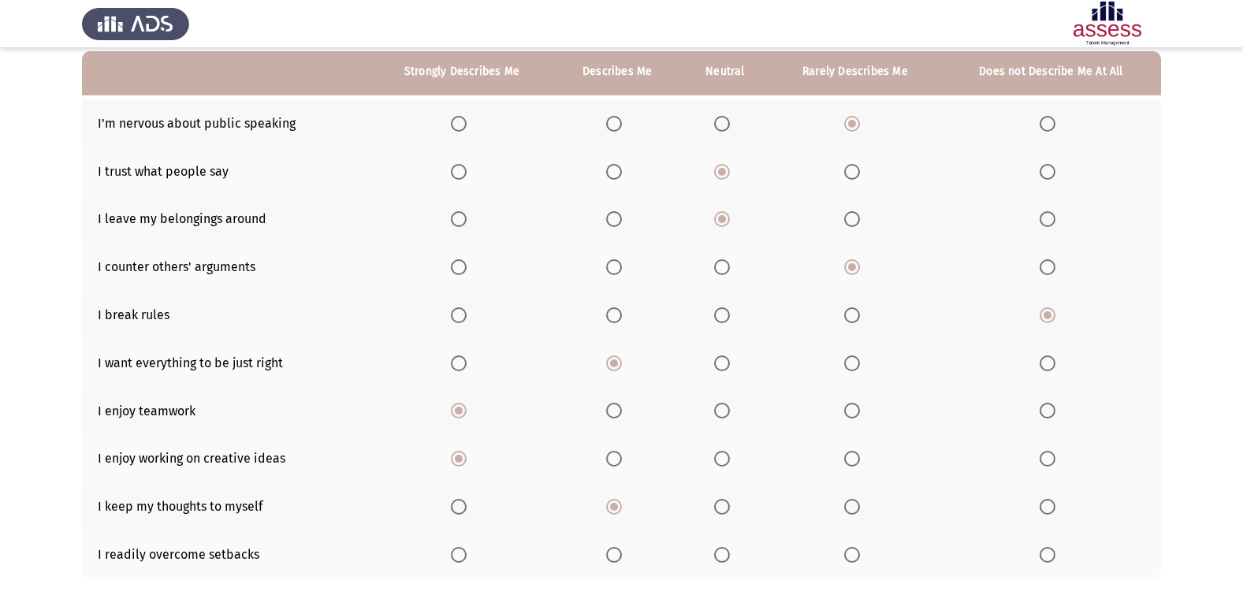
drag, startPoint x: 610, startPoint y: 526, endPoint x: 617, endPoint y: 553, distance: 27.5
click at [616, 550] on tbody "I'm nervous about public speaking I trust what people say I leave my belongings…" at bounding box center [621, 338] width 1079 height 479
click at [609, 557] on span "Select an option" at bounding box center [614, 555] width 16 height 16
click at [609, 557] on input "Select an option" at bounding box center [614, 555] width 16 height 16
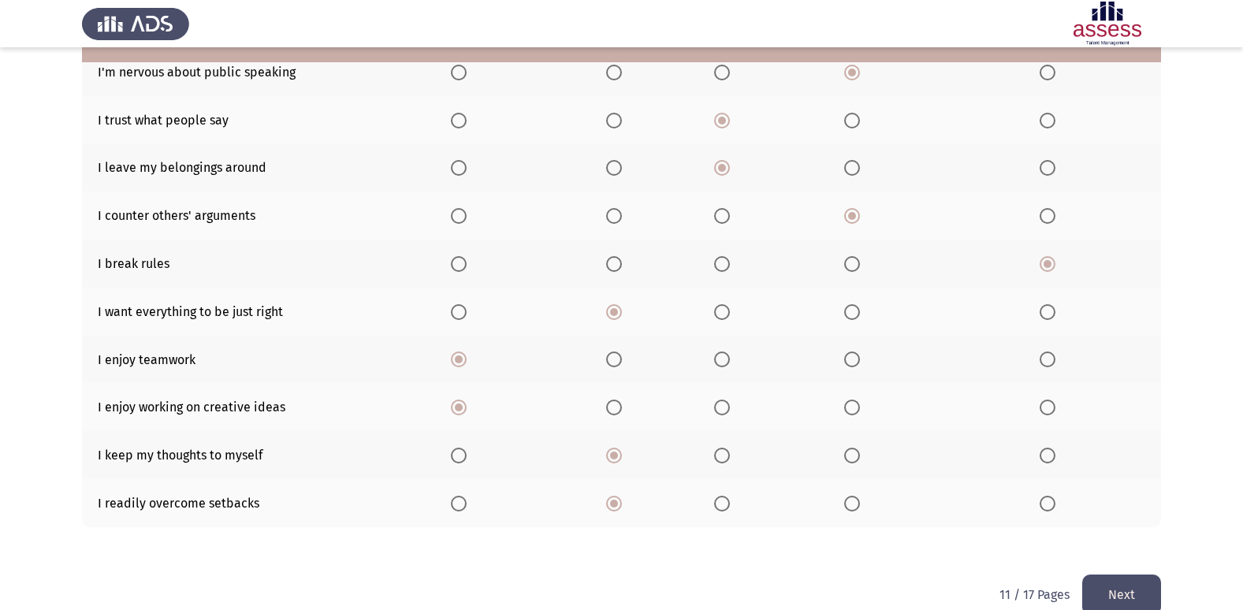
scroll to position [230, 0]
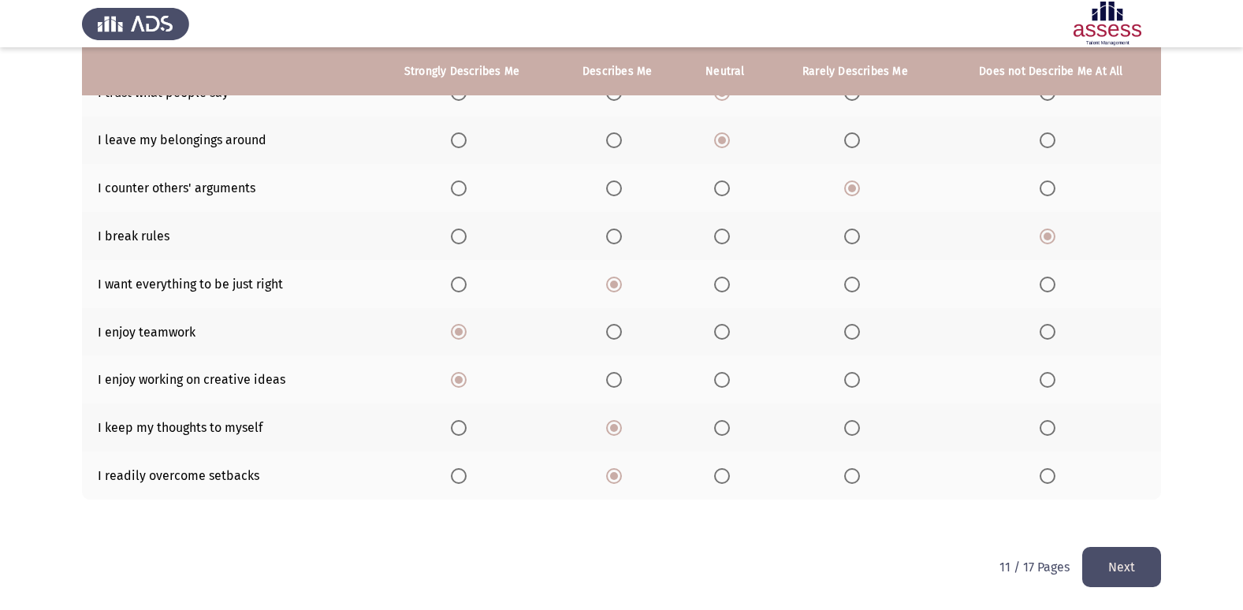
click at [1126, 566] on button "Next" at bounding box center [1122, 567] width 79 height 40
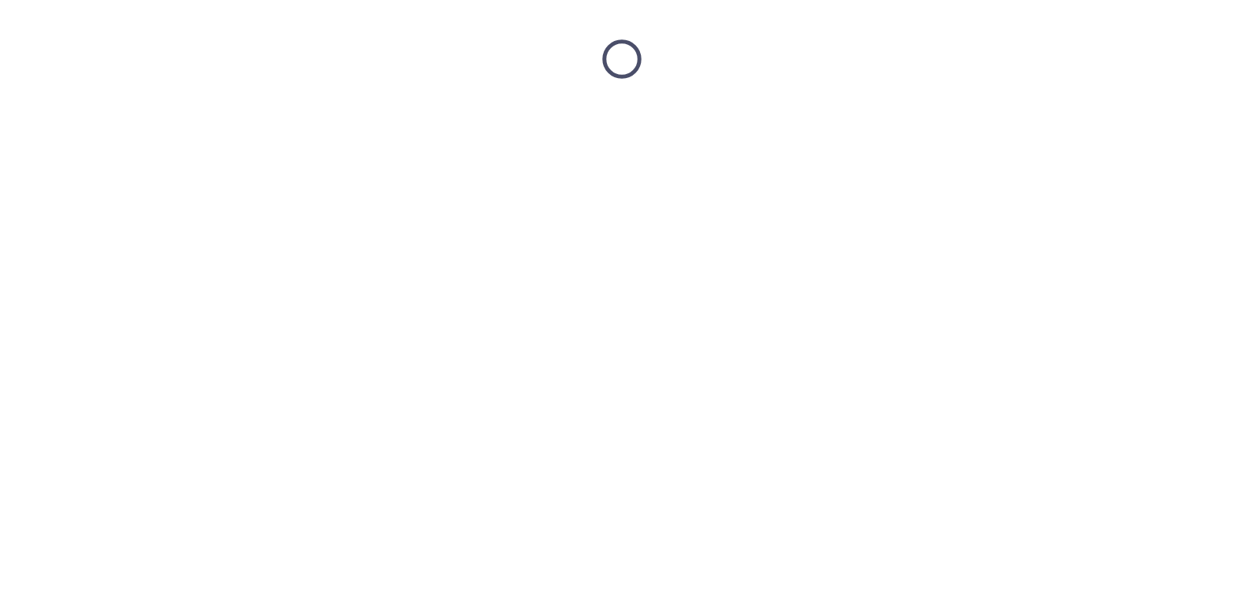
scroll to position [0, 0]
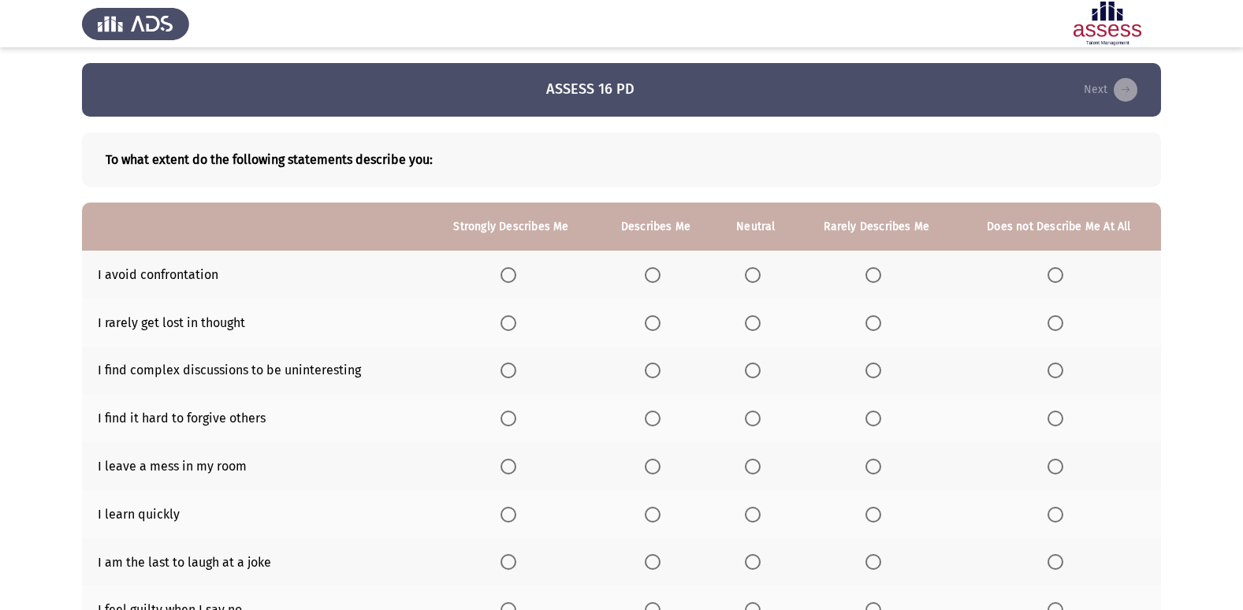
click at [753, 262] on th at bounding box center [756, 275] width 82 height 48
click at [755, 267] on span "Select an option" at bounding box center [753, 275] width 16 height 16
click at [755, 267] on input "Select an option" at bounding box center [753, 275] width 16 height 16
click at [868, 315] on mat-radio-button "Select an option" at bounding box center [877, 323] width 22 height 17
click at [875, 308] on th at bounding box center [877, 323] width 160 height 48
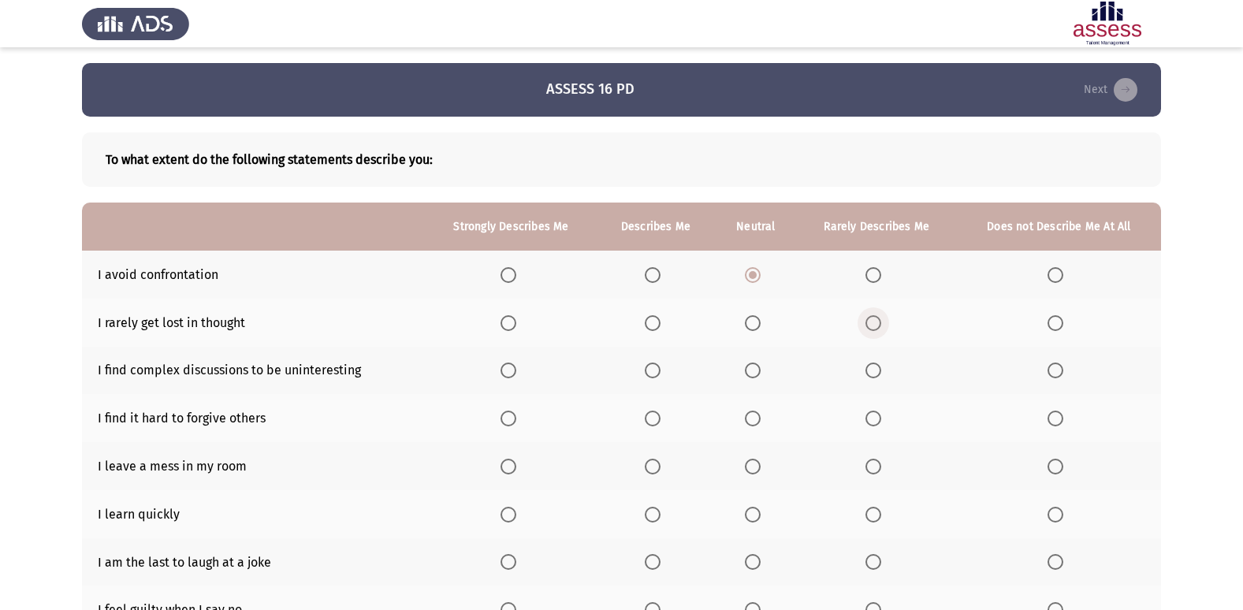
click at [874, 322] on span "Select an option" at bounding box center [874, 323] width 16 height 16
click at [874, 322] on input "Select an option" at bounding box center [874, 323] width 16 height 16
click at [1064, 370] on span "Select an option" at bounding box center [1056, 371] width 16 height 16
click at [1064, 370] on input "Select an option" at bounding box center [1056, 371] width 16 height 16
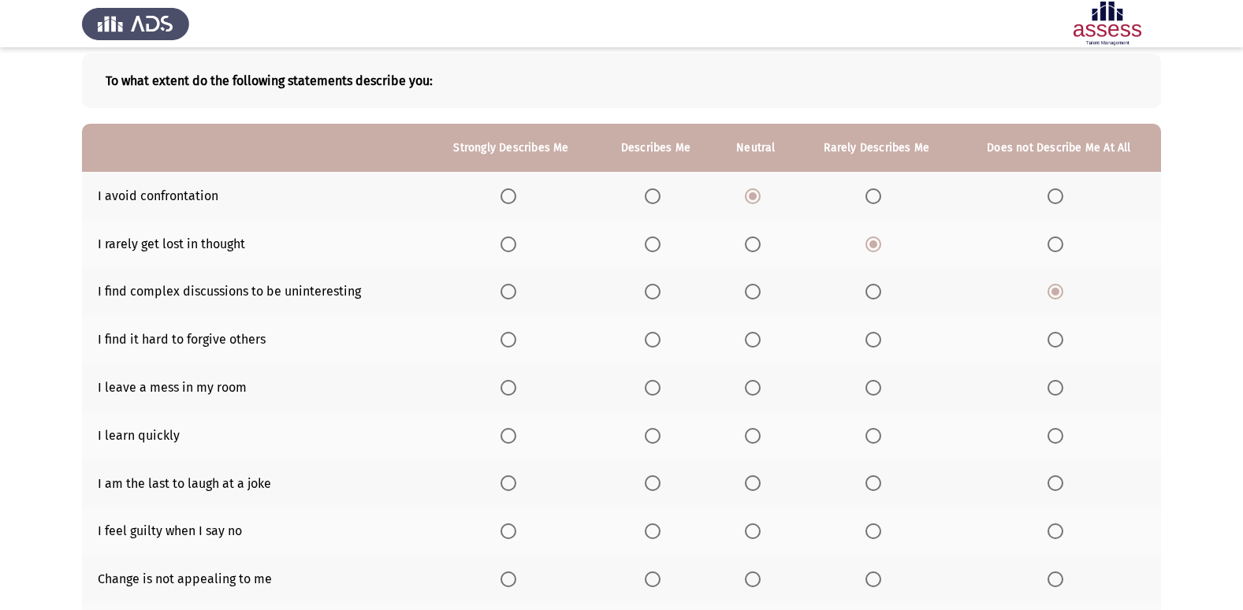
scroll to position [158, 0]
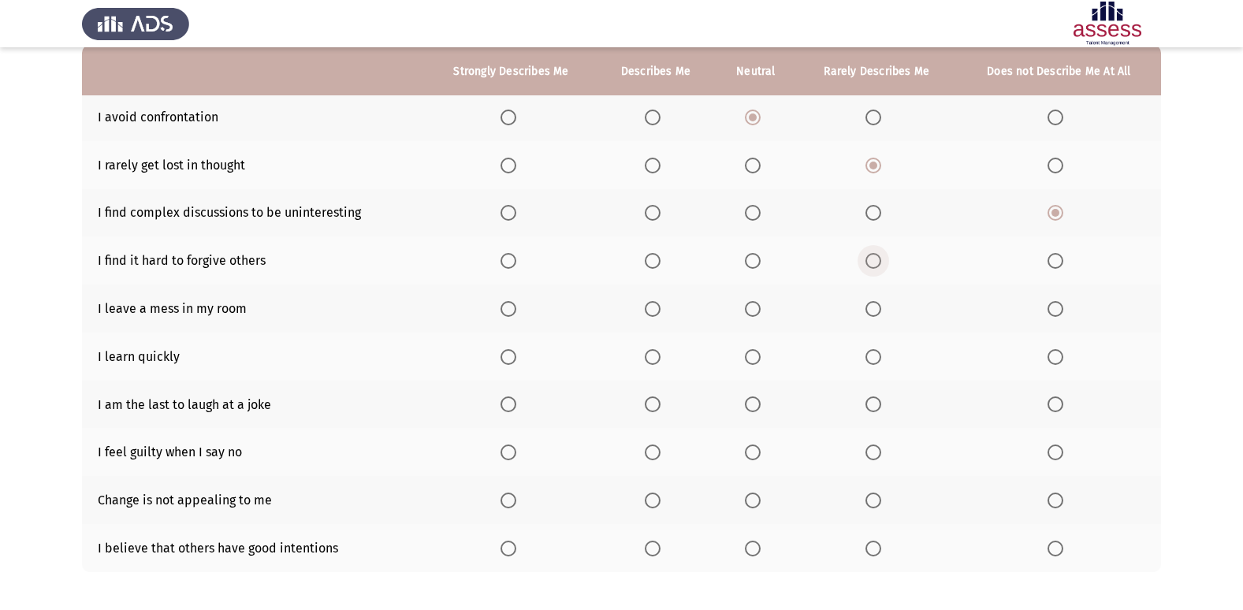
click at [867, 253] on span "Select an option" at bounding box center [874, 261] width 16 height 16
click at [867, 253] on input "Select an option" at bounding box center [874, 261] width 16 height 16
click at [755, 305] on span "Select an option" at bounding box center [753, 309] width 16 height 16
click at [755, 305] on input "Select an option" at bounding box center [753, 309] width 16 height 16
click at [507, 357] on span "Select an option" at bounding box center [509, 357] width 16 height 16
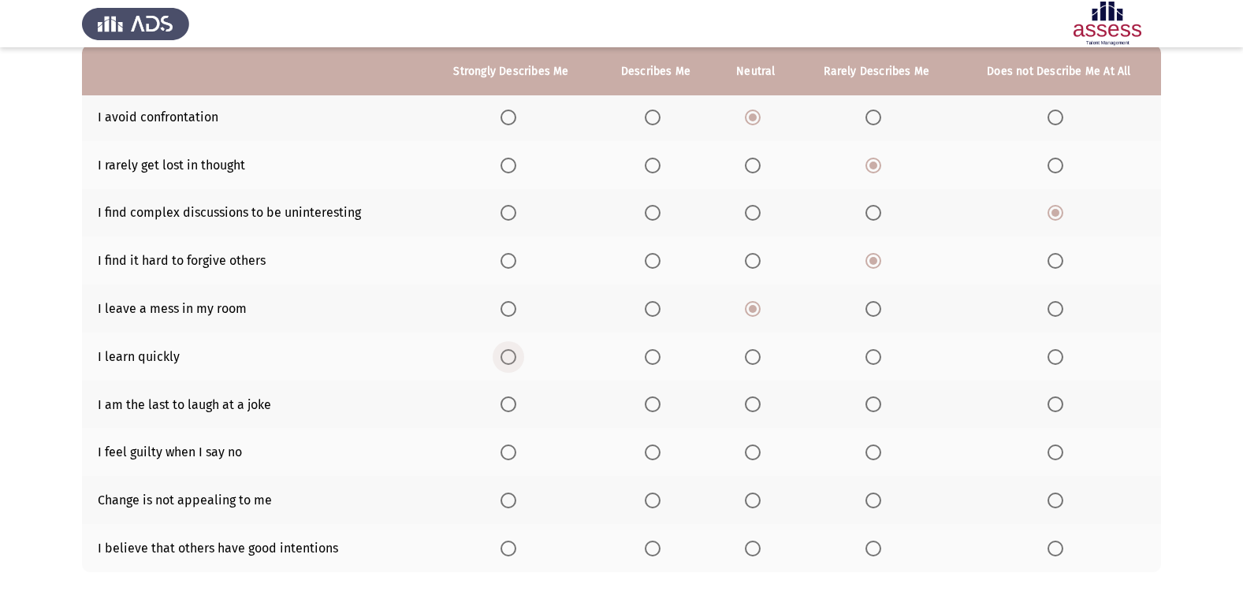
click at [507, 357] on input "Select an option" at bounding box center [509, 357] width 16 height 16
drag, startPoint x: 1012, startPoint y: 378, endPoint x: 1069, endPoint y: 400, distance: 60.6
click at [1068, 398] on tbody "I avoid confrontation I rarely get lost in thought I find complex discussions t…" at bounding box center [621, 332] width 1079 height 479
click at [1055, 404] on span "Select an option" at bounding box center [1056, 405] width 16 height 16
click at [1055, 404] on input "Select an option" at bounding box center [1056, 405] width 16 height 16
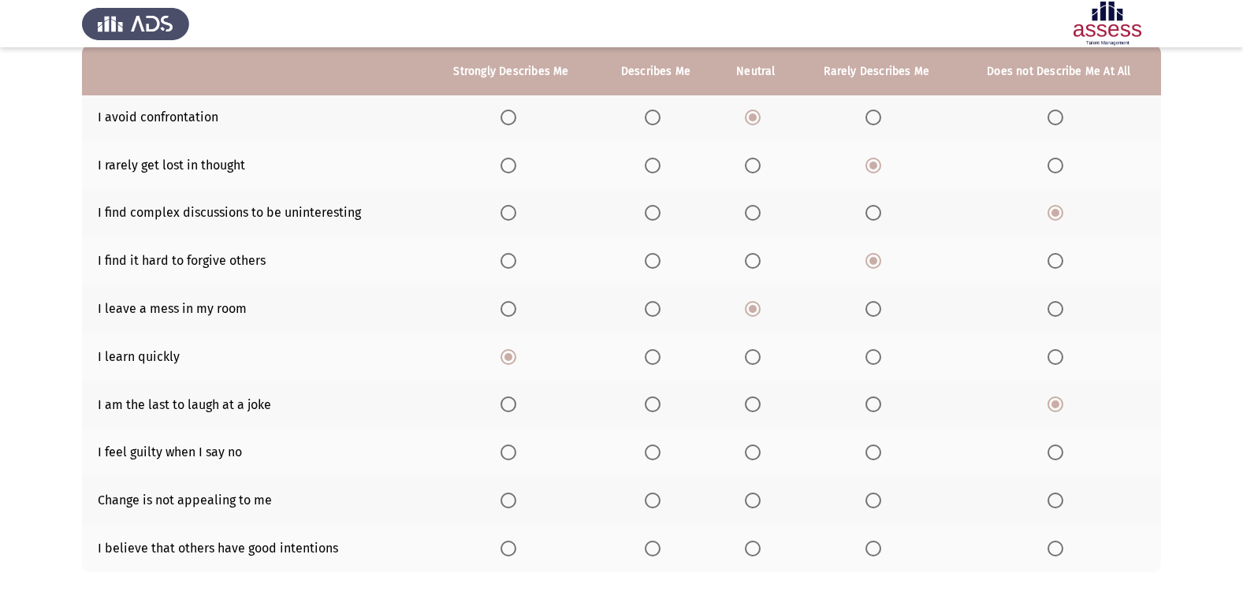
click at [745, 452] on th at bounding box center [756, 452] width 82 height 48
click at [751, 447] on span "Select an option" at bounding box center [753, 453] width 16 height 16
click at [751, 447] on input "Select an option" at bounding box center [753, 453] width 16 height 16
click at [513, 491] on th at bounding box center [511, 500] width 171 height 48
click at [509, 492] on mat-radio-button "Select an option" at bounding box center [512, 500] width 22 height 17
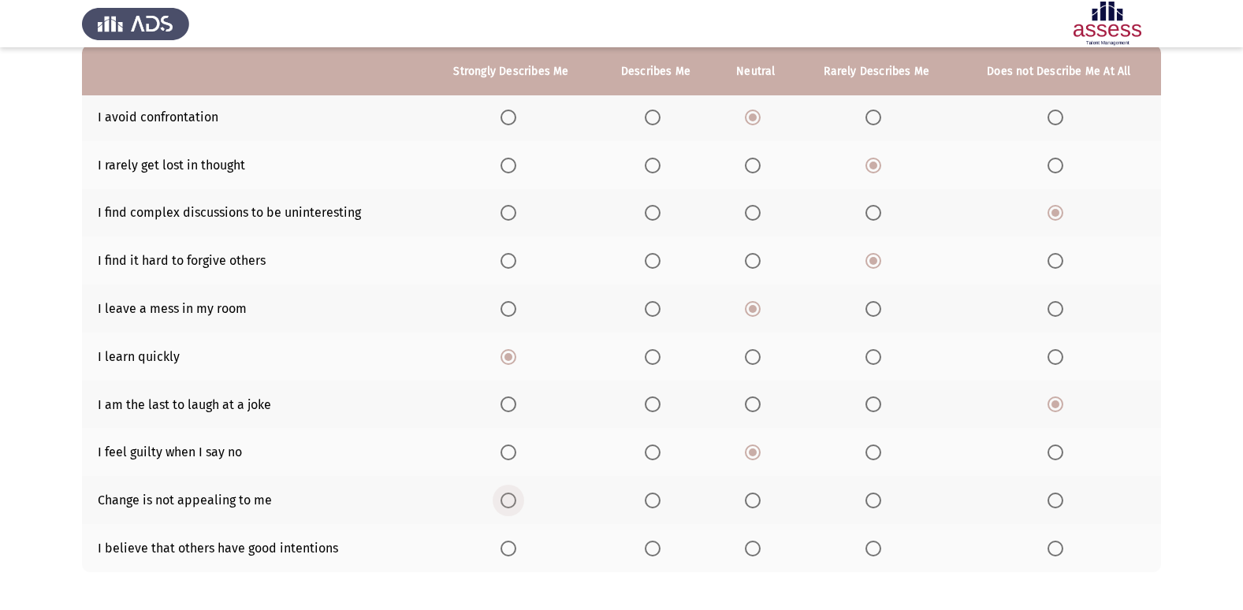
click at [508, 494] on span "Select an option" at bounding box center [509, 501] width 16 height 16
click at [508, 494] on input "Select an option" at bounding box center [509, 501] width 16 height 16
click at [658, 548] on span "Select an option" at bounding box center [653, 549] width 16 height 16
click at [658, 548] on input "Select an option" at bounding box center [653, 549] width 16 height 16
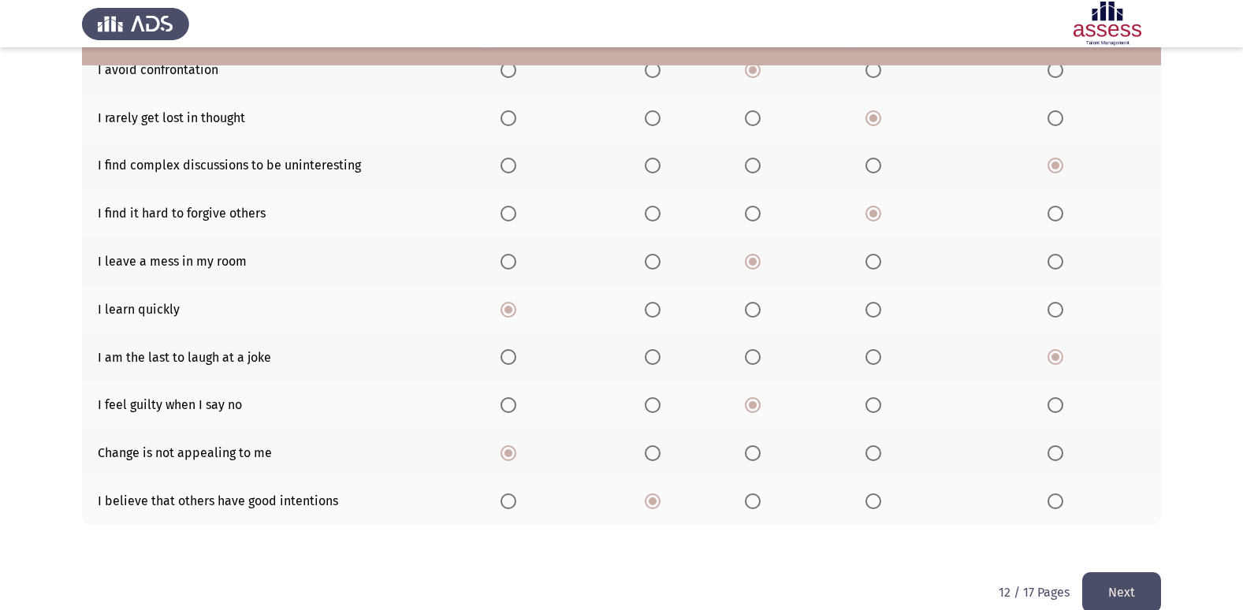
scroll to position [230, 0]
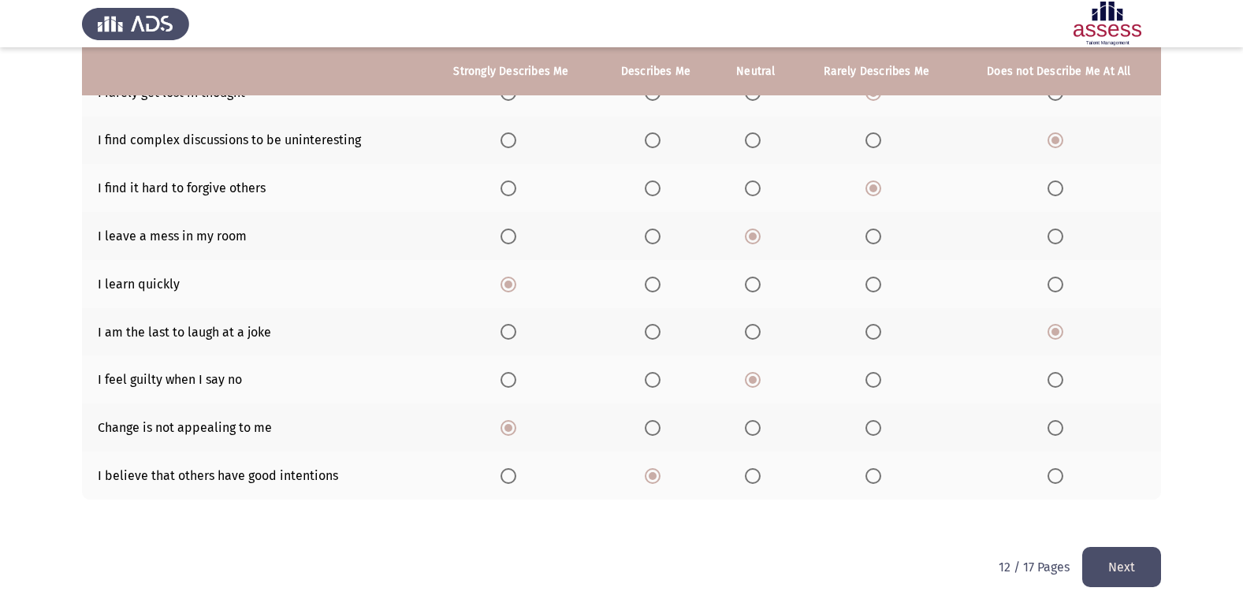
click at [1120, 557] on button "Next" at bounding box center [1122, 567] width 79 height 40
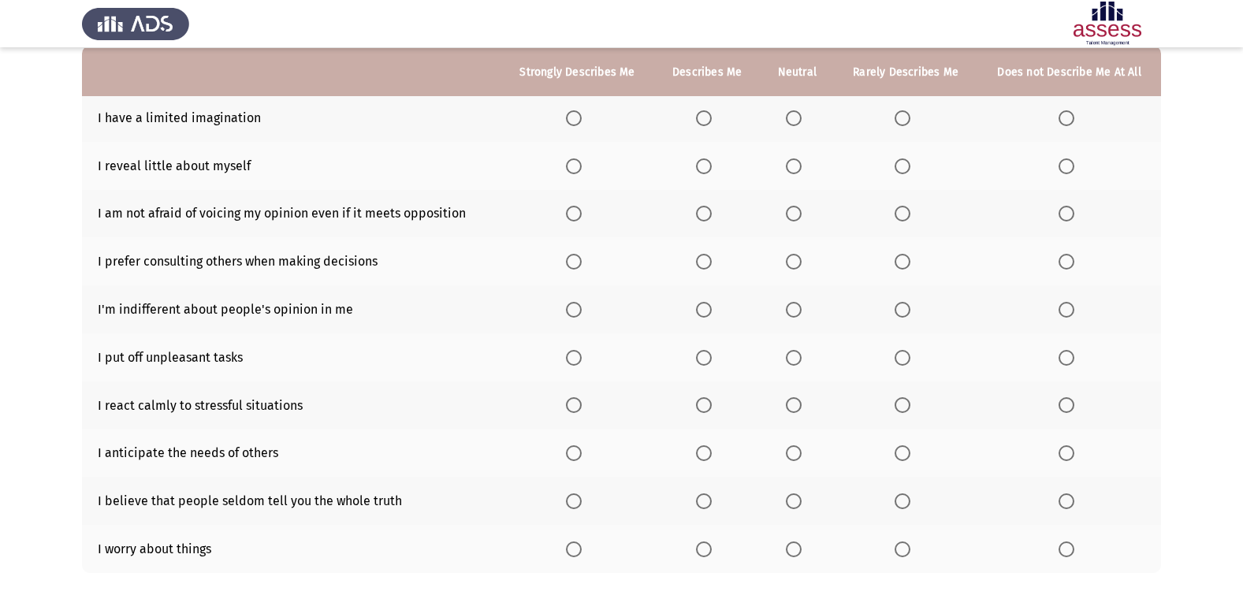
scroll to position [158, 0]
click at [568, 110] on th at bounding box center [578, 117] width 154 height 48
click at [578, 114] on span "Select an option" at bounding box center [574, 118] width 16 height 16
click at [578, 114] on input "Select an option" at bounding box center [574, 118] width 16 height 16
click at [703, 158] on span "Select an option" at bounding box center [704, 166] width 16 height 16
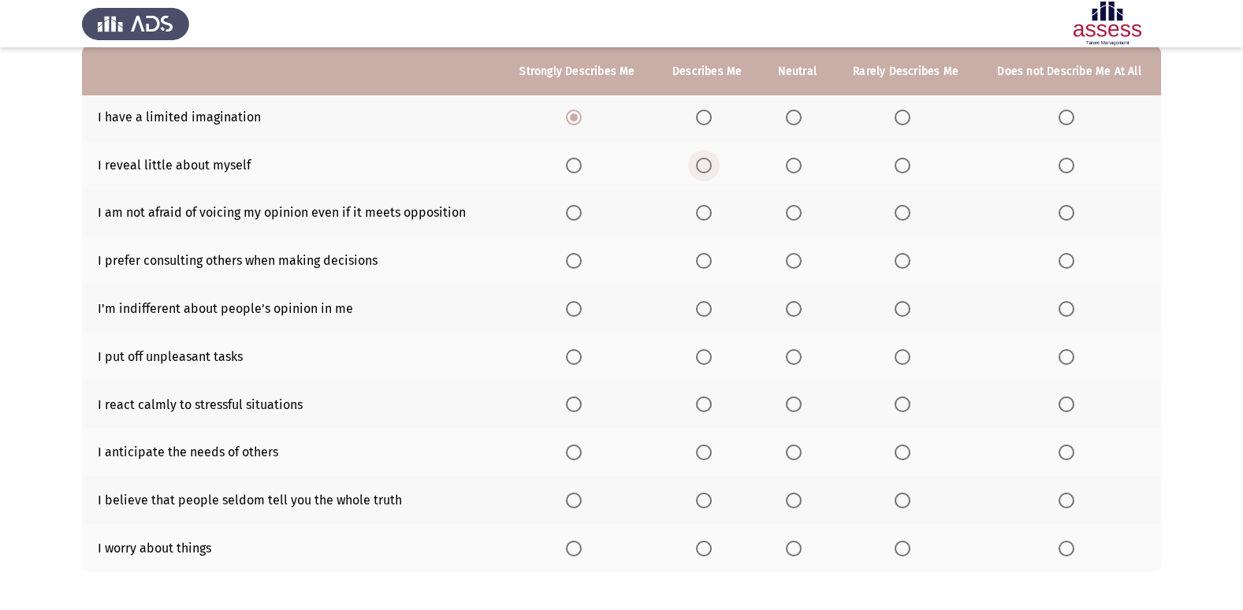
click at [703, 158] on input "Select an option" at bounding box center [704, 166] width 16 height 16
click at [909, 214] on span "Select an option" at bounding box center [903, 213] width 16 height 16
click at [909, 214] on input "Select an option" at bounding box center [903, 213] width 16 height 16
click at [703, 258] on span "Select an option" at bounding box center [704, 261] width 16 height 16
click at [703, 258] on input "Select an option" at bounding box center [704, 261] width 16 height 16
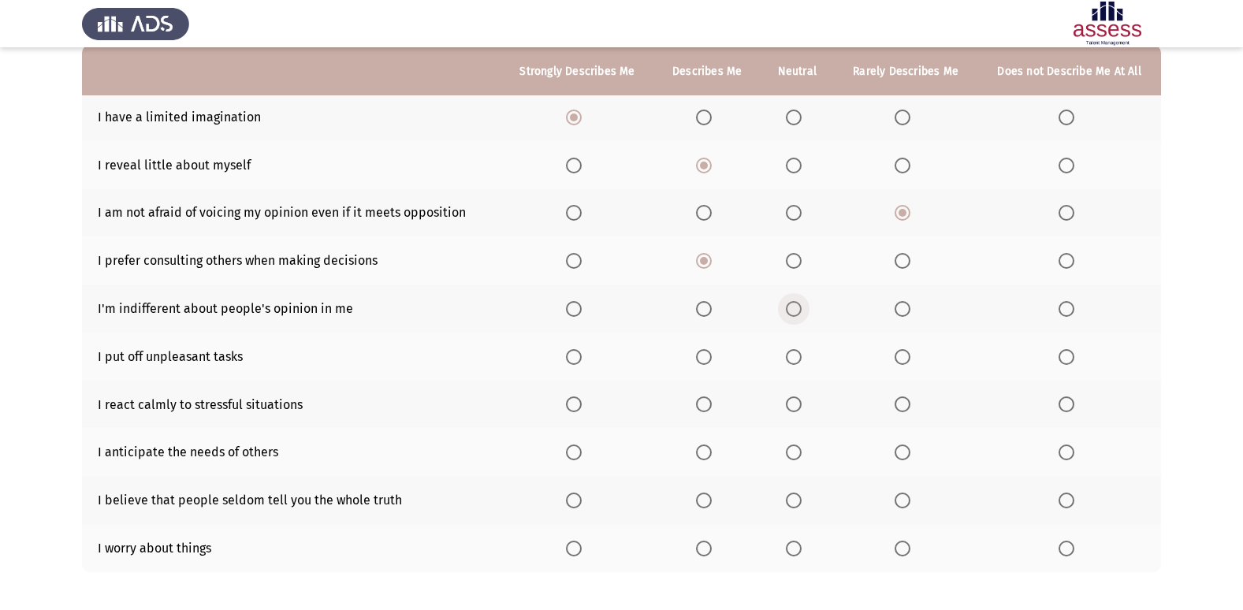
click at [797, 311] on span "Select an option" at bounding box center [794, 309] width 16 height 16
click at [797, 311] on input "Select an option" at bounding box center [794, 309] width 16 height 16
click at [1070, 349] on span "Select an option" at bounding box center [1067, 357] width 16 height 16
click at [1070, 349] on input "Select an option" at bounding box center [1067, 357] width 16 height 16
click at [704, 352] on span "Select an option" at bounding box center [704, 357] width 16 height 16
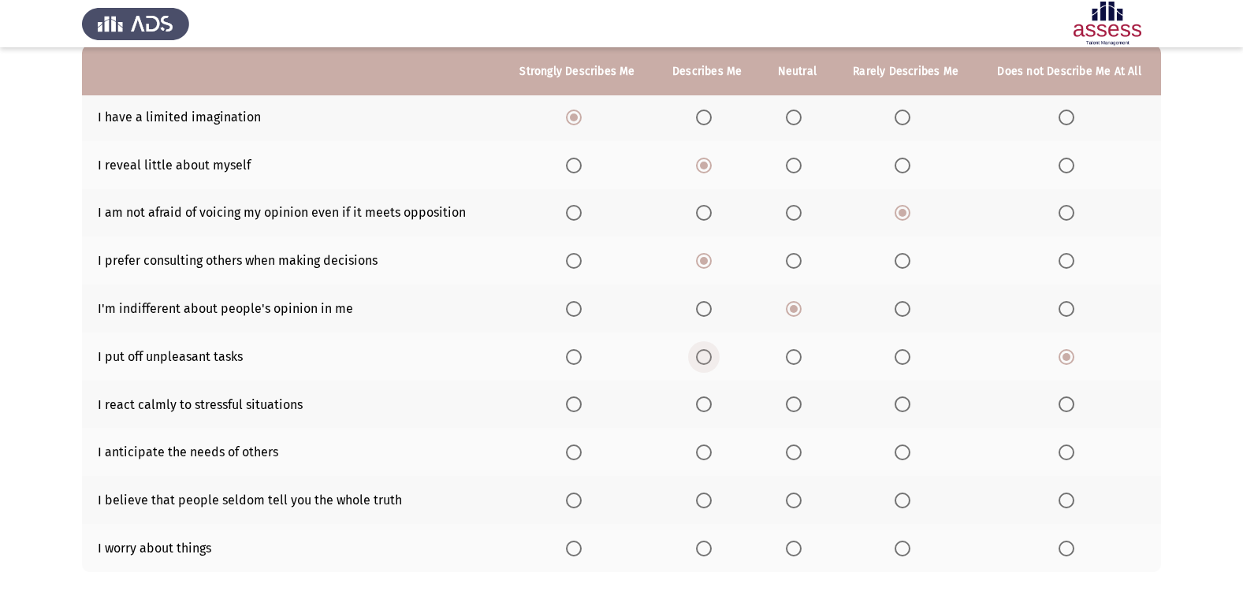
click at [704, 352] on input "Select an option" at bounding box center [704, 357] width 16 height 16
click at [1059, 356] on span "Select an option" at bounding box center [1067, 357] width 16 height 16
click at [1059, 356] on input "Select an option" at bounding box center [1067, 357] width 16 height 16
click at [702, 404] on span "Select an option" at bounding box center [704, 405] width 16 height 16
click at [702, 404] on input "Select an option" at bounding box center [704, 405] width 16 height 16
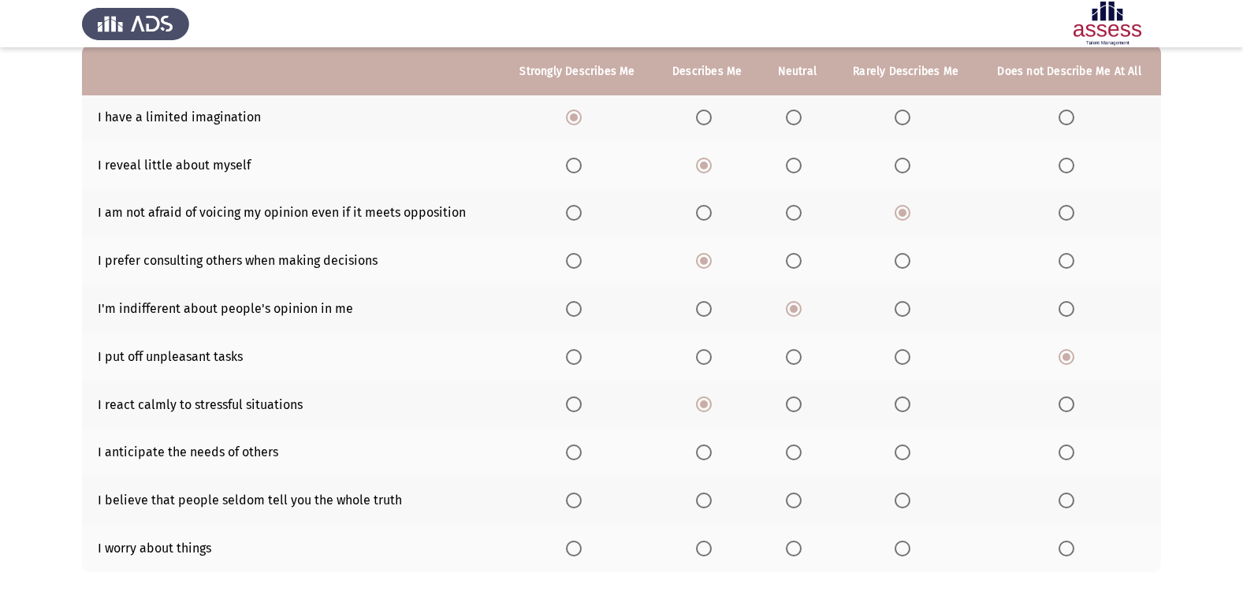
click at [798, 444] on mat-radio-button "Select an option" at bounding box center [797, 452] width 22 height 17
click at [789, 447] on span "Select an option" at bounding box center [794, 453] width 16 height 16
click at [789, 447] on input "Select an option" at bounding box center [794, 453] width 16 height 16
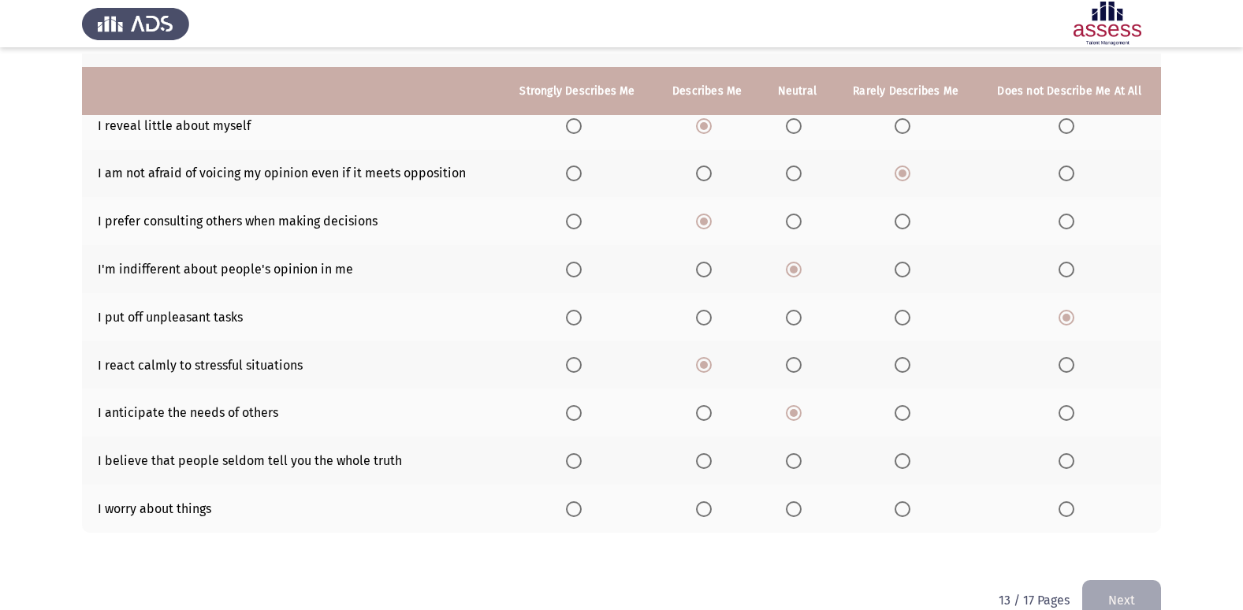
scroll to position [230, 0]
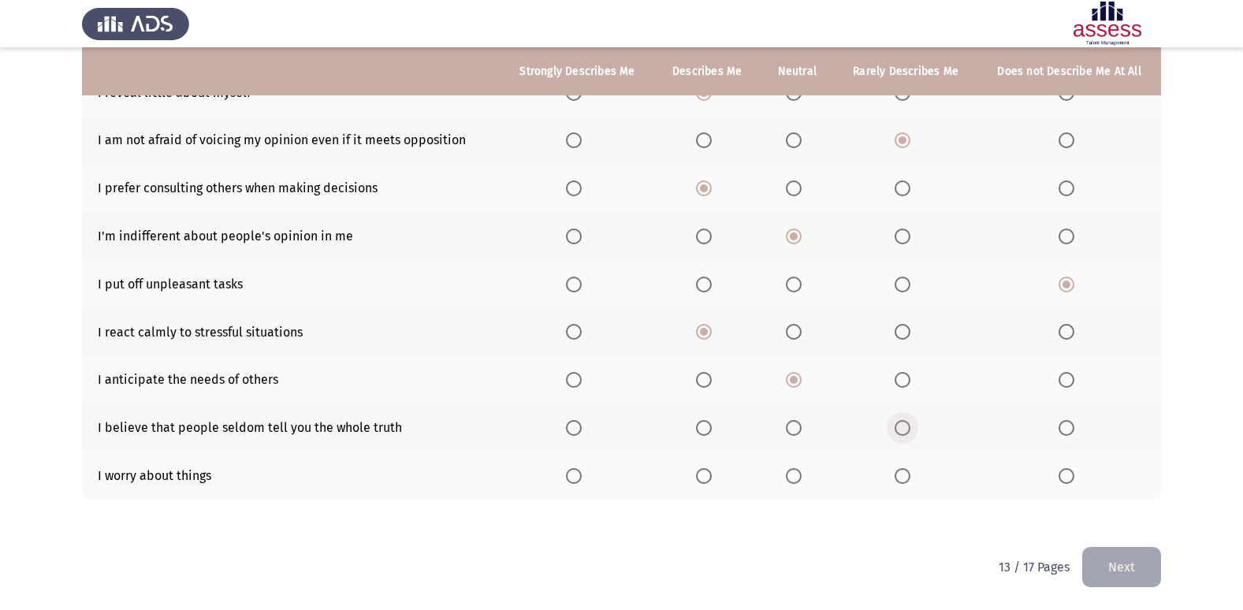
click at [904, 430] on span "Select an option" at bounding box center [903, 428] width 16 height 16
click at [904, 430] on input "Select an option" at bounding box center [903, 428] width 16 height 16
click at [791, 473] on span "Select an option" at bounding box center [794, 476] width 16 height 16
click at [791, 473] on input "Select an option" at bounding box center [794, 476] width 16 height 16
click at [1112, 563] on button "Next" at bounding box center [1122, 567] width 79 height 40
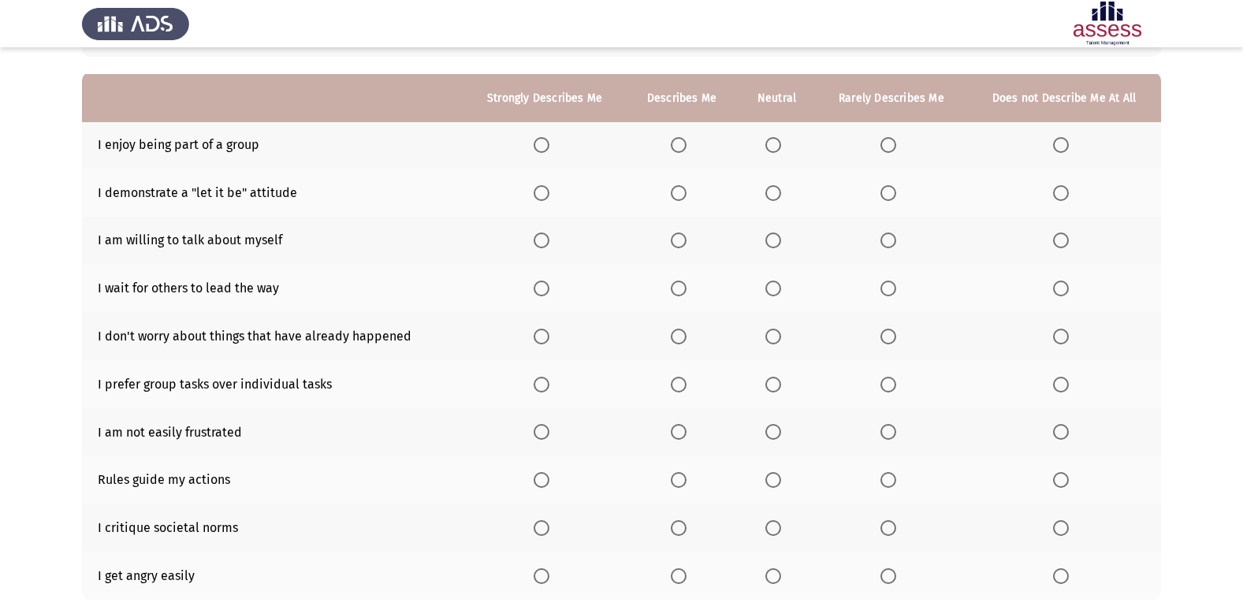
scroll to position [158, 0]
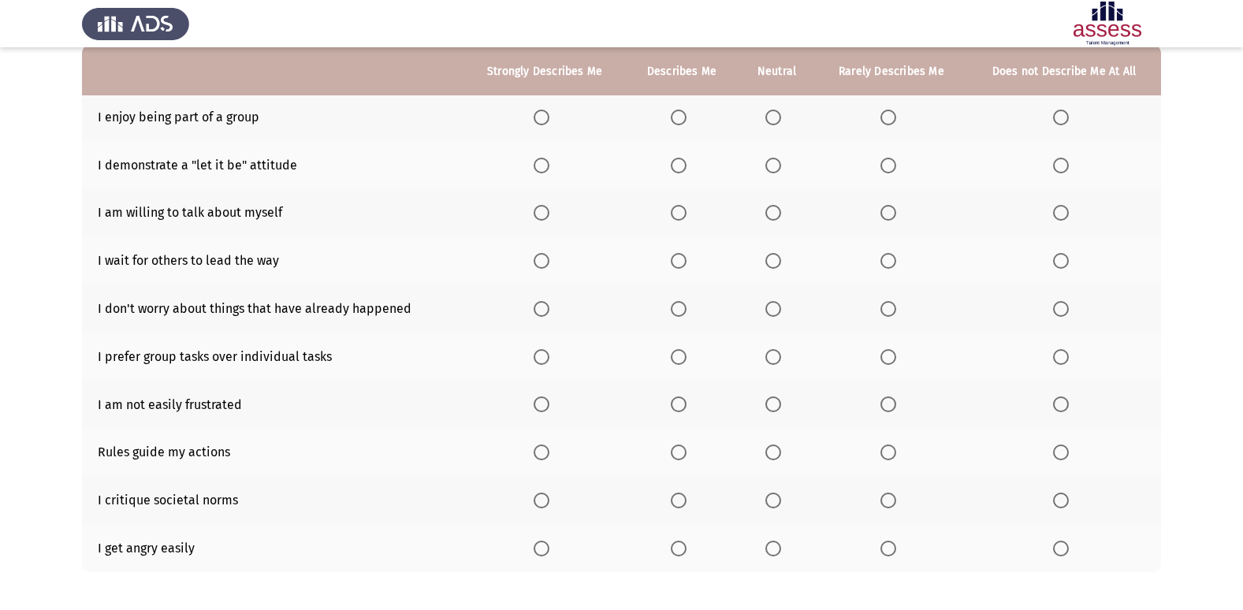
click at [675, 106] on th at bounding box center [682, 117] width 112 height 48
click at [687, 114] on span "Select an option" at bounding box center [679, 118] width 16 height 16
click at [687, 114] on input "Select an option" at bounding box center [679, 118] width 16 height 16
click at [771, 158] on span "Select an option" at bounding box center [774, 166] width 16 height 16
click at [771, 158] on input "Select an option" at bounding box center [774, 166] width 16 height 16
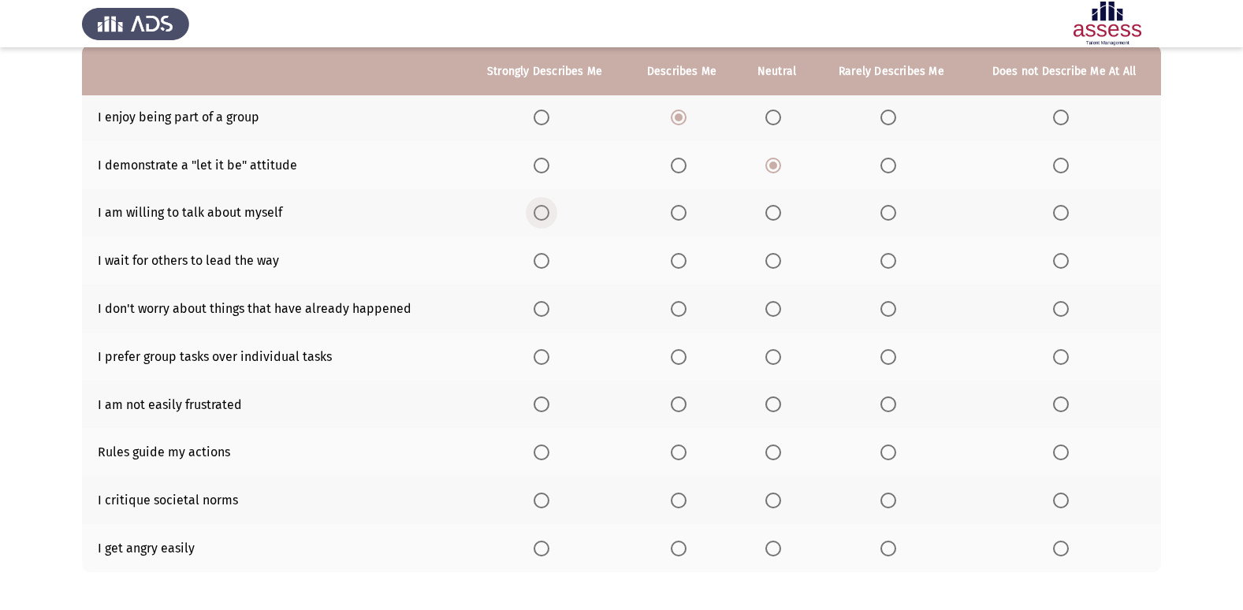
click at [546, 205] on span "Select an option" at bounding box center [542, 213] width 16 height 16
click at [546, 205] on input "Select an option" at bounding box center [542, 213] width 16 height 16
click at [775, 252] on th at bounding box center [777, 261] width 78 height 48
click at [770, 258] on span "Select an option" at bounding box center [774, 261] width 16 height 16
click at [770, 258] on input "Select an option" at bounding box center [774, 261] width 16 height 16
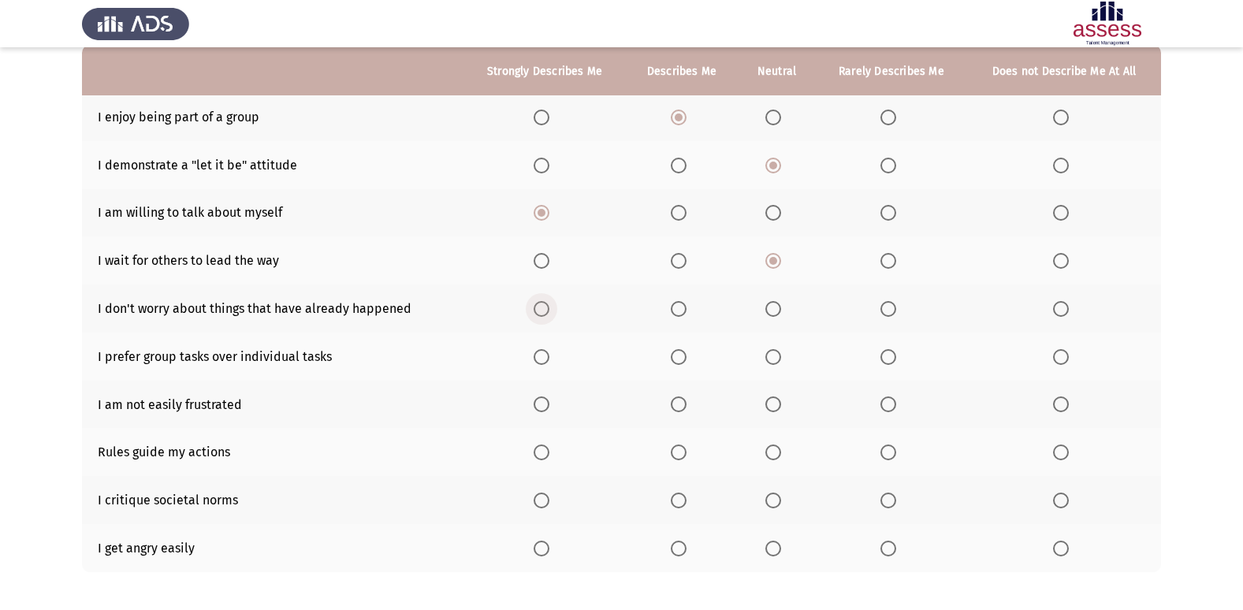
click at [541, 301] on span "Select an option" at bounding box center [542, 309] width 16 height 16
click at [541, 301] on input "Select an option" at bounding box center [542, 309] width 16 height 16
click at [544, 353] on span "Select an option" at bounding box center [542, 357] width 16 height 16
click at [544, 353] on input "Select an option" at bounding box center [542, 357] width 16 height 16
click at [769, 399] on span "Select an option" at bounding box center [774, 405] width 16 height 16
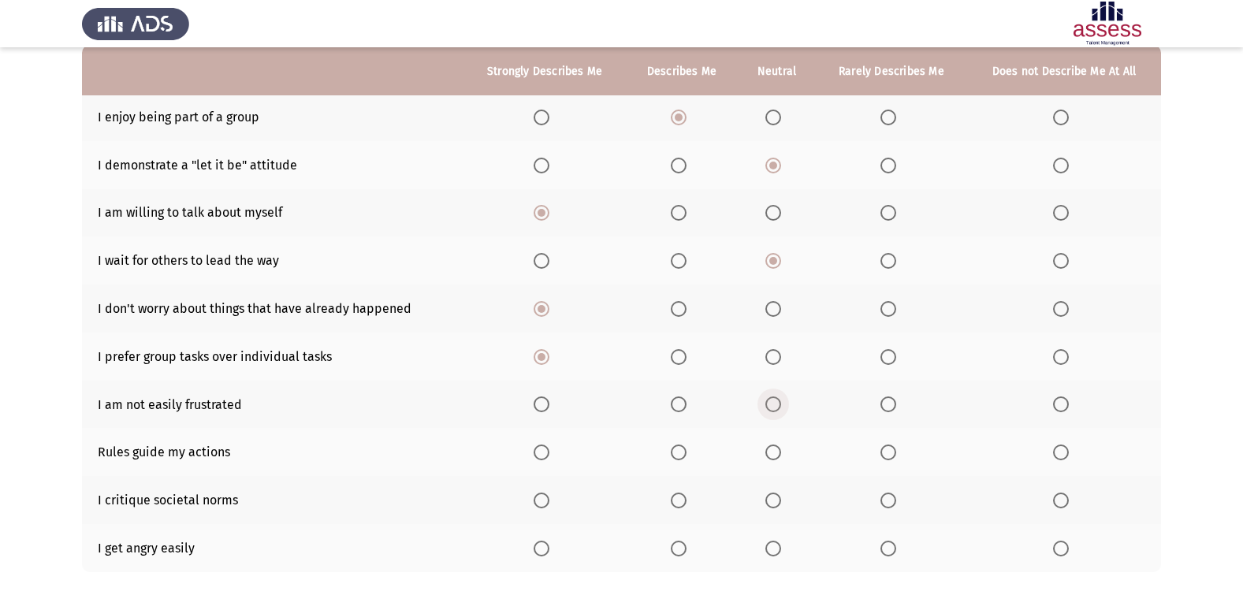
click at [769, 399] on input "Select an option" at bounding box center [774, 405] width 16 height 16
click at [683, 445] on span "Select an option" at bounding box center [679, 453] width 16 height 16
click at [683, 445] on input "Select an option" at bounding box center [679, 453] width 16 height 16
click at [894, 497] on span "Select an option" at bounding box center [889, 501] width 16 height 16
click at [894, 497] on input "Select an option" at bounding box center [889, 501] width 16 height 16
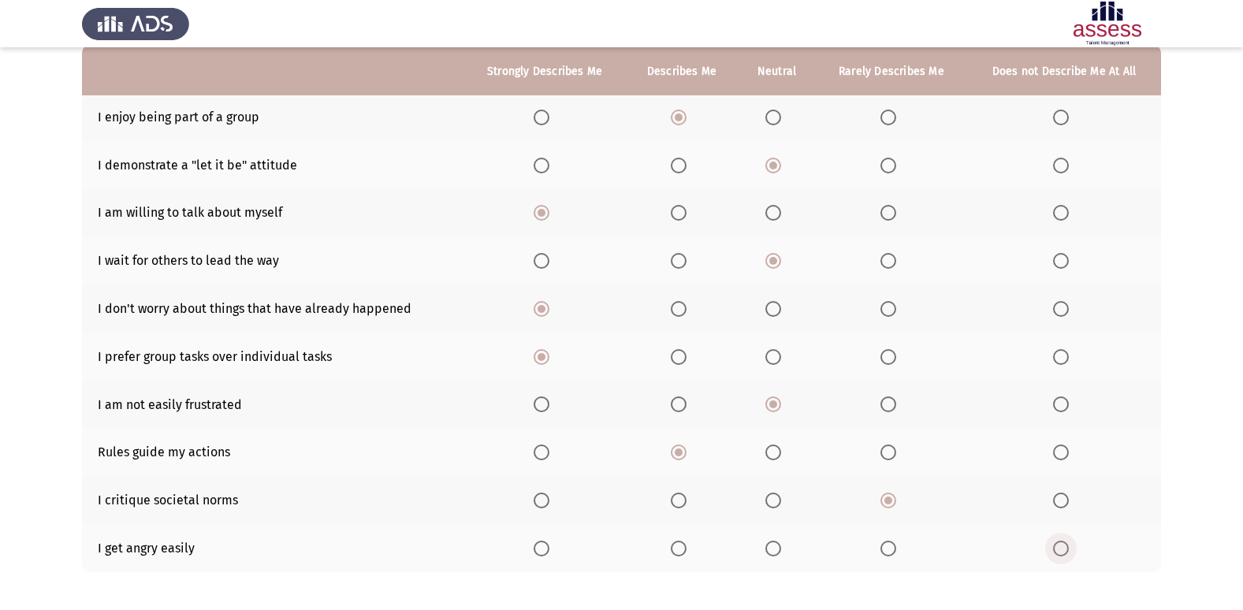
click at [1064, 542] on span "Select an option" at bounding box center [1061, 549] width 16 height 16
click at [1064, 542] on input "Select an option" at bounding box center [1061, 549] width 16 height 16
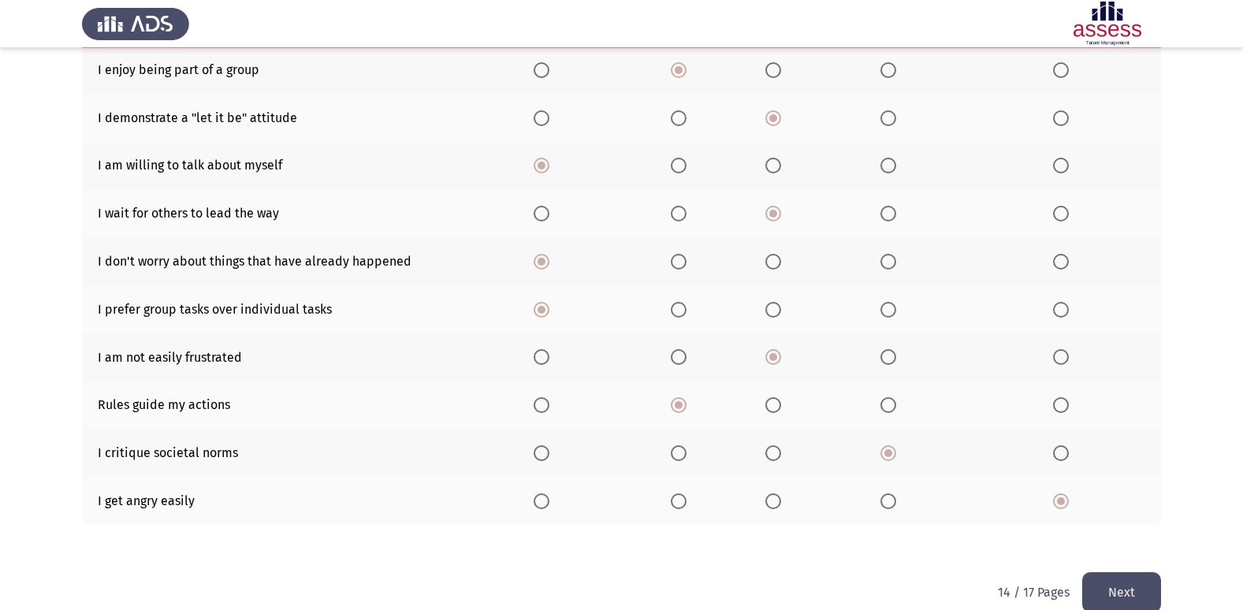
scroll to position [230, 0]
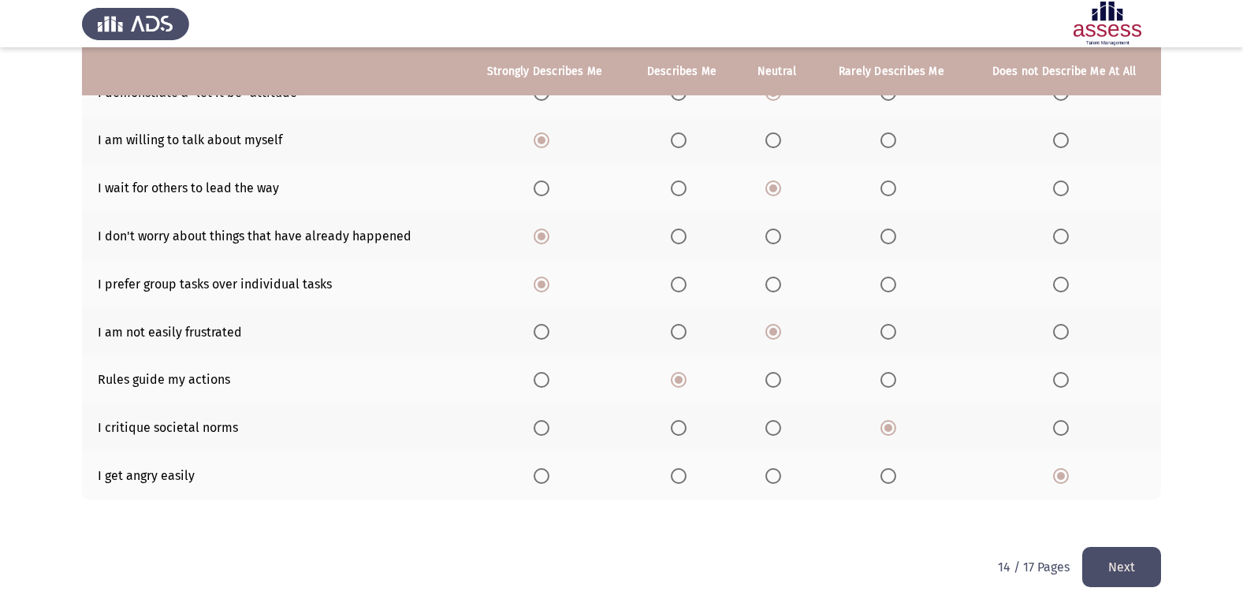
click at [1137, 554] on button "Next" at bounding box center [1122, 567] width 79 height 40
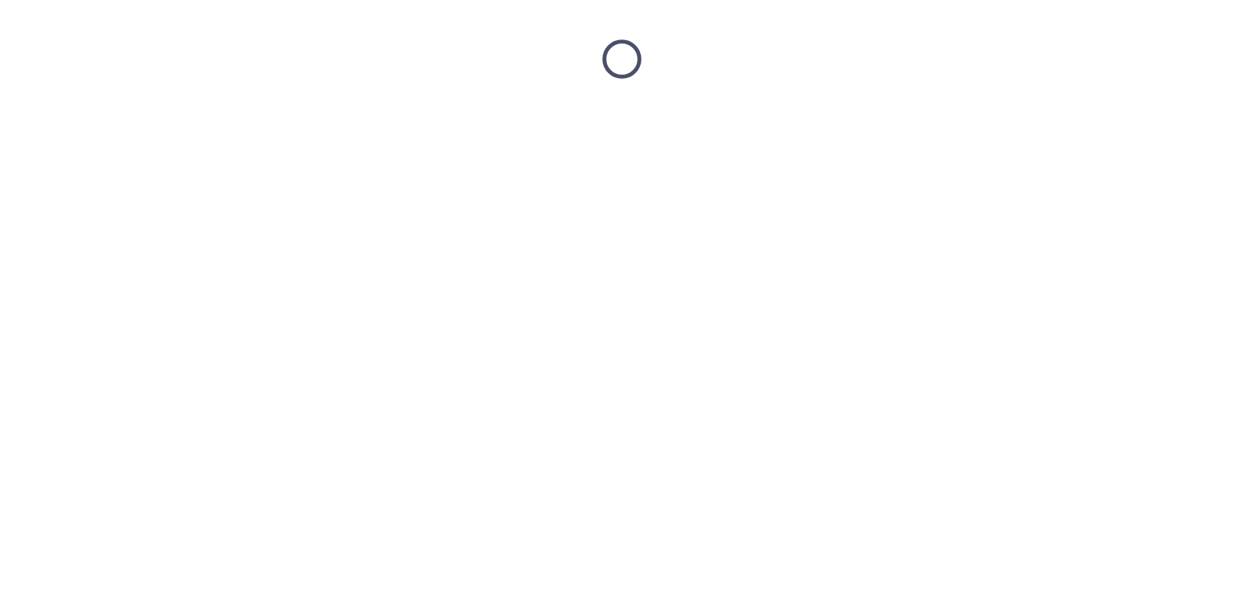
scroll to position [0, 0]
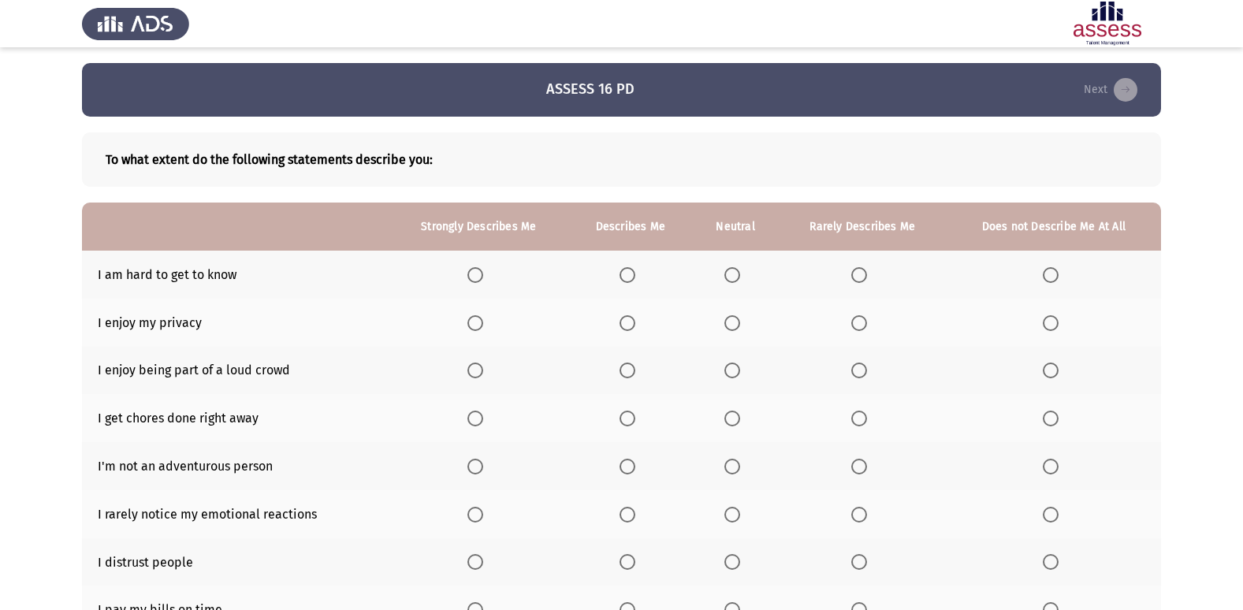
drag, startPoint x: 724, startPoint y: 263, endPoint x: 712, endPoint y: 289, distance: 28.6
click at [719, 277] on th at bounding box center [735, 275] width 86 height 48
click at [739, 274] on span "Select an option" at bounding box center [733, 275] width 16 height 16
click at [739, 274] on input "Select an option" at bounding box center [733, 275] width 16 height 16
click at [634, 322] on span "Select an option" at bounding box center [628, 323] width 16 height 16
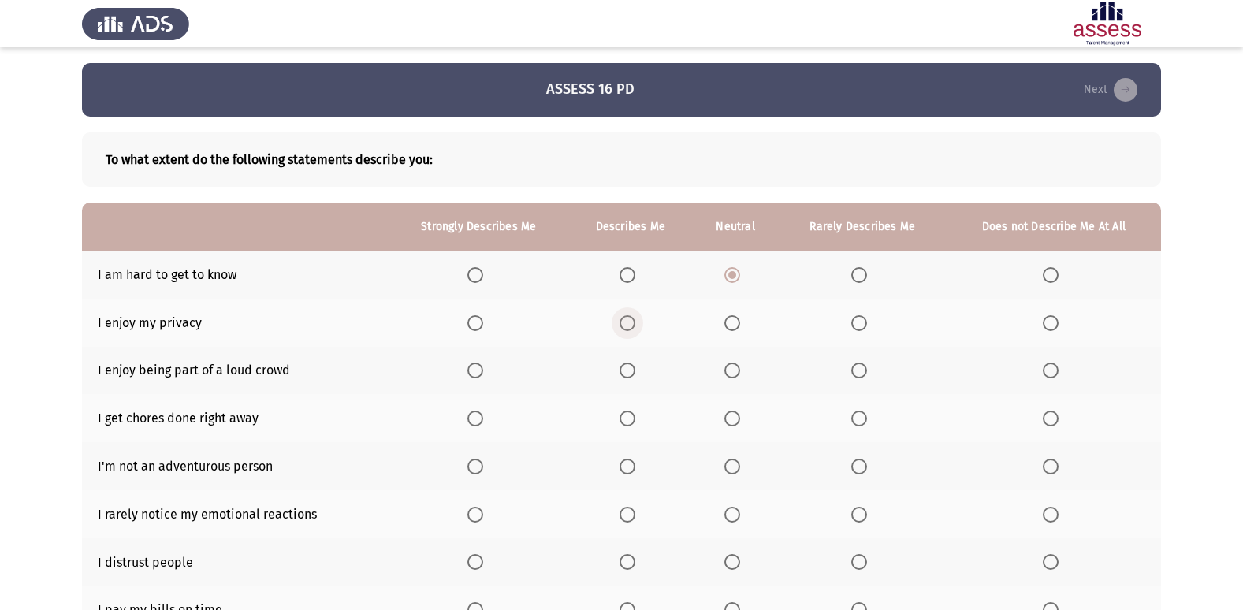
click at [634, 322] on input "Select an option" at bounding box center [628, 323] width 16 height 16
click at [1048, 369] on span "Select an option" at bounding box center [1051, 371] width 16 height 16
click at [1048, 369] on input "Select an option" at bounding box center [1051, 371] width 16 height 16
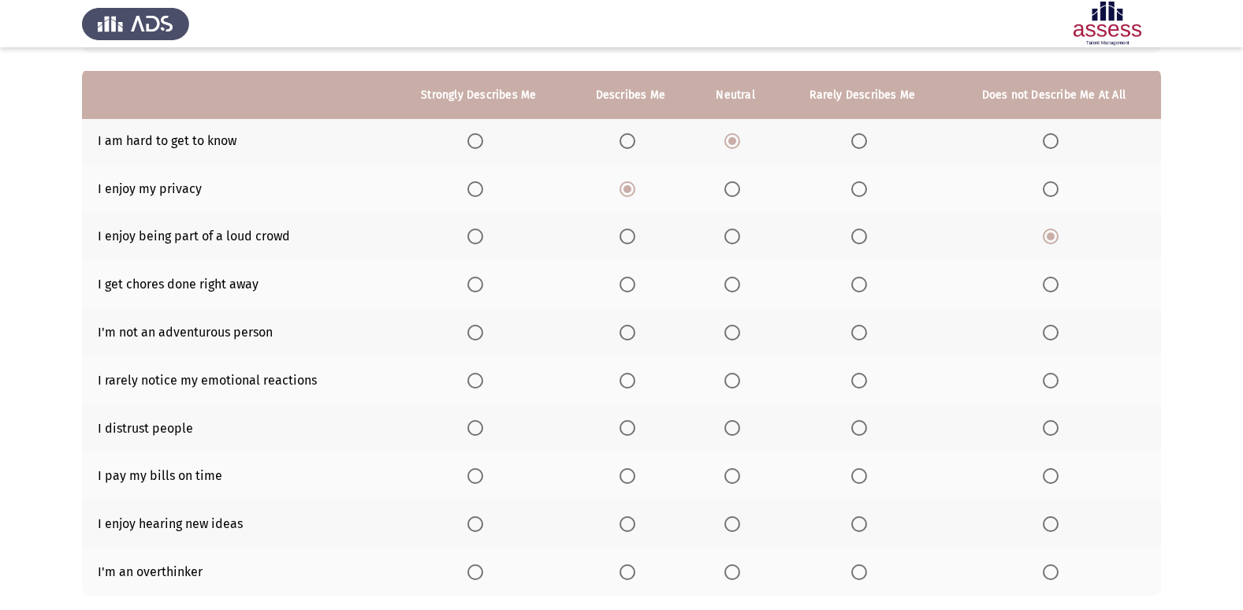
scroll to position [158, 0]
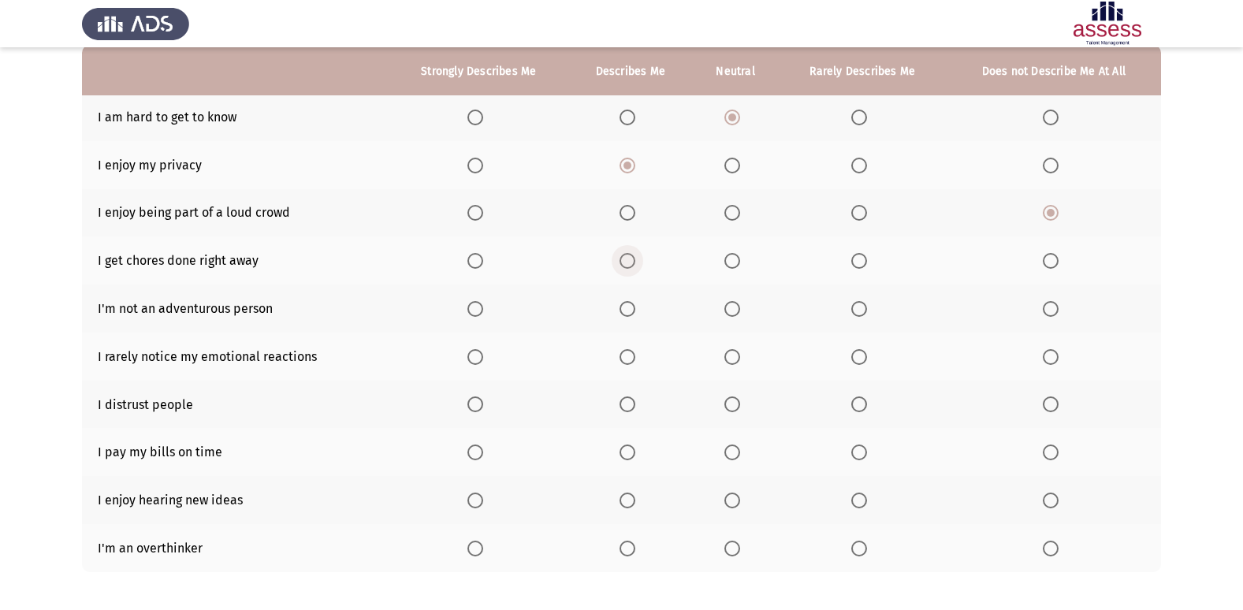
click at [622, 256] on span "Select an option" at bounding box center [628, 261] width 16 height 16
click at [622, 256] on input "Select an option" at bounding box center [628, 261] width 16 height 16
click at [855, 304] on span "Select an option" at bounding box center [860, 309] width 16 height 16
click at [855, 304] on input "Select an option" at bounding box center [860, 309] width 16 height 16
click at [481, 349] on mat-radio-button "Select an option" at bounding box center [479, 357] width 22 height 17
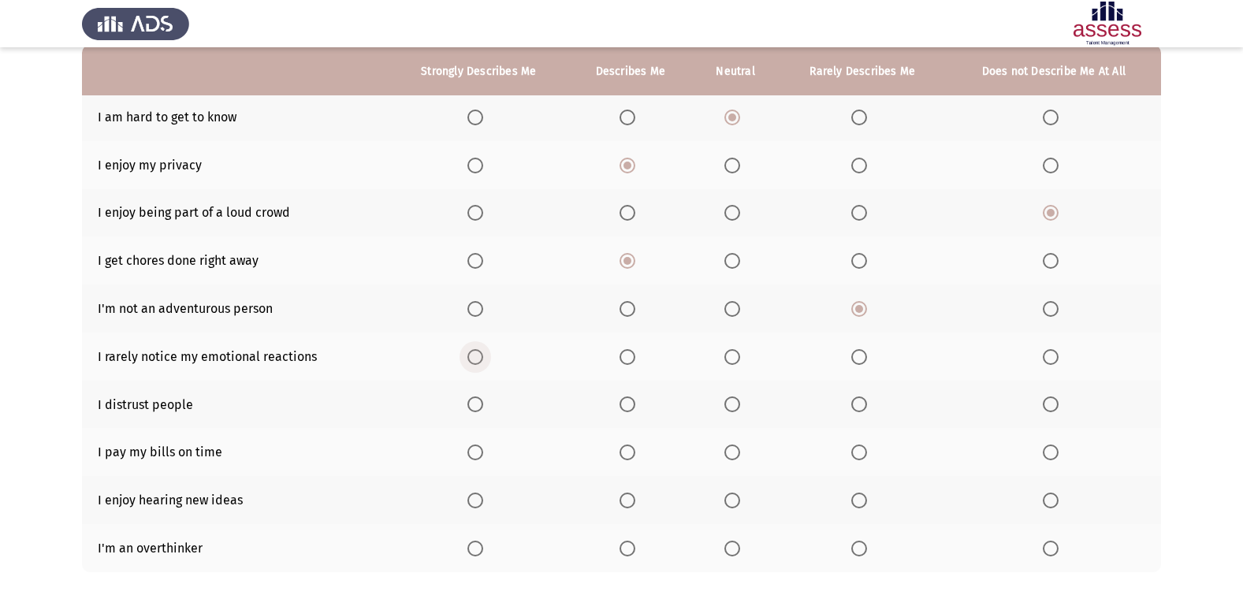
click at [472, 352] on span "Select an option" at bounding box center [476, 357] width 16 height 16
click at [472, 352] on input "Select an option" at bounding box center [476, 357] width 16 height 16
click at [729, 401] on span "Select an option" at bounding box center [733, 405] width 16 height 16
click at [729, 401] on input "Select an option" at bounding box center [733, 405] width 16 height 16
click at [623, 447] on span "Select an option" at bounding box center [628, 453] width 16 height 16
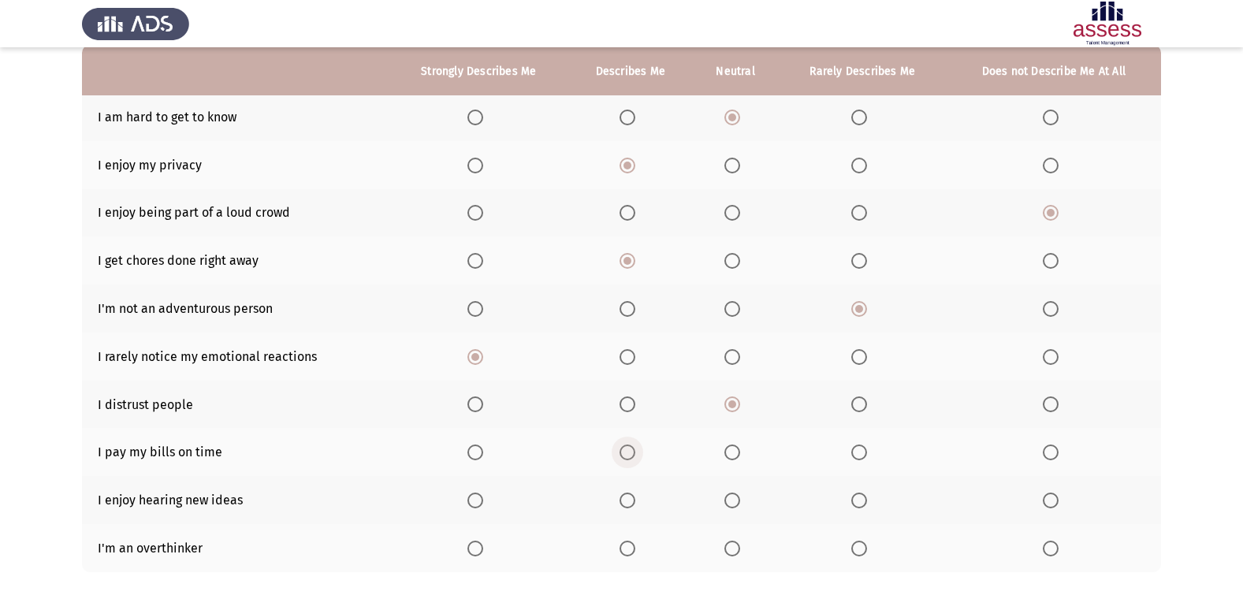
click at [623, 447] on input "Select an option" at bounding box center [628, 453] width 16 height 16
click at [474, 494] on span "Select an option" at bounding box center [476, 501] width 16 height 16
click at [474, 494] on input "Select an option" at bounding box center [476, 501] width 16 height 16
click at [724, 542] on th at bounding box center [735, 548] width 86 height 48
click at [734, 537] on th at bounding box center [735, 548] width 86 height 48
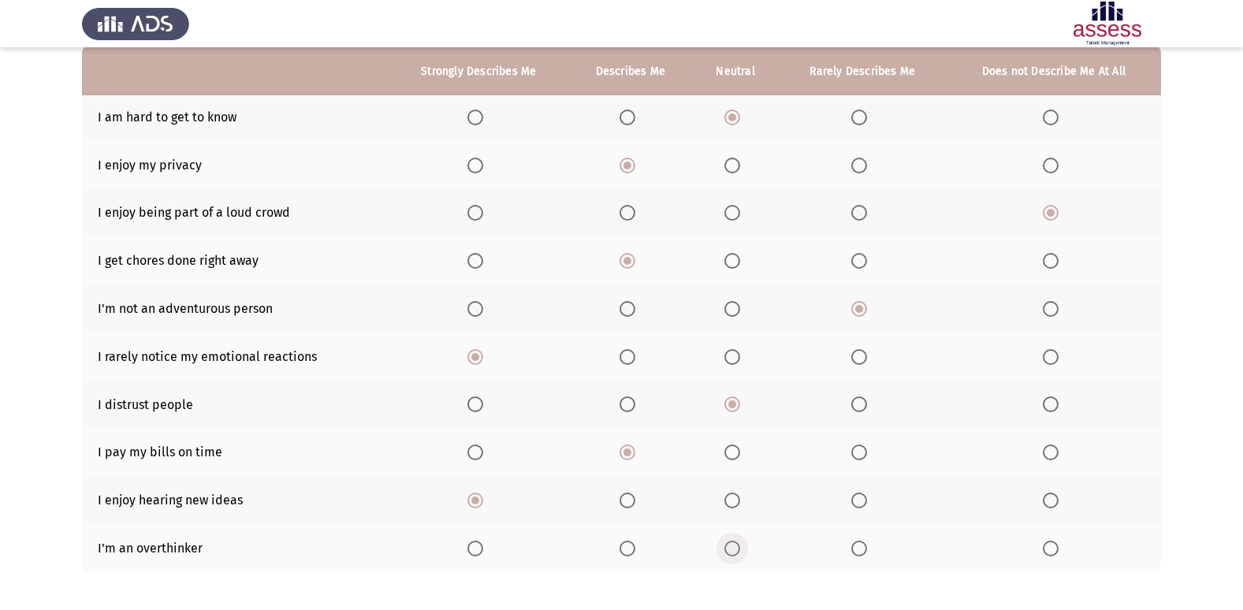
click at [730, 546] on span "Select an option" at bounding box center [733, 549] width 16 height 16
click at [730, 546] on input "Select an option" at bounding box center [733, 549] width 16 height 16
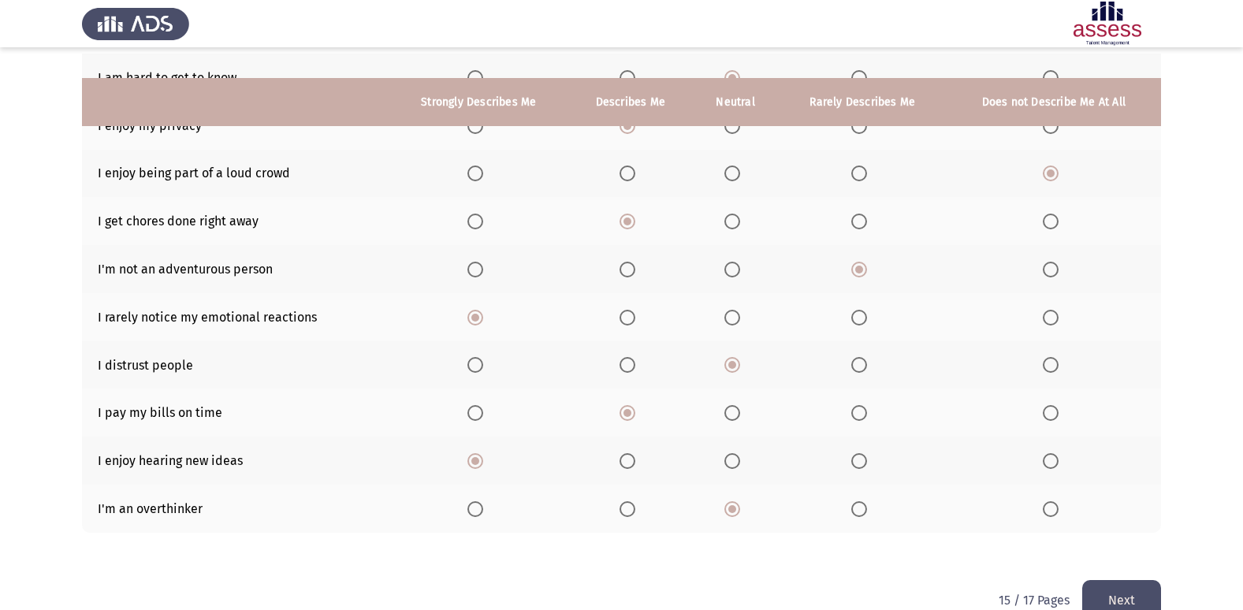
scroll to position [230, 0]
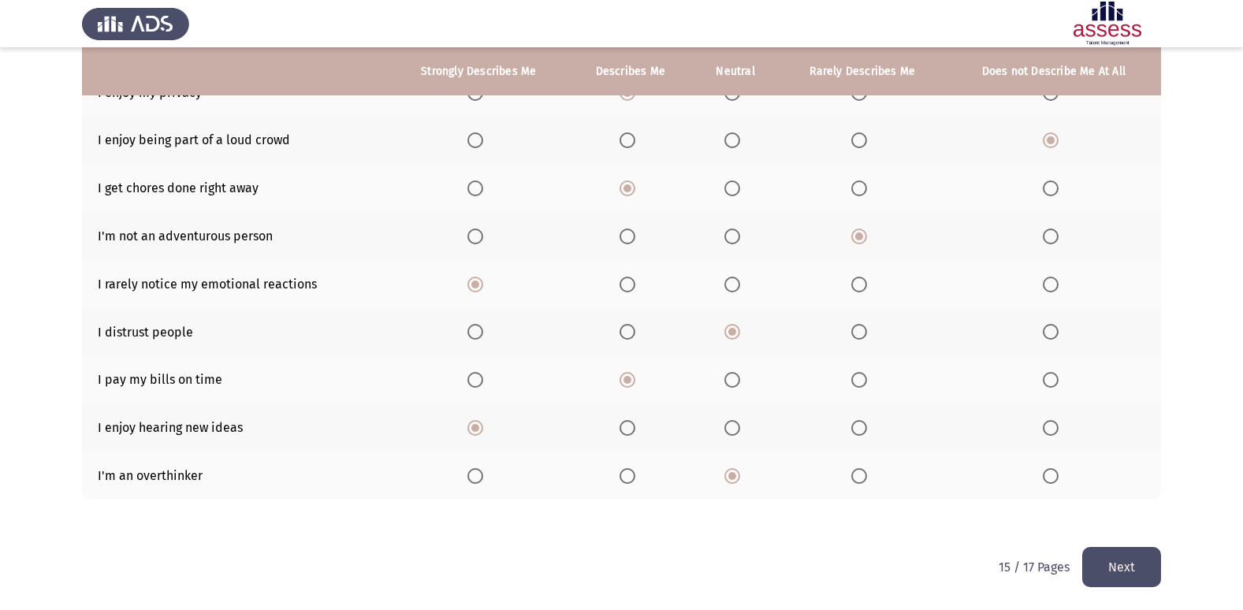
click at [1120, 554] on button "Next" at bounding box center [1122, 567] width 79 height 40
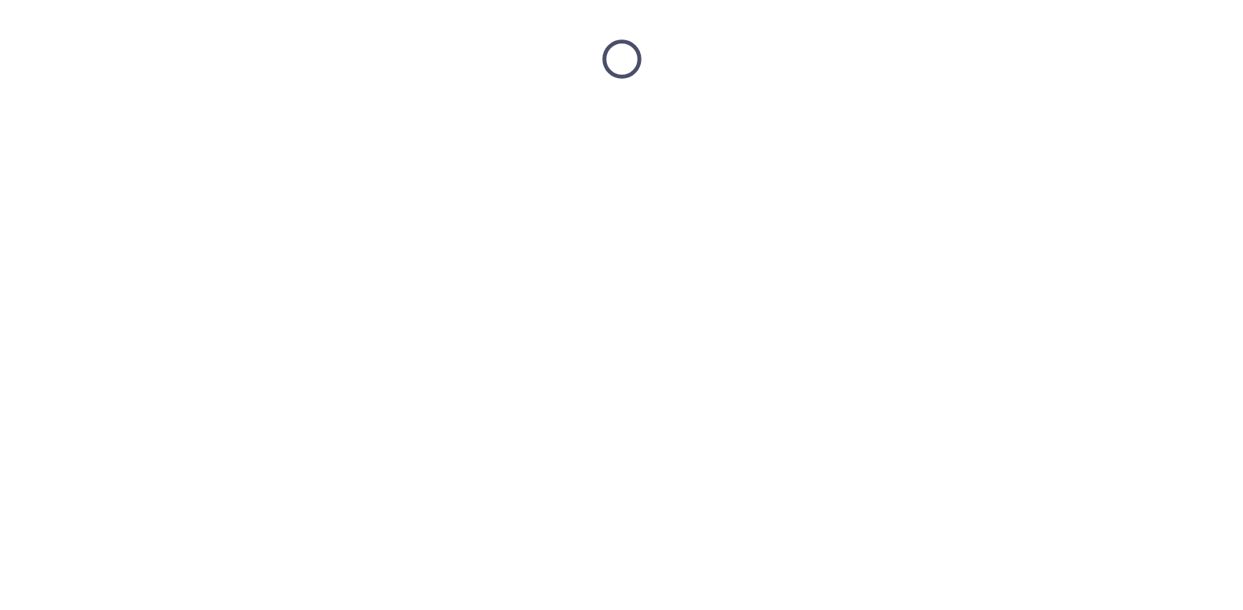
scroll to position [0, 0]
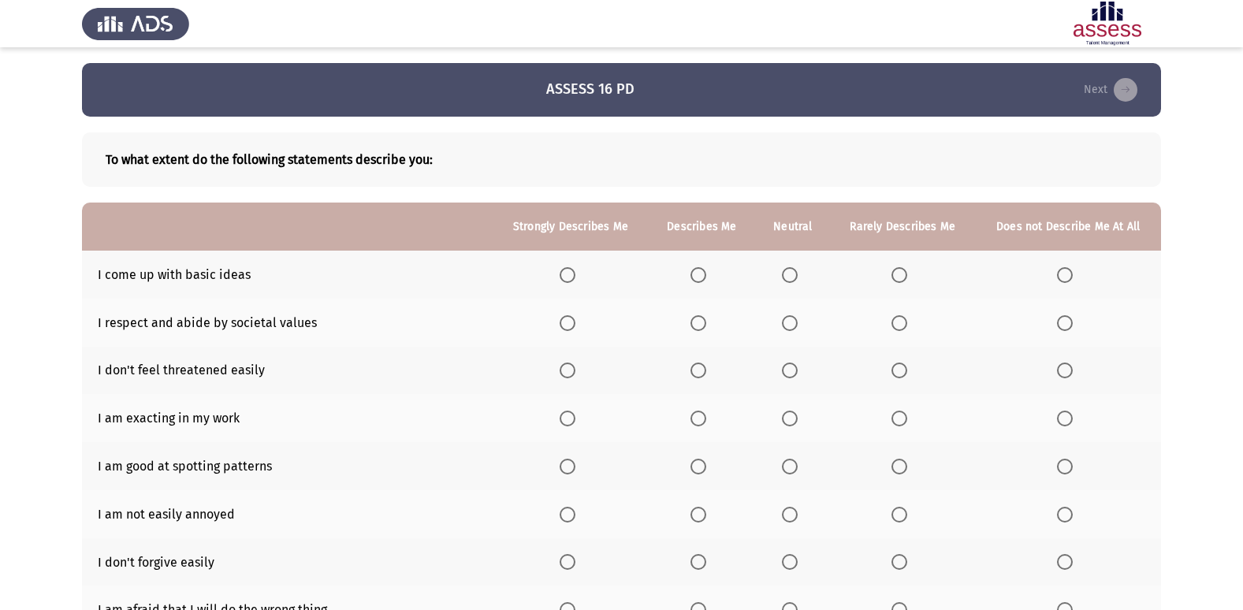
click at [563, 269] on span "Select an option" at bounding box center [568, 275] width 16 height 16
click at [563, 269] on input "Select an option" at bounding box center [568, 275] width 16 height 16
click at [693, 318] on span "Select an option" at bounding box center [699, 323] width 16 height 16
click at [693, 318] on input "Select an option" at bounding box center [699, 323] width 16 height 16
click at [789, 363] on mat-radio-button "Select an option" at bounding box center [793, 371] width 22 height 17
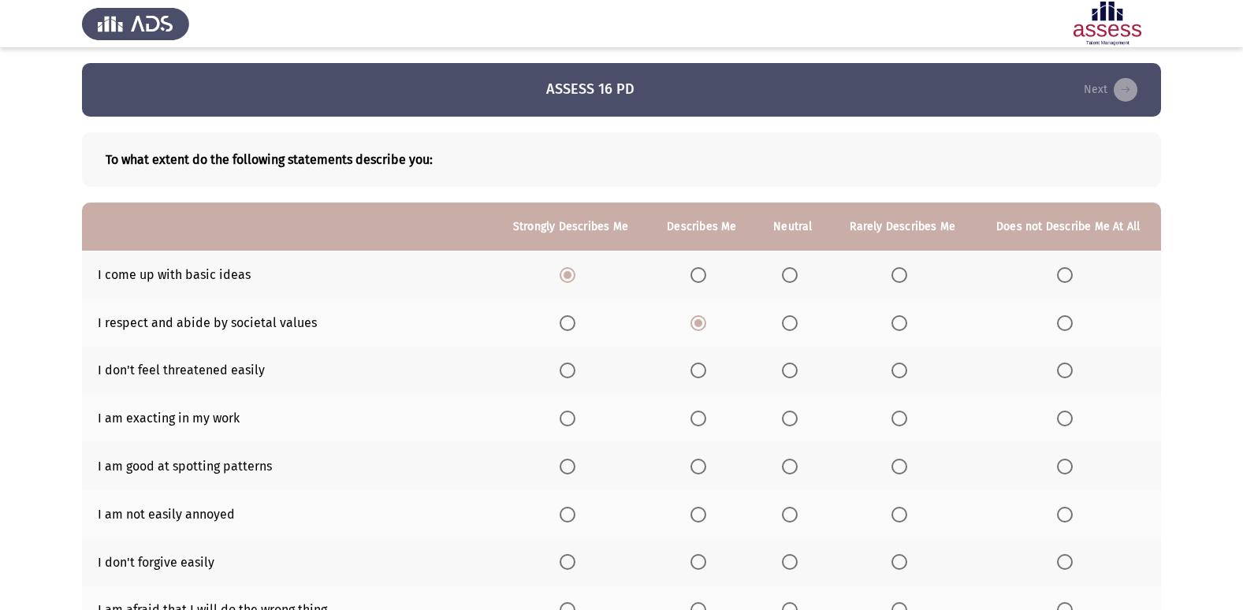
click at [788, 365] on span "Select an option" at bounding box center [790, 371] width 16 height 16
click at [788, 365] on input "Select an option" at bounding box center [790, 371] width 16 height 16
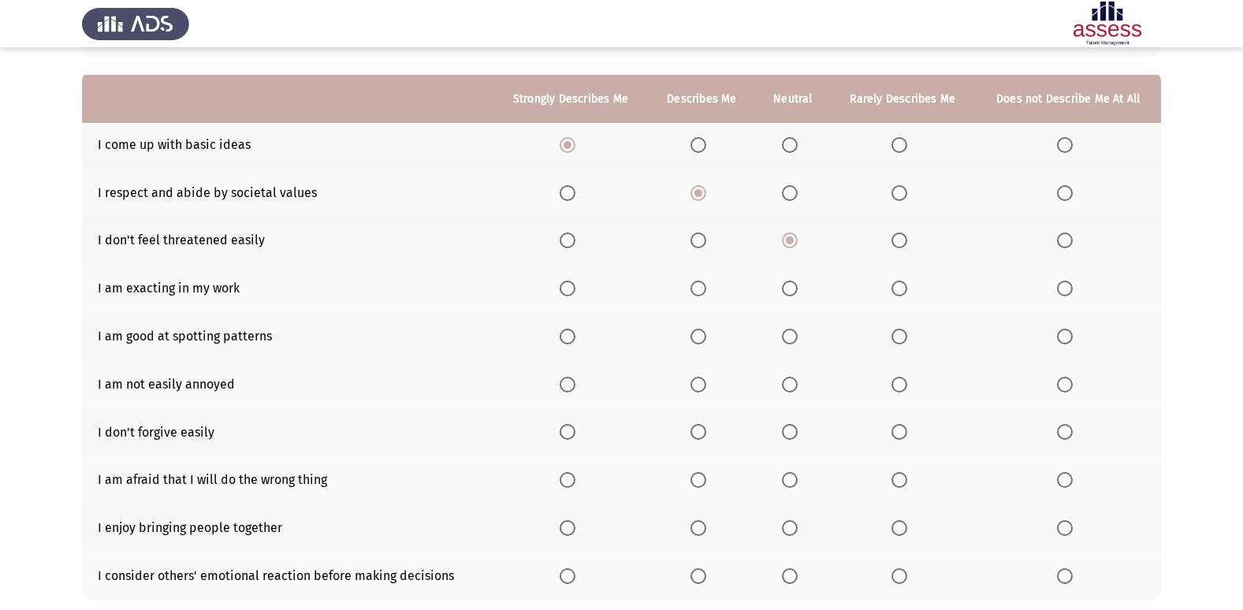
scroll to position [158, 0]
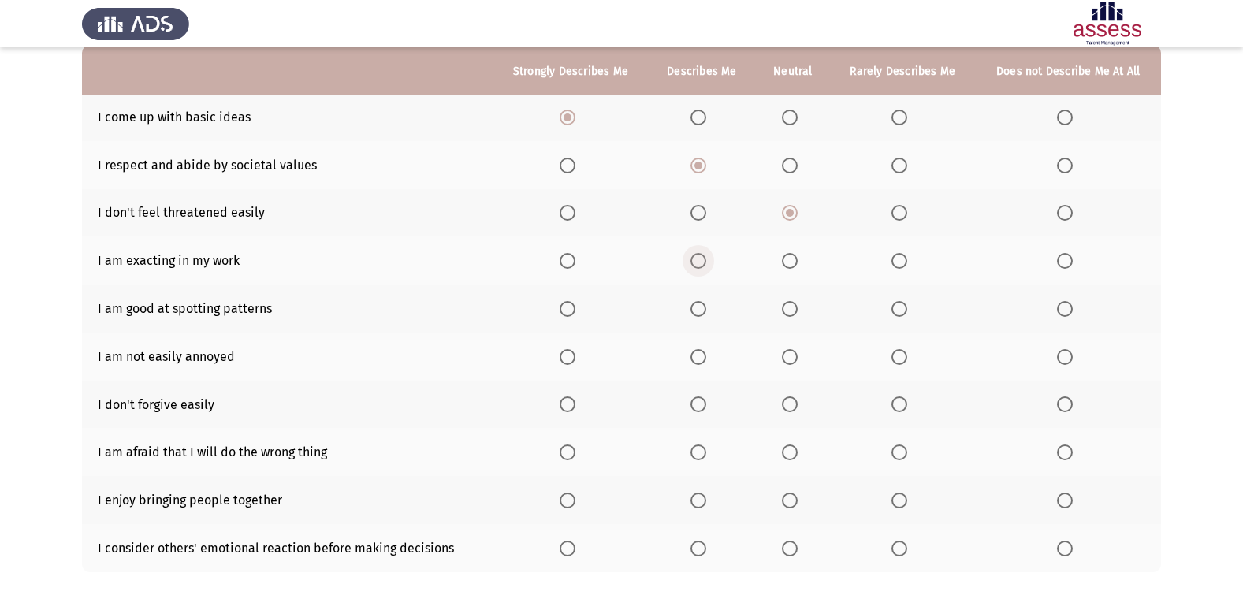
click at [698, 254] on span "Select an option" at bounding box center [699, 261] width 16 height 16
click at [698, 254] on input "Select an option" at bounding box center [699, 261] width 16 height 16
click at [573, 303] on span "Select an option" at bounding box center [568, 309] width 16 height 16
click at [573, 303] on input "Select an option" at bounding box center [568, 309] width 16 height 16
click at [1062, 349] on span "Select an option" at bounding box center [1065, 357] width 16 height 16
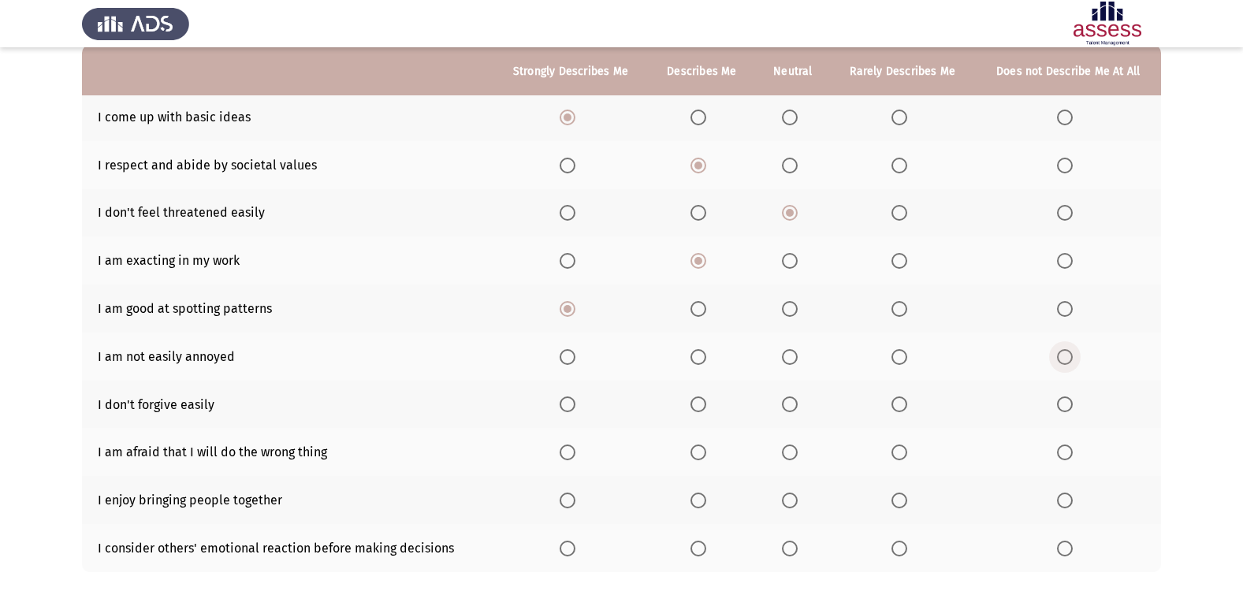
click at [1062, 349] on input "Select an option" at bounding box center [1065, 357] width 16 height 16
click at [568, 351] on span "Select an option" at bounding box center [568, 357] width 16 height 16
click at [568, 351] on input "Select an option" at bounding box center [568, 357] width 16 height 16
click at [796, 402] on span "Select an option" at bounding box center [790, 405] width 16 height 16
click at [796, 402] on input "Select an option" at bounding box center [790, 405] width 16 height 16
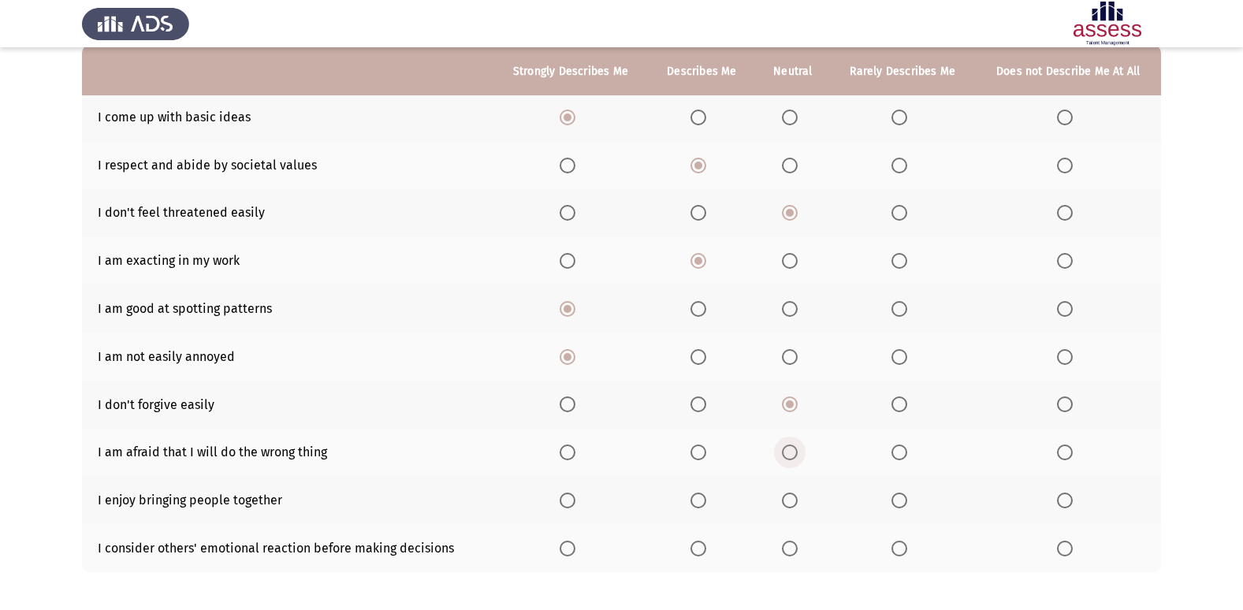
click at [796, 452] on span "Select an option" at bounding box center [790, 453] width 16 height 16
click at [796, 452] on input "Select an option" at bounding box center [790, 453] width 16 height 16
click at [569, 490] on th at bounding box center [570, 500] width 155 height 48
click at [568, 493] on span "Select an option" at bounding box center [568, 501] width 16 height 16
click at [568, 493] on input "Select an option" at bounding box center [568, 501] width 16 height 16
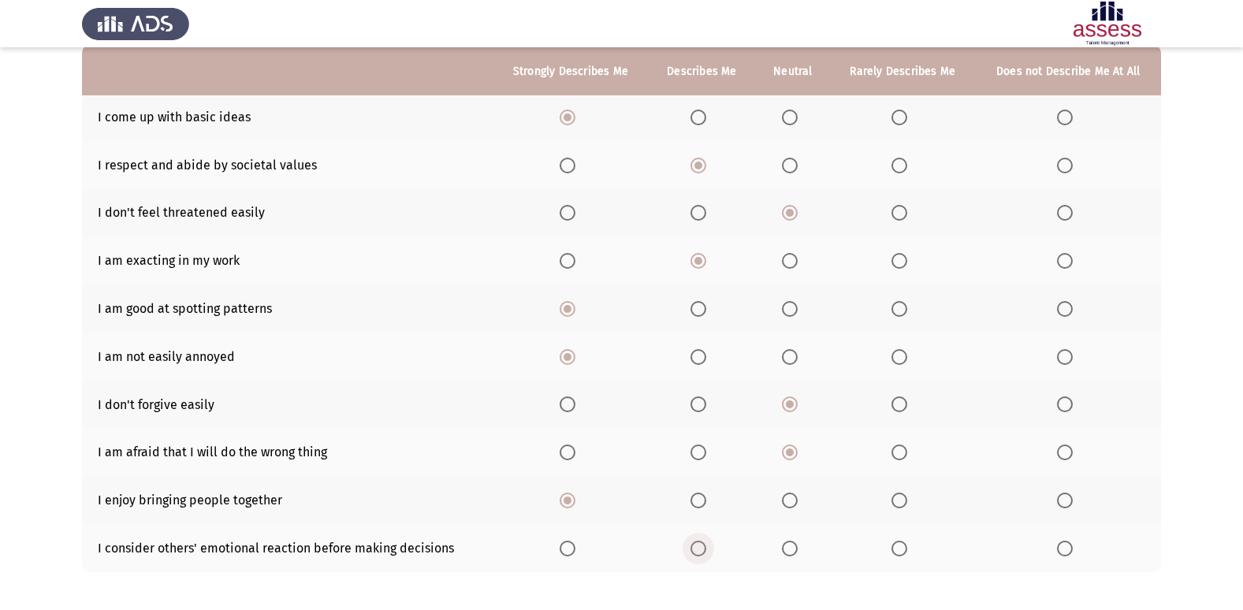
drag, startPoint x: 695, startPoint y: 548, endPoint x: 705, endPoint y: 544, distance: 11.0
click at [705, 544] on span "Select an option" at bounding box center [699, 549] width 16 height 16
click at [705, 544] on input "Select an option" at bounding box center [699, 549] width 16 height 16
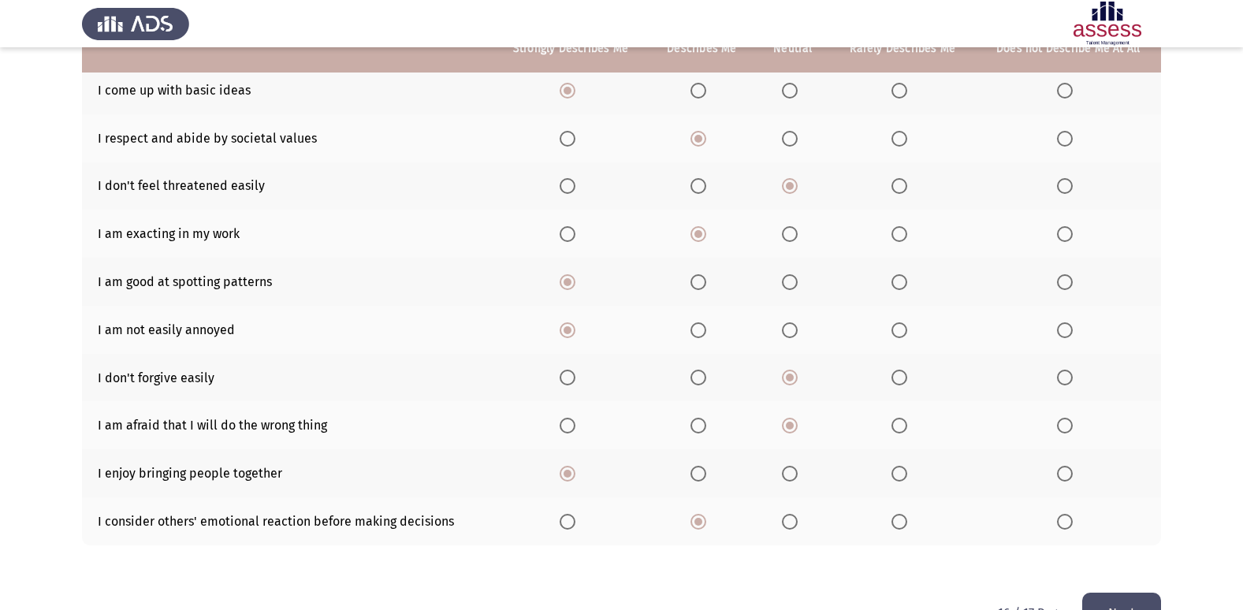
scroll to position [230, 0]
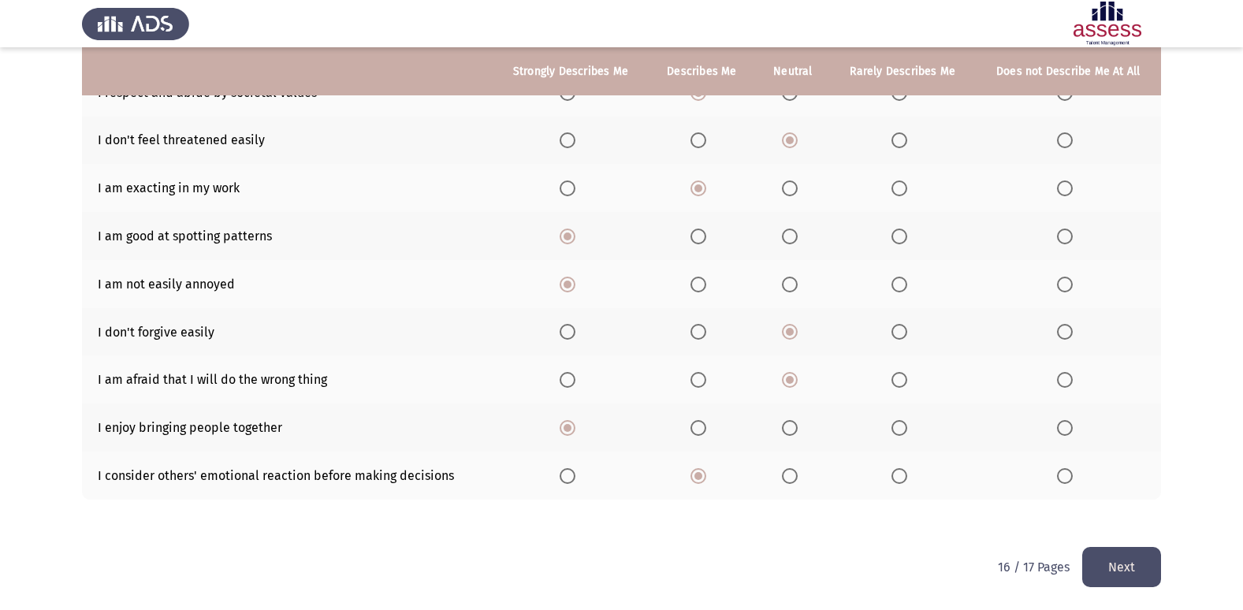
click at [1121, 564] on button "Next" at bounding box center [1122, 567] width 79 height 40
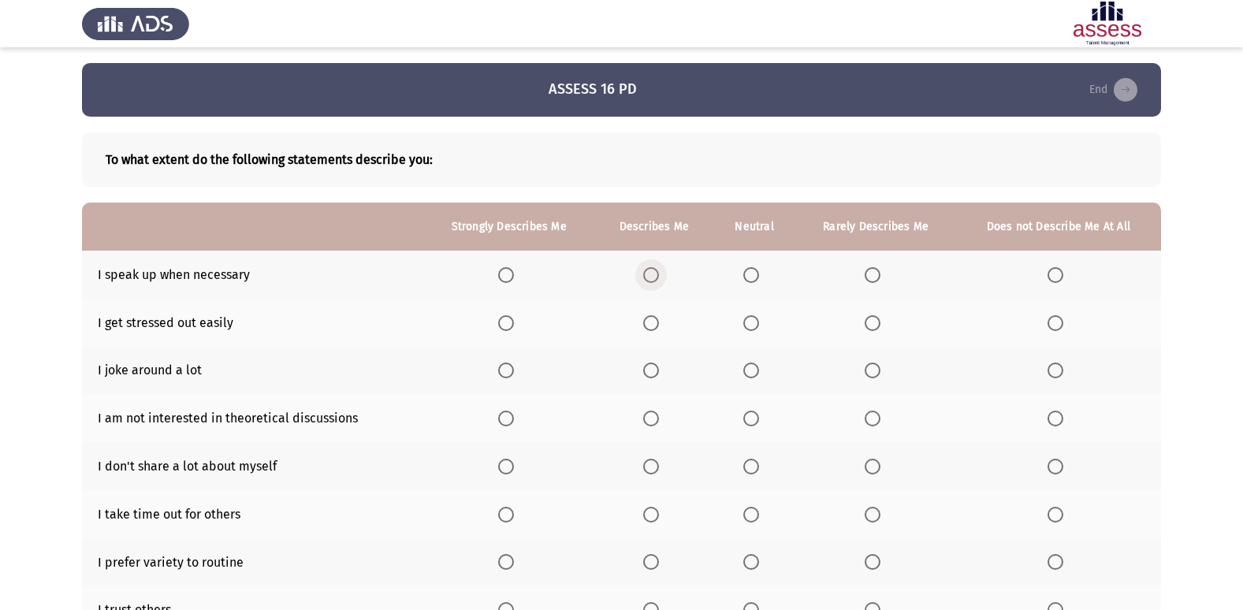
click at [654, 275] on span "Select an option" at bounding box center [651, 275] width 16 height 16
click at [654, 275] on input "Select an option" at bounding box center [651, 275] width 16 height 16
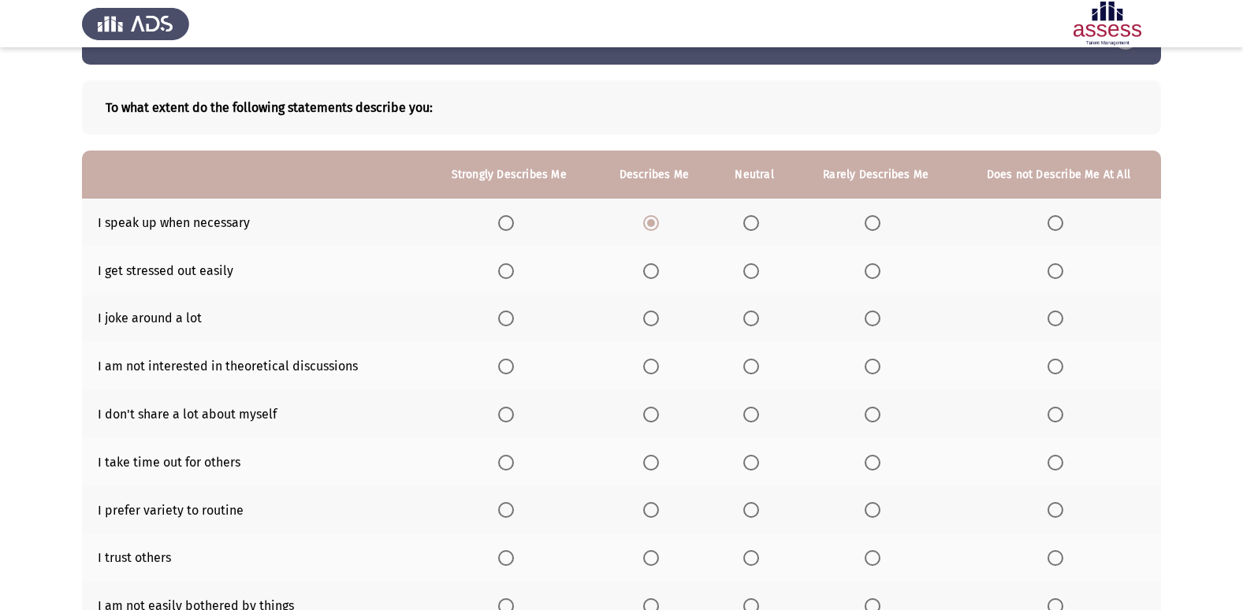
scroll to position [79, 0]
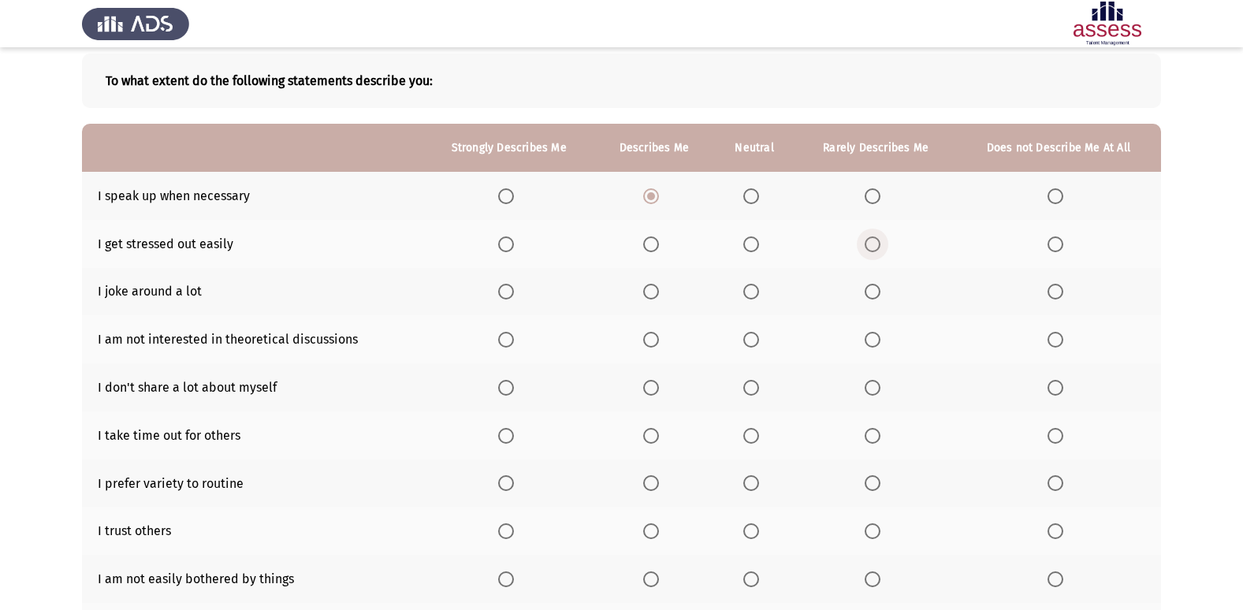
click at [872, 241] on span "Select an option" at bounding box center [873, 245] width 16 height 16
click at [872, 241] on input "Select an option" at bounding box center [873, 245] width 16 height 16
click at [744, 292] on th at bounding box center [755, 292] width 83 height 48
click at [758, 292] on span "Select an option" at bounding box center [752, 292] width 16 height 16
click at [758, 292] on input "Select an option" at bounding box center [752, 292] width 16 height 16
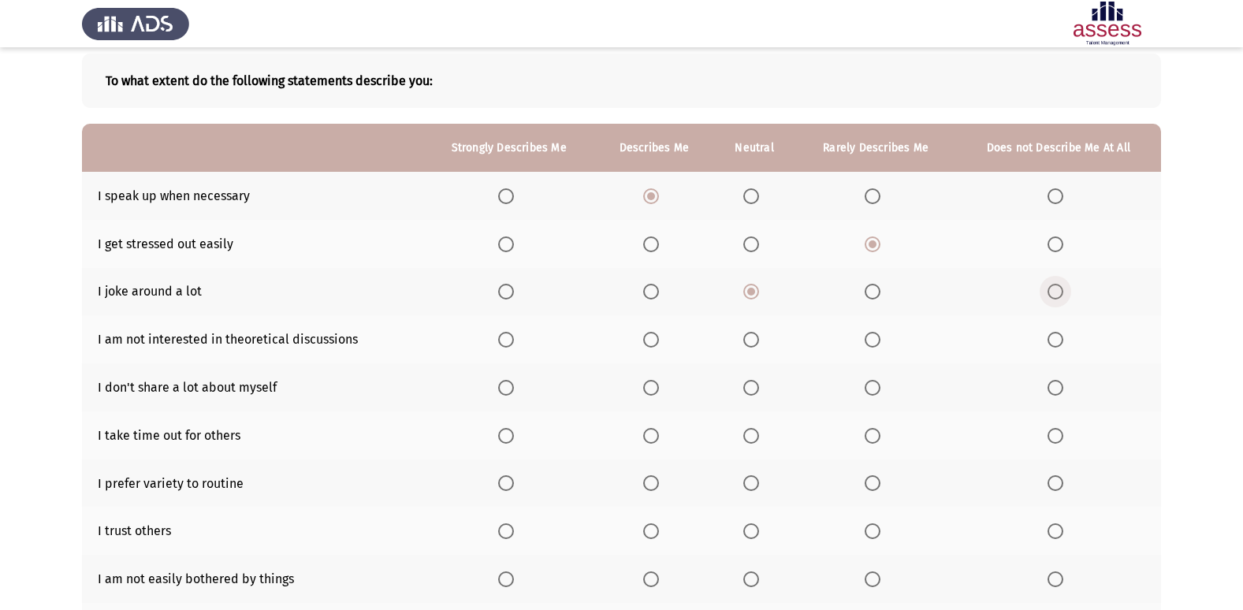
click at [1053, 288] on span "Select an option" at bounding box center [1056, 292] width 16 height 16
click at [1053, 288] on input "Select an option" at bounding box center [1056, 292] width 16 height 16
click at [755, 289] on span "Select an option" at bounding box center [752, 292] width 16 height 16
click at [755, 289] on input "Select an option" at bounding box center [752, 292] width 16 height 16
click at [1056, 333] on span "Select an option" at bounding box center [1056, 340] width 16 height 16
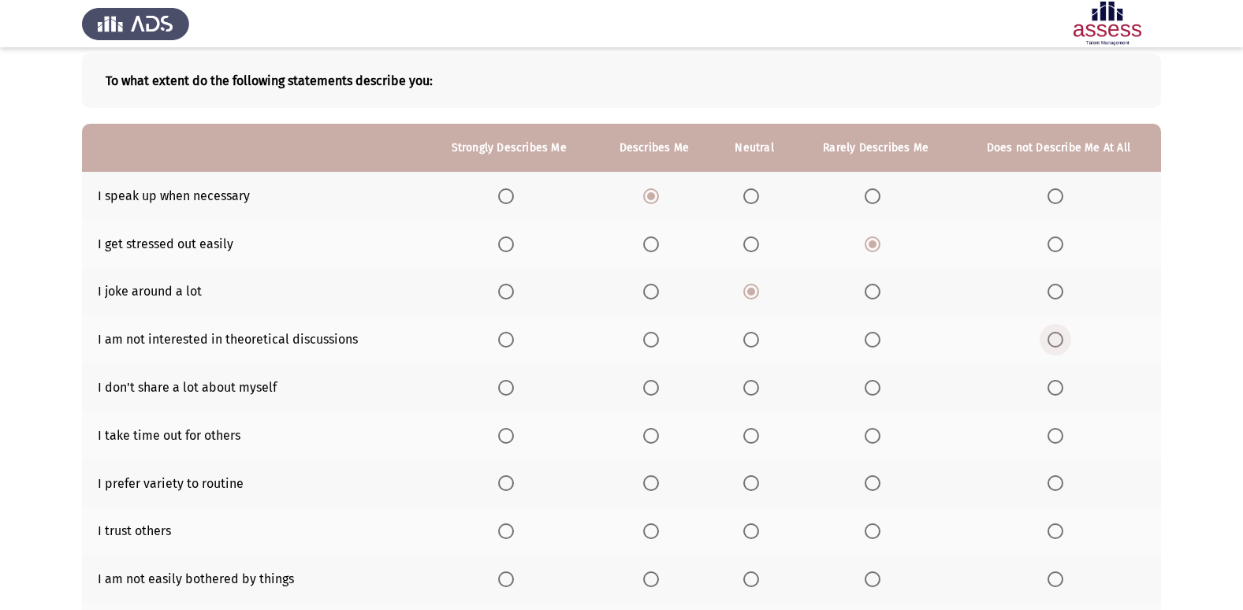
click at [1056, 333] on input "Select an option" at bounding box center [1056, 340] width 16 height 16
click at [744, 378] on th at bounding box center [755, 387] width 83 height 48
click at [747, 385] on span "Select an option" at bounding box center [752, 388] width 16 height 16
click at [747, 385] on input "Select an option" at bounding box center [752, 388] width 16 height 16
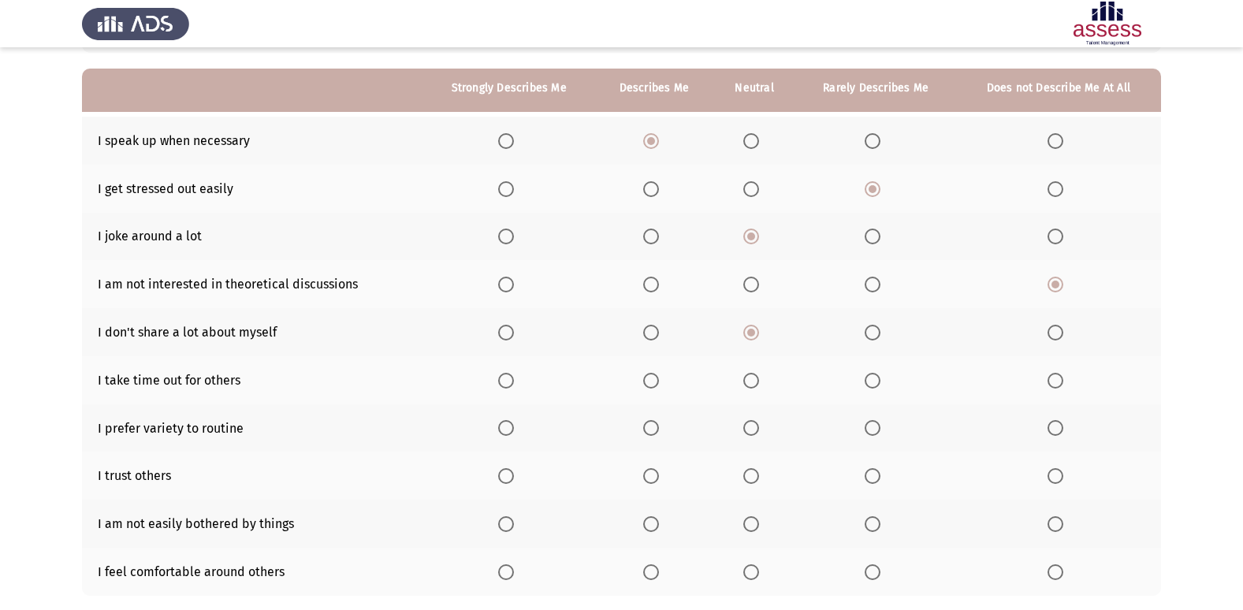
scroll to position [158, 0]
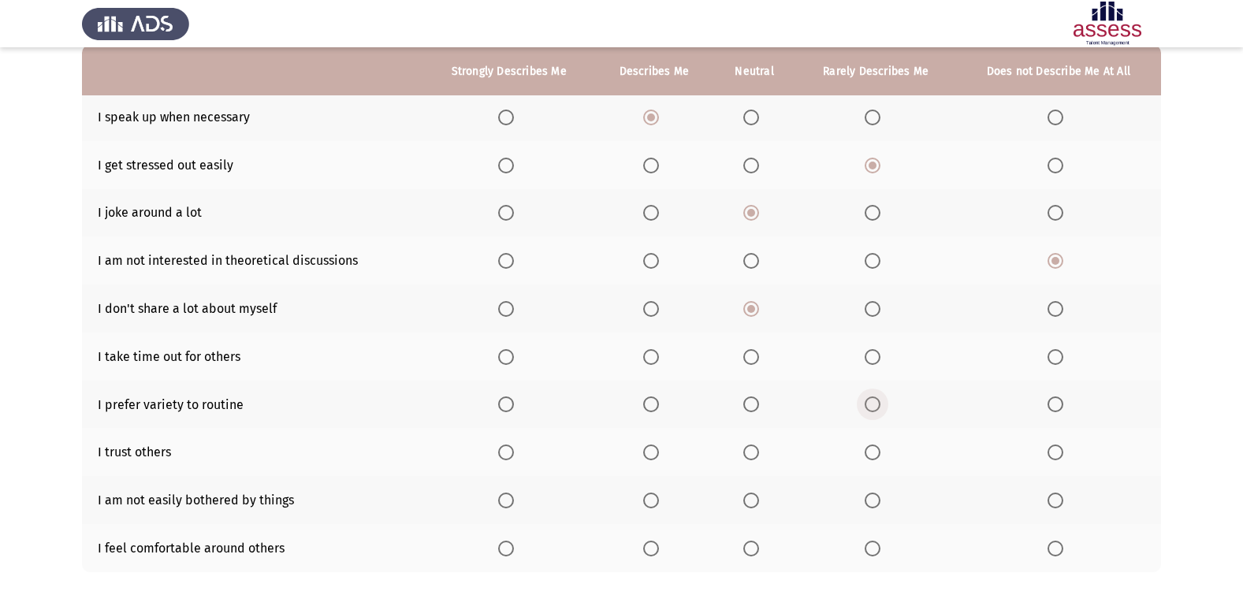
click at [868, 404] on span "Select an option" at bounding box center [873, 405] width 16 height 16
click at [868, 404] on input "Select an option" at bounding box center [873, 405] width 16 height 16
click at [501, 445] on span "Select an option" at bounding box center [506, 453] width 16 height 16
click at [501, 445] on input "Select an option" at bounding box center [506, 453] width 16 height 16
click at [498, 391] on th at bounding box center [509, 405] width 172 height 48
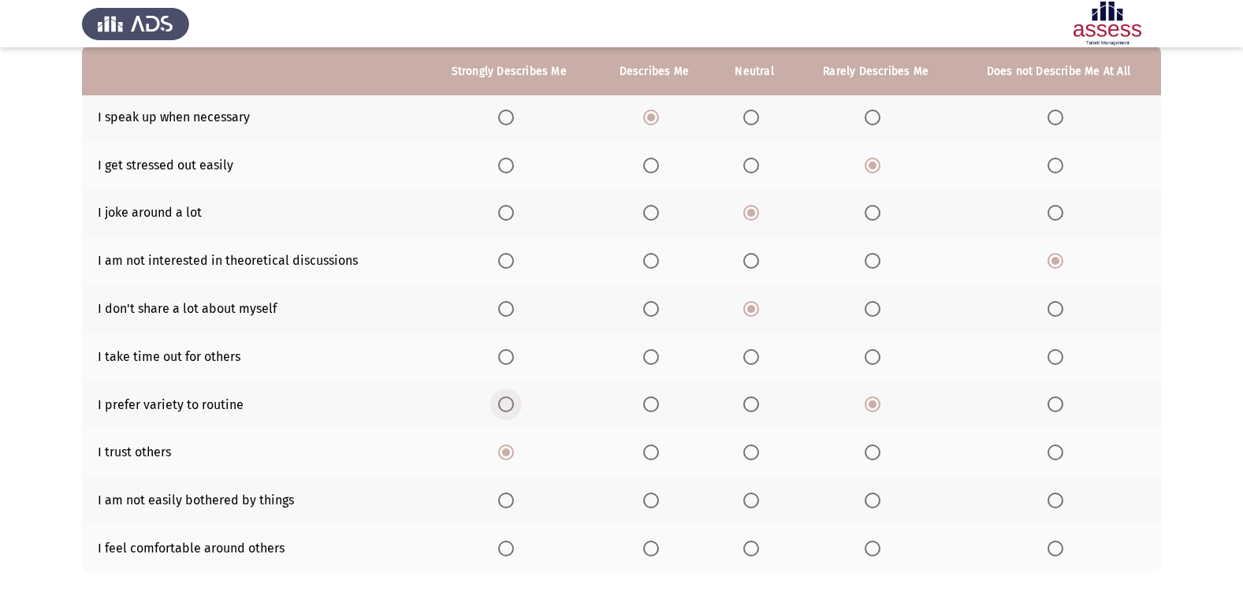
click at [508, 398] on span "Select an option" at bounding box center [506, 405] width 16 height 16
click at [508, 398] on input "Select an option" at bounding box center [506, 405] width 16 height 16
drag, startPoint x: 875, startPoint y: 355, endPoint x: 865, endPoint y: 357, distance: 10.5
click at [865, 357] on span "Select an option" at bounding box center [873, 357] width 16 height 16
click at [865, 357] on input "Select an option" at bounding box center [873, 357] width 16 height 16
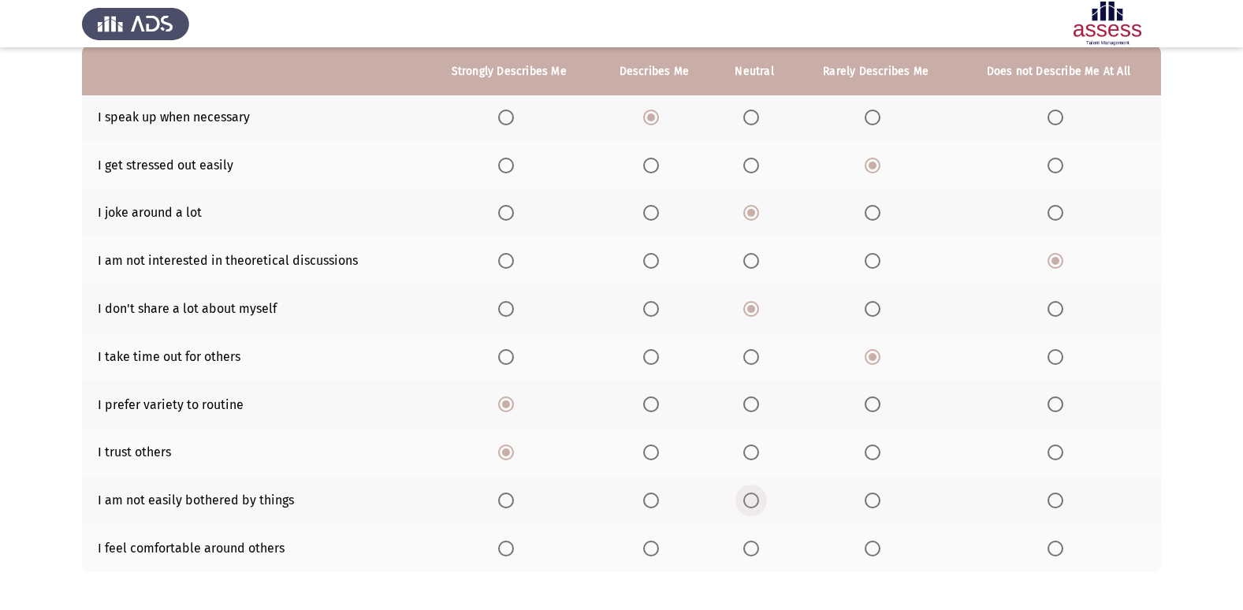
click at [746, 496] on span "Select an option" at bounding box center [752, 501] width 16 height 16
click at [746, 496] on input "Select an option" at bounding box center [752, 501] width 16 height 16
click at [756, 547] on span "Select an option" at bounding box center [752, 549] width 16 height 16
click at [756, 547] on input "Select an option" at bounding box center [752, 549] width 16 height 16
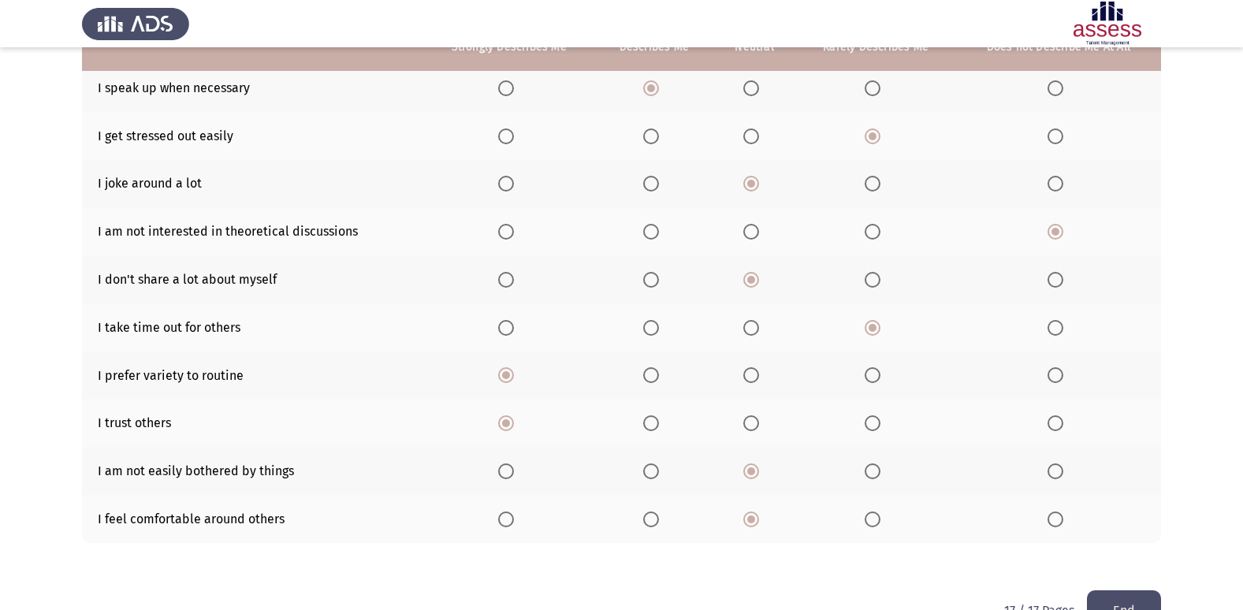
scroll to position [230, 0]
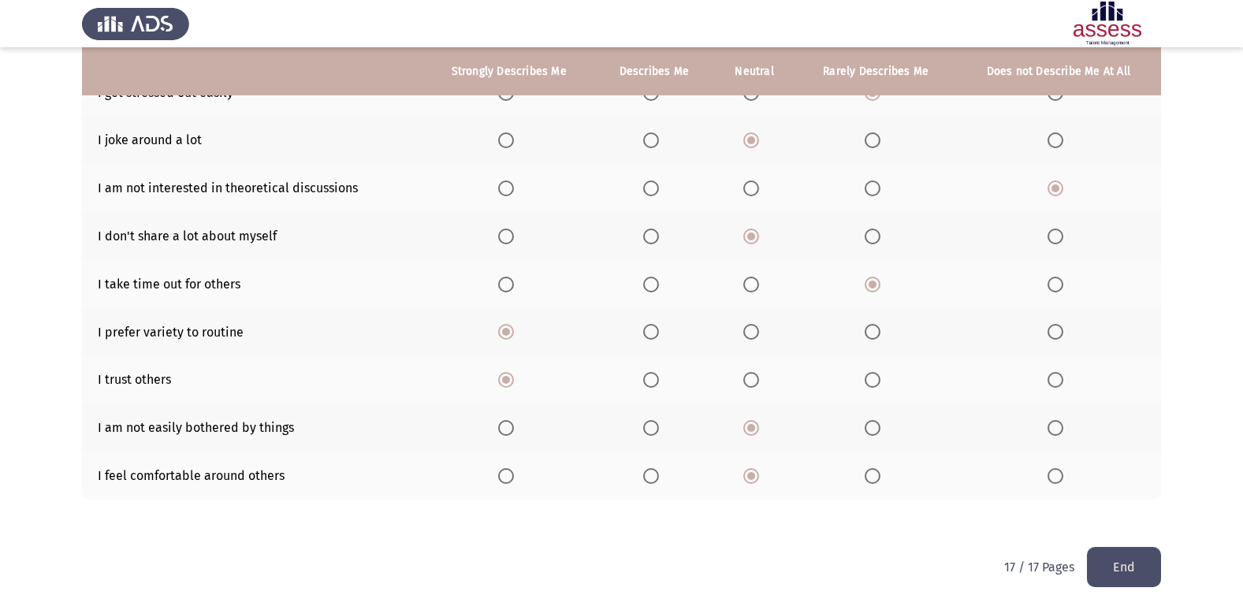
click at [1119, 565] on button "End" at bounding box center [1124, 567] width 74 height 40
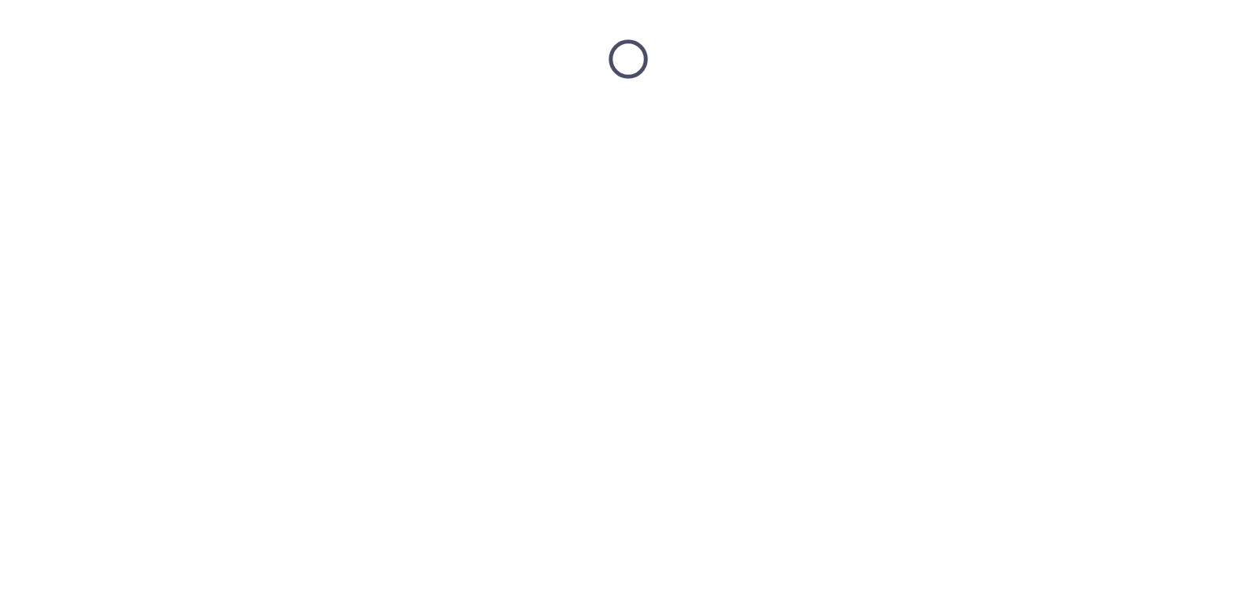
scroll to position [0, 0]
